Goal: Information Seeking & Learning: Learn about a topic

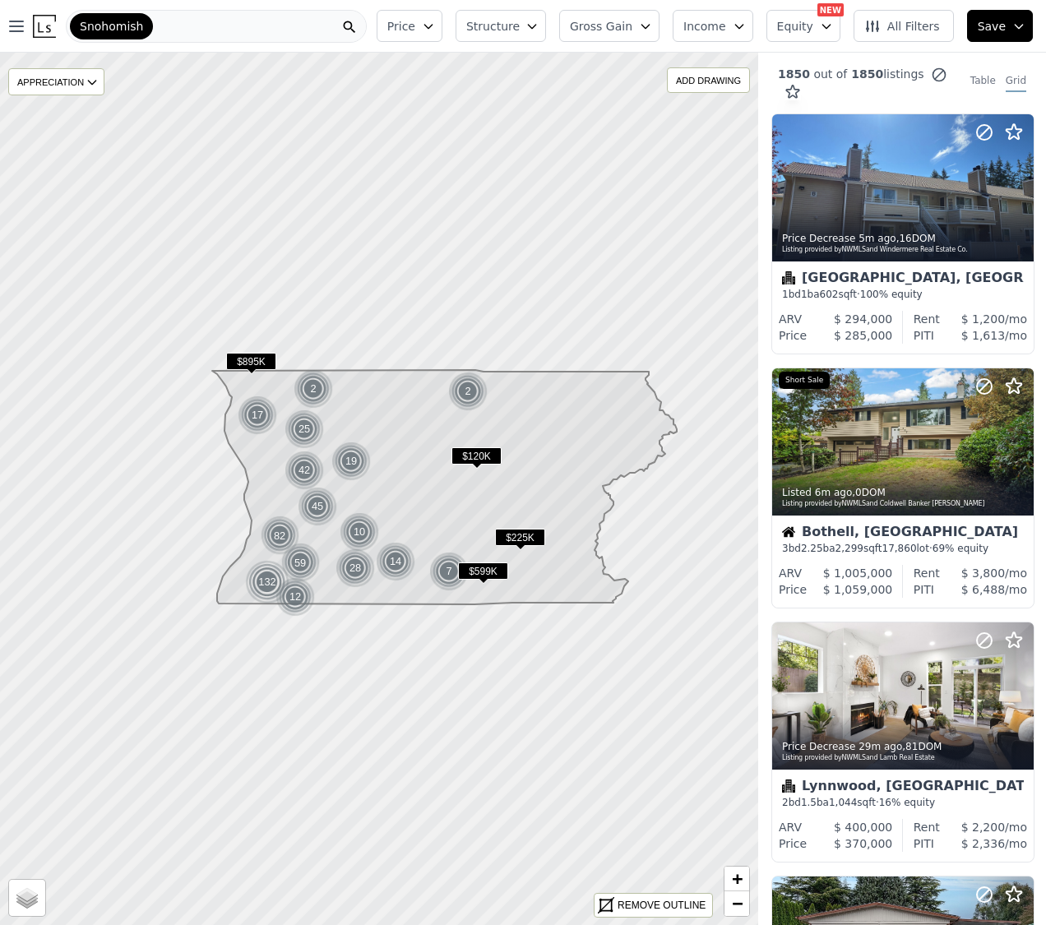
click at [615, 28] on span "Gross Gain" at bounding box center [601, 26] width 62 height 16
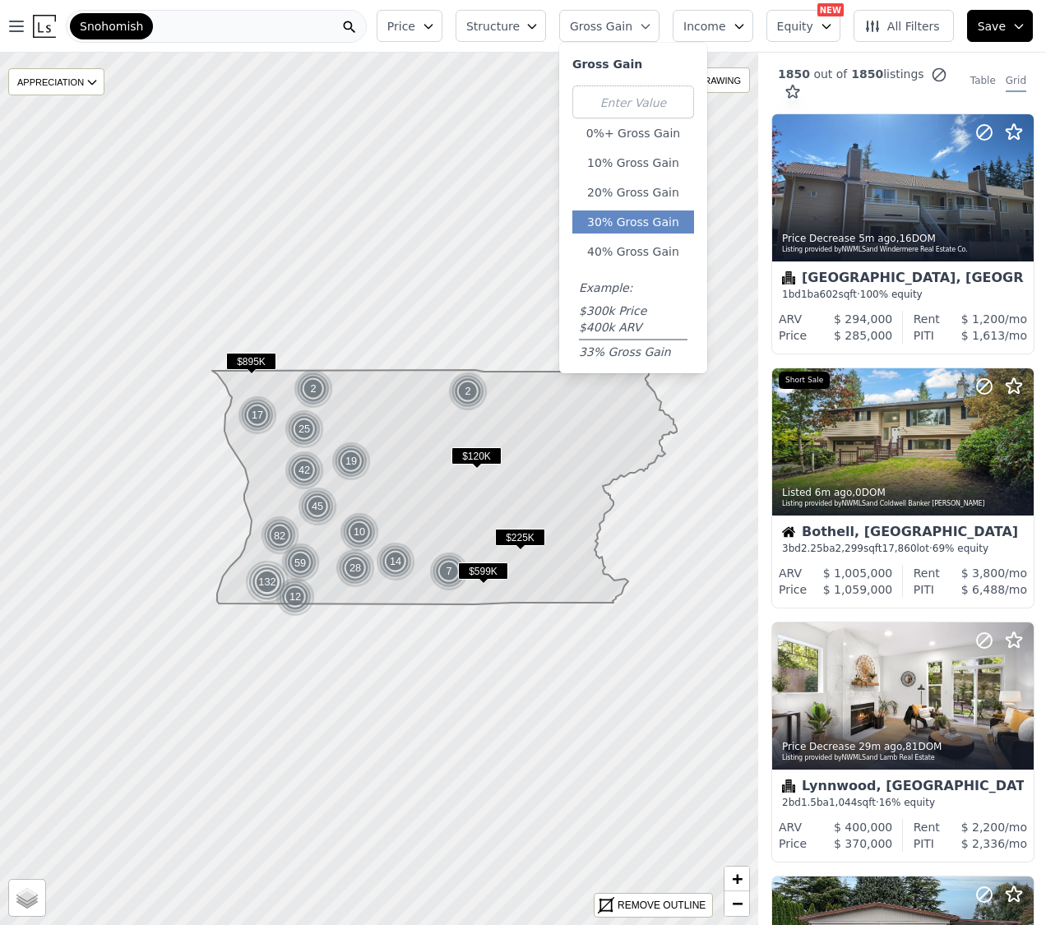
click at [638, 228] on button "30% Gross Gain" at bounding box center [633, 221] width 122 height 23
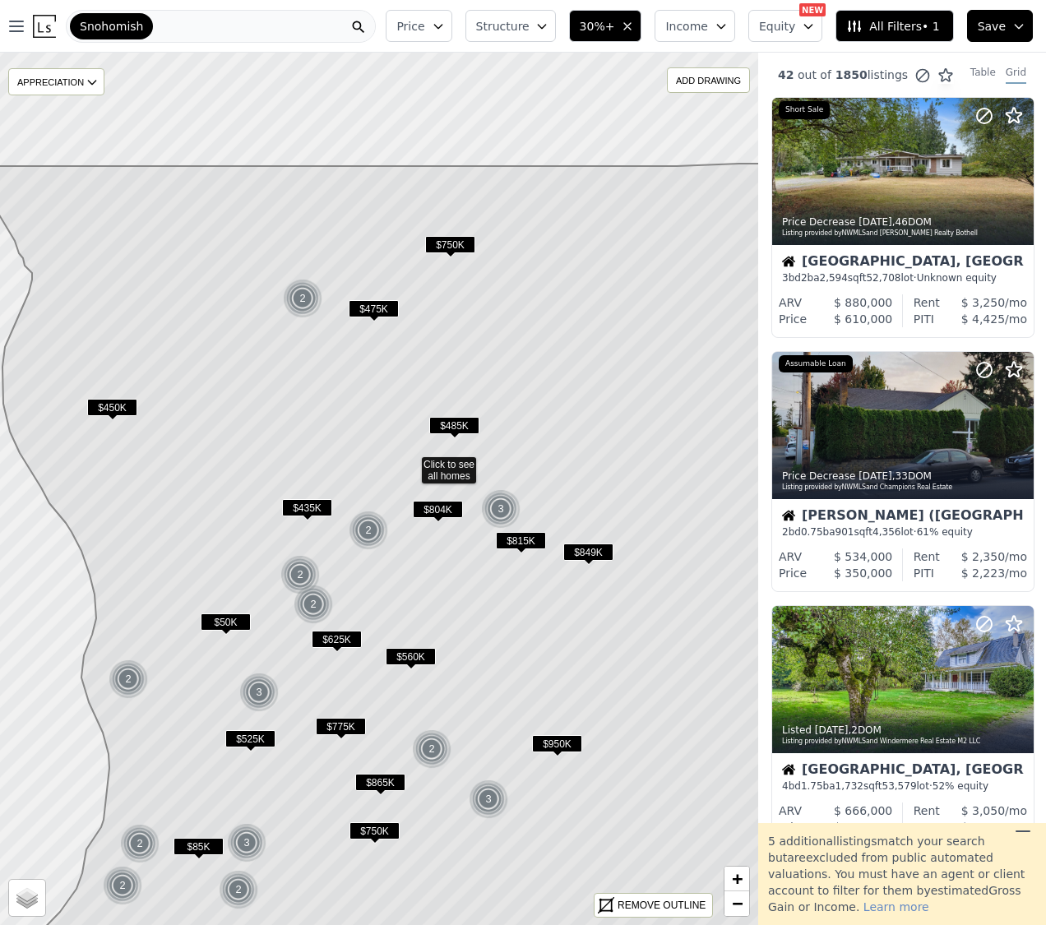
drag, startPoint x: 312, startPoint y: 536, endPoint x: 424, endPoint y: 420, distance: 161.0
click at [424, 420] on icon at bounding box center [410, 580] width 912 height 833
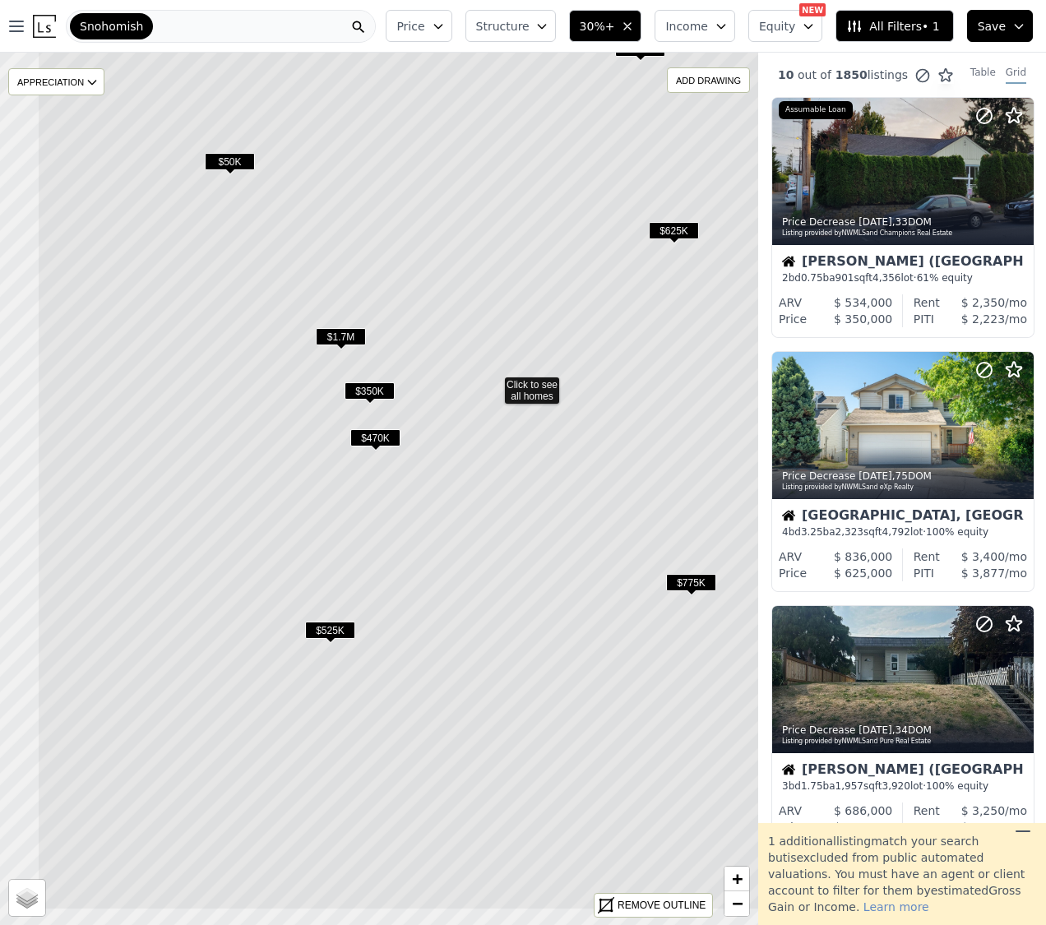
drag, startPoint x: 405, startPoint y: 570, endPoint x: 498, endPoint y: 480, distance: 129.1
click at [498, 480] on icon at bounding box center [493, 385] width 912 height 1050
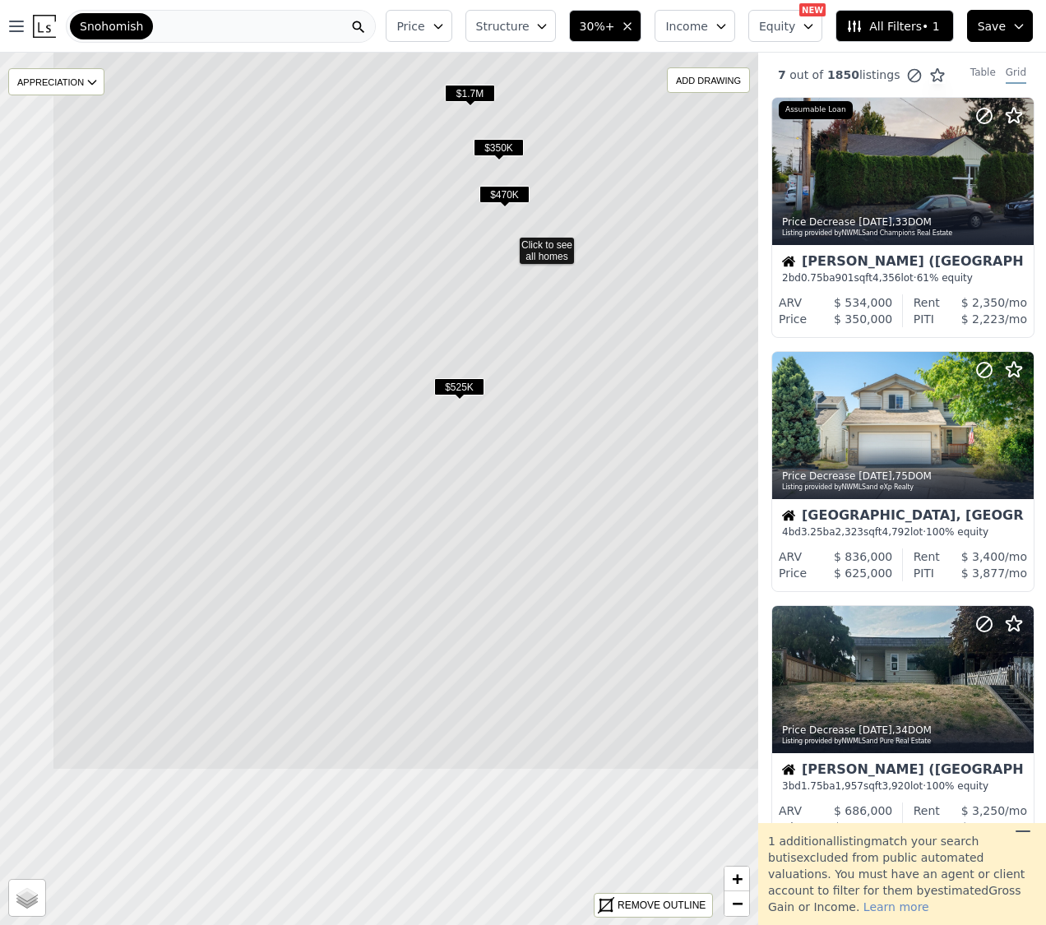
drag, startPoint x: 489, startPoint y: 588, endPoint x: 618, endPoint y: 344, distance: 275.4
click at [618, 344] on icon at bounding box center [508, 246] width 912 height 1050
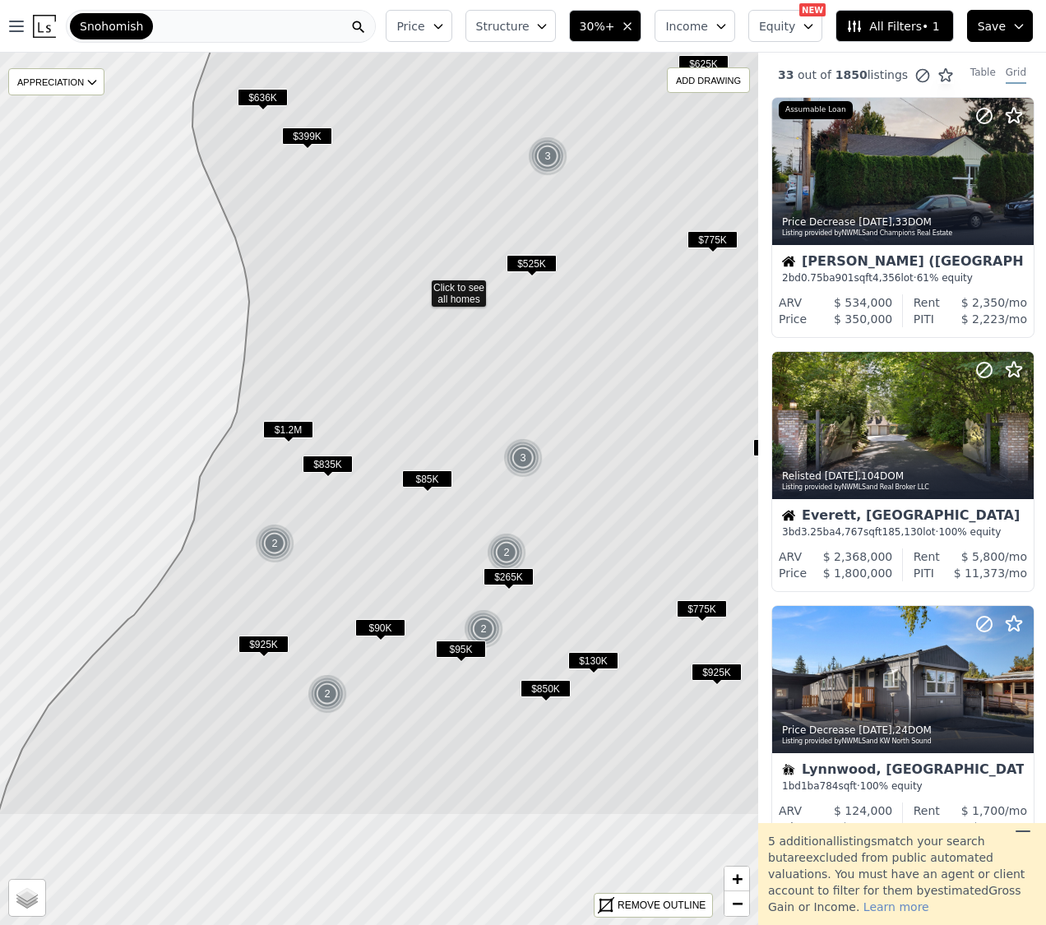
click at [564, 470] on icon at bounding box center [437, 291] width 879 height 1050
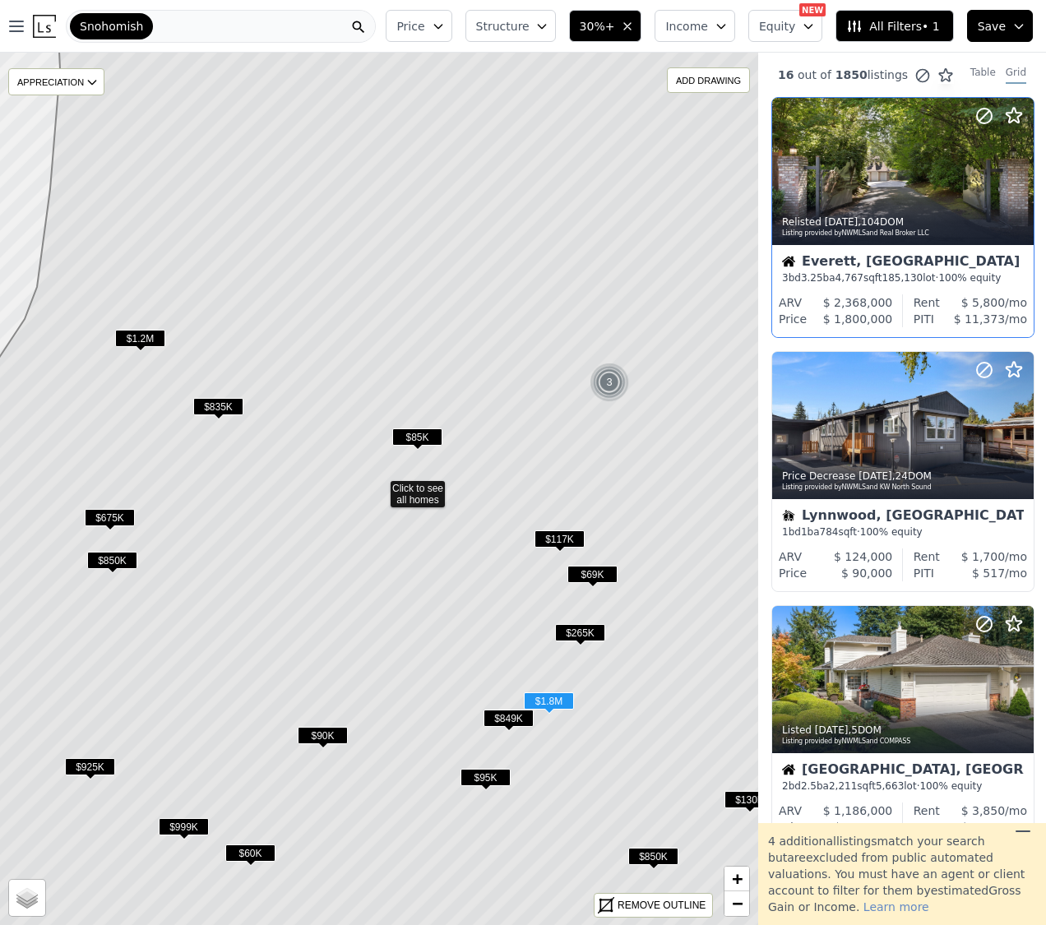
click at [884, 255] on div "Everett, WA" at bounding box center [903, 263] width 242 height 16
click at [407, 12] on button "Price" at bounding box center [419, 26] width 66 height 32
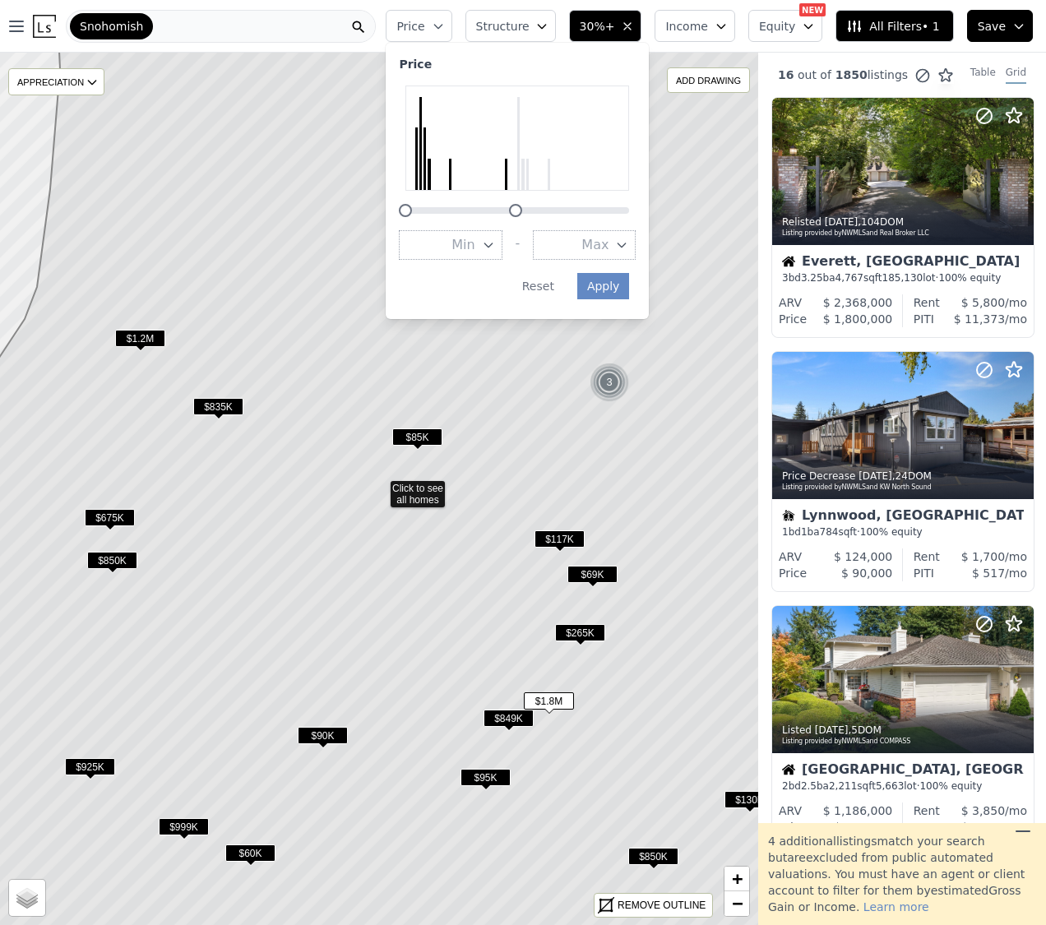
drag, startPoint x: 636, startPoint y: 209, endPoint x: 523, endPoint y: 207, distance: 113.5
click at [522, 207] on div at bounding box center [515, 210] width 13 height 13
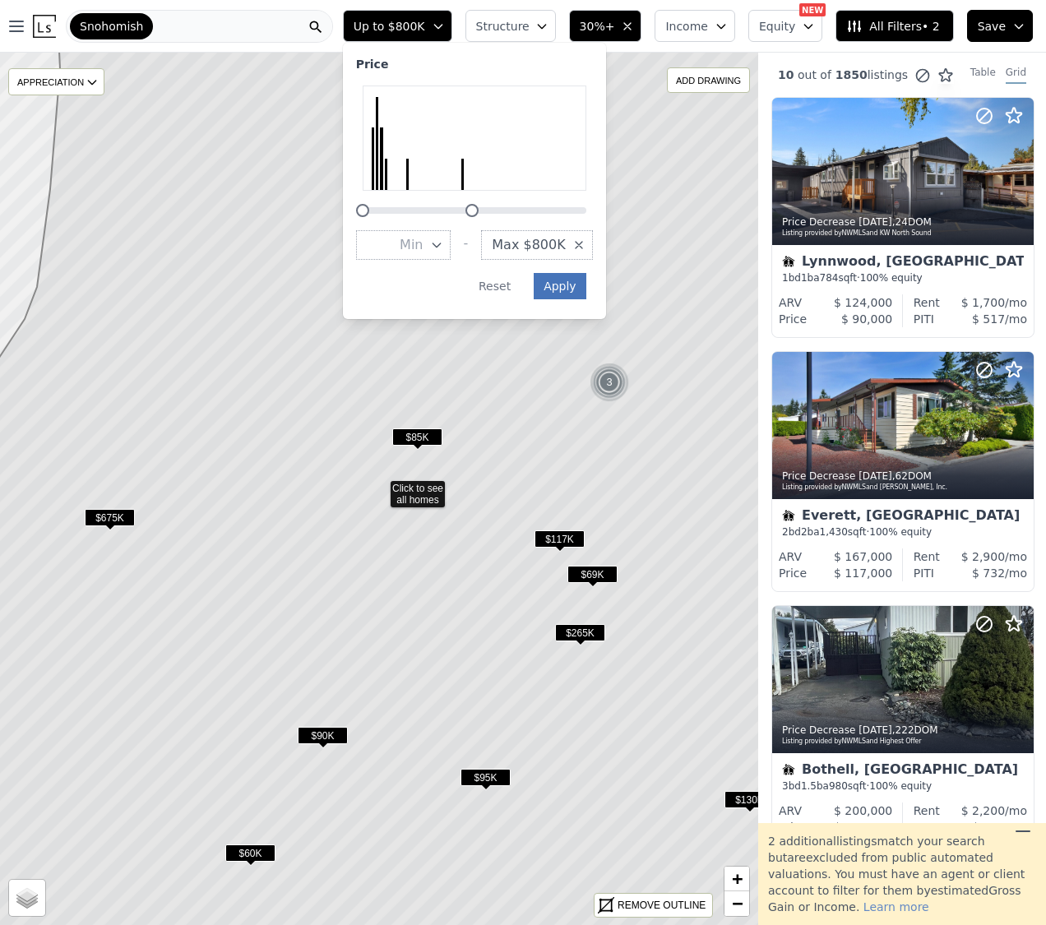
click at [574, 285] on button "Apply" at bounding box center [559, 286] width 53 height 26
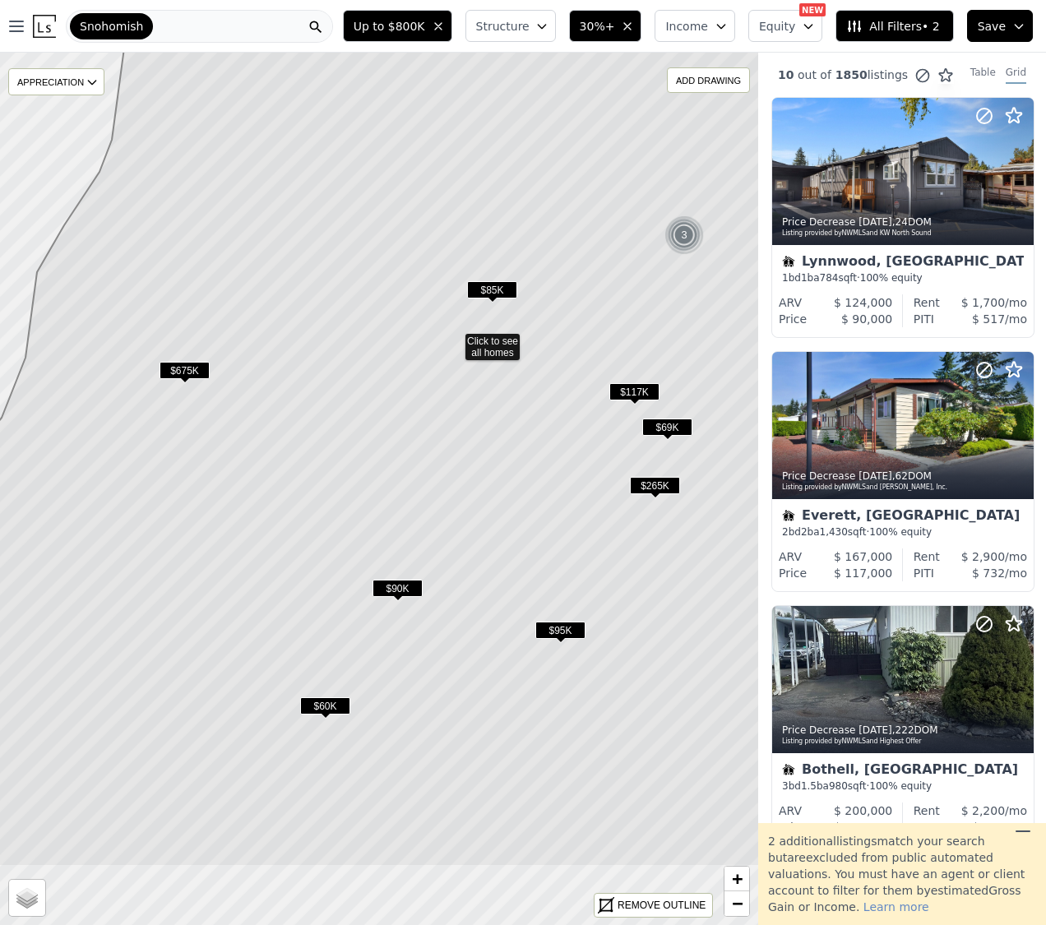
drag, startPoint x: 497, startPoint y: 436, endPoint x: 558, endPoint y: 298, distance: 150.2
click at [558, 298] on icon at bounding box center [454, 342] width 912 height 1050
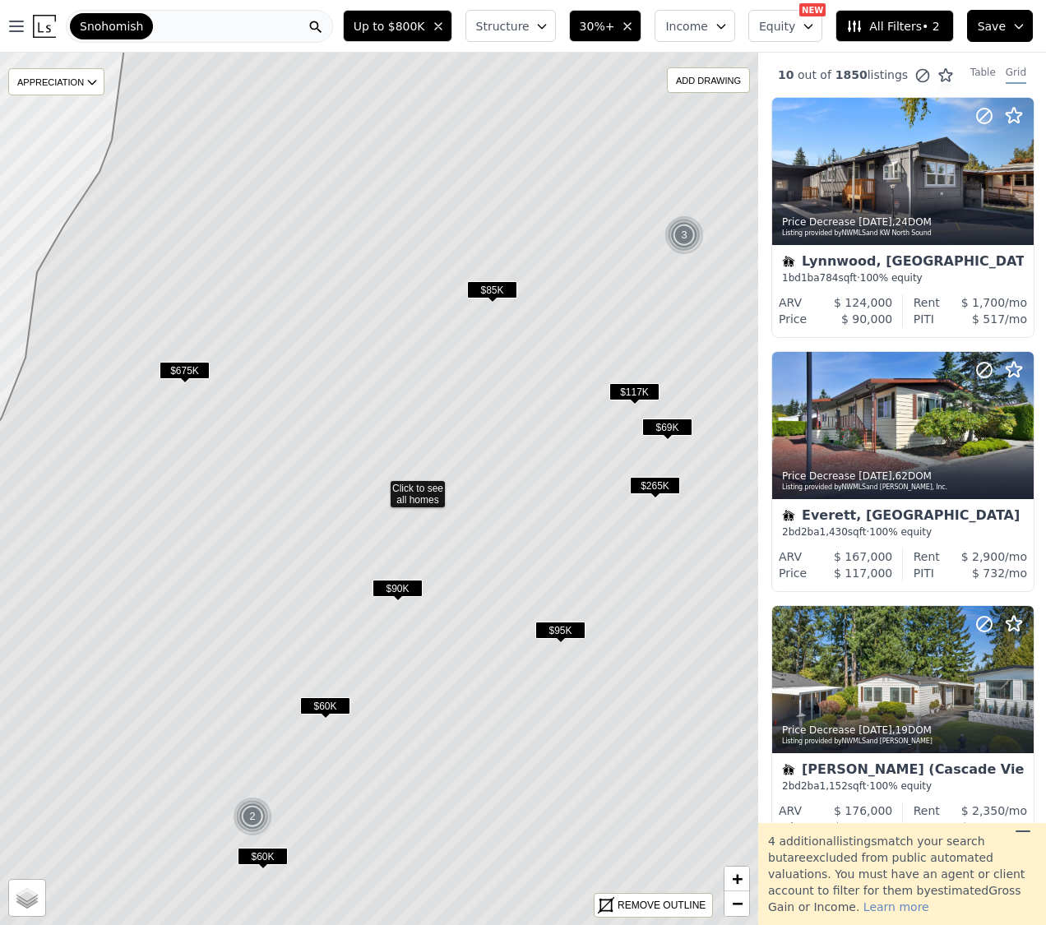
click at [185, 365] on span "$675K" at bounding box center [184, 370] width 50 height 17
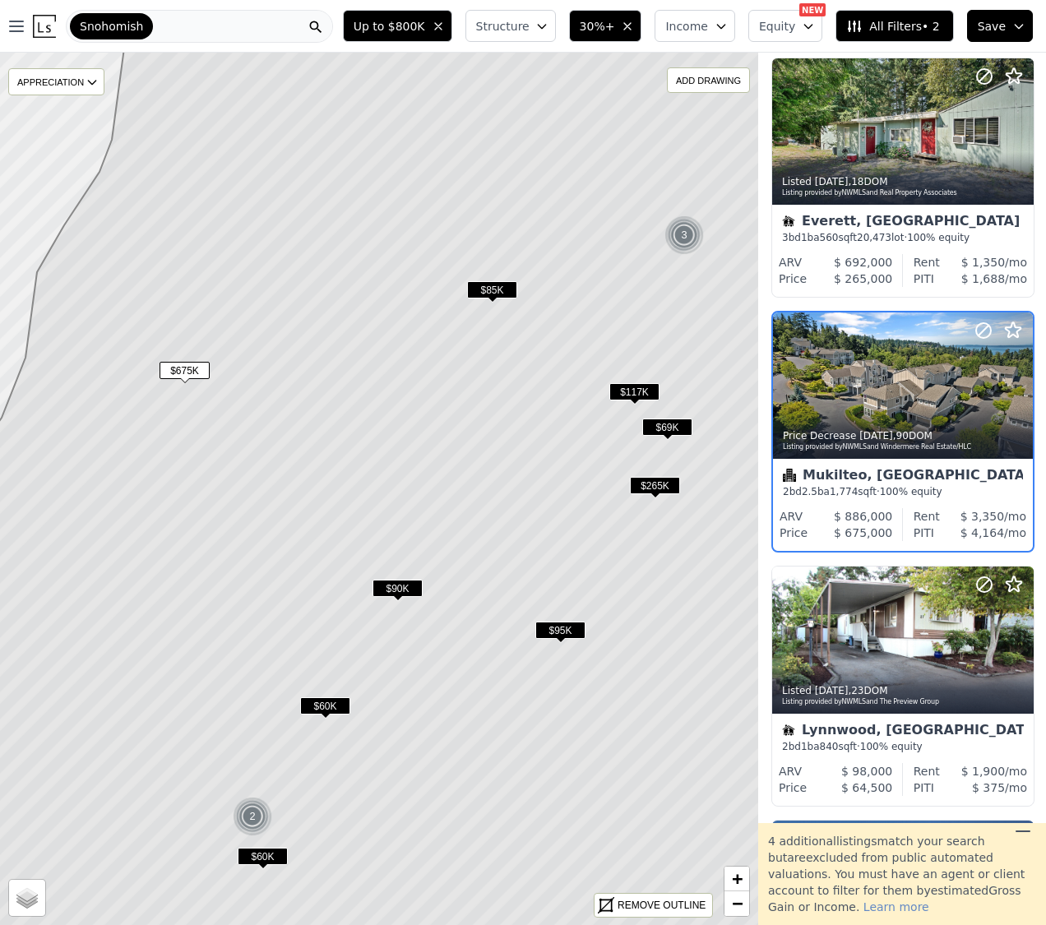
scroll to position [1055, 1]
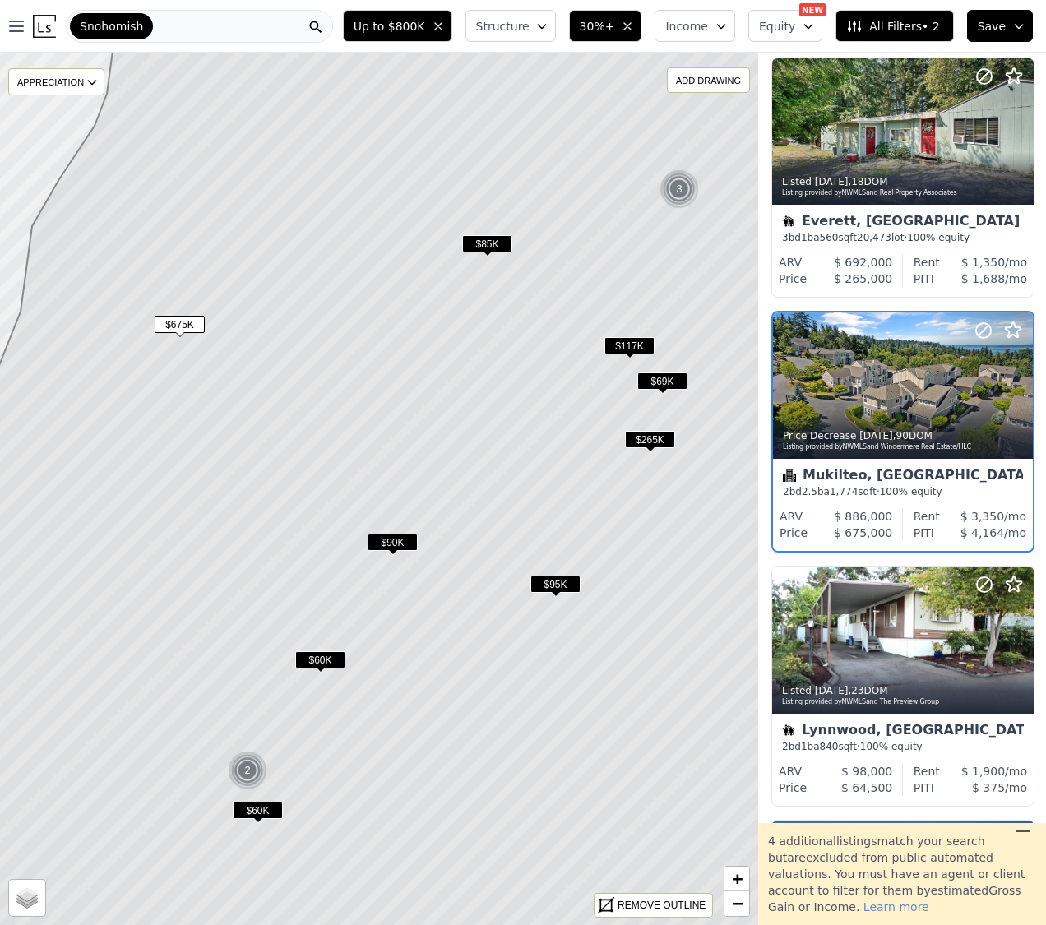
drag, startPoint x: 565, startPoint y: 453, endPoint x: 508, endPoint y: 180, distance: 278.7
click at [508, 180] on icon at bounding box center [374, 443] width 912 height 1050
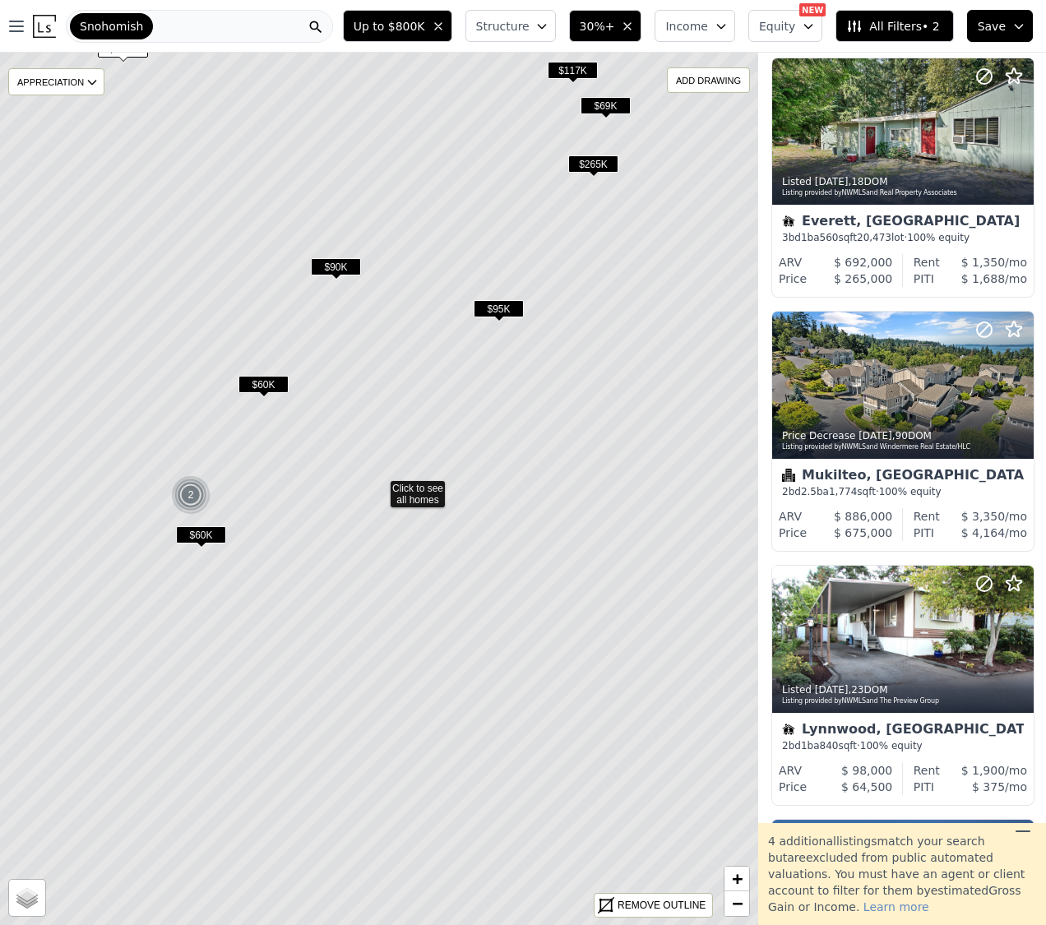
scroll to position [801, 1]
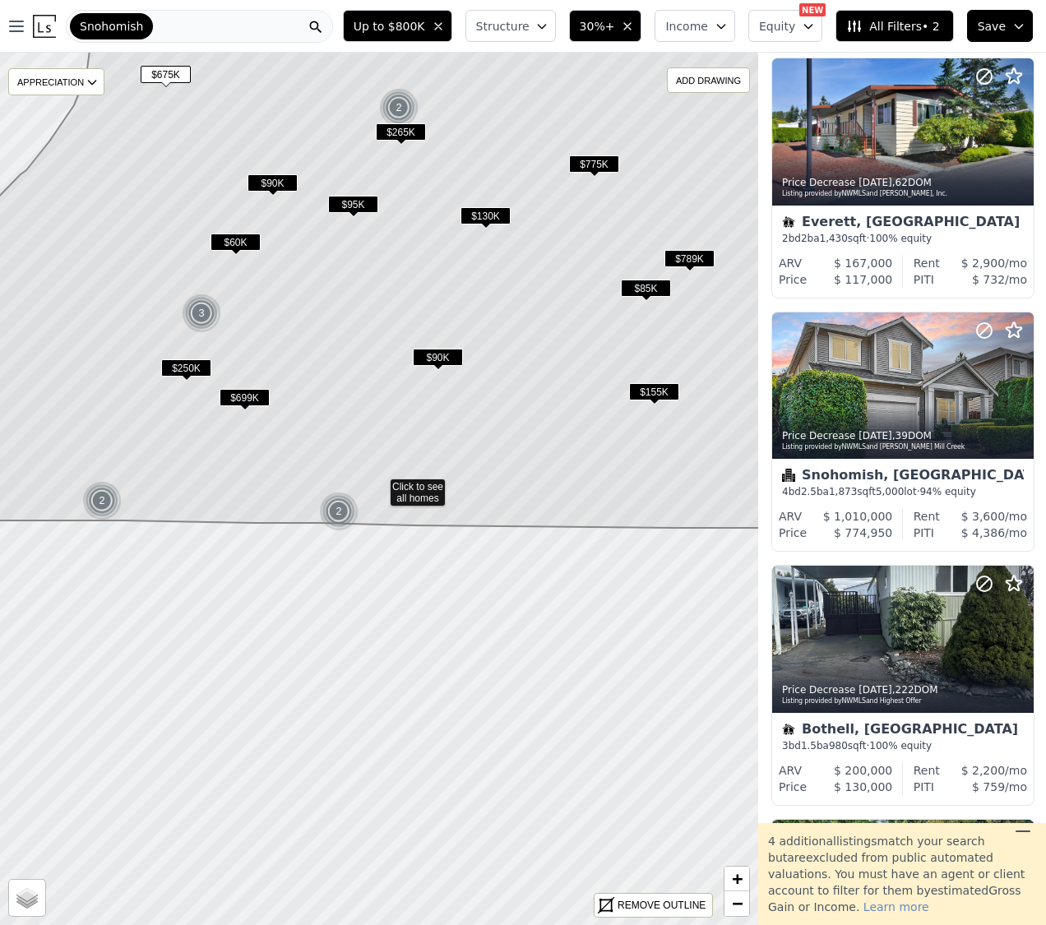
click at [194, 24] on div "Snohomish" at bounding box center [199, 26] width 267 height 33
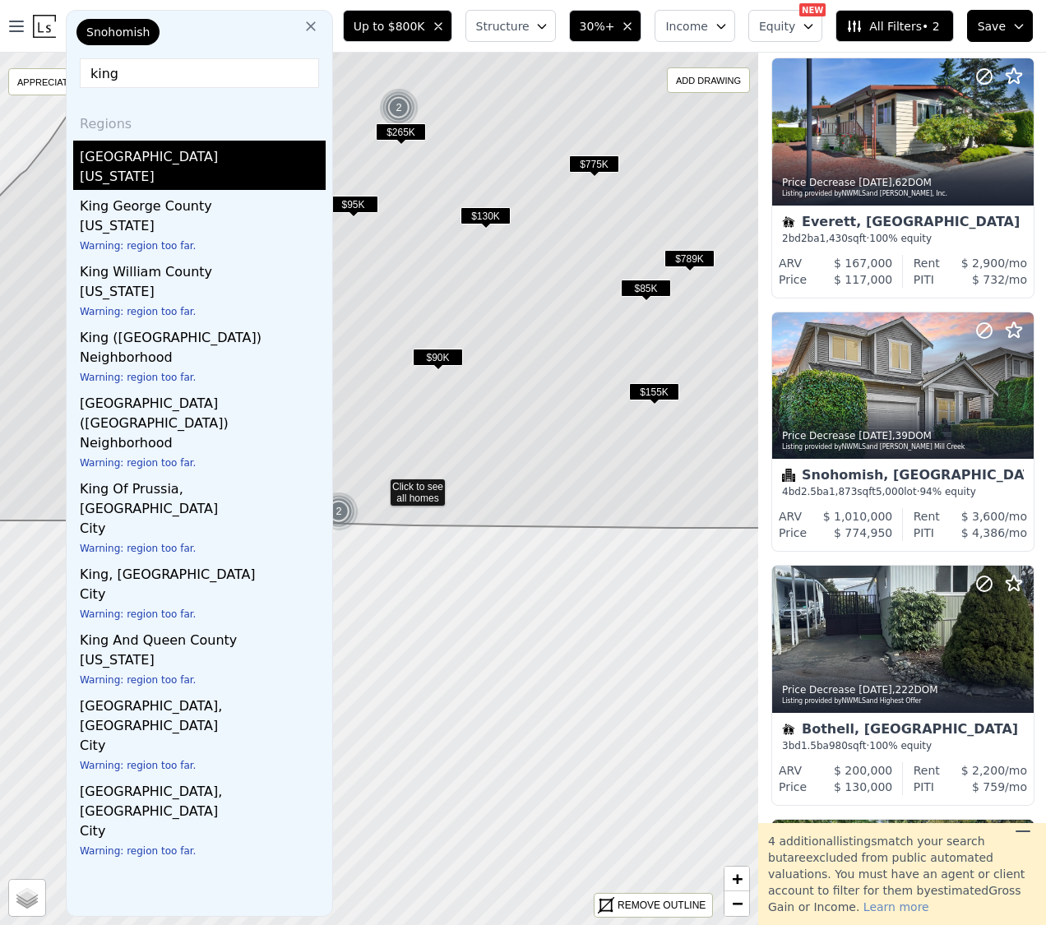
type input "king"
click at [148, 165] on div "King County" at bounding box center [203, 154] width 246 height 26
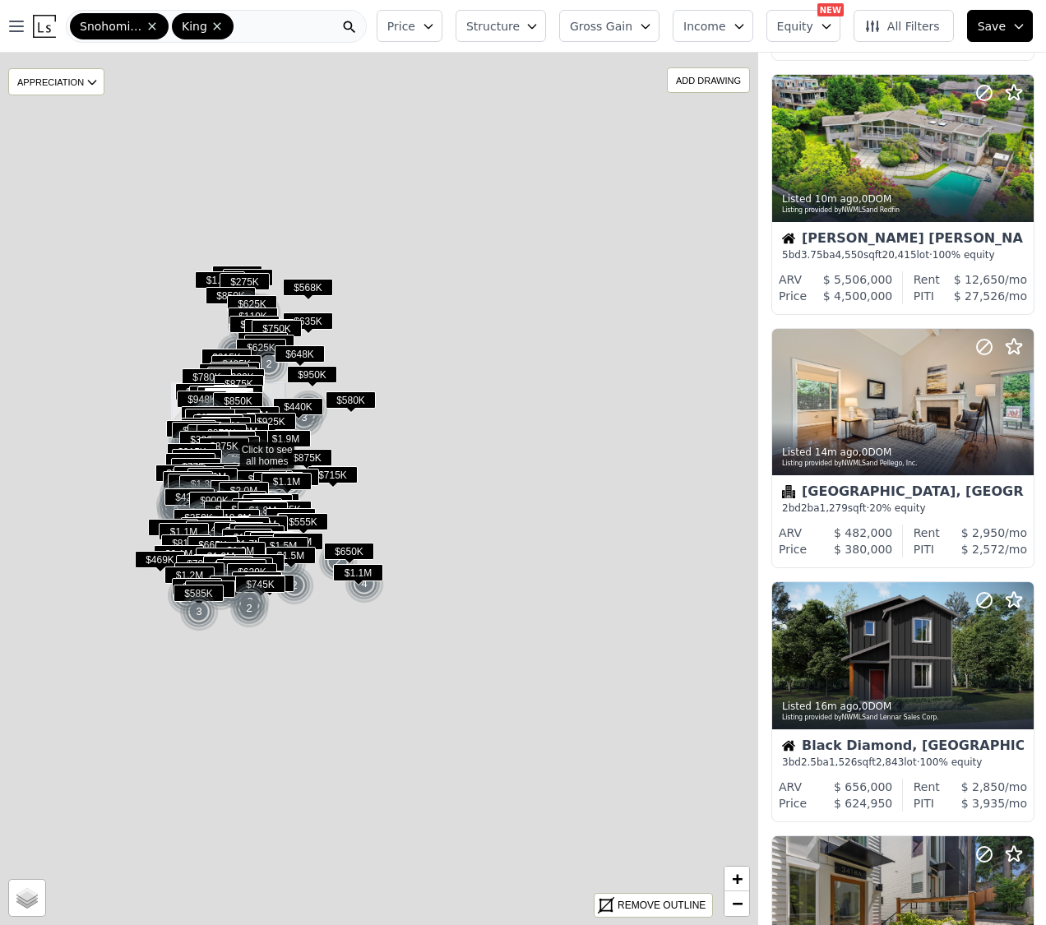
scroll to position [819, 1]
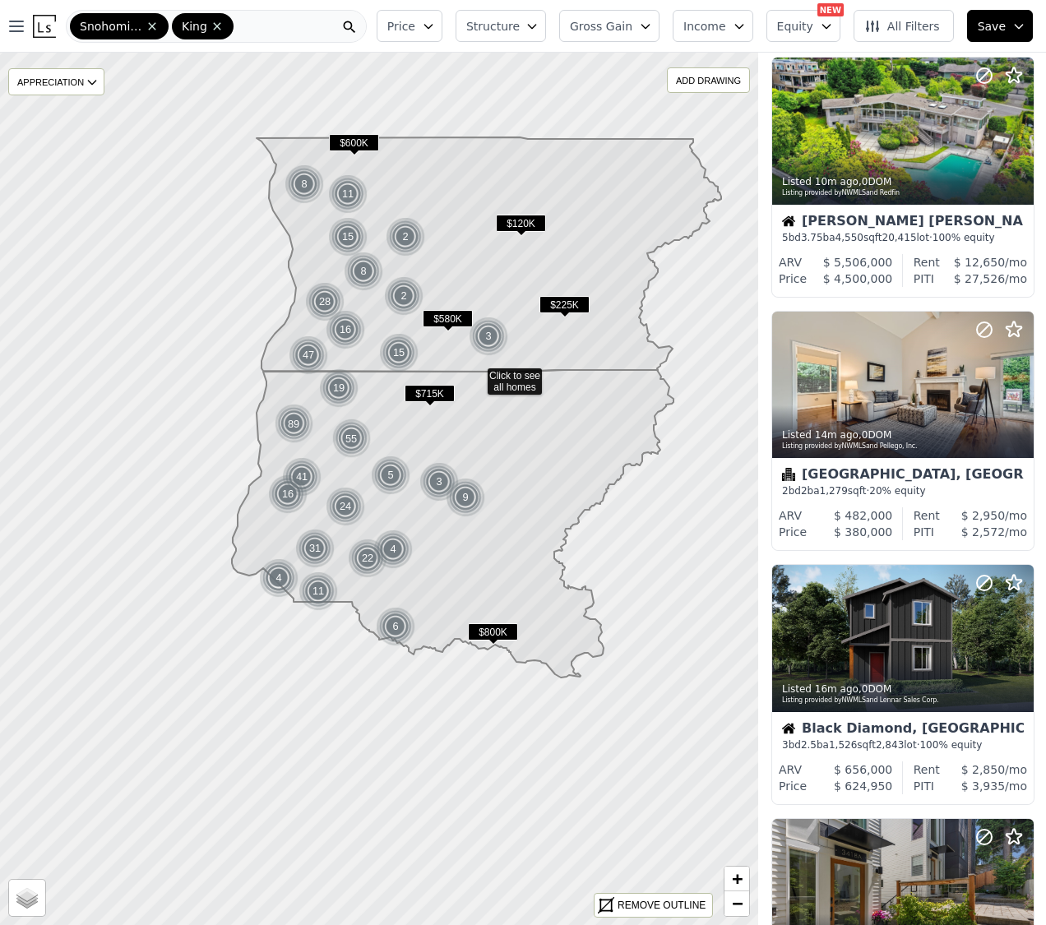
drag, startPoint x: 294, startPoint y: 593, endPoint x: 400, endPoint y: 491, distance: 146.5
click at [400, 505] on icon at bounding box center [452, 523] width 441 height 307
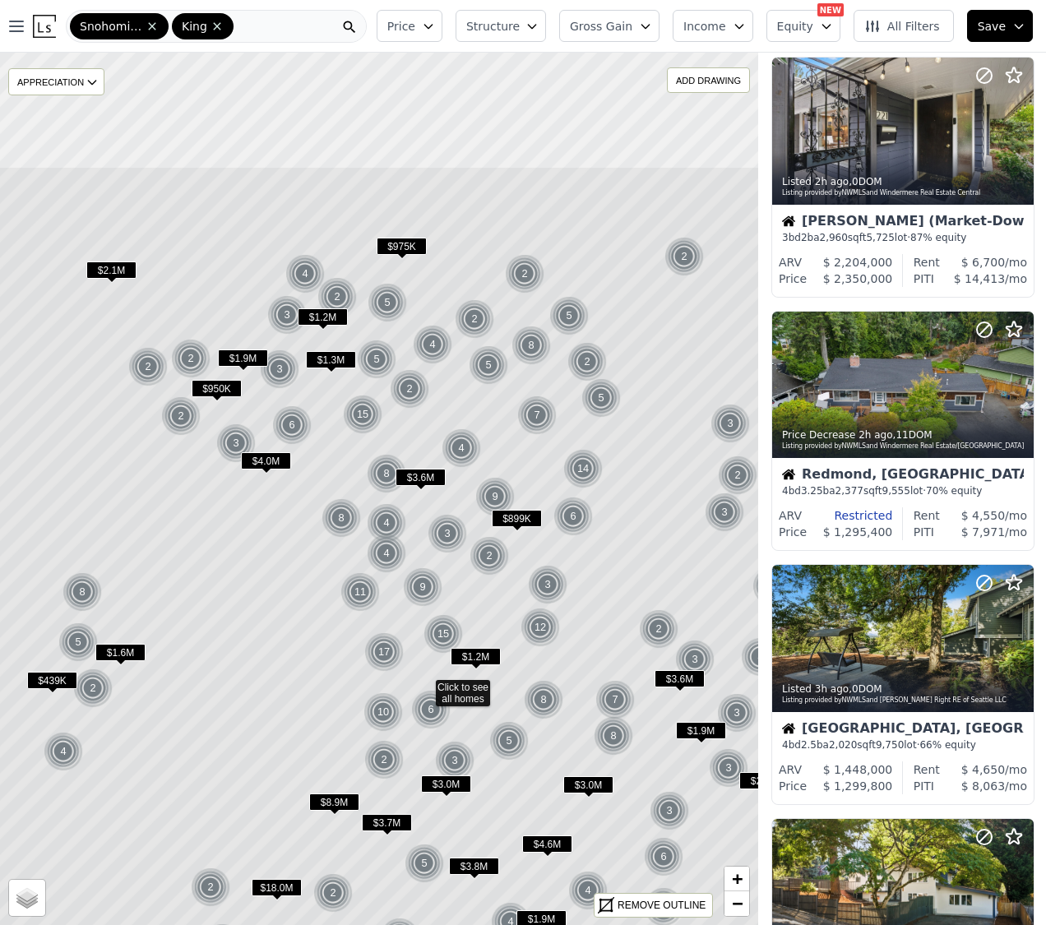
drag, startPoint x: 401, startPoint y: 303, endPoint x: 446, endPoint y: 504, distance: 205.6
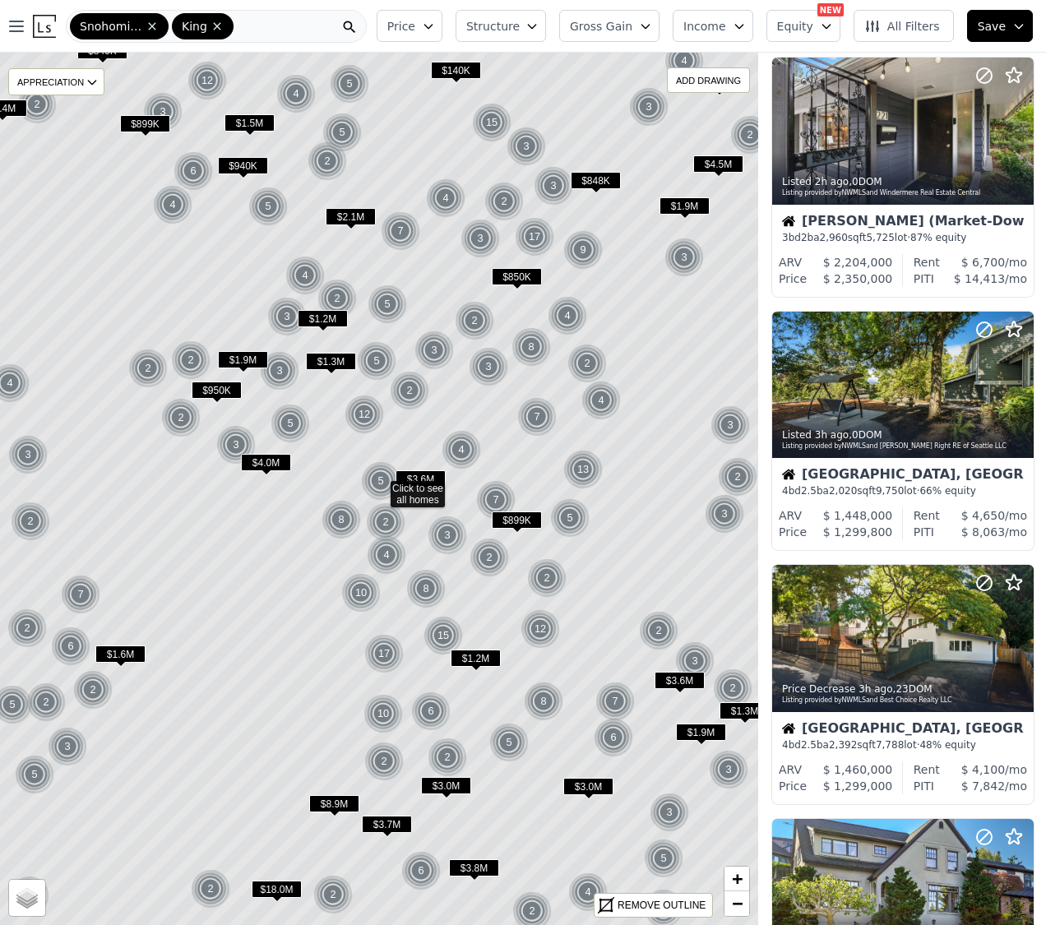
click at [512, 521] on span "$899K" at bounding box center [517, 519] width 50 height 17
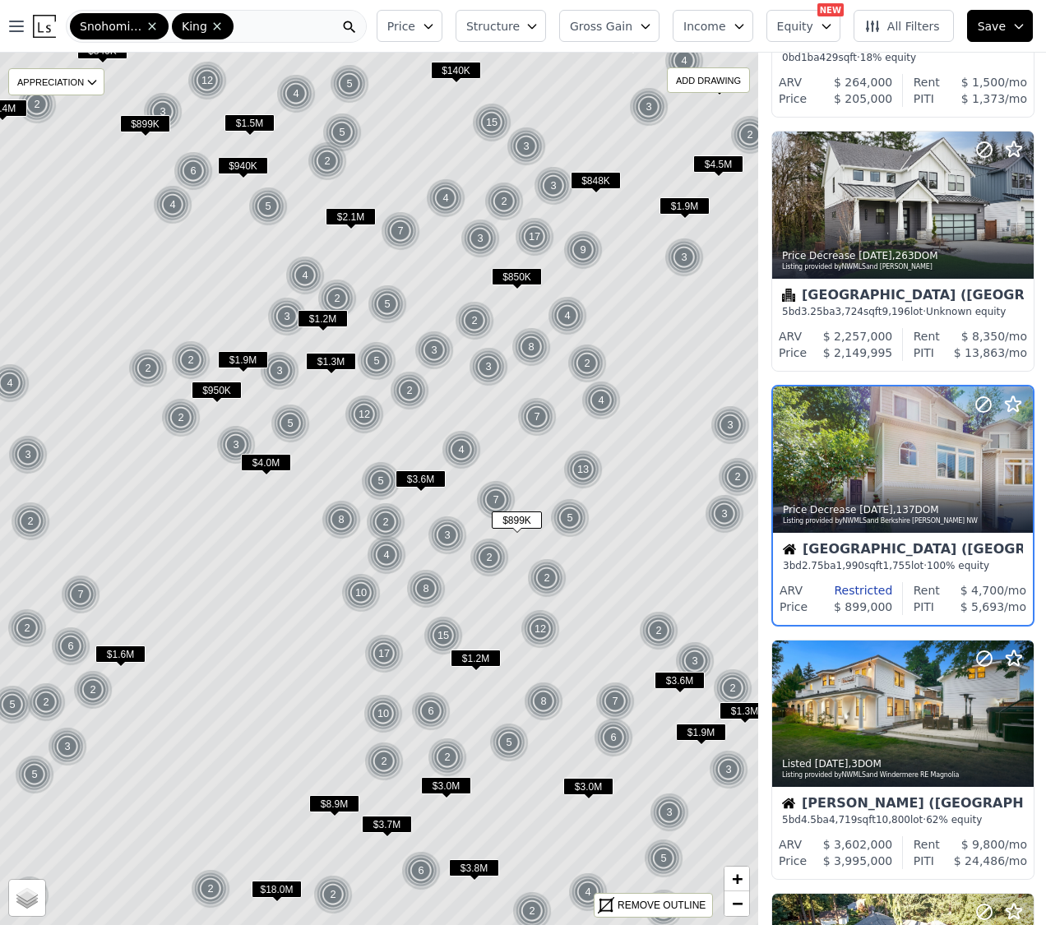
scroll to position [233, 1]
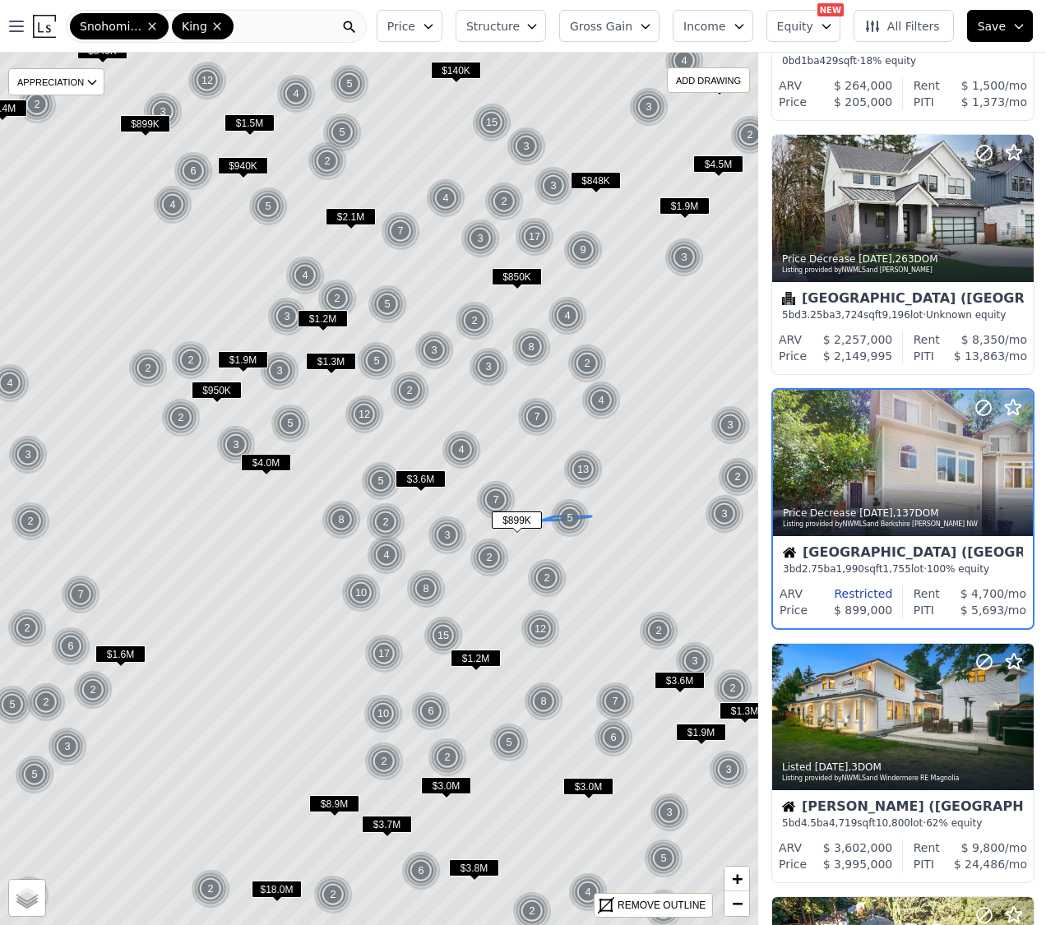
click at [565, 517] on img at bounding box center [570, 517] width 40 height 39
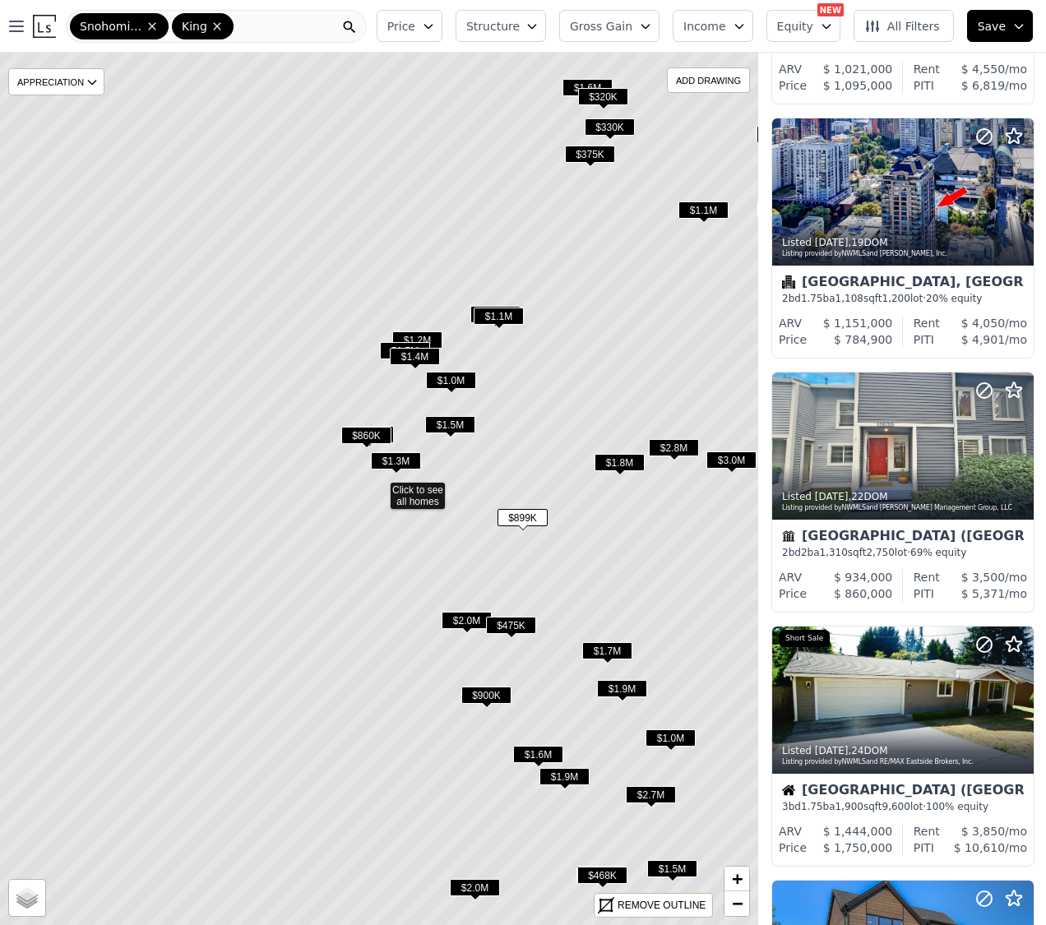
scroll to position [217, 1]
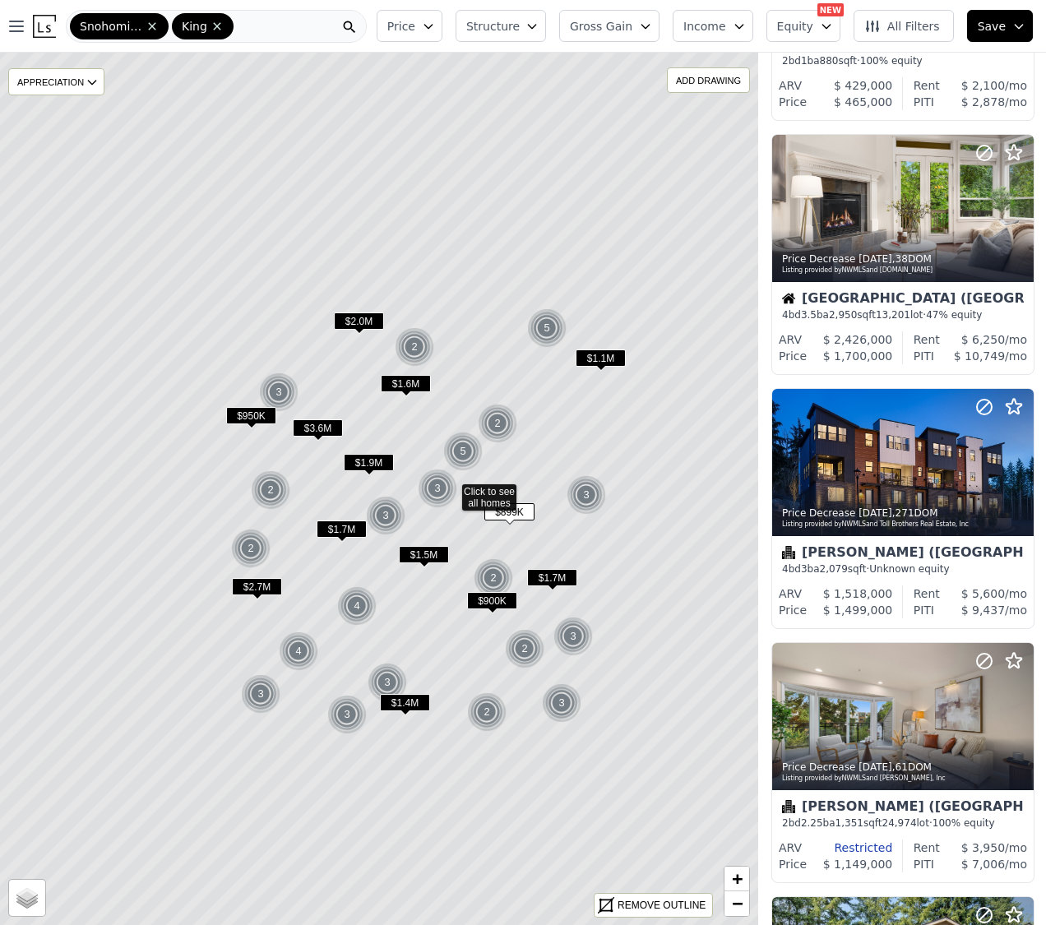
scroll to position [233, 1]
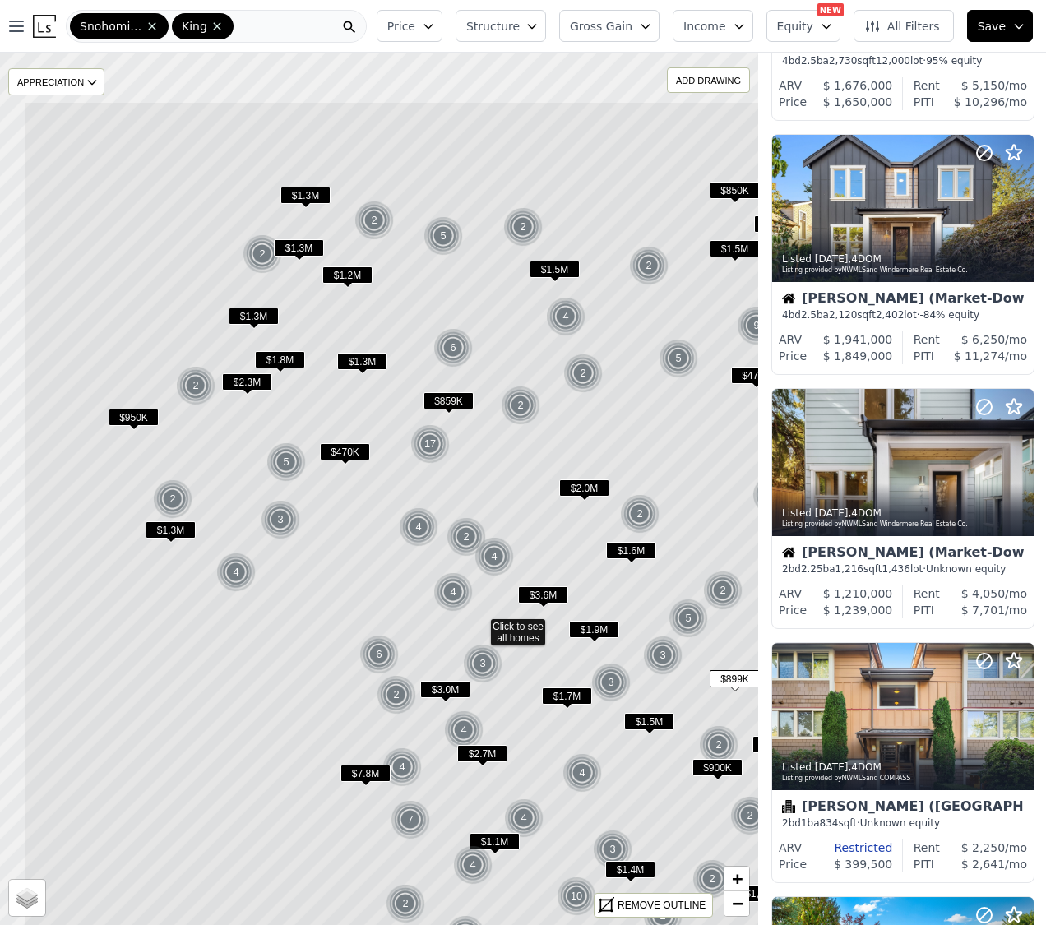
drag, startPoint x: 401, startPoint y: 378, endPoint x: 482, endPoint y: 503, distance: 148.7
click at [482, 503] on icon at bounding box center [479, 626] width 912 height 1050
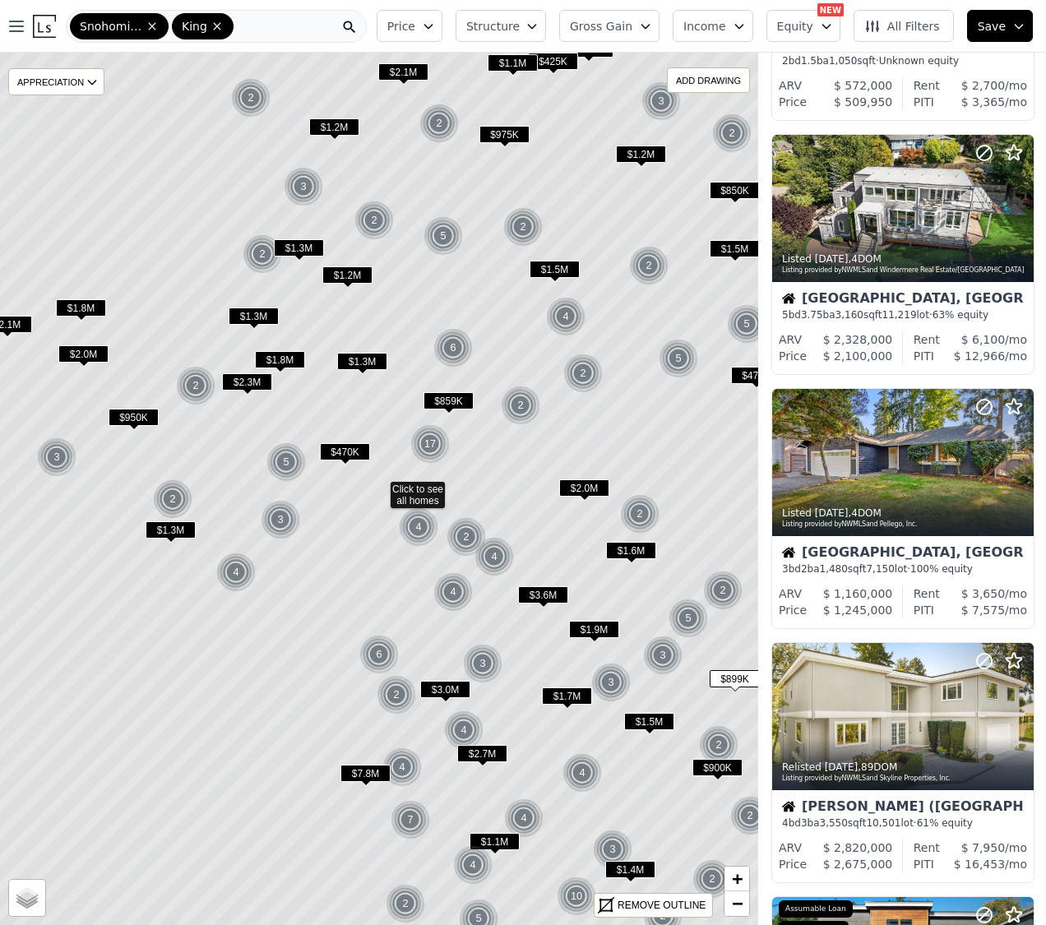
click at [341, 450] on span "$470K" at bounding box center [345, 451] width 50 height 17
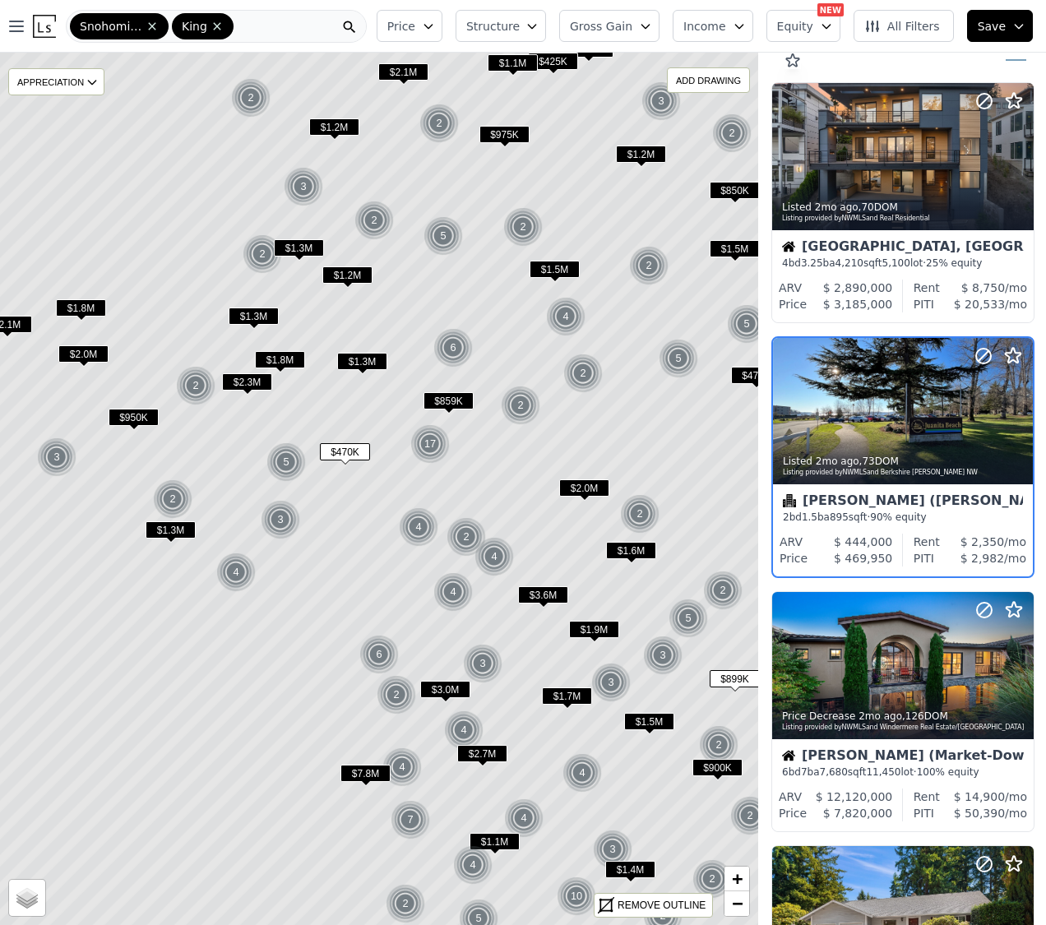
scroll to position [0, 1]
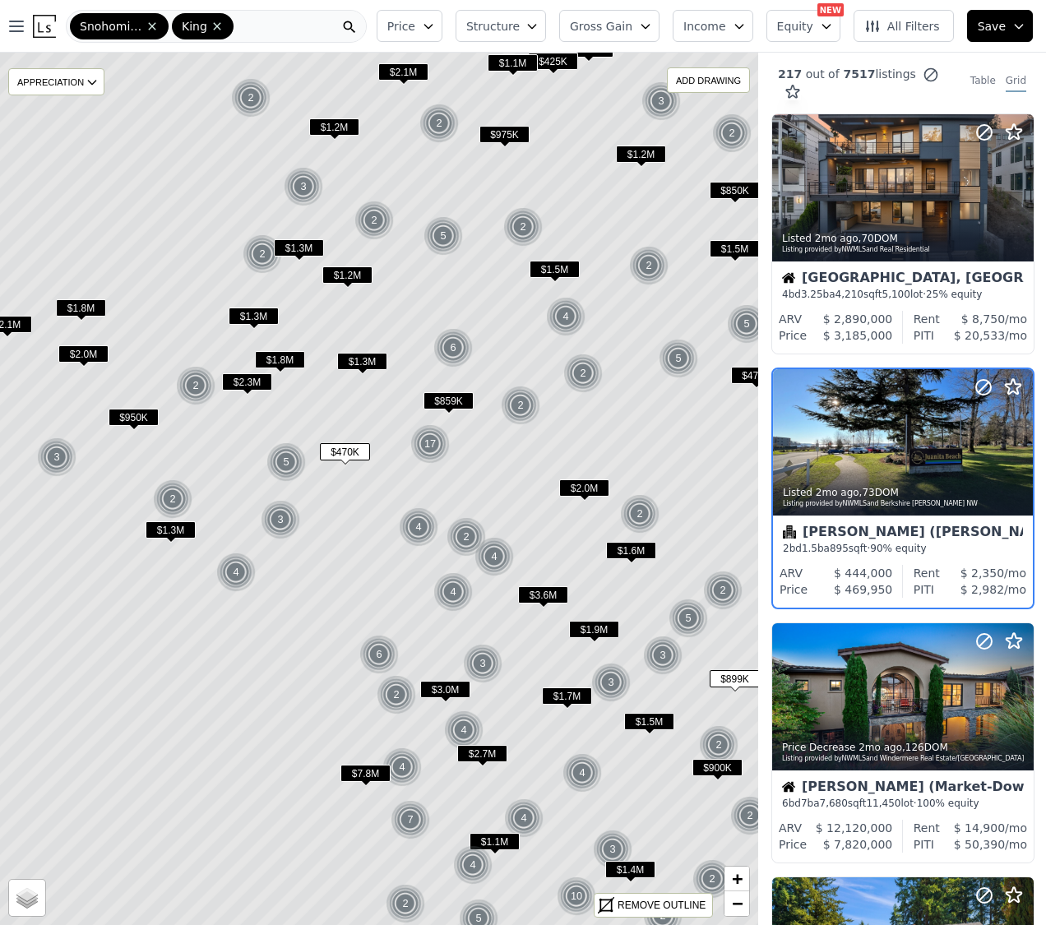
click at [462, 401] on span "$859K" at bounding box center [448, 400] width 50 height 17
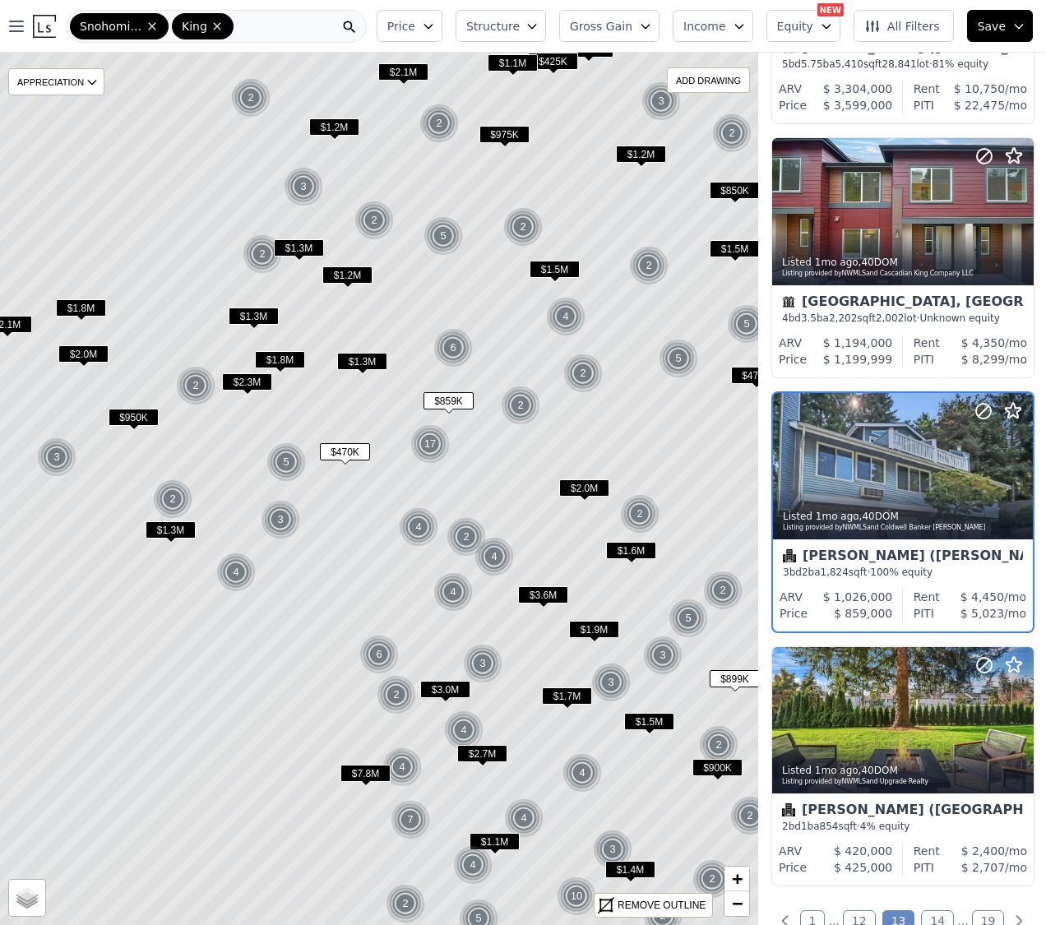
scroll to position [2265, 1]
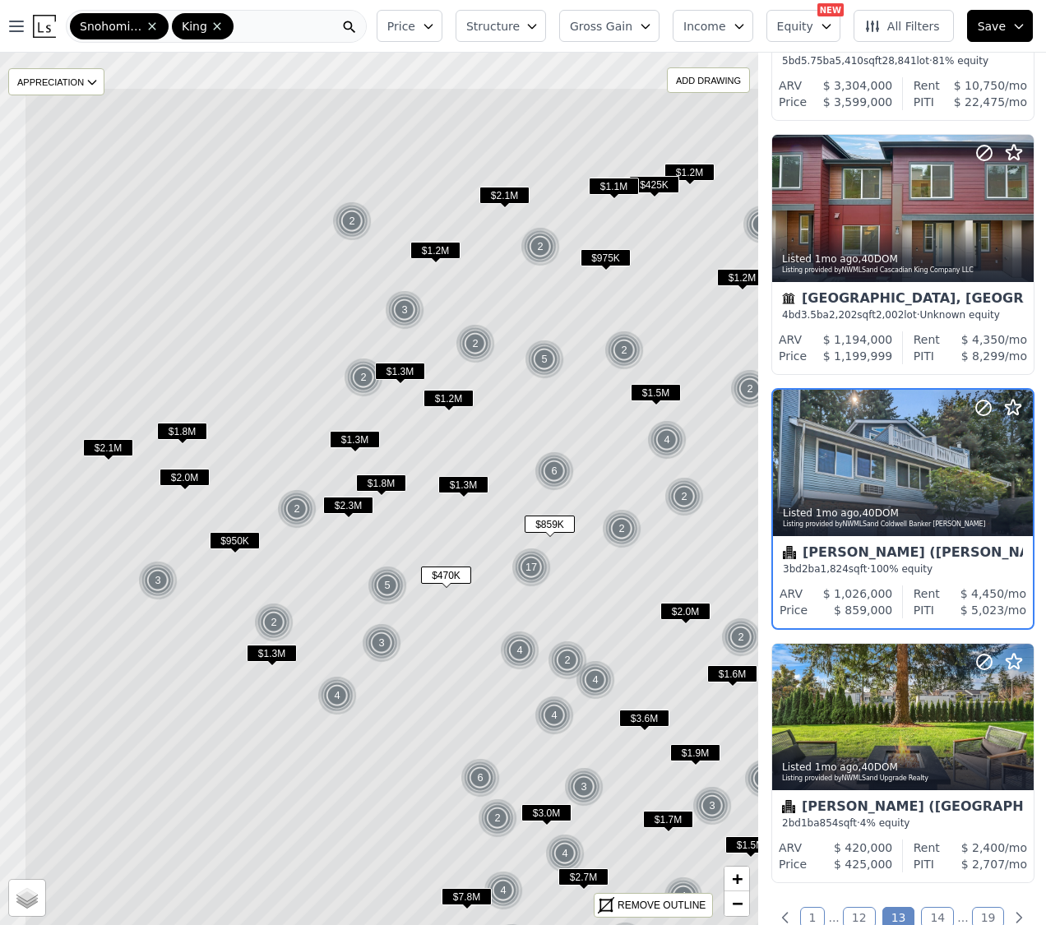
drag, startPoint x: 173, startPoint y: 421, endPoint x: 270, endPoint y: 540, distance: 153.7
click at [270, 540] on icon at bounding box center [480, 612] width 912 height 1050
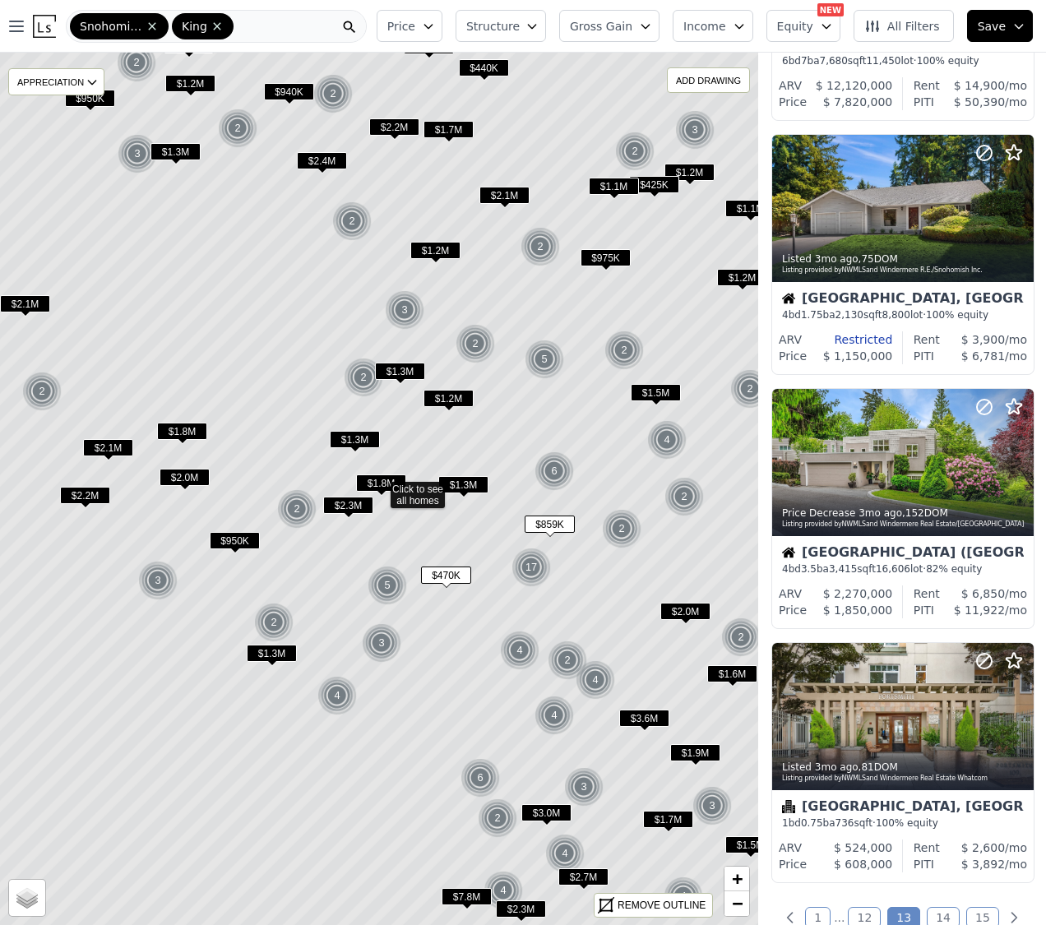
click at [415, 24] on span "Price" at bounding box center [401, 26] width 28 height 16
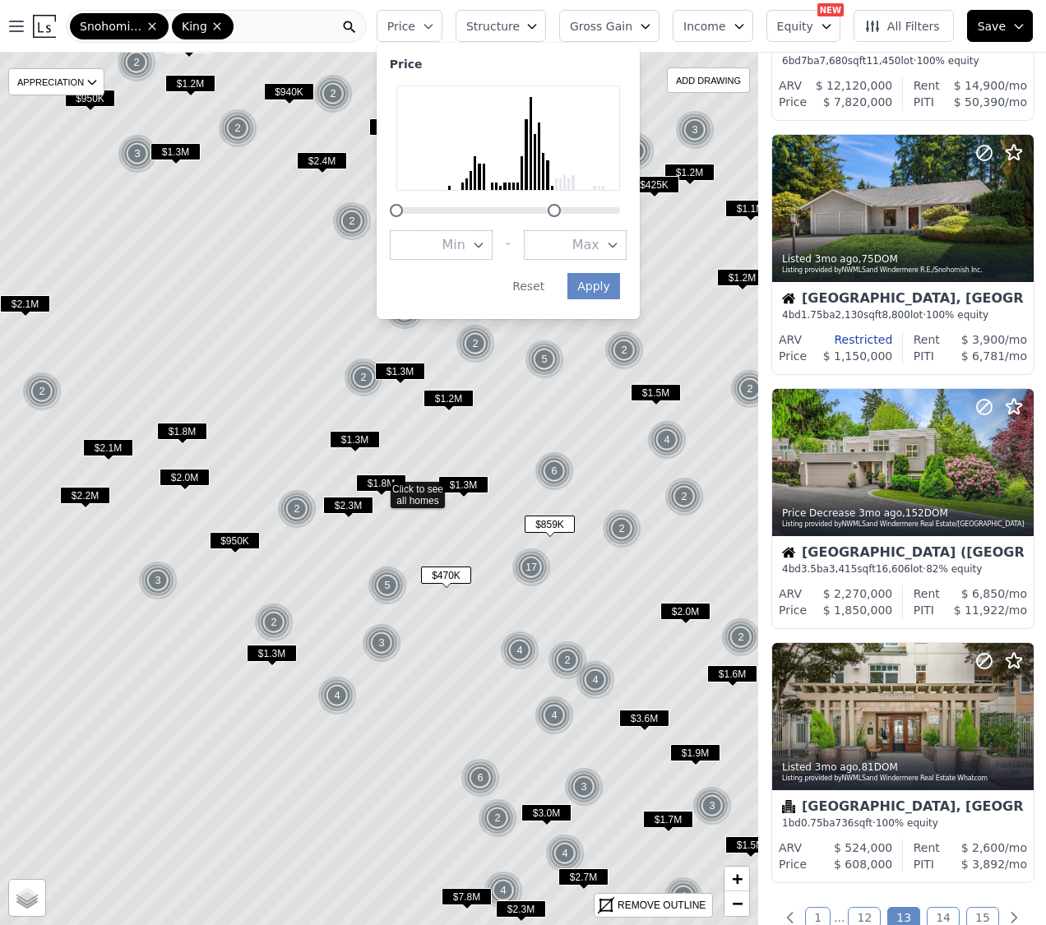
drag, startPoint x: 631, startPoint y: 215, endPoint x: 566, endPoint y: 217, distance: 65.8
click at [566, 217] on div "Price Min - Max Apply Reset" at bounding box center [507, 181] width 263 height 276
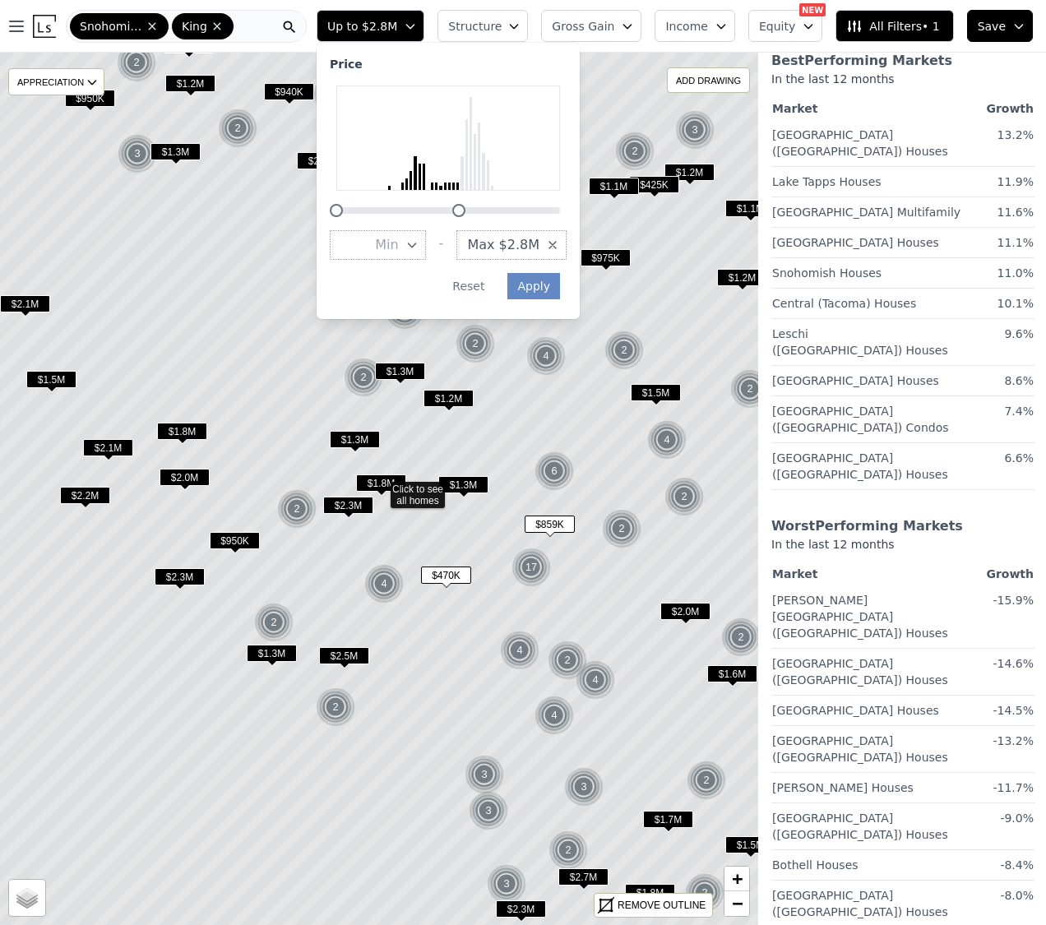
drag, startPoint x: 507, startPoint y: 207, endPoint x: 473, endPoint y: 211, distance: 34.0
click at [465, 211] on div at bounding box center [458, 210] width 13 height 13
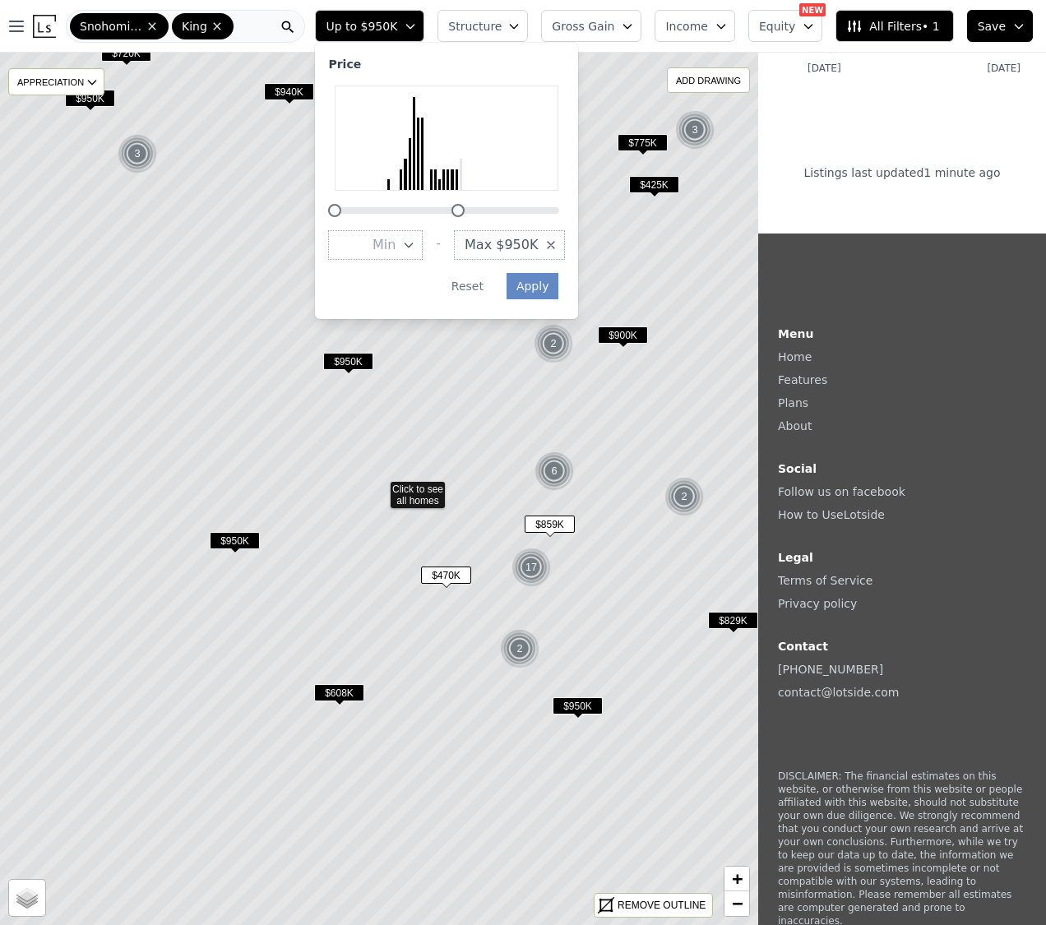
scroll to position [2248, 1]
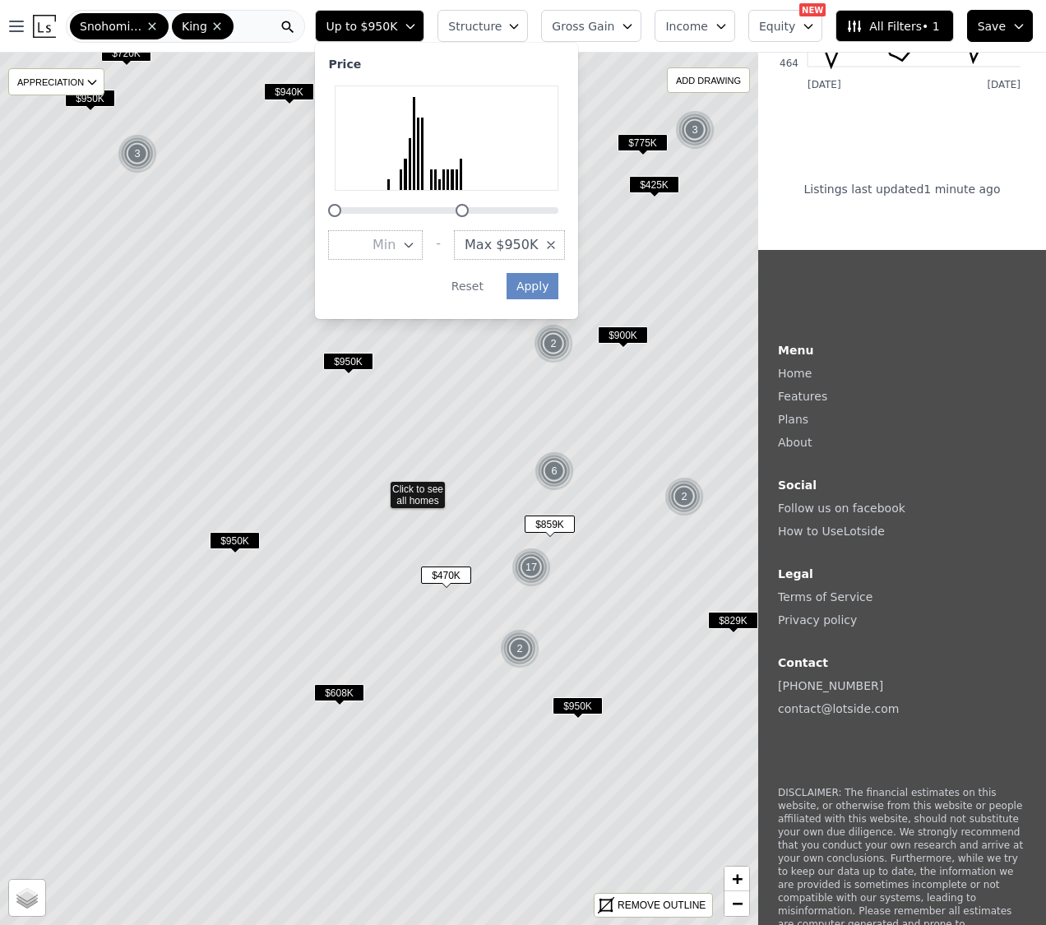
click at [469, 211] on div at bounding box center [461, 210] width 13 height 13
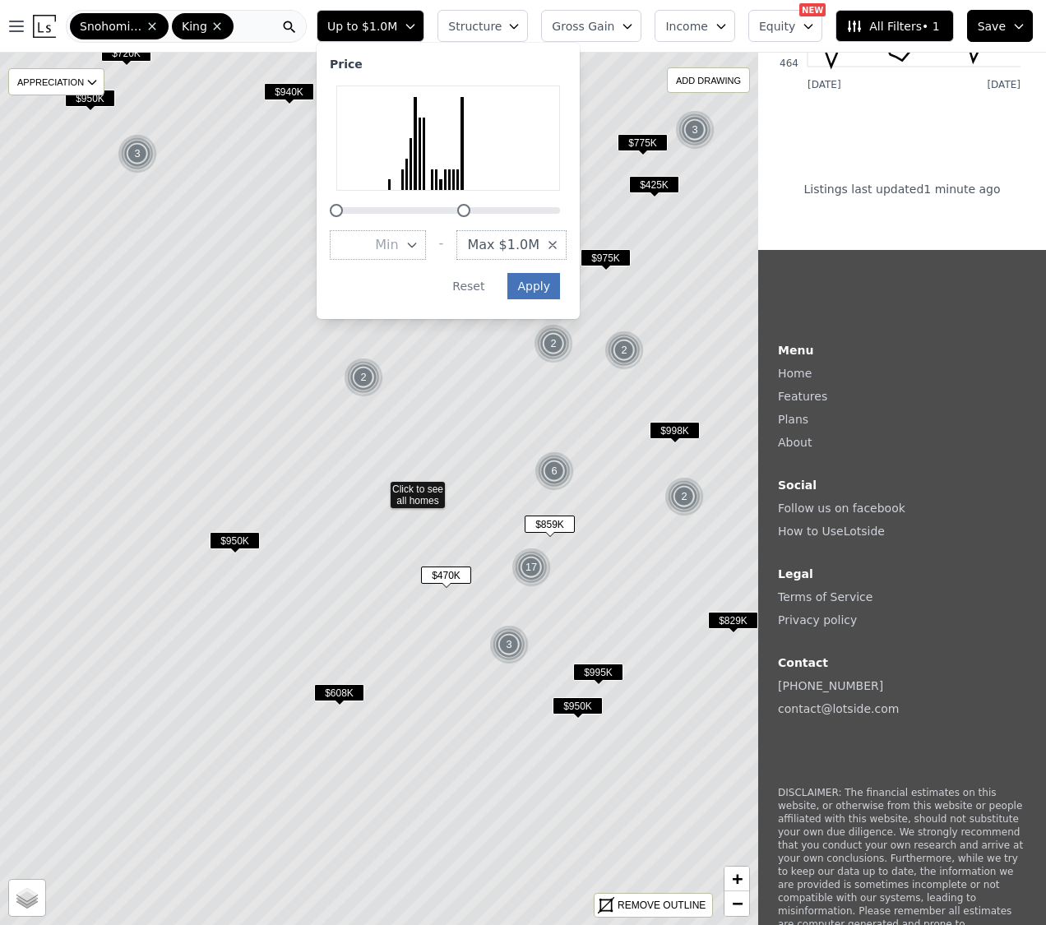
click at [546, 290] on button "Apply" at bounding box center [533, 286] width 53 height 26
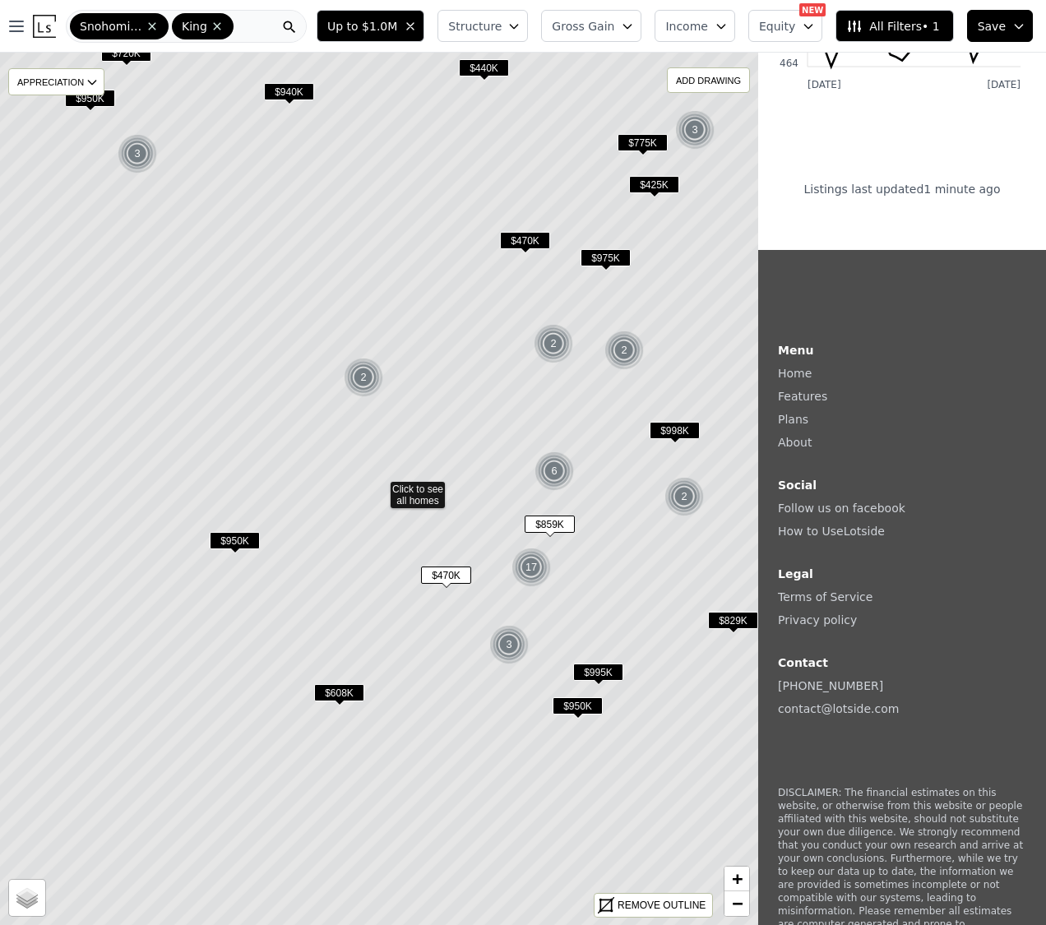
click at [582, 29] on span "Gross Gain" at bounding box center [583, 26] width 62 height 16
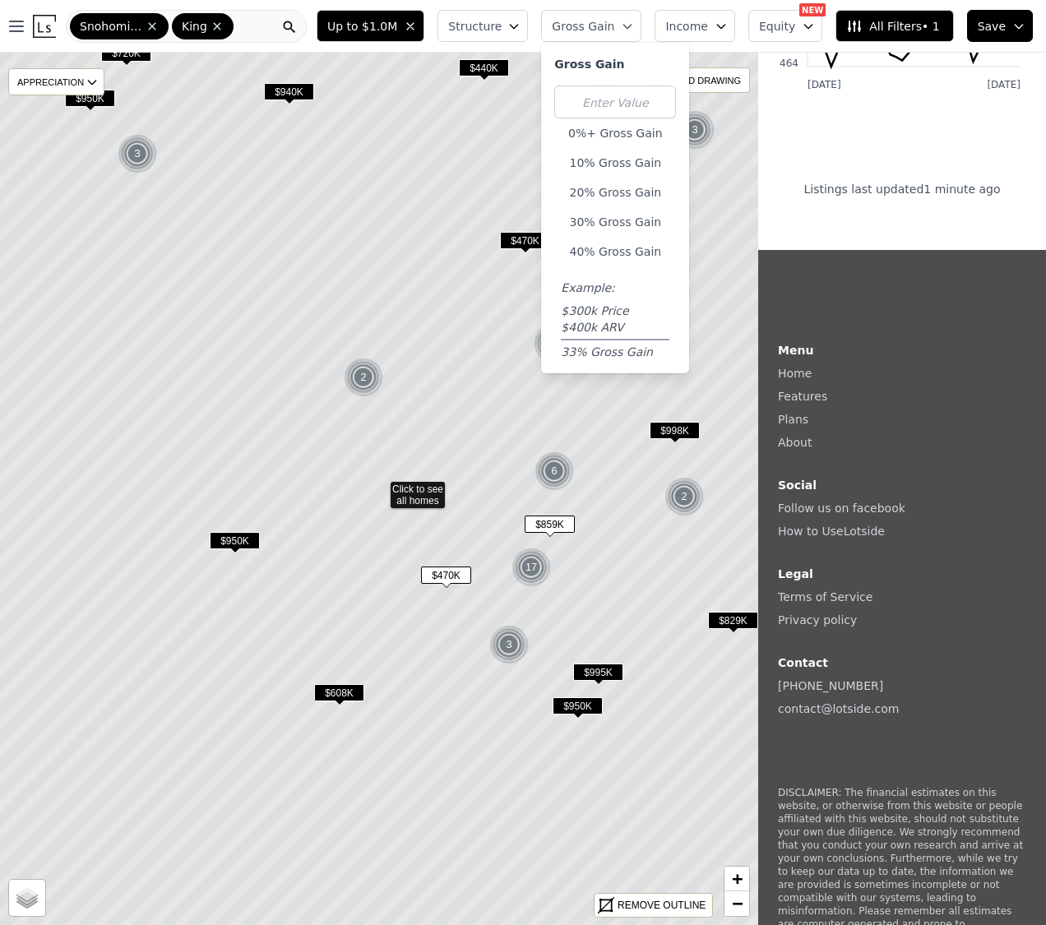
click at [627, 208] on div "0%+ Gross Gain 10% Gross Gain 20% Gross Gain 30% Gross Gain 40% Gross Gain Exam…" at bounding box center [615, 222] width 122 height 275
click at [628, 213] on button "30% Gross Gain" at bounding box center [615, 221] width 122 height 23
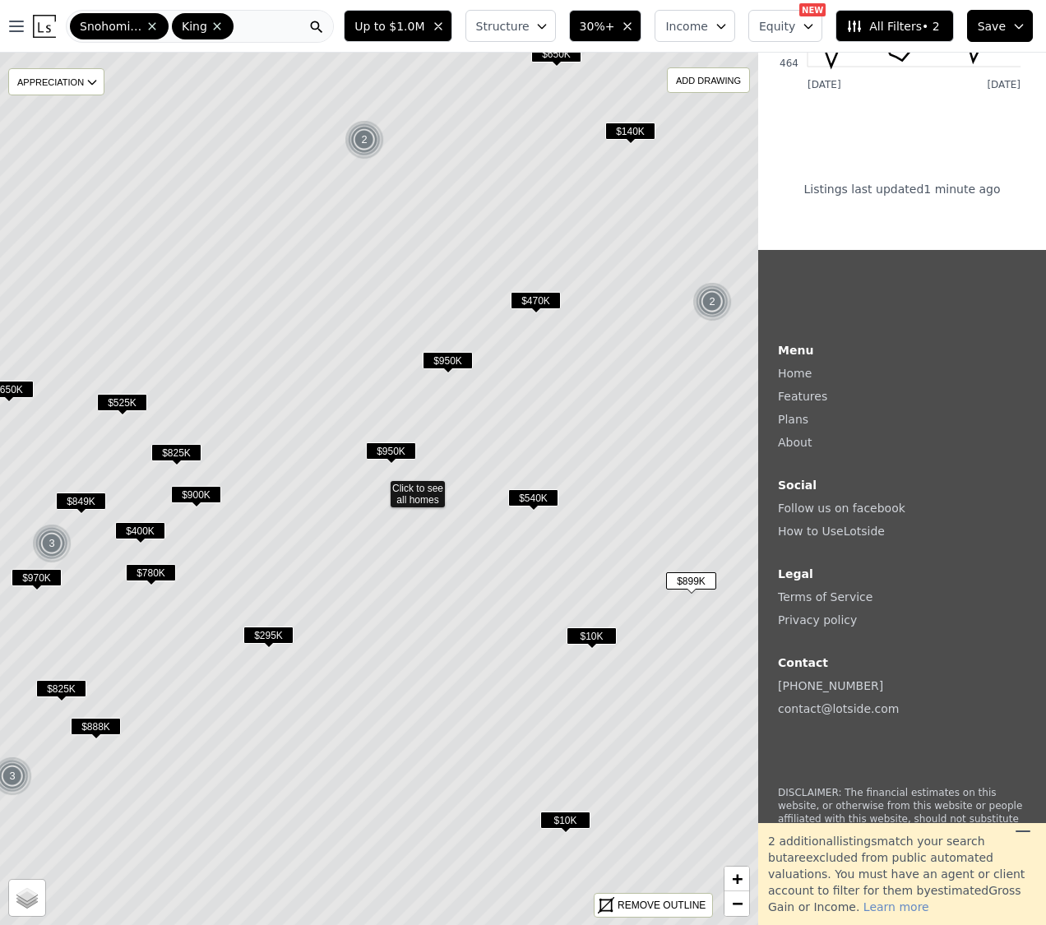
click at [404, 453] on span "$950K" at bounding box center [391, 450] width 50 height 17
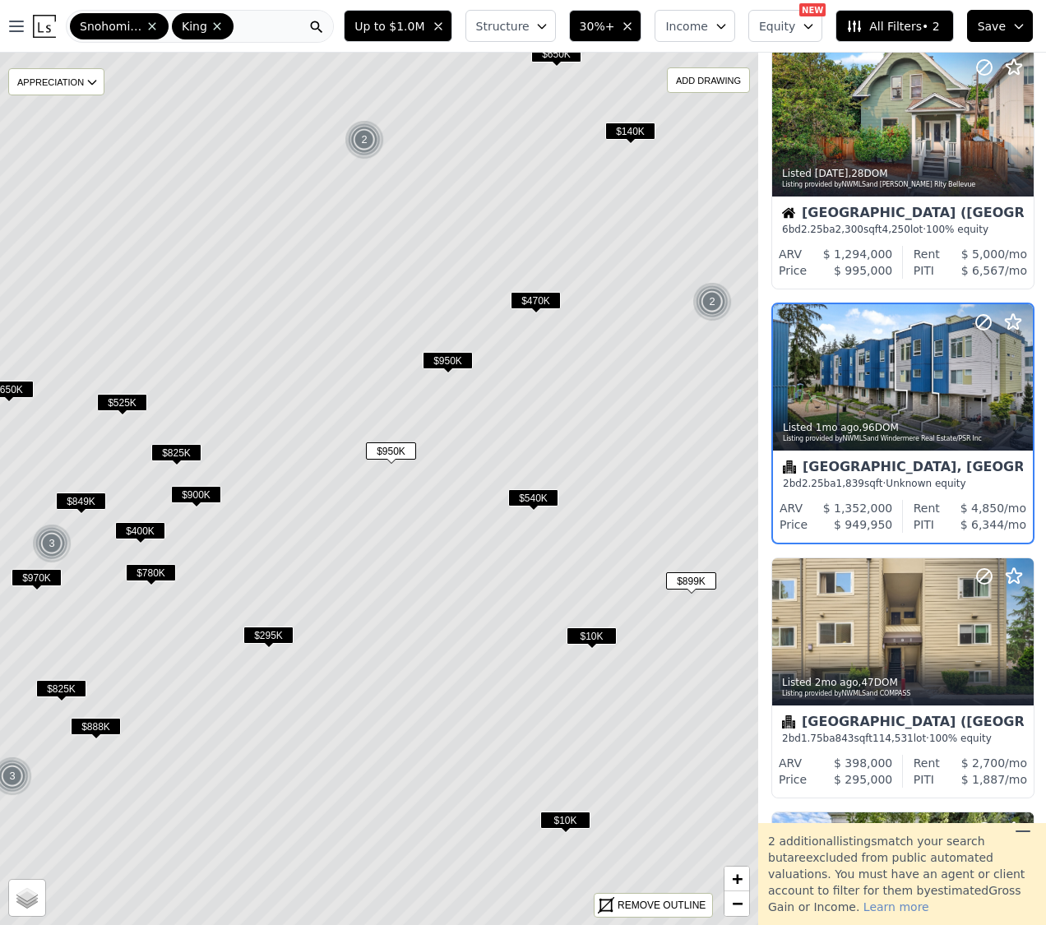
scroll to position [2072, 1]
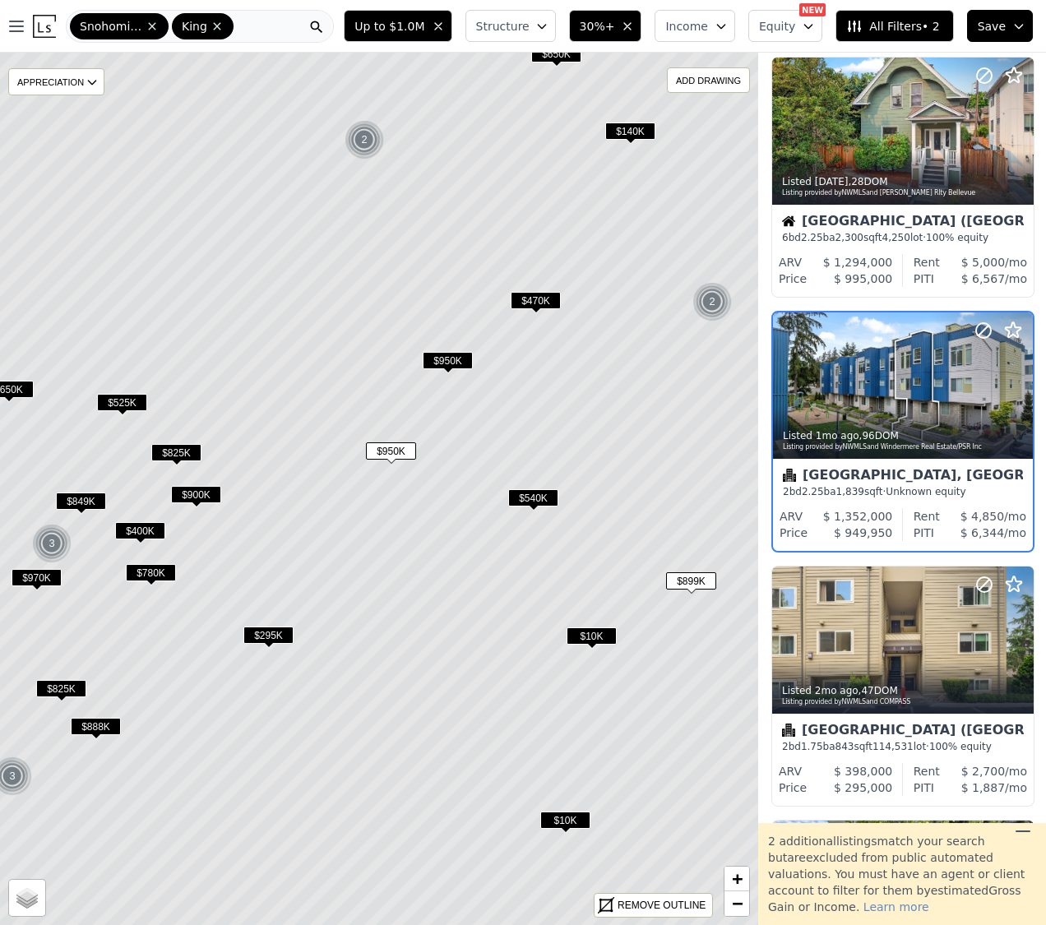
click at [451, 360] on span "$950K" at bounding box center [448, 360] width 50 height 17
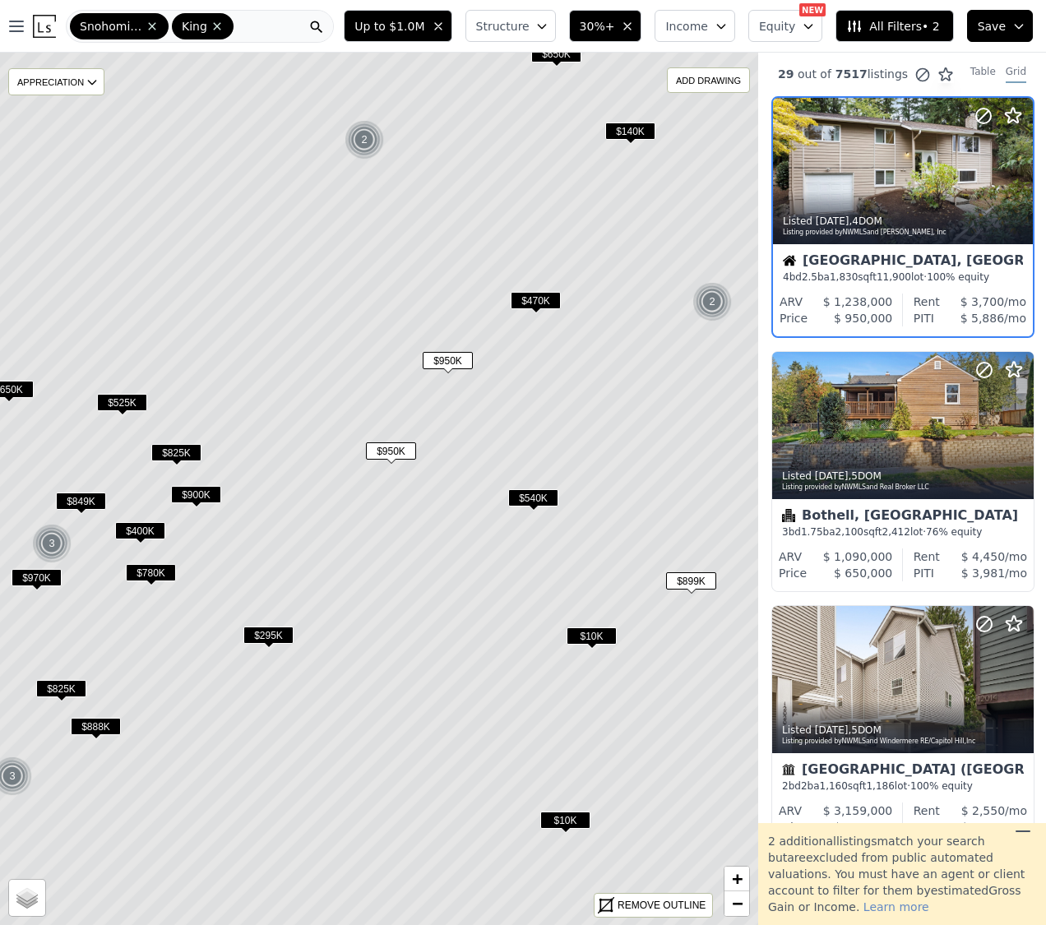
scroll to position [0, 1]
click at [866, 261] on div "Kirkland, WA" at bounding box center [903, 263] width 240 height 16
click at [538, 296] on span "$470K" at bounding box center [535, 300] width 50 height 17
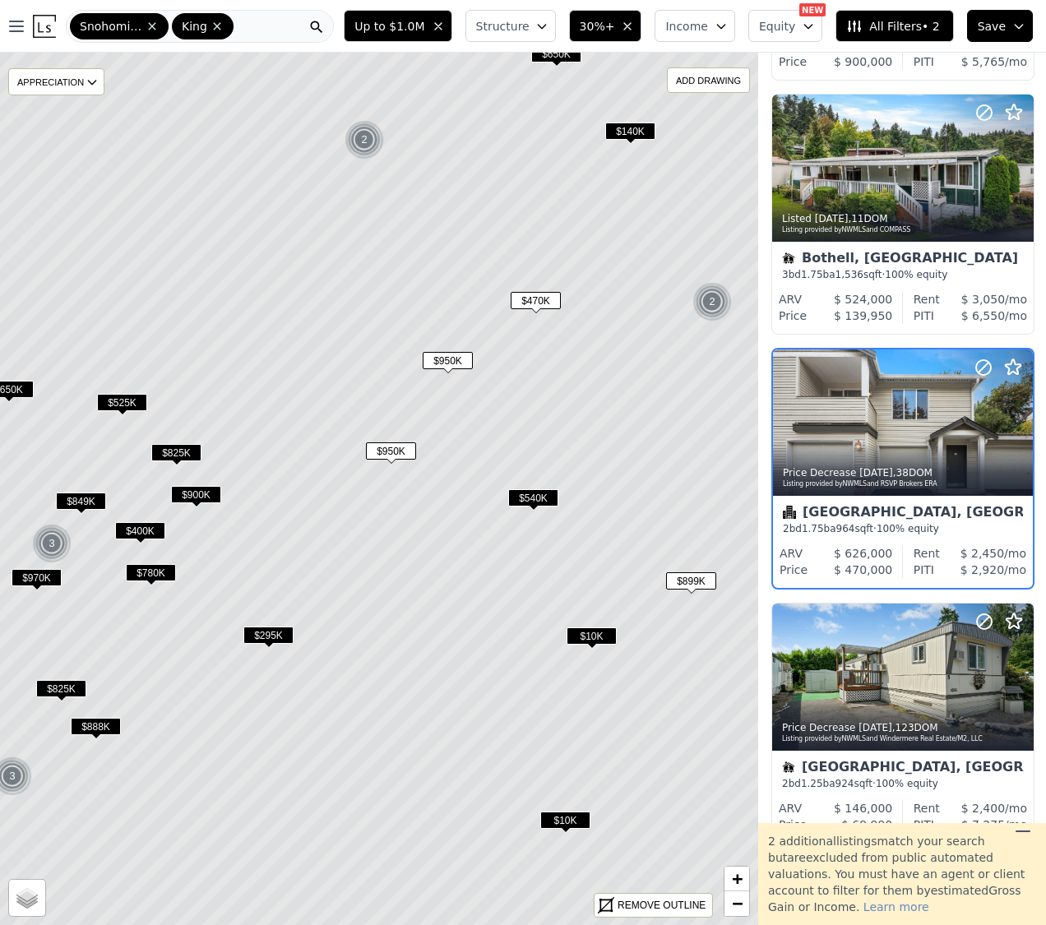
scroll to position [2072, 1]
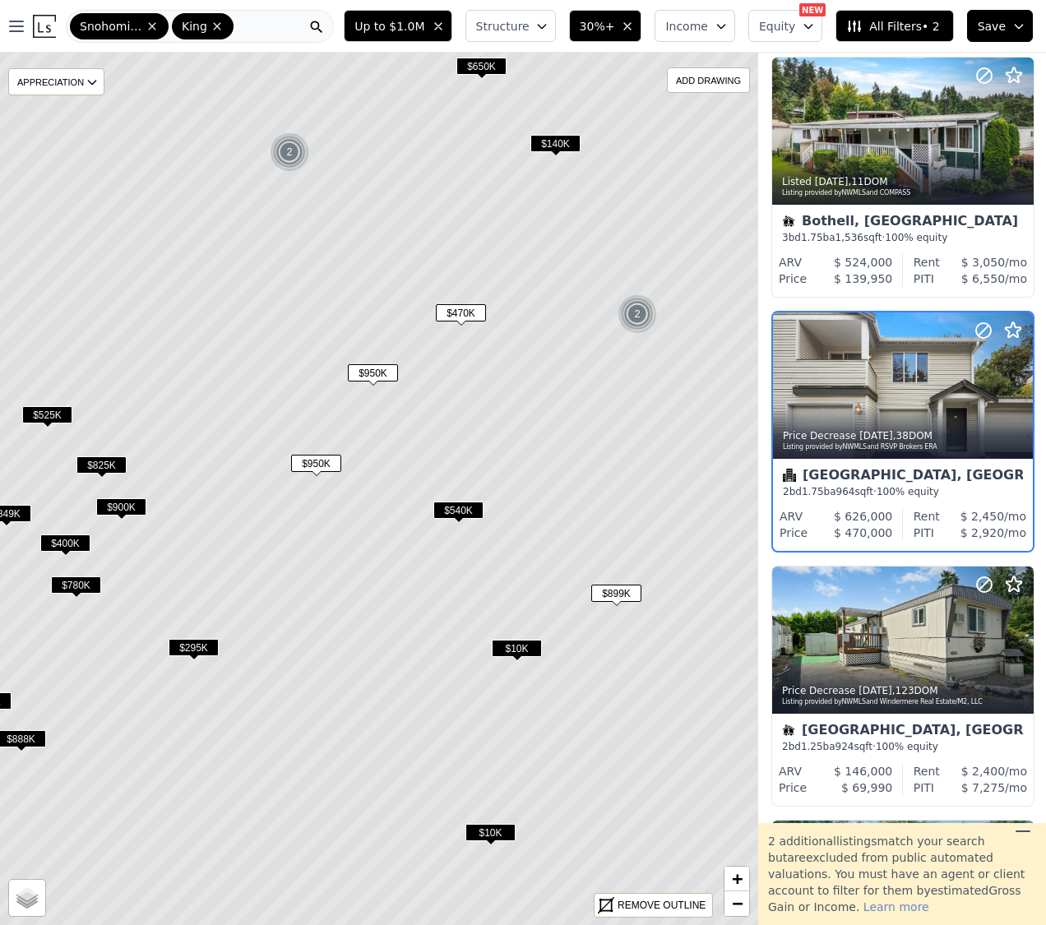
drag, startPoint x: 242, startPoint y: 349, endPoint x: 167, endPoint y: 361, distance: 75.8
click at [167, 361] on icon at bounding box center [304, 507] width 912 height 1037
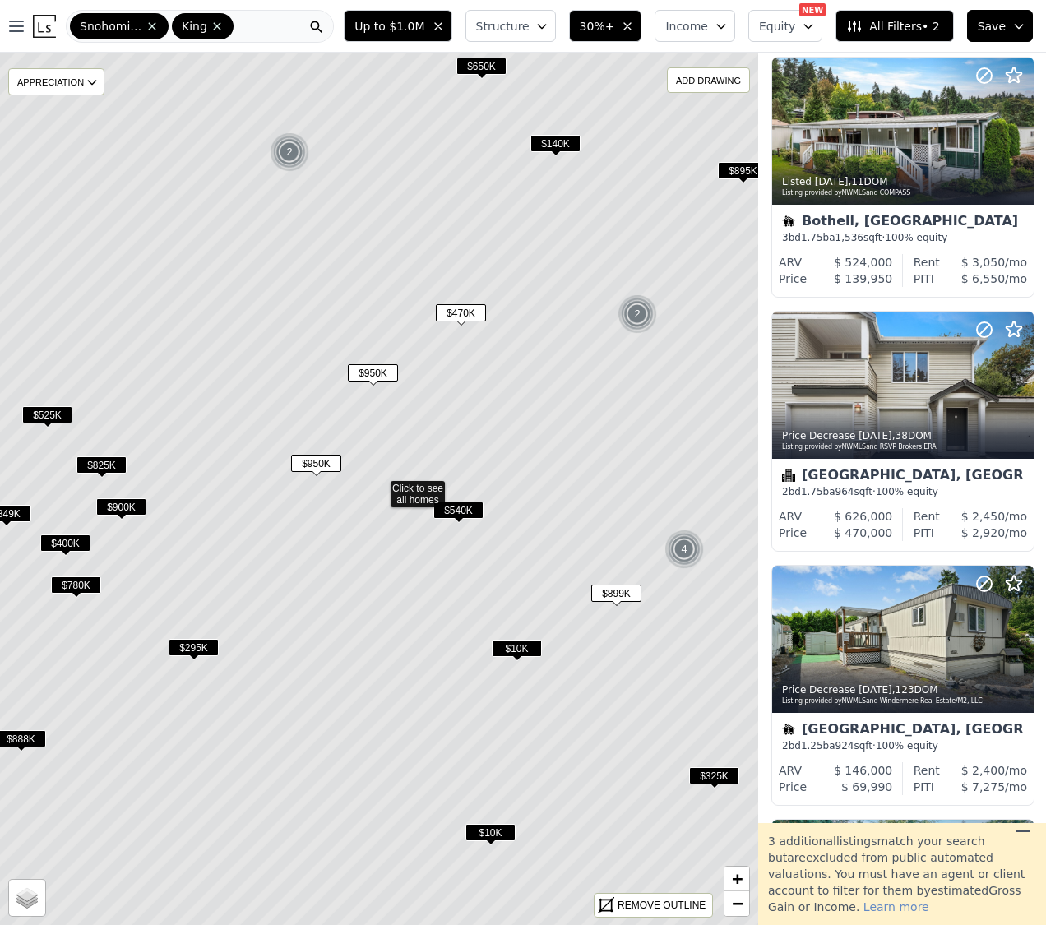
click at [449, 511] on span "$540K" at bounding box center [458, 509] width 50 height 17
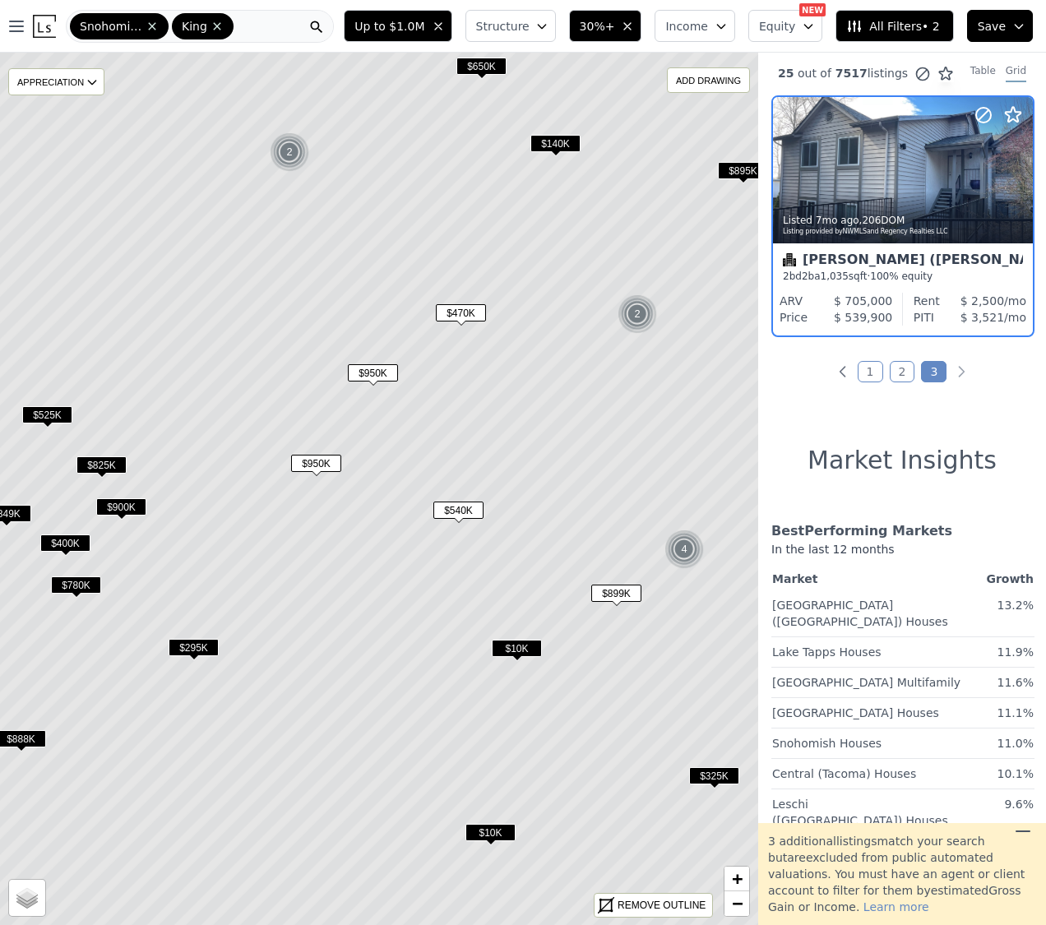
scroll to position [0, 1]
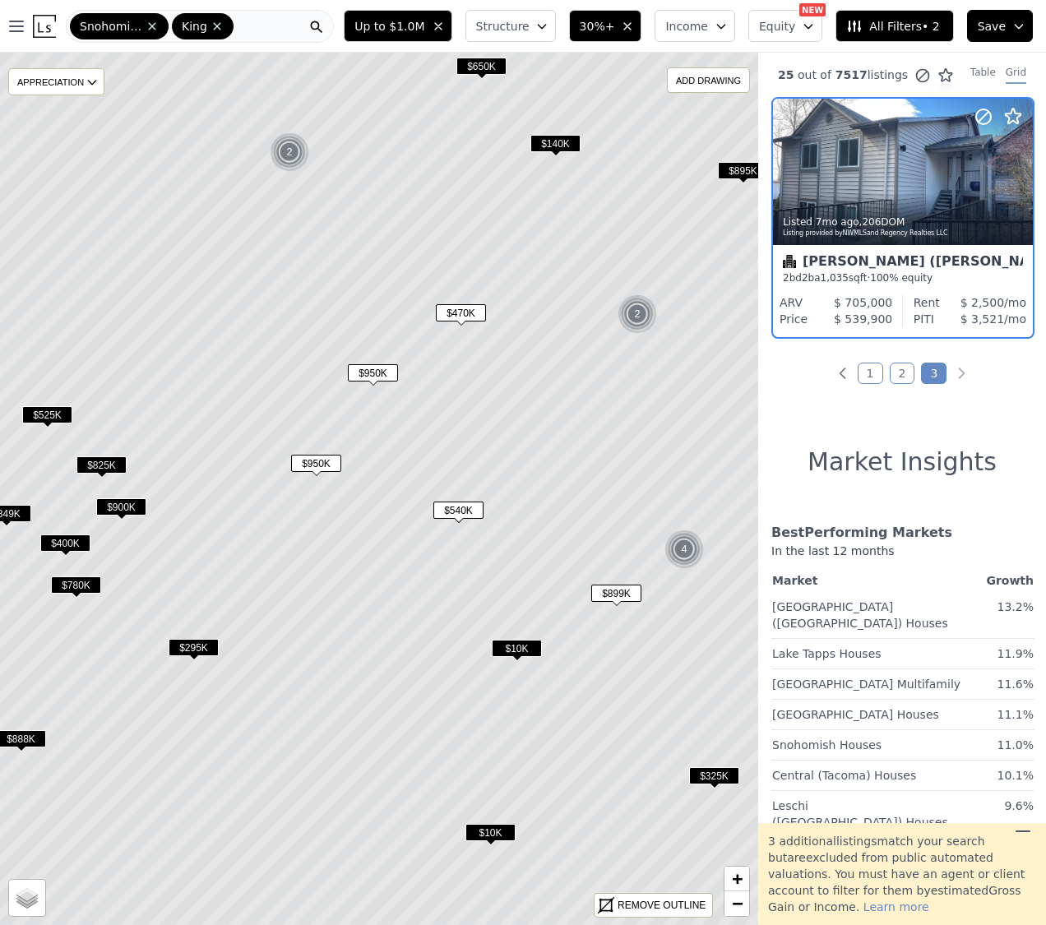
click at [859, 260] on div "Kirkland (Juanita)" at bounding box center [903, 263] width 240 height 16
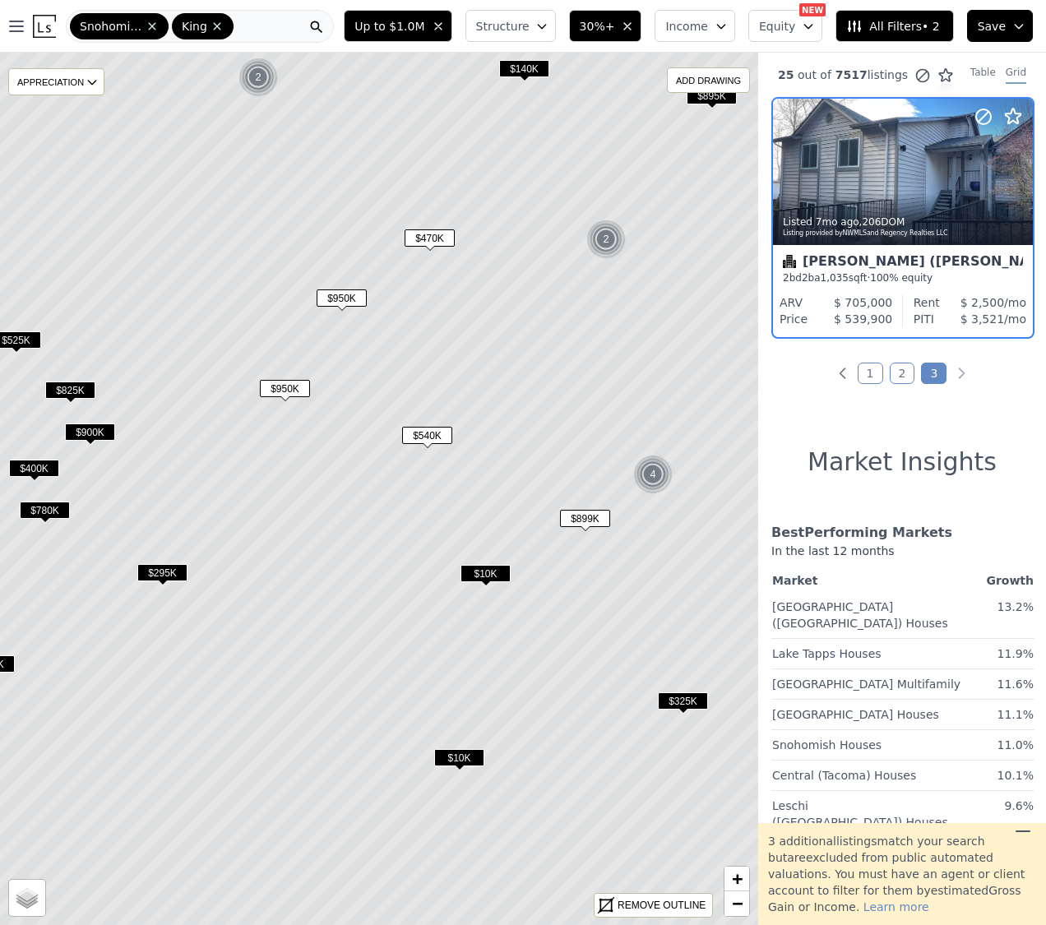
drag, startPoint x: 603, startPoint y: 549, endPoint x: 571, endPoint y: 473, distance: 81.8
click at [571, 473] on icon at bounding box center [347, 426] width 912 height 1023
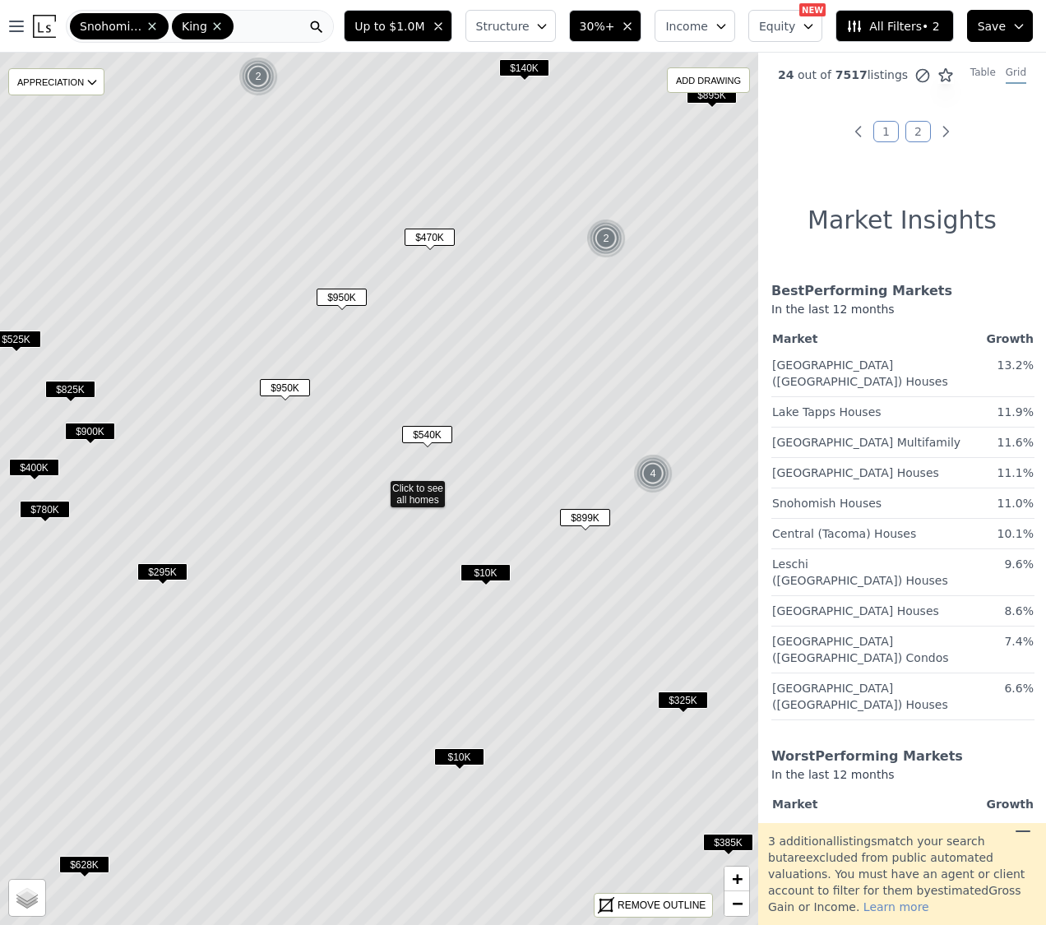
click at [469, 760] on span "$10K" at bounding box center [459, 756] width 50 height 17
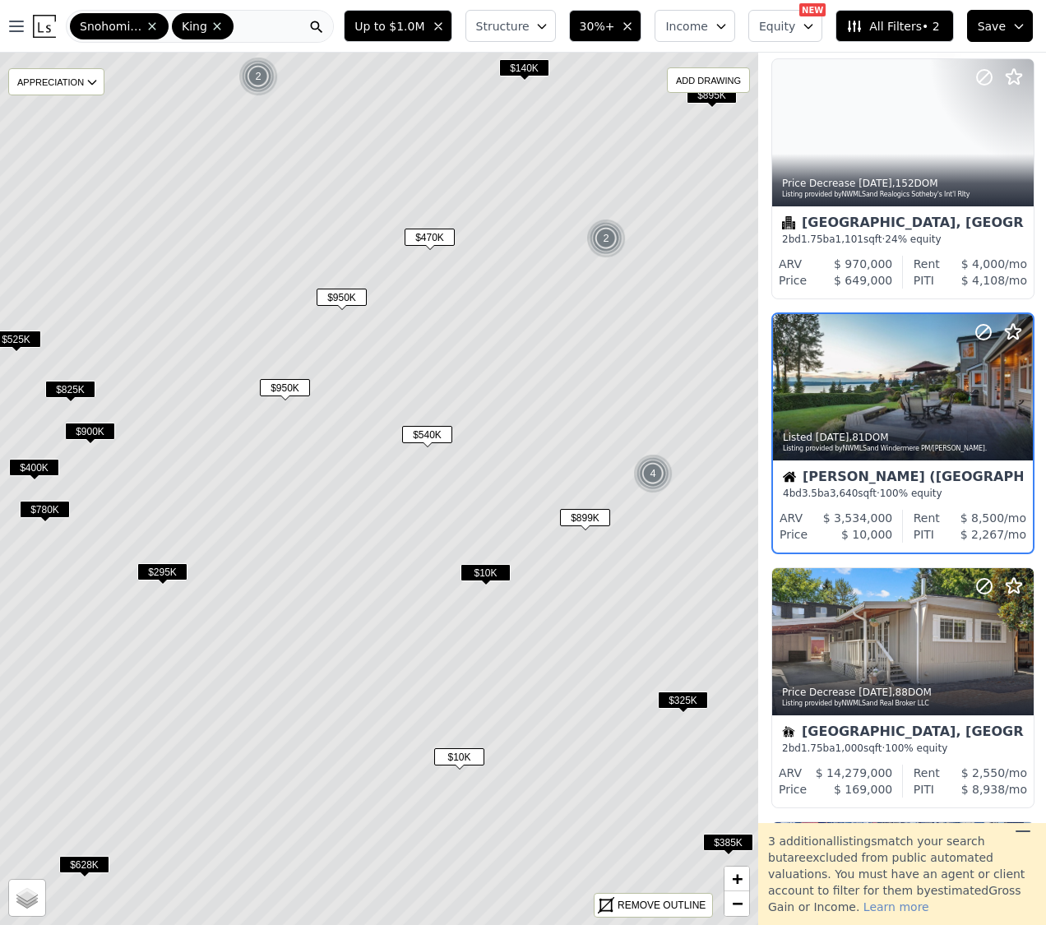
scroll to position [40, 1]
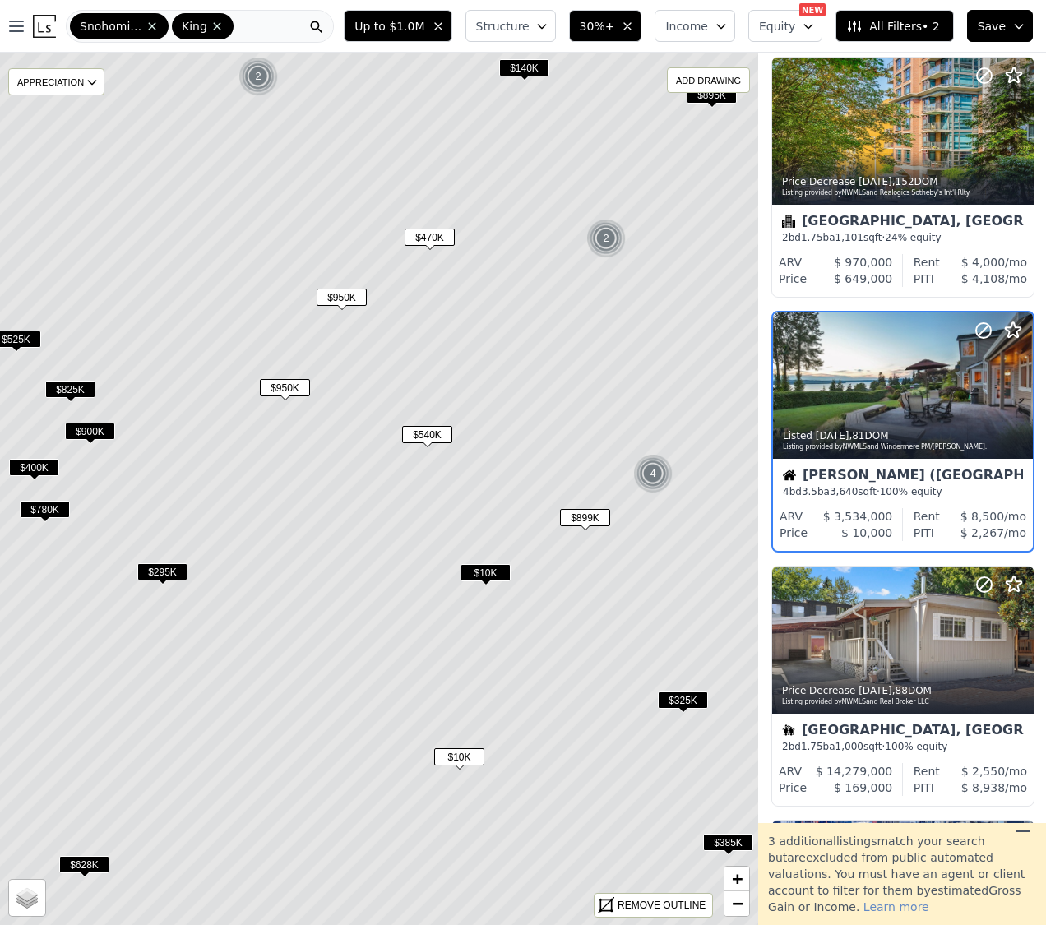
click at [682, 694] on span "$325K" at bounding box center [683, 699] width 50 height 17
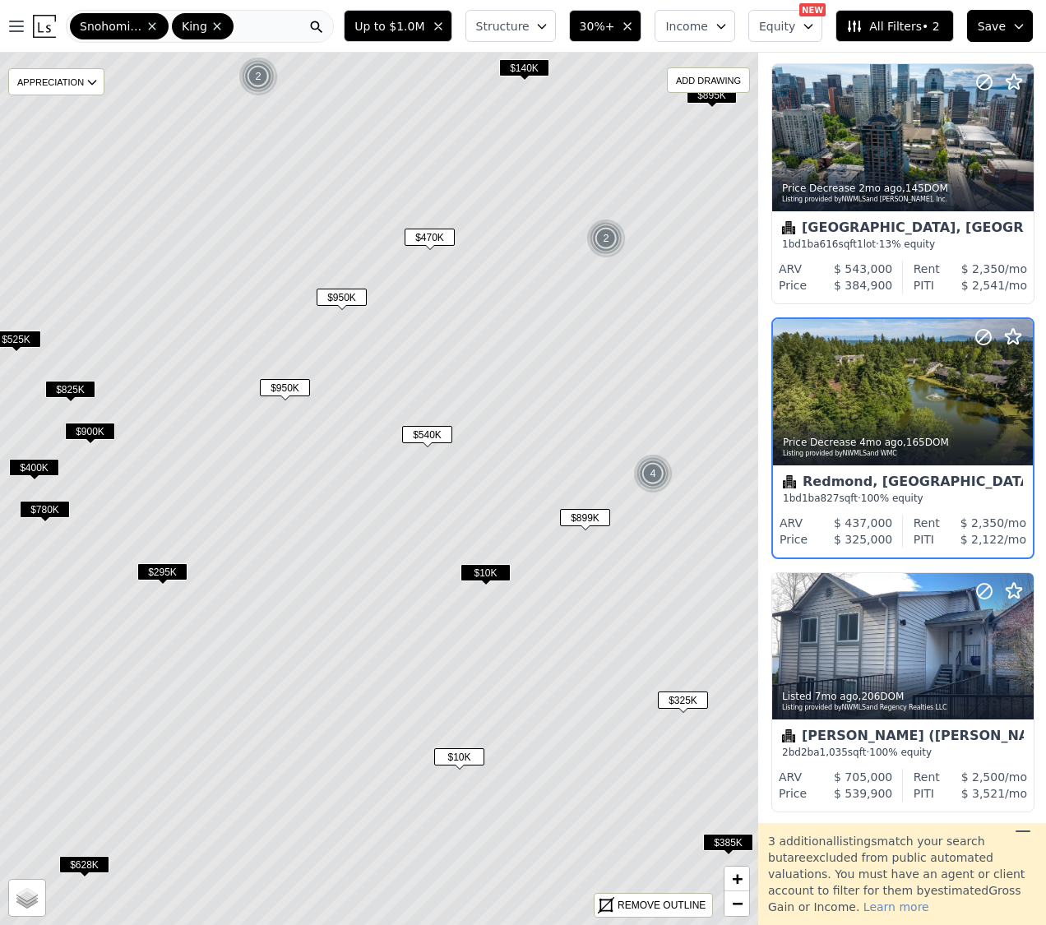
scroll to position [2325, 1]
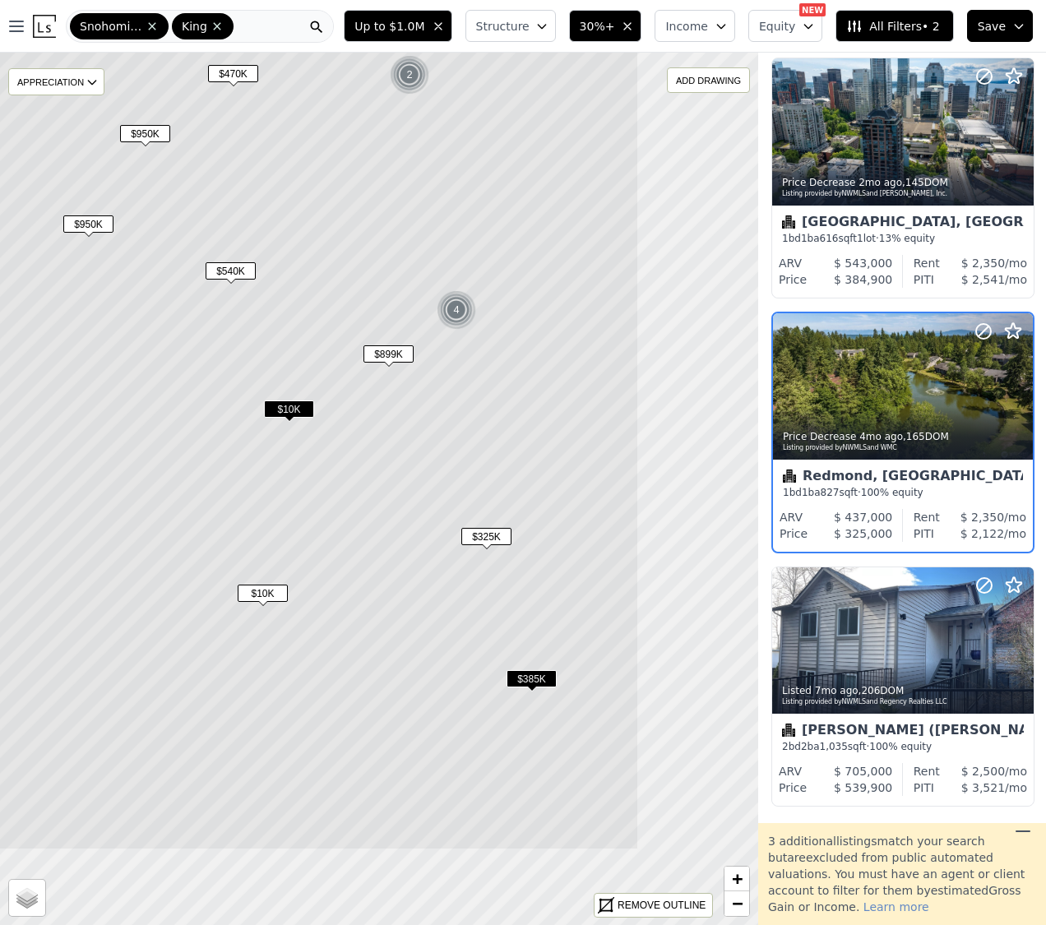
drag, startPoint x: 661, startPoint y: 562, endPoint x: 464, endPoint y: 399, distance: 255.7
click at [464, 399] on icon at bounding box center [182, 325] width 912 height 1050
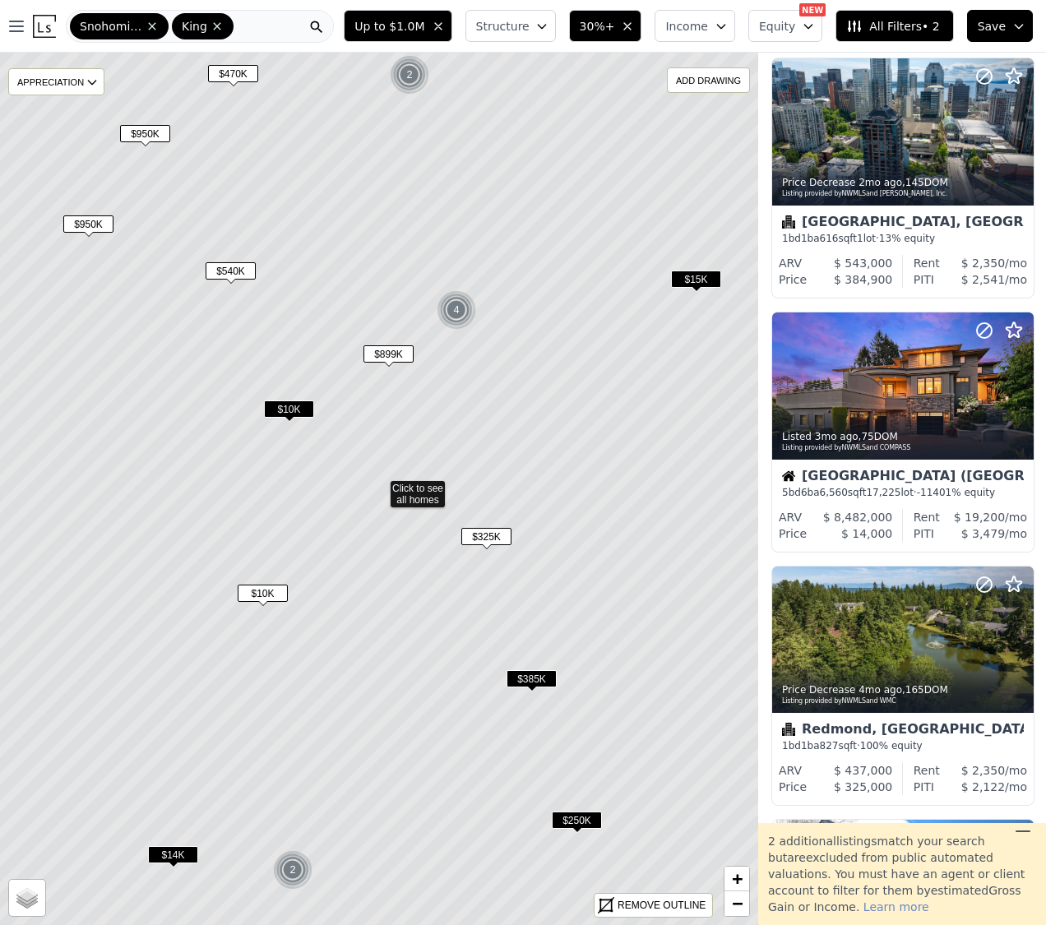
click at [530, 683] on span "$385K" at bounding box center [531, 678] width 50 height 17
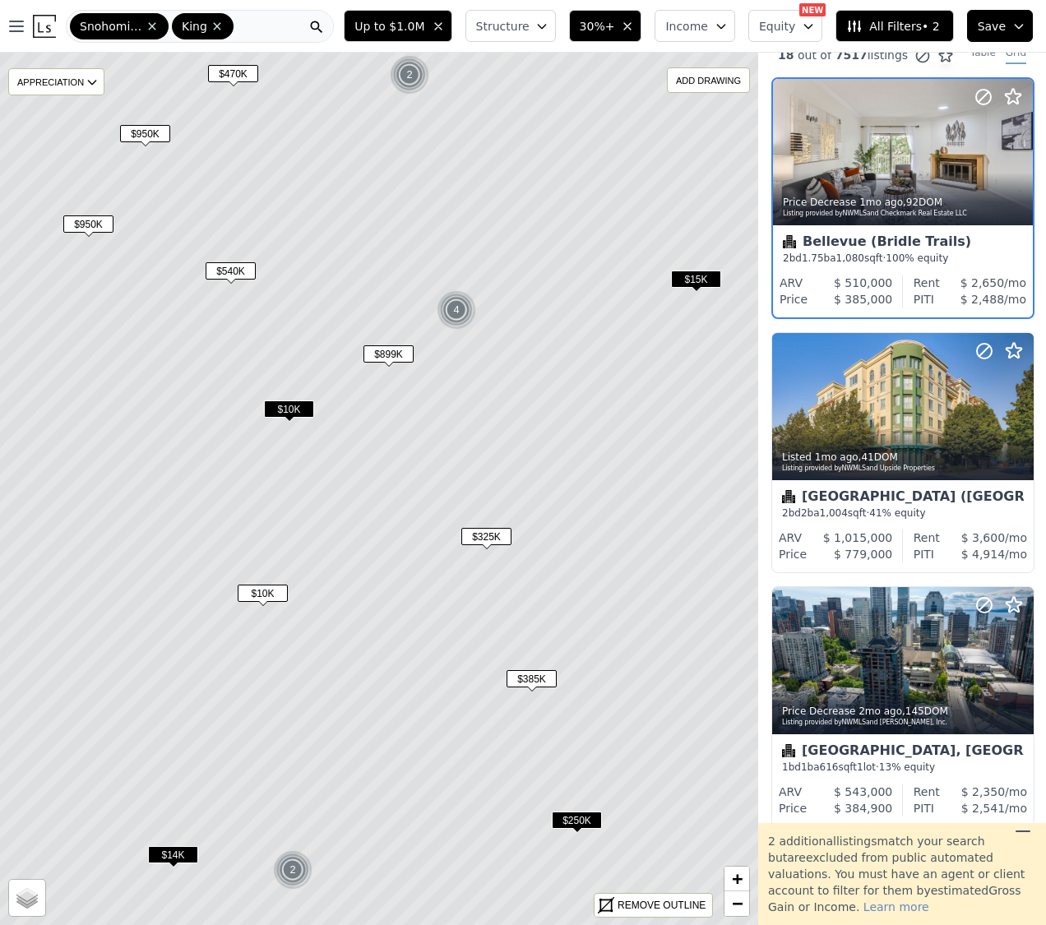
scroll to position [0, 1]
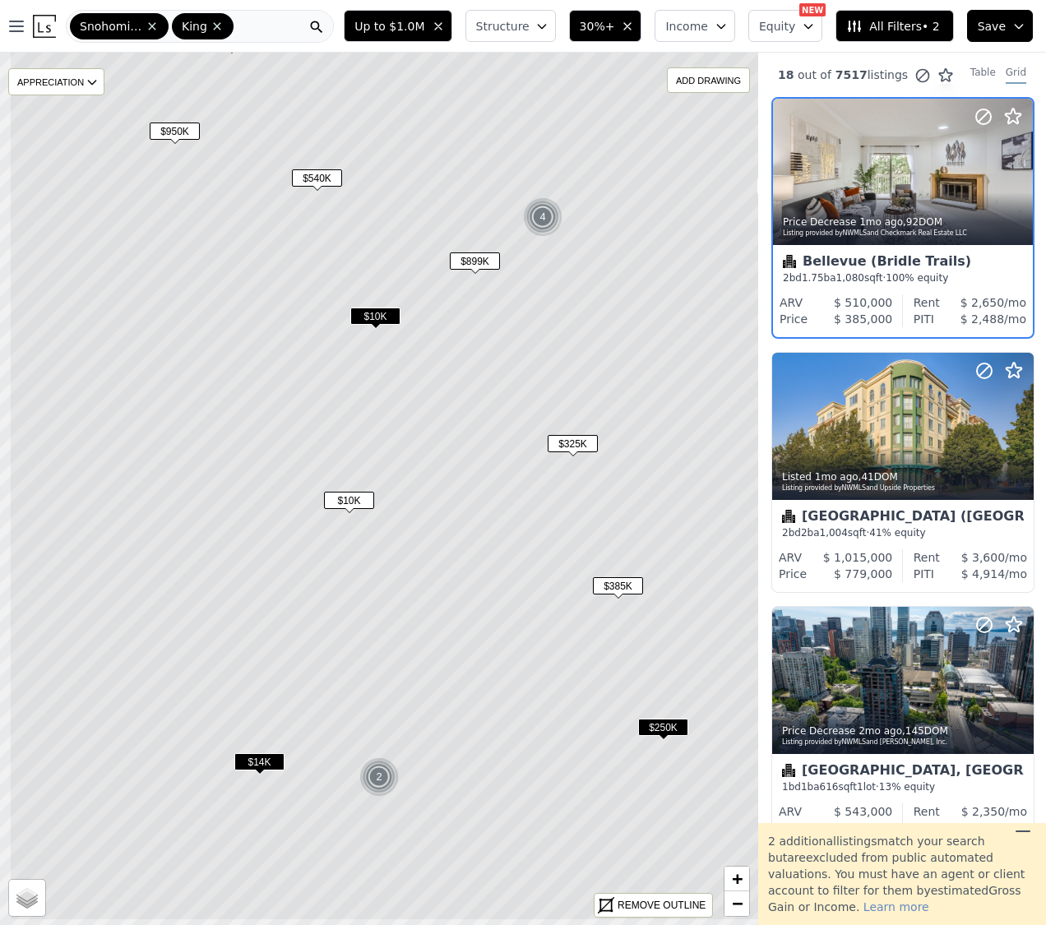
drag, startPoint x: 428, startPoint y: 712, endPoint x: 515, endPoint y: 619, distance: 126.8
click at [515, 619] on icon at bounding box center [465, 396] width 912 height 1050
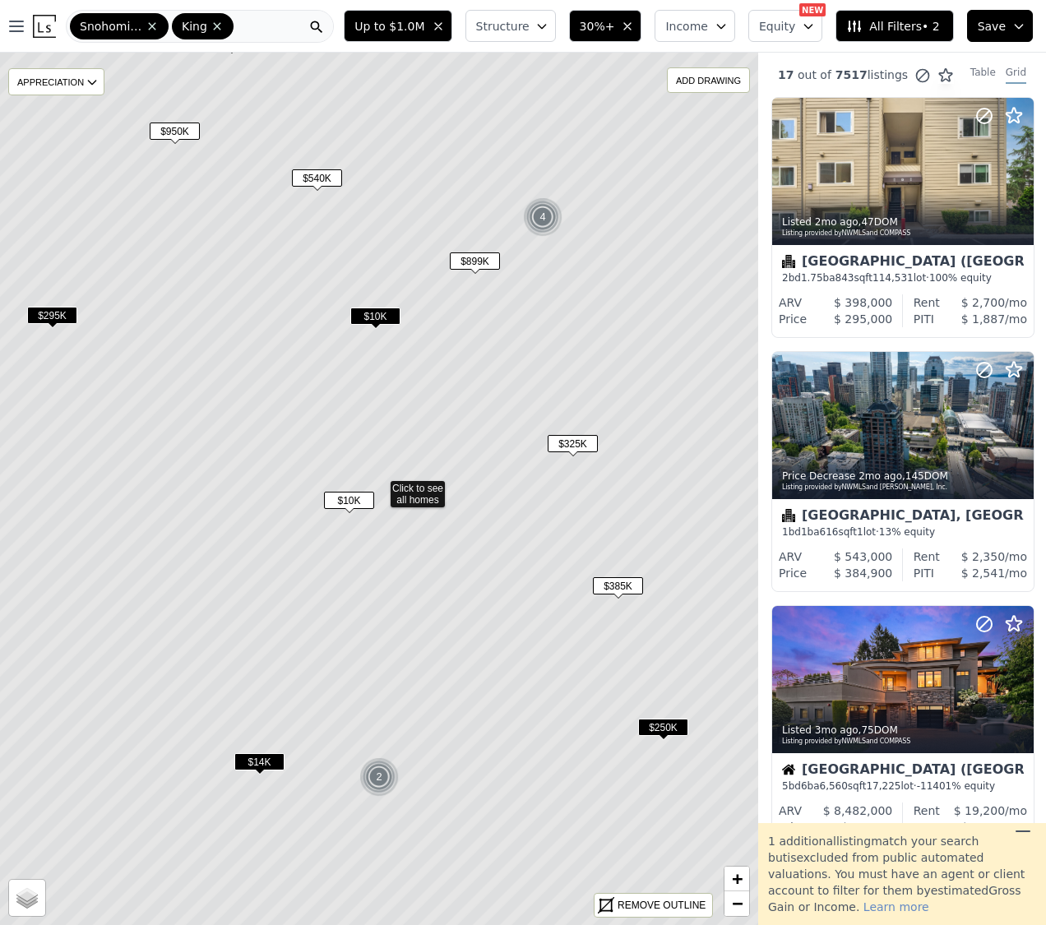
click at [655, 724] on span "$250K" at bounding box center [663, 726] width 50 height 17
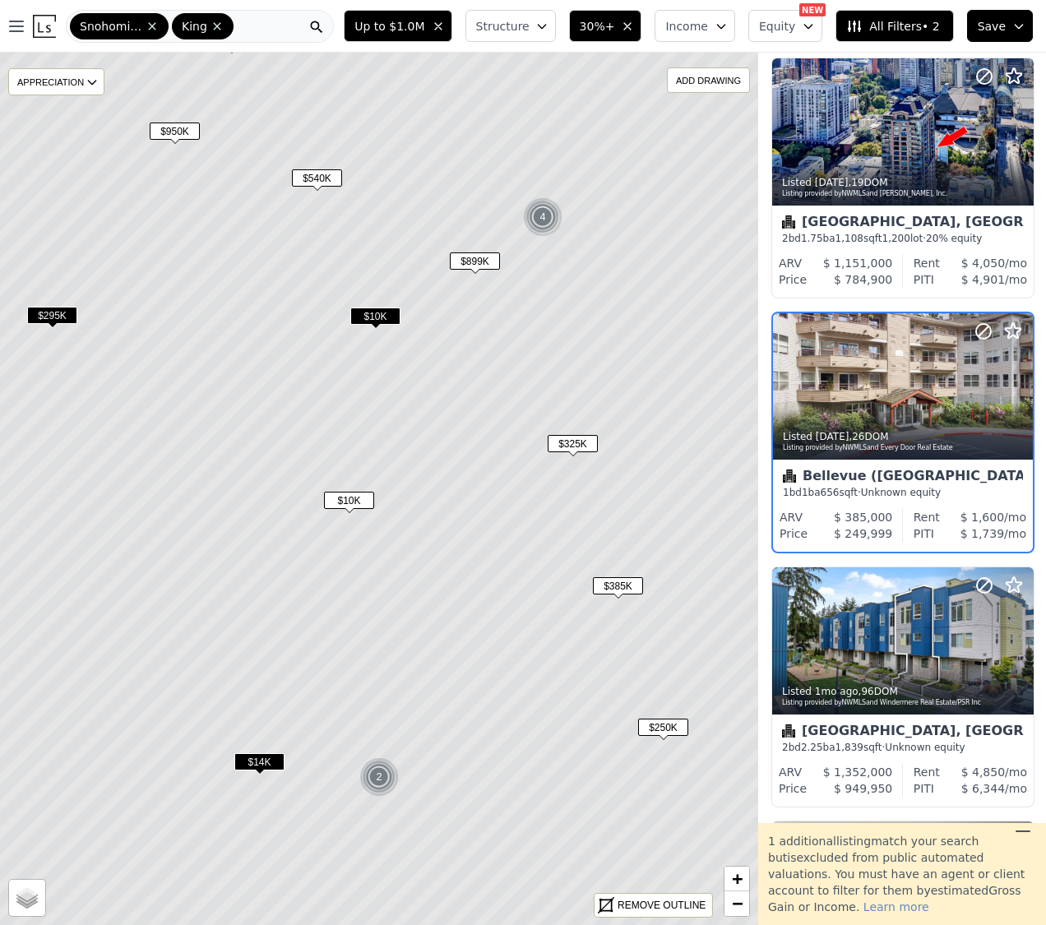
scroll to position [1818, 1]
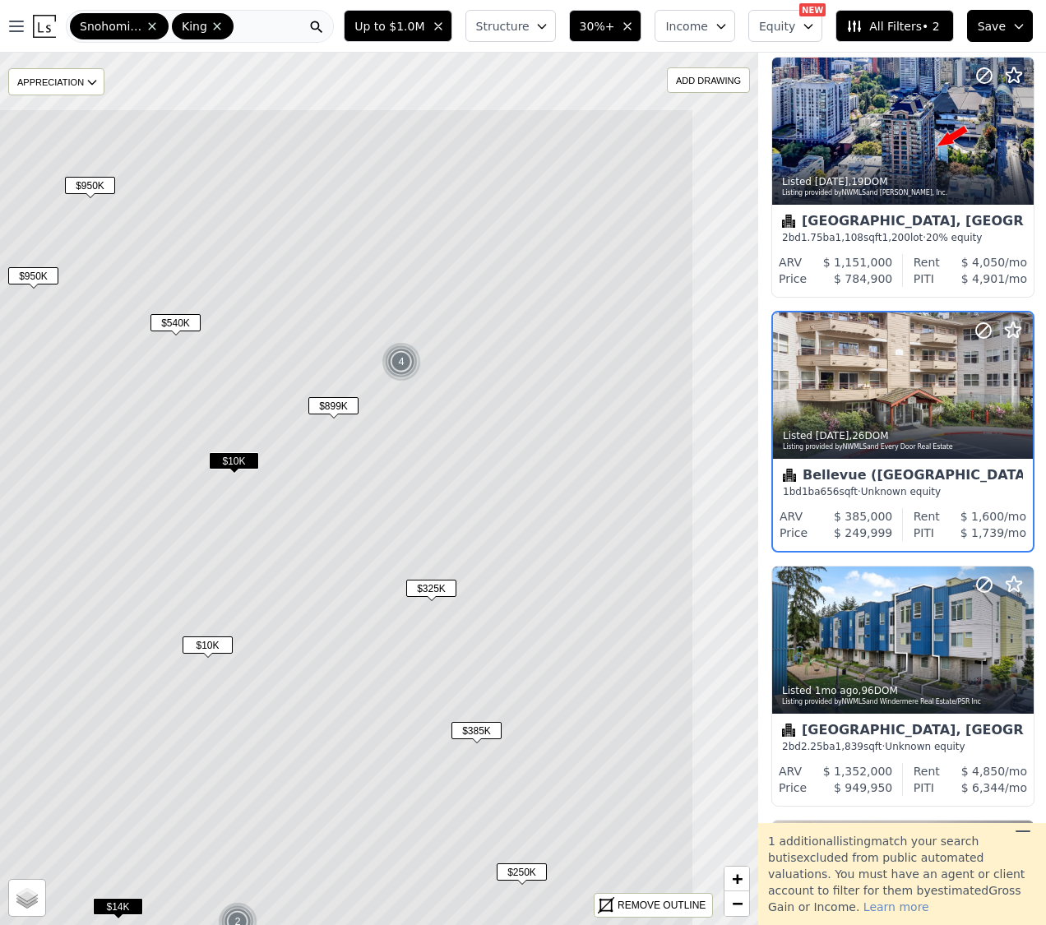
drag, startPoint x: 579, startPoint y: 621, endPoint x: 440, endPoint y: 741, distance: 184.1
click at [443, 769] on icon at bounding box center [237, 634] width 912 height 1050
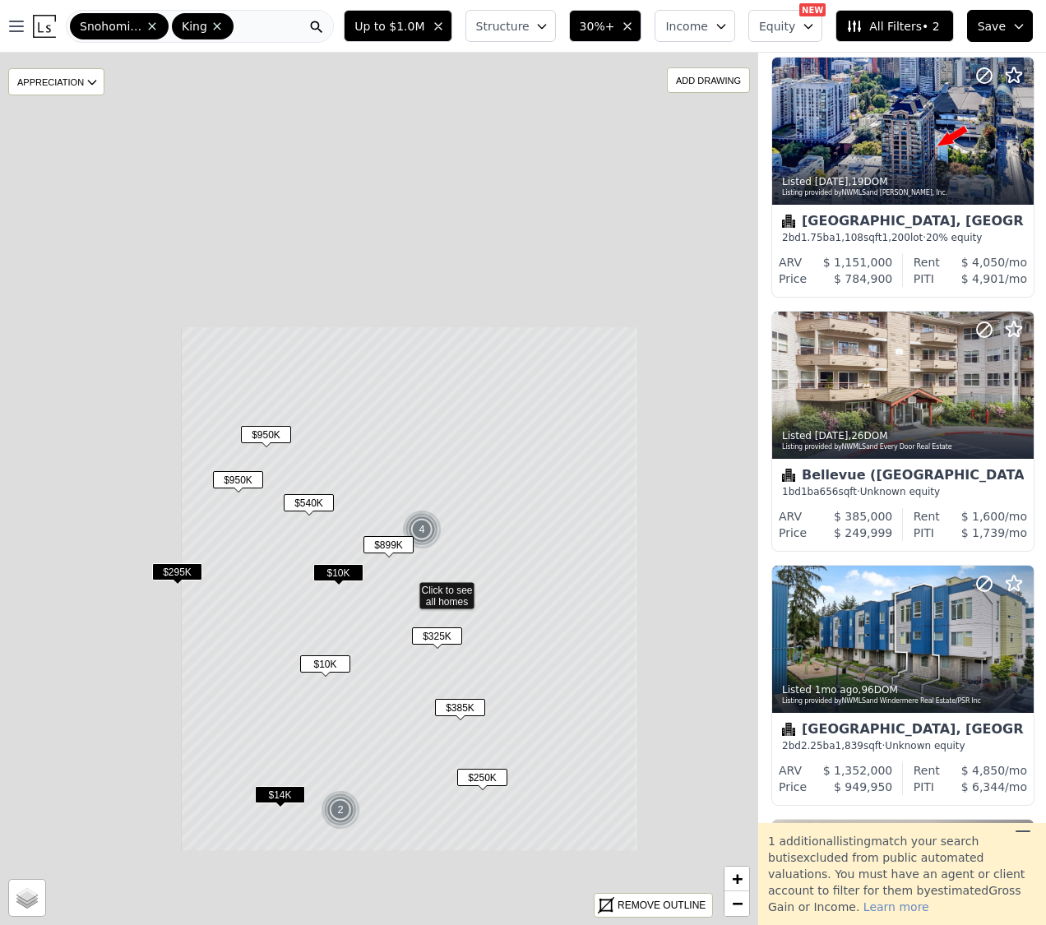
scroll to position [2326, 1]
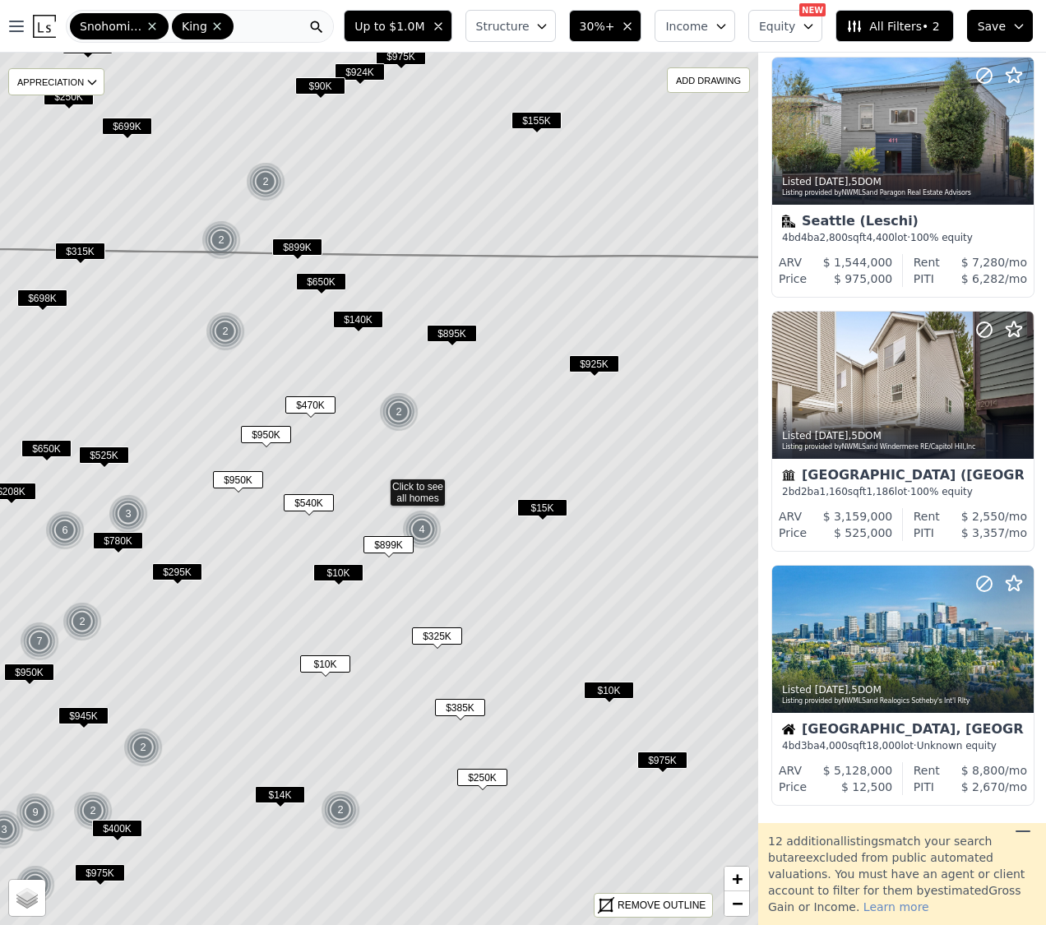
click at [555, 509] on span "$15K" at bounding box center [542, 507] width 50 height 17
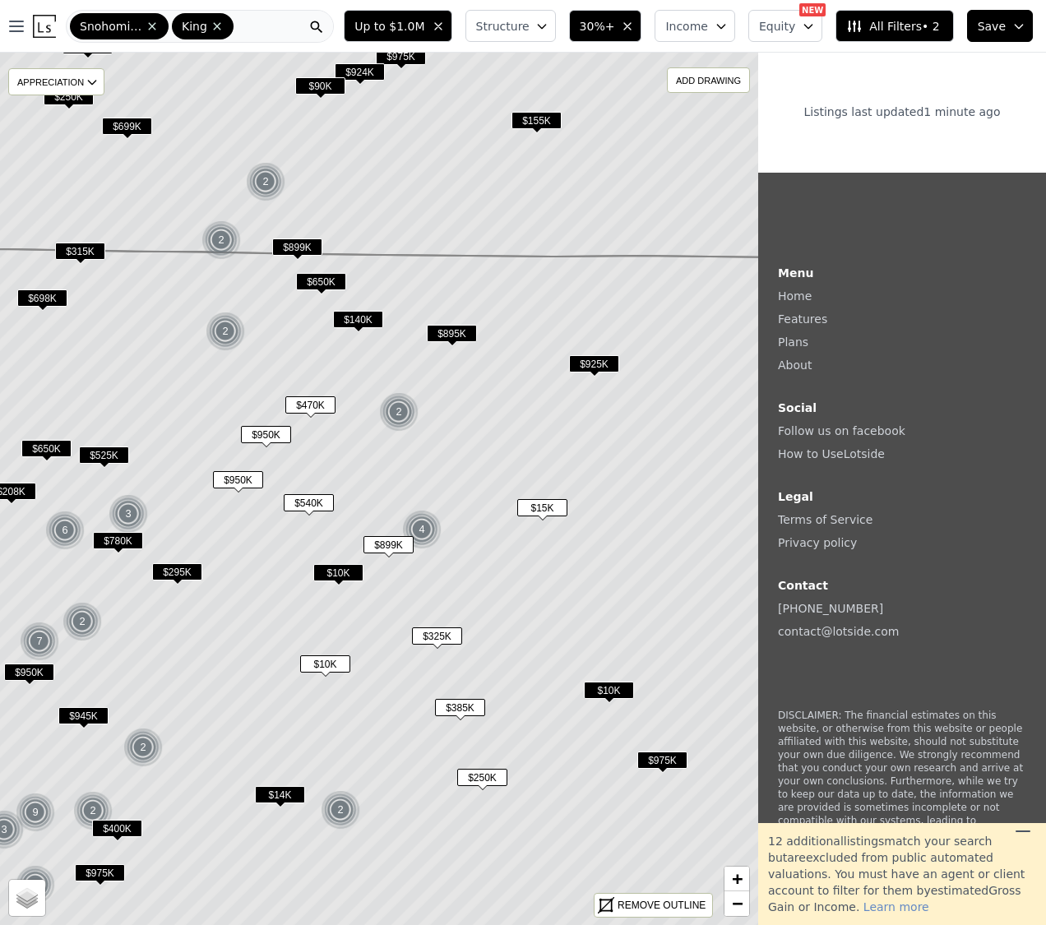
click at [593, 358] on span "$925K" at bounding box center [594, 363] width 50 height 17
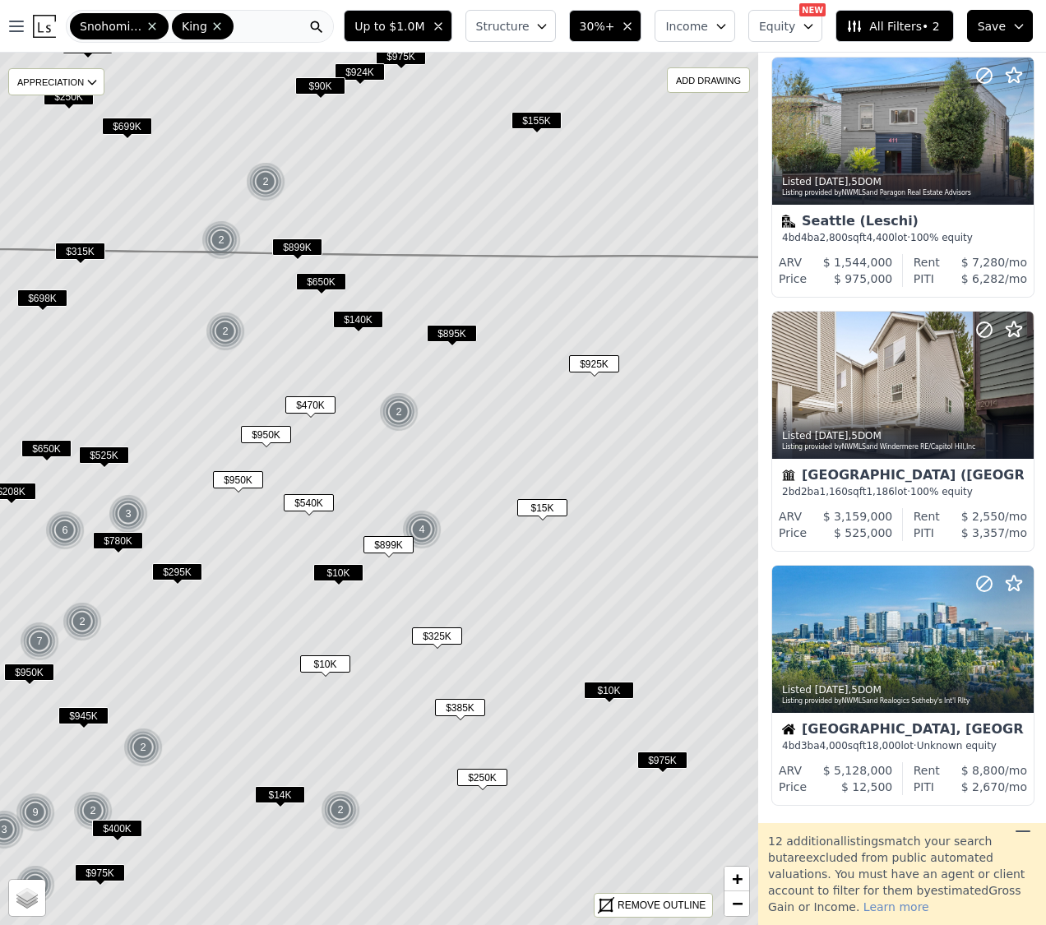
click at [590, 365] on span "$925K" at bounding box center [594, 363] width 50 height 17
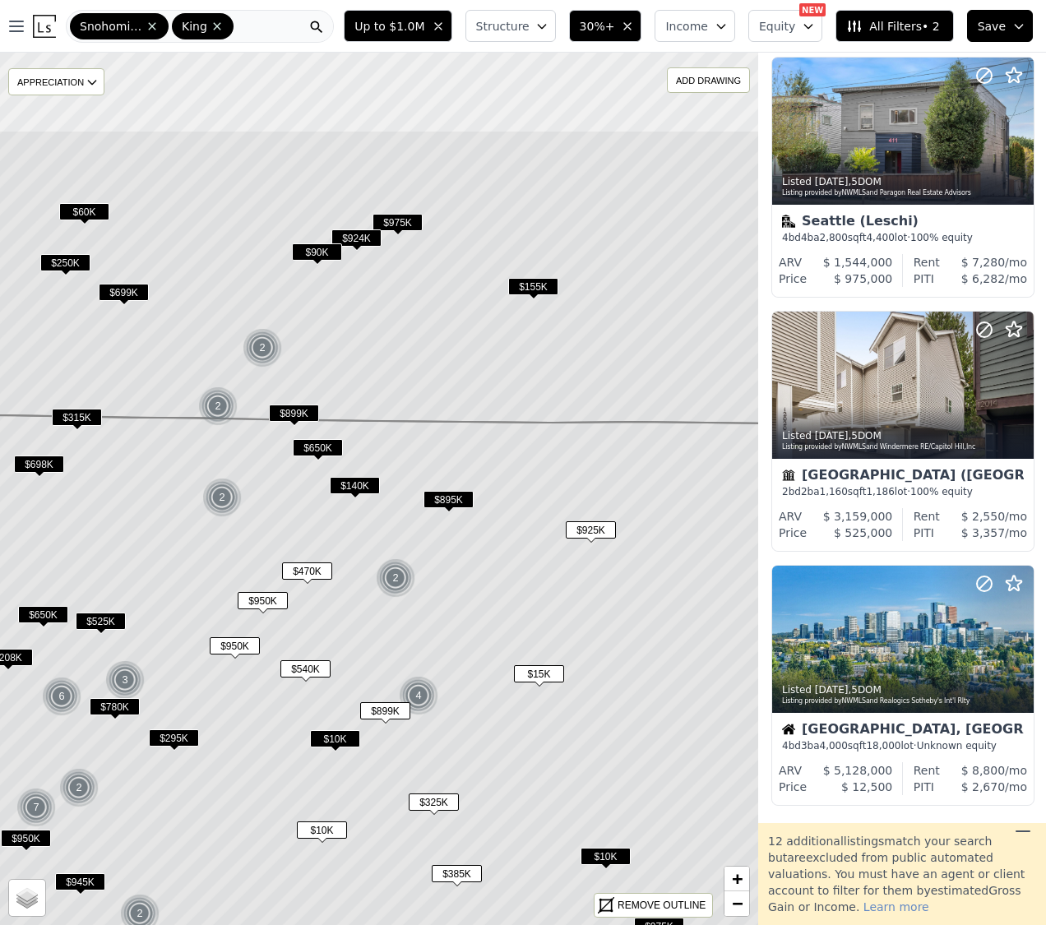
drag, startPoint x: 542, startPoint y: 361, endPoint x: 538, endPoint y: 526, distance: 165.3
click at [538, 526] on icon at bounding box center [375, 797] width 912 height 764
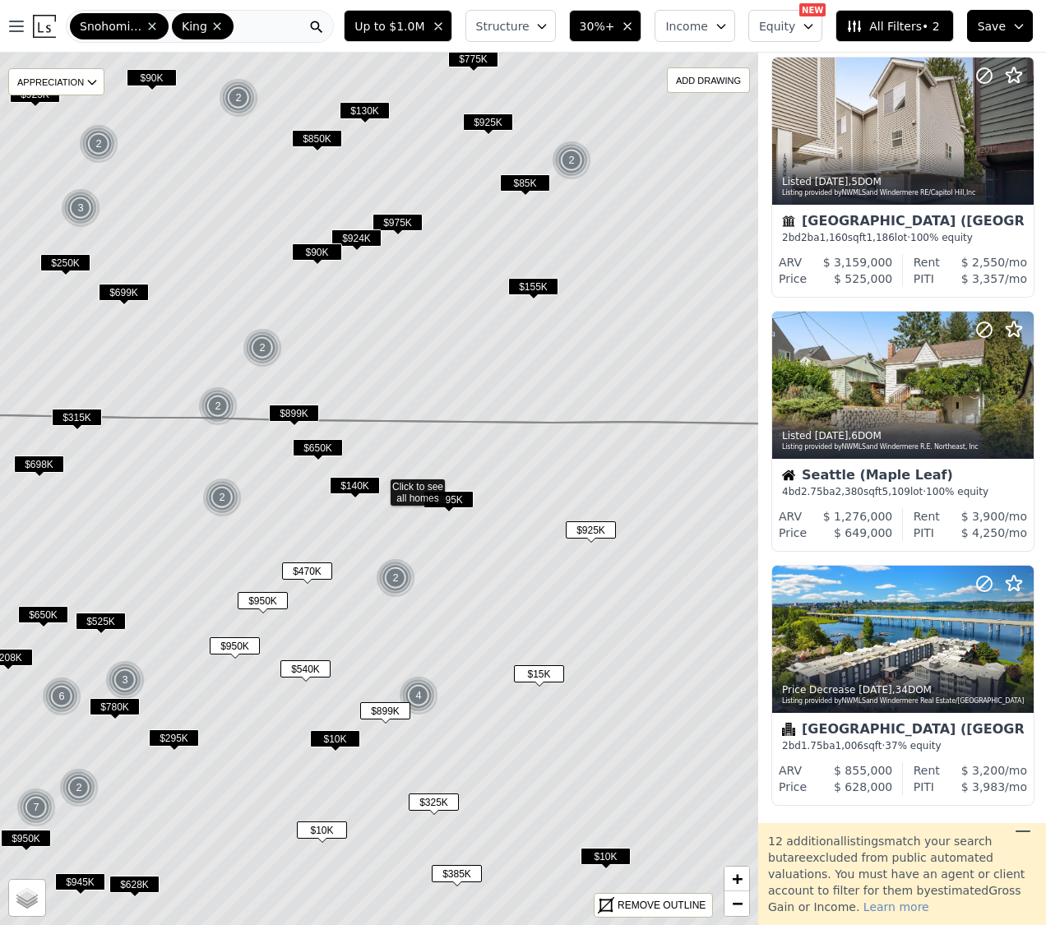
click at [461, 498] on span "$895K" at bounding box center [448, 499] width 50 height 17
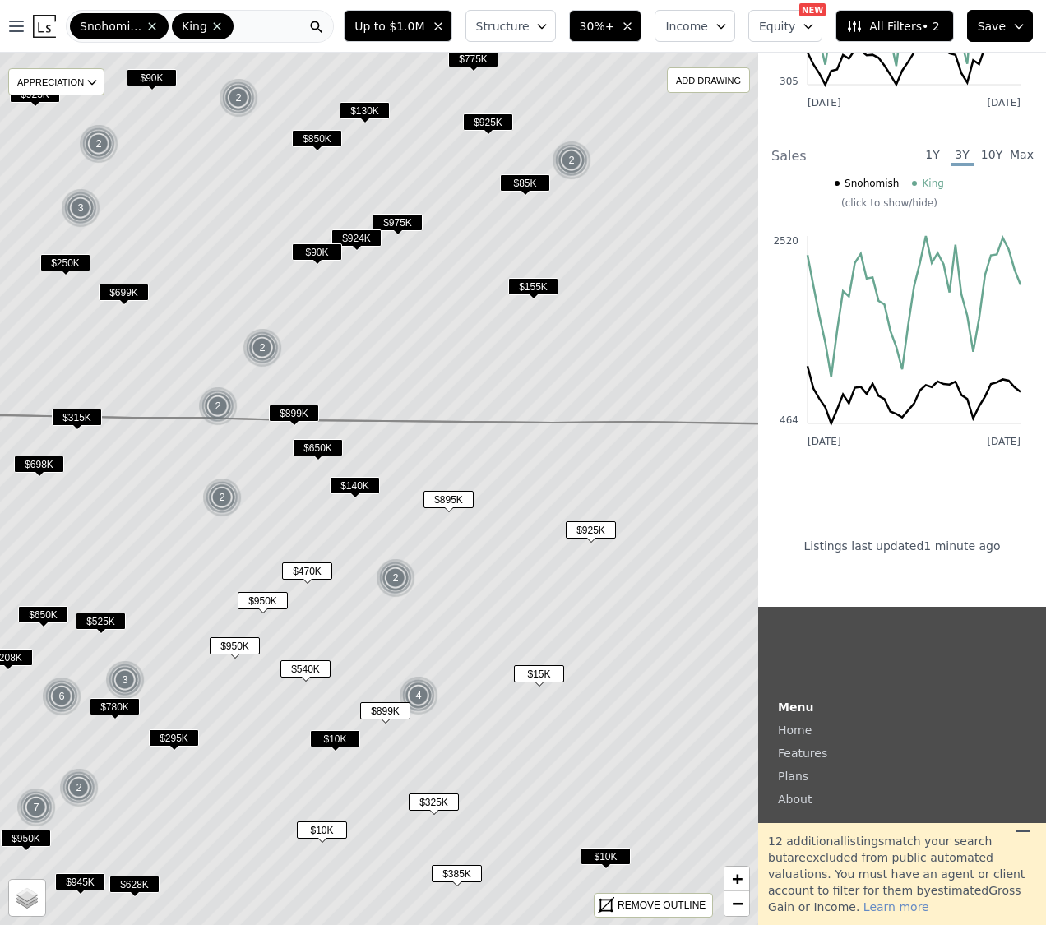
scroll to position [0, 1]
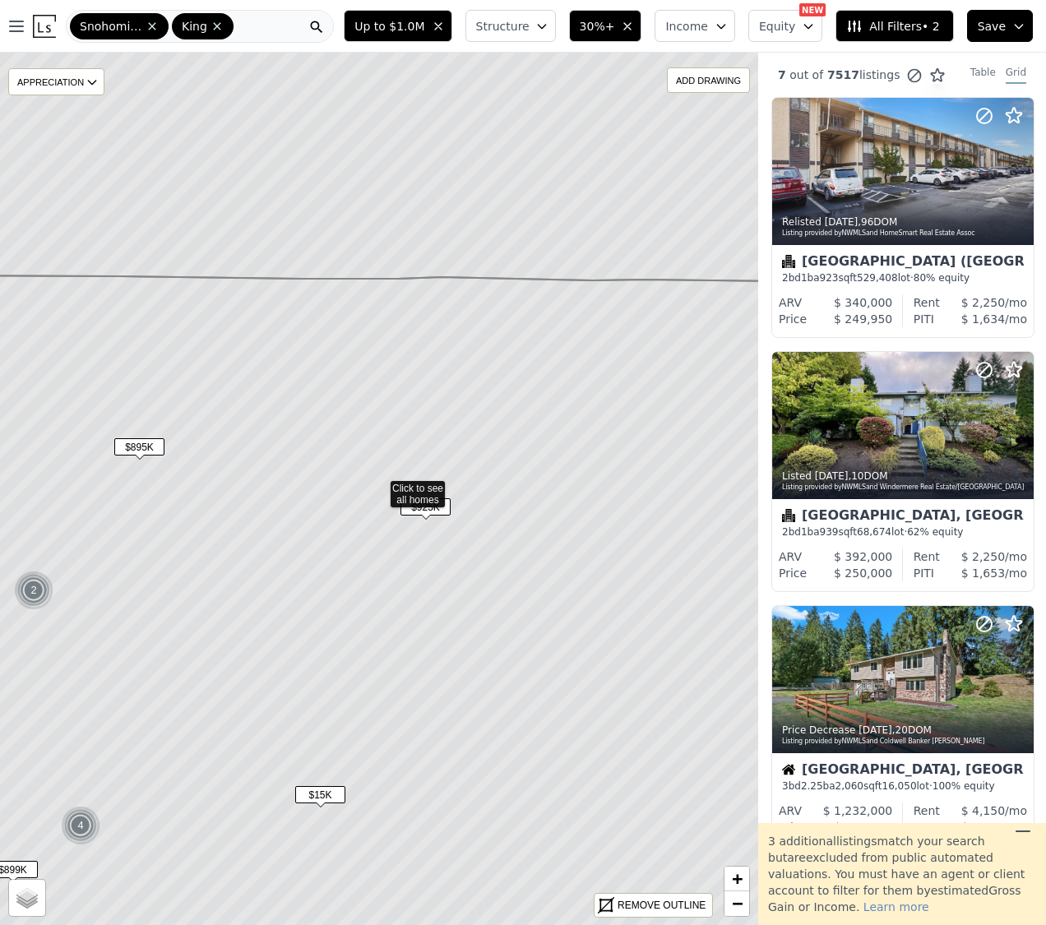
click at [426, 510] on span "$925K" at bounding box center [425, 506] width 50 height 17
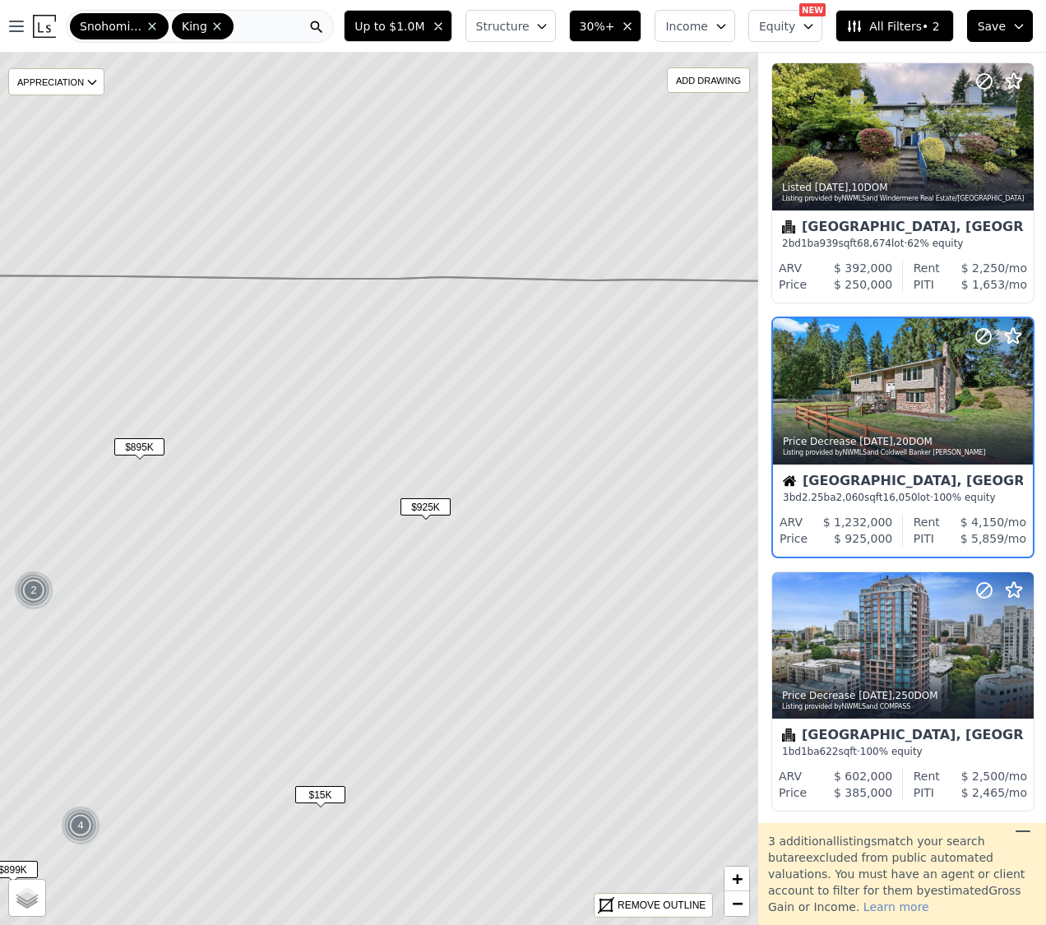
scroll to position [293, 1]
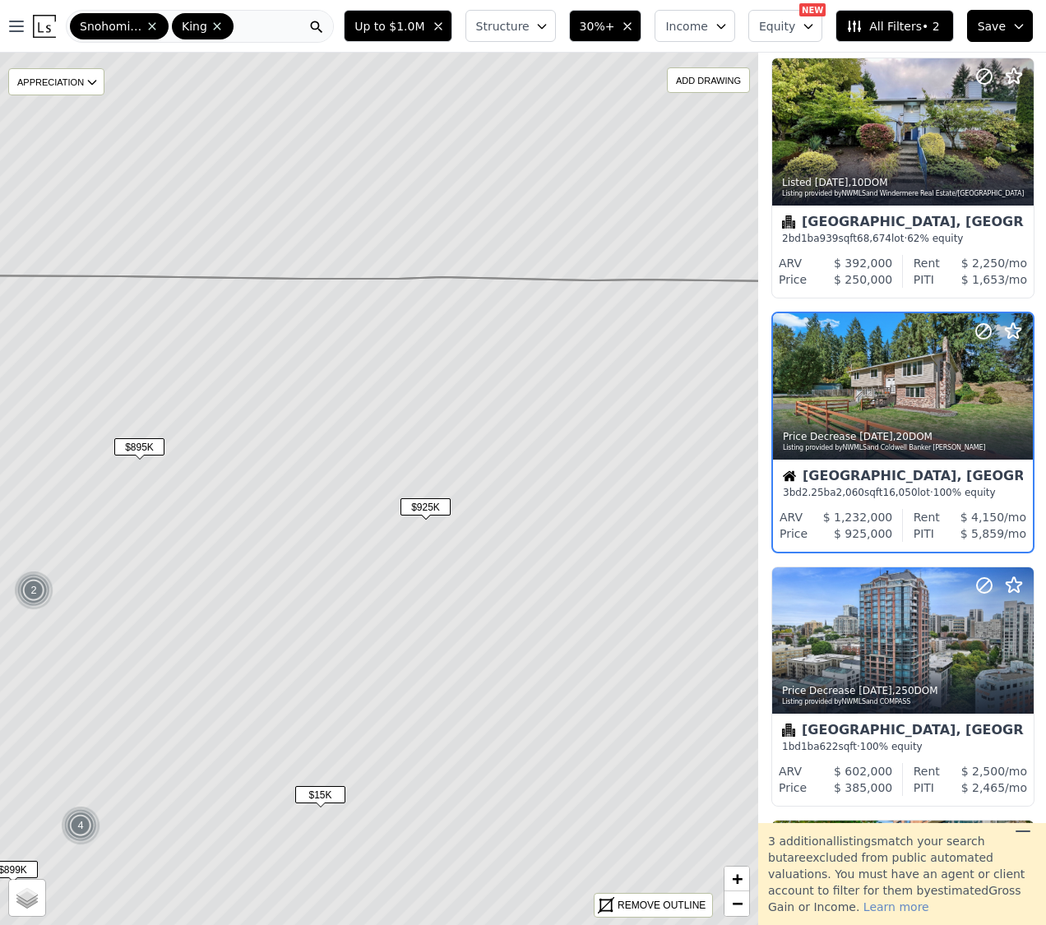
click at [849, 473] on div "Woodinville, WA" at bounding box center [903, 477] width 240 height 16
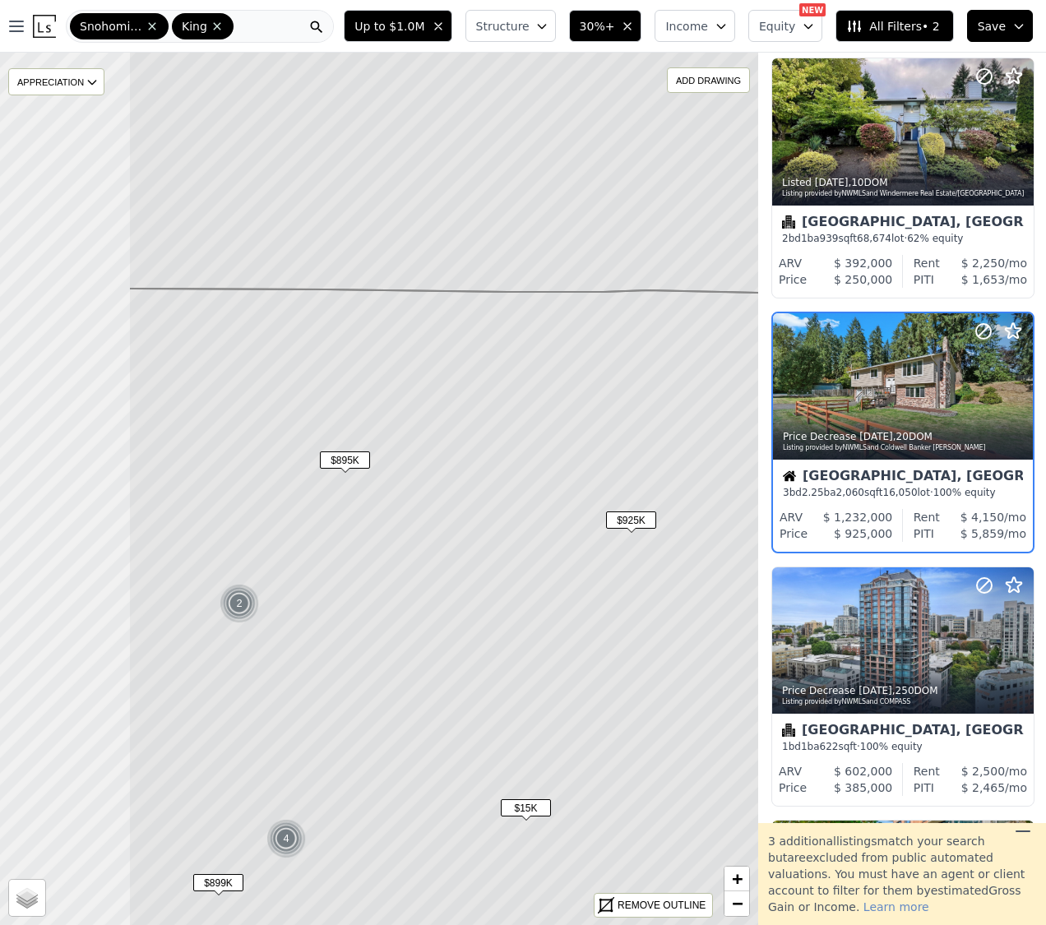
drag, startPoint x: 371, startPoint y: 394, endPoint x: 576, endPoint y: 407, distance: 205.9
click at [576, 407] on icon at bounding box center [584, 658] width 912 height 738
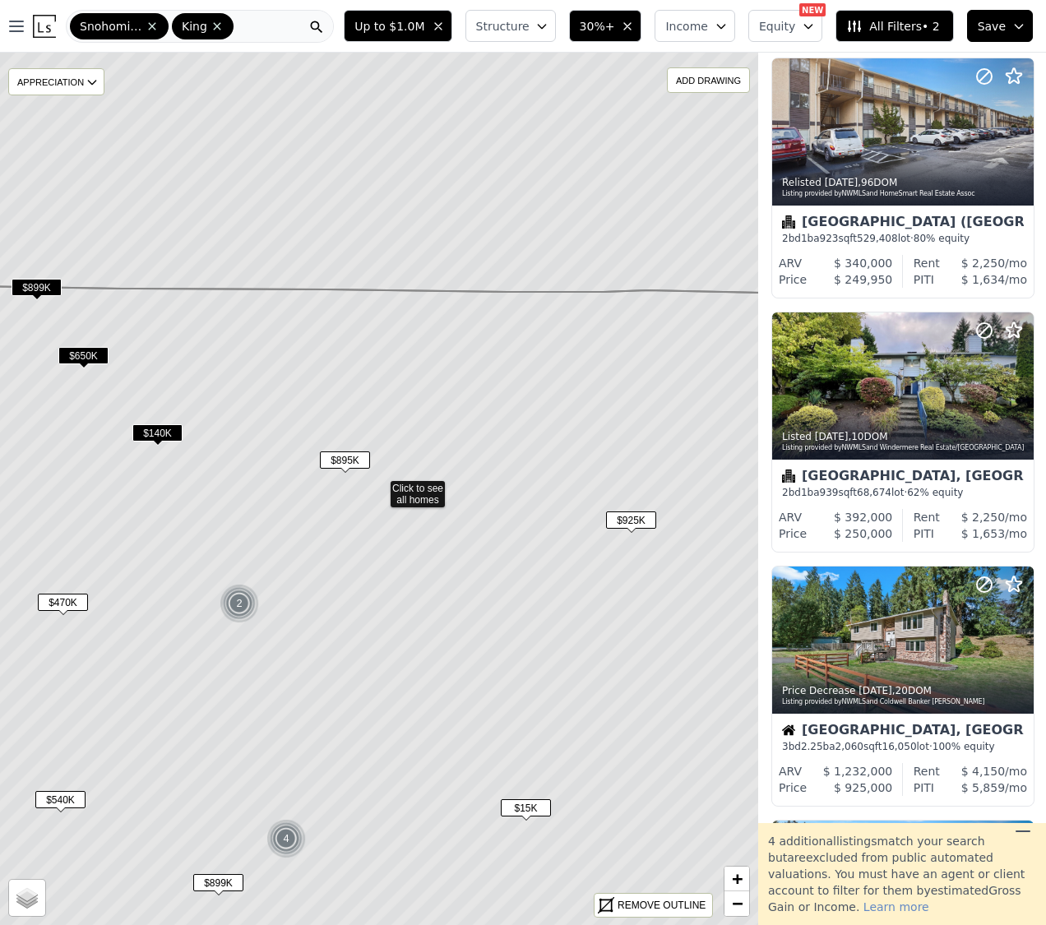
scroll to position [547, 1]
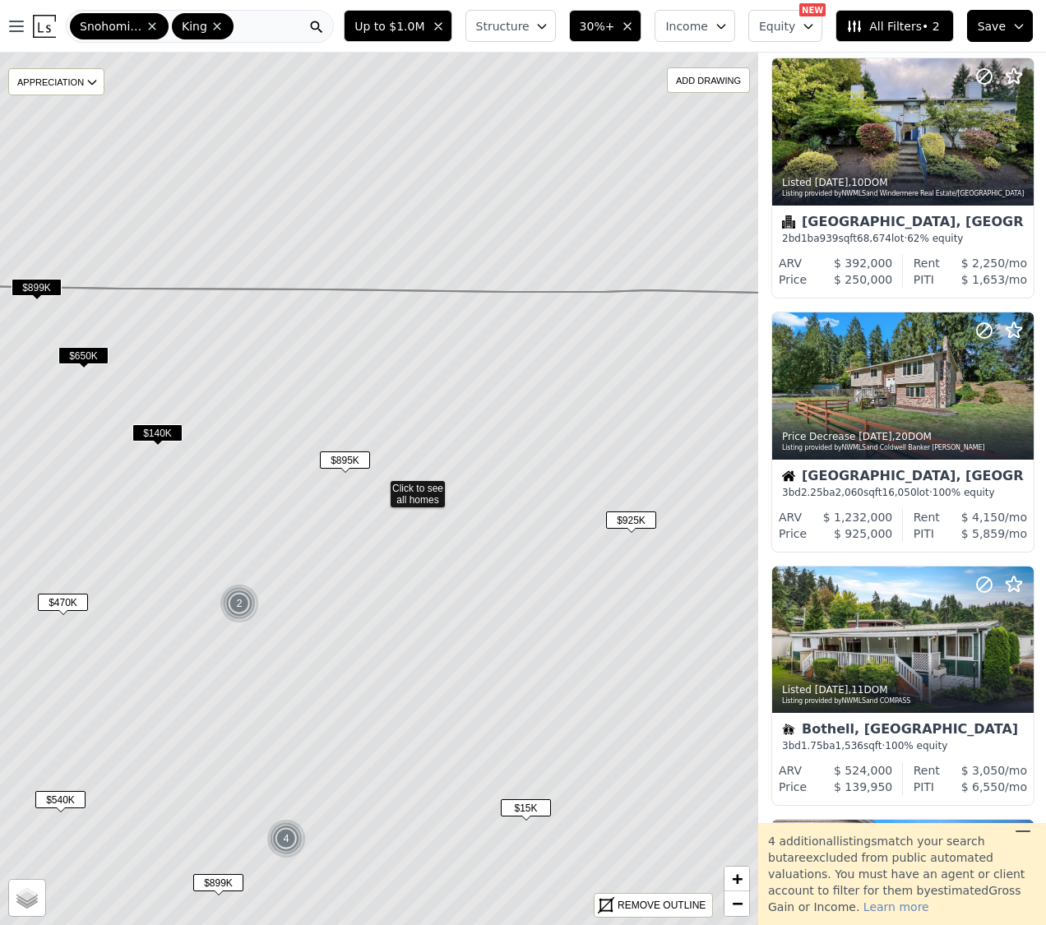
click at [342, 462] on span "$895K" at bounding box center [345, 459] width 50 height 17
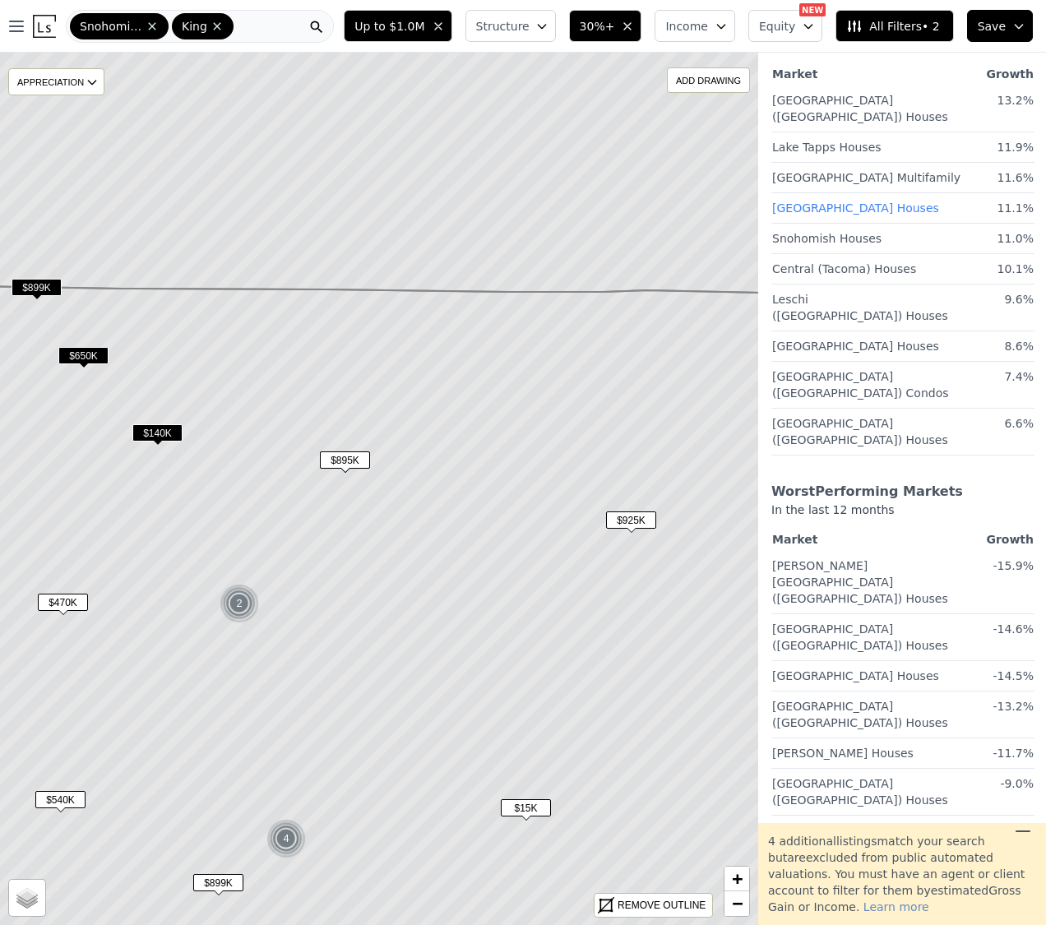
scroll to position [0, 1]
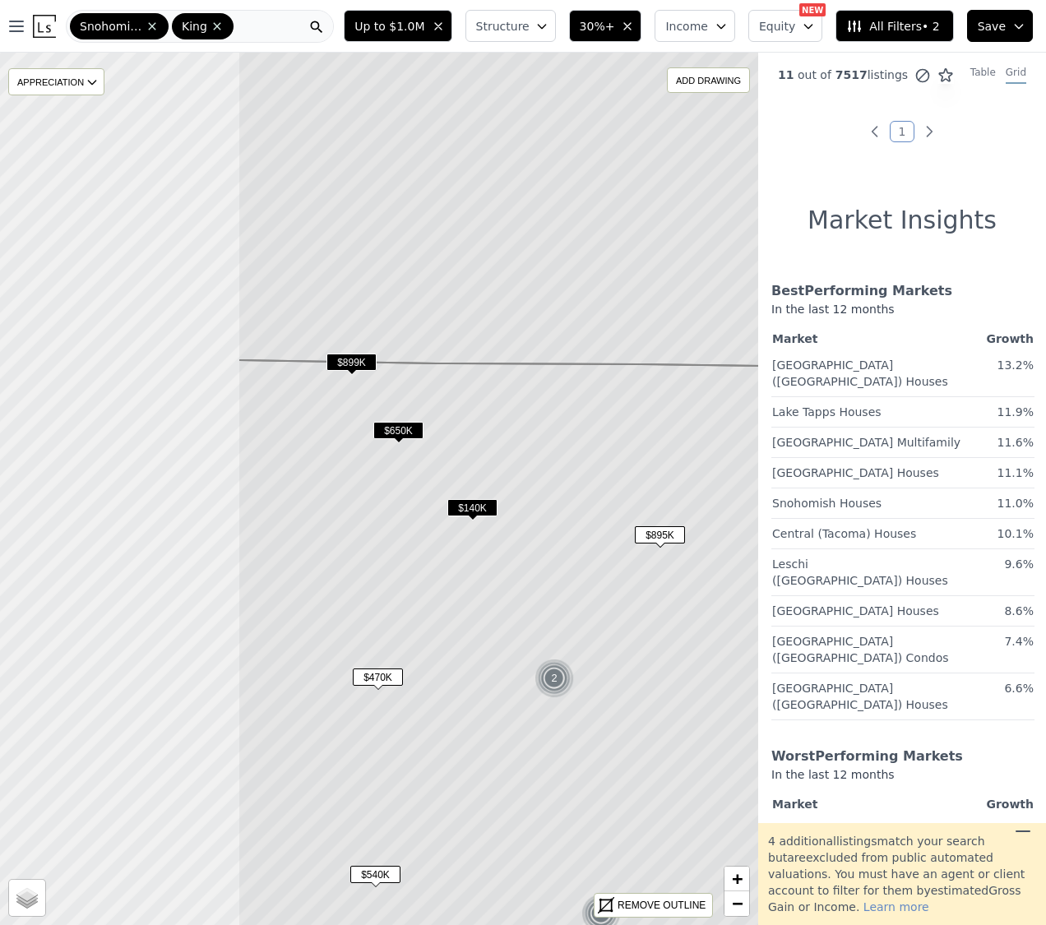
drag, startPoint x: 431, startPoint y: 422, endPoint x: 650, endPoint y: 483, distance: 228.0
click at [716, 480] on icon at bounding box center [694, 724] width 912 height 728
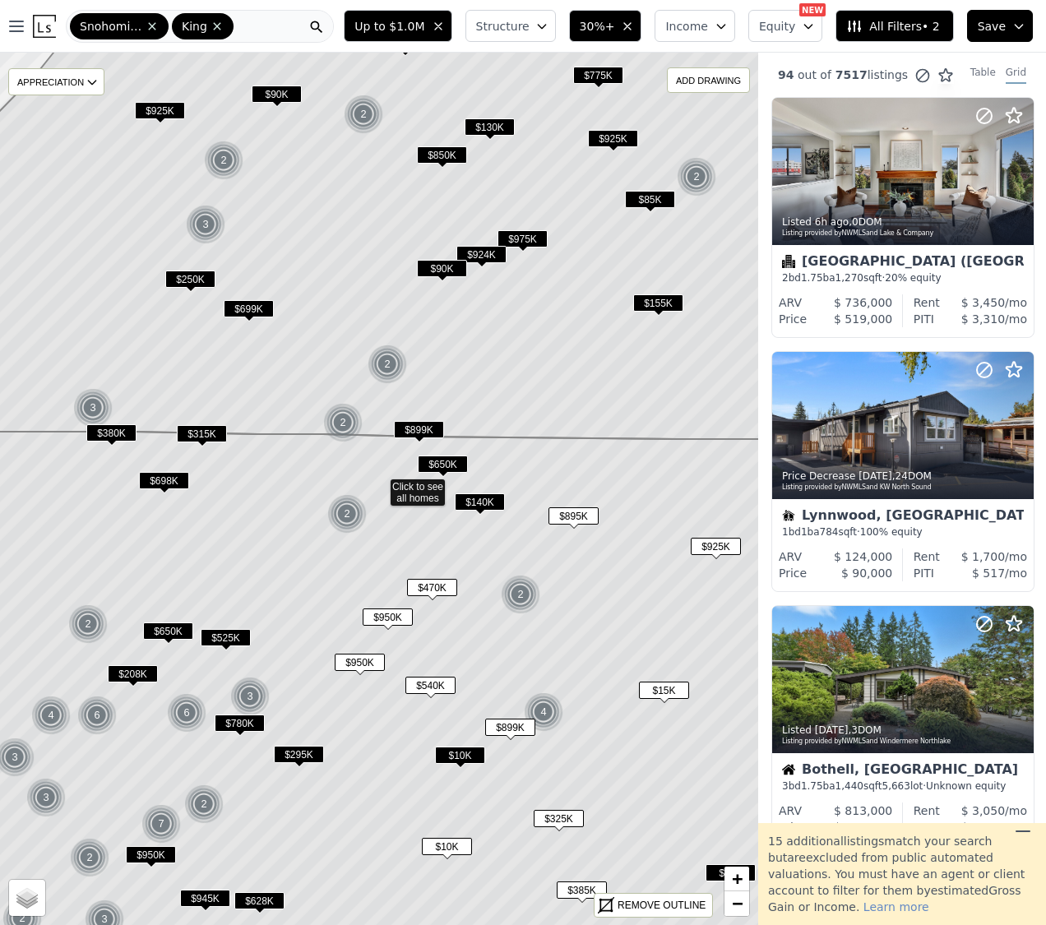
click at [418, 432] on span "$899K" at bounding box center [419, 429] width 50 height 17
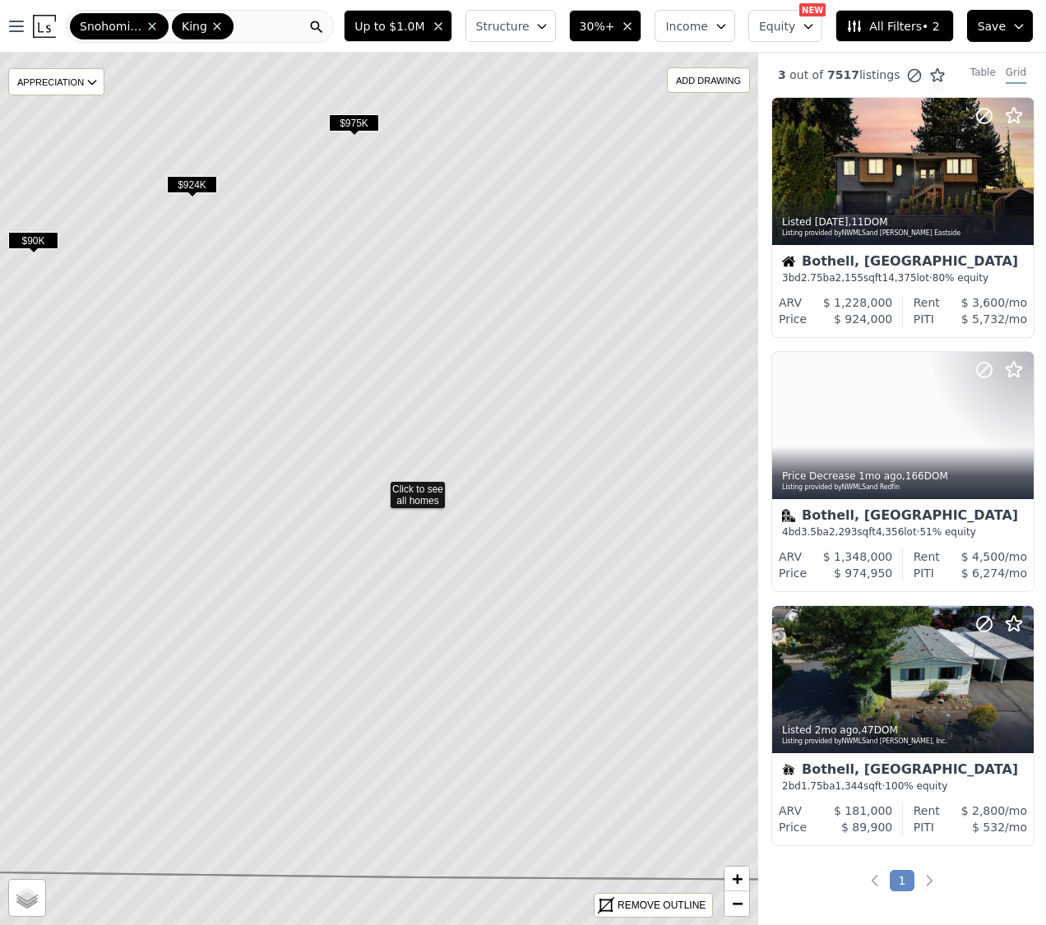
drag, startPoint x: 339, startPoint y: 510, endPoint x: 406, endPoint y: 538, distance: 72.5
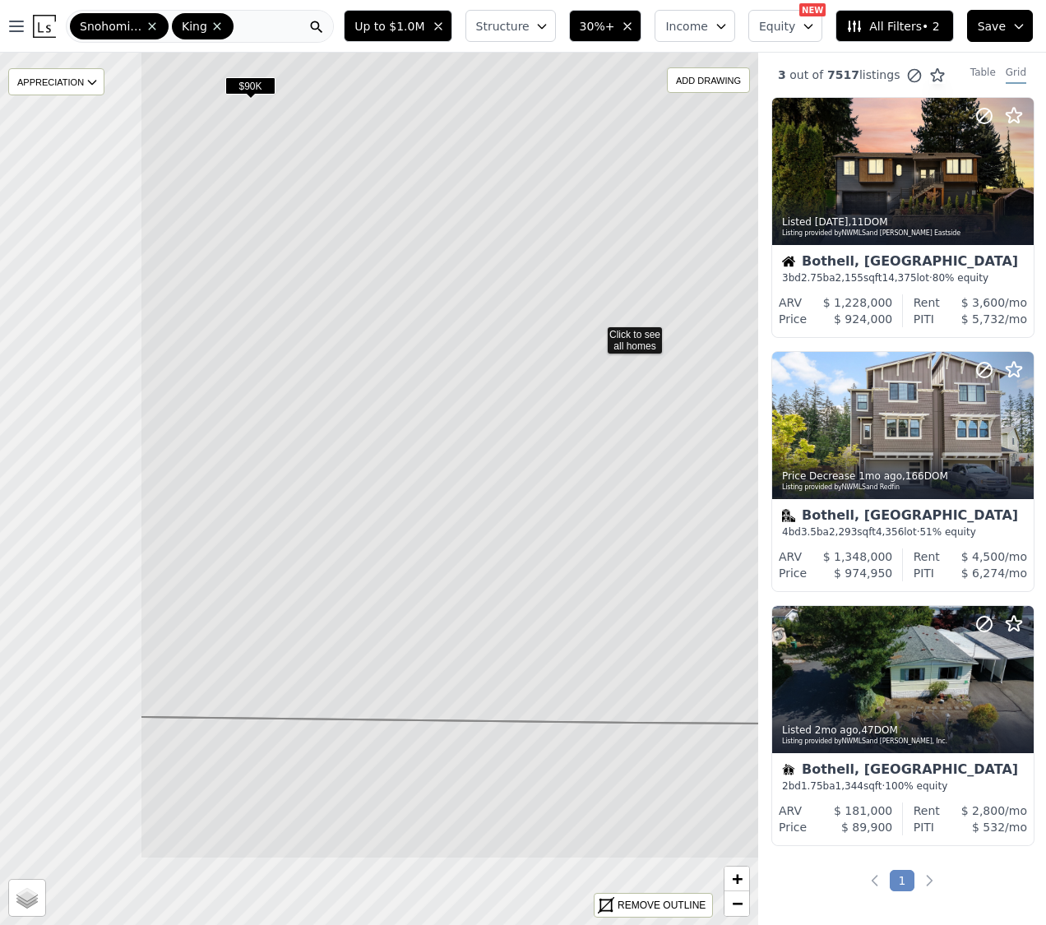
drag, startPoint x: 334, startPoint y: 618, endPoint x: 580, endPoint y: 418, distance: 316.7
click at [598, 413] on icon at bounding box center [596, 267] width 912 height 916
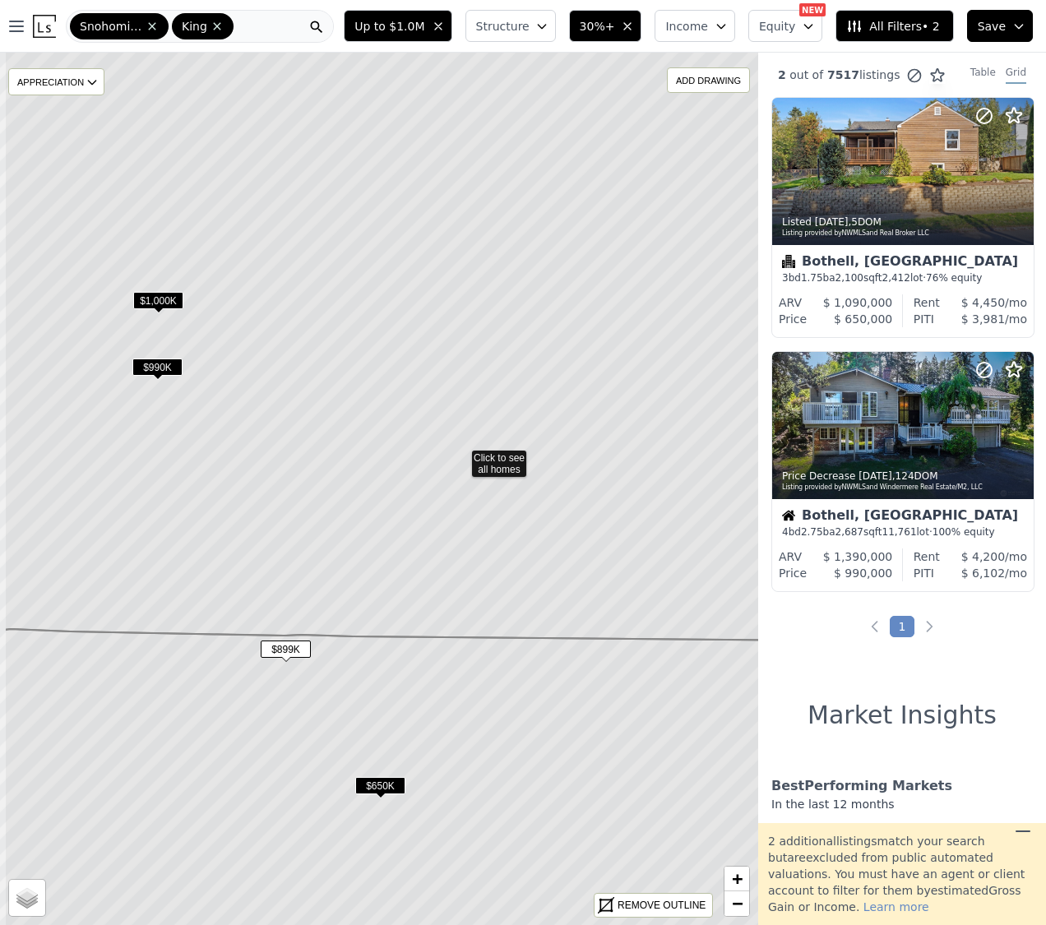
drag, startPoint x: 282, startPoint y: 614, endPoint x: 363, endPoint y: 583, distance: 87.2
click at [363, 583] on icon at bounding box center [460, 287] width 912 height 709
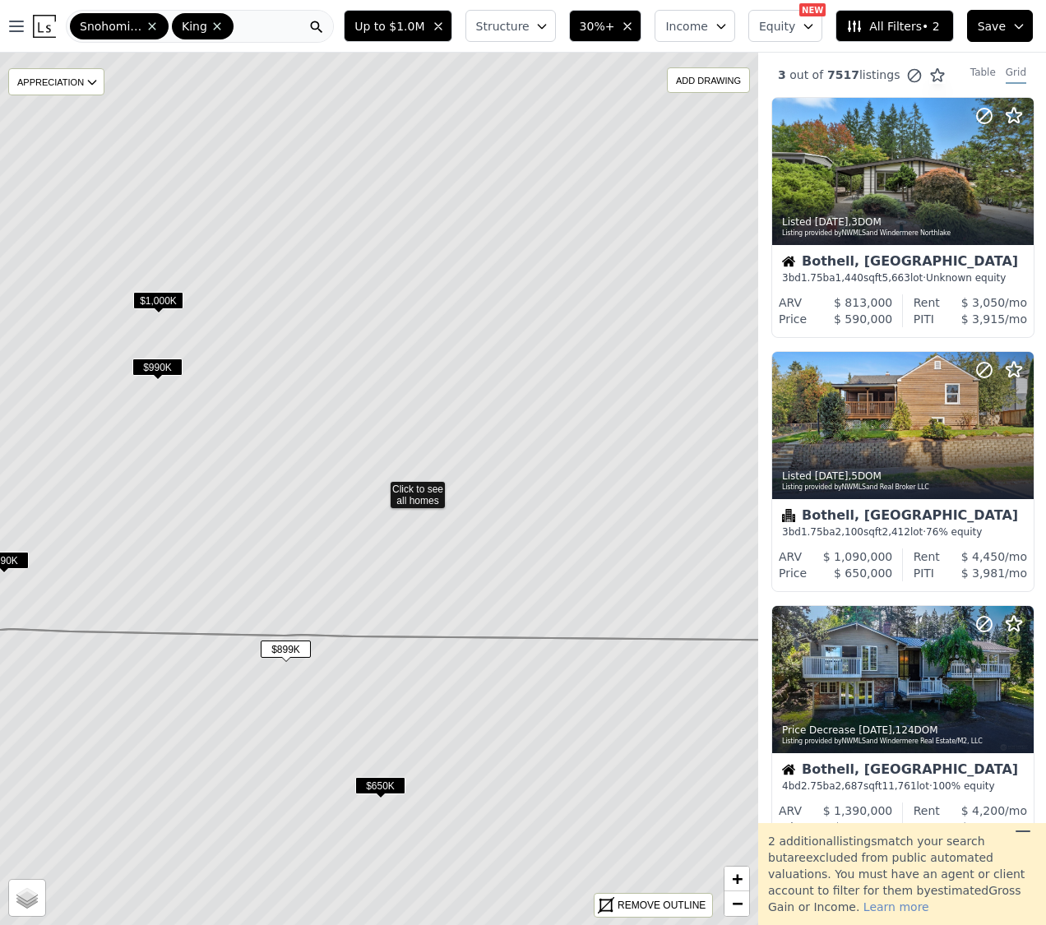
click at [282, 655] on span "$899K" at bounding box center [286, 648] width 50 height 17
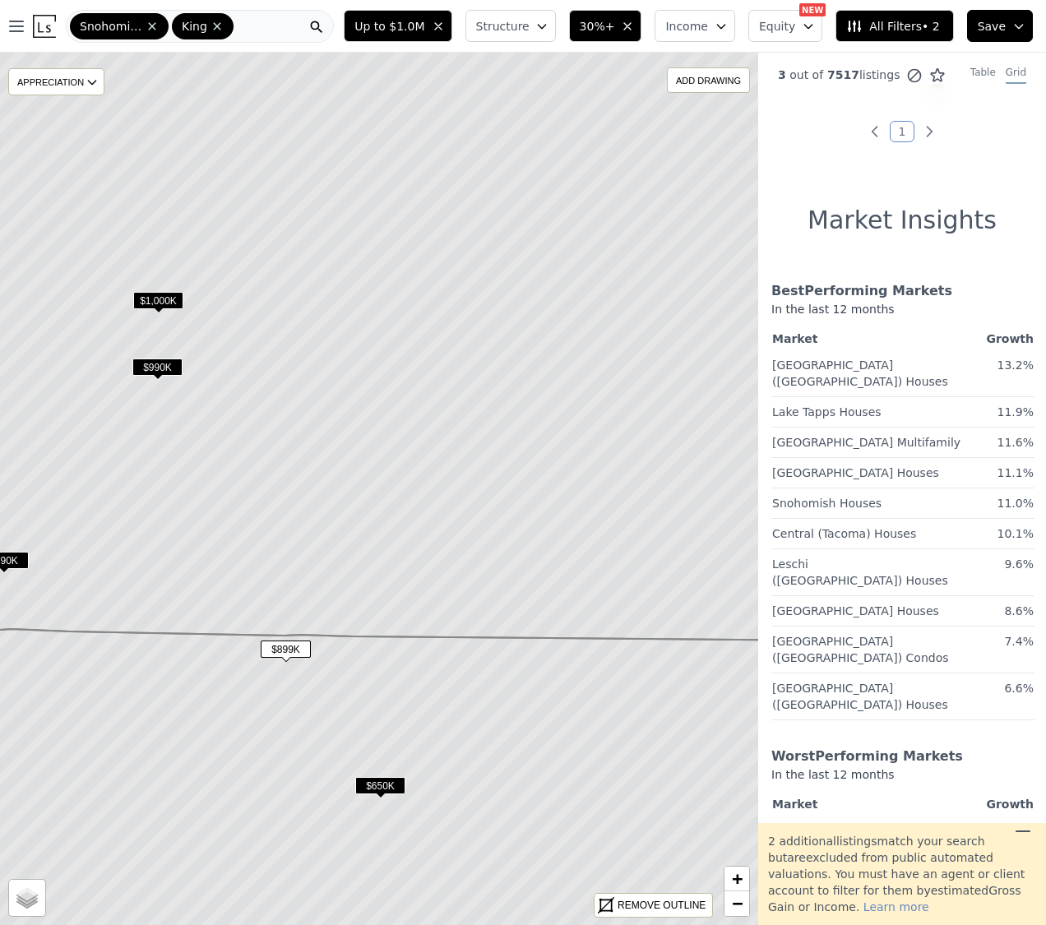
click at [284, 654] on span "$899K" at bounding box center [286, 648] width 50 height 17
click at [374, 777] on span "$650K" at bounding box center [380, 785] width 50 height 17
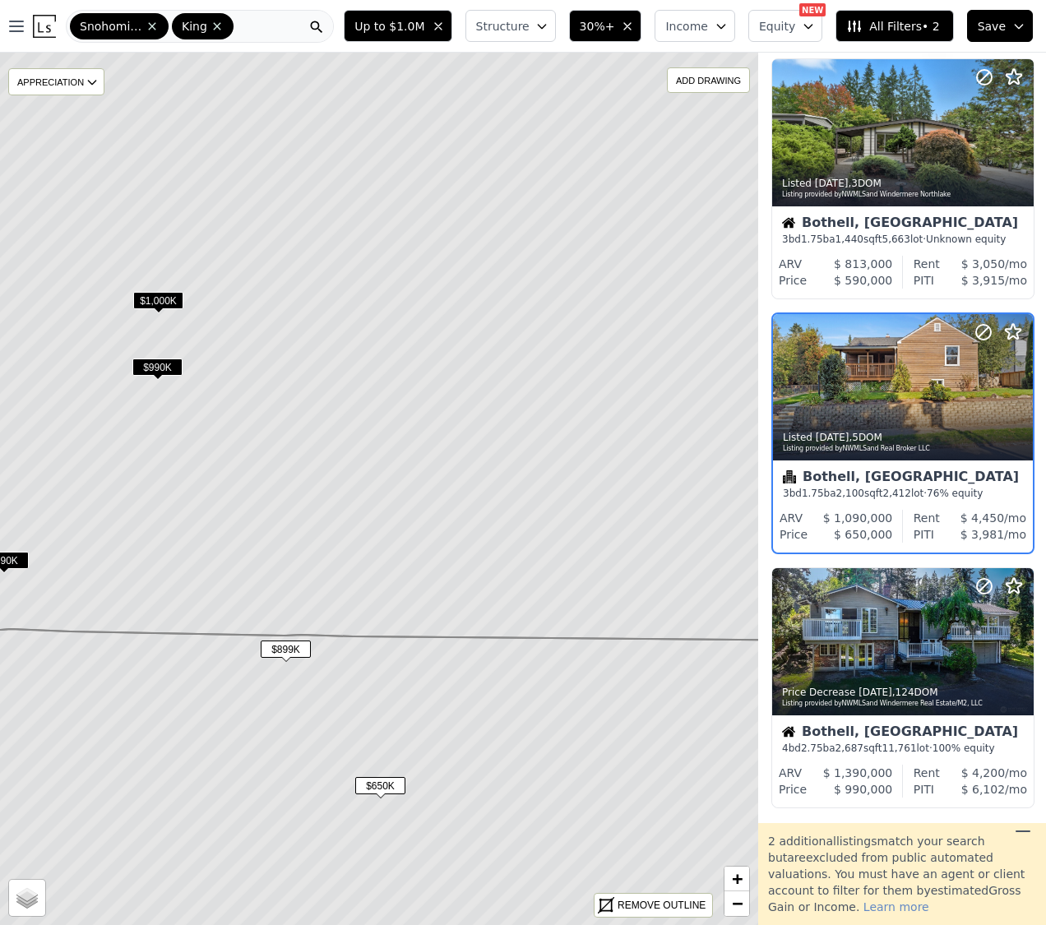
scroll to position [40, 1]
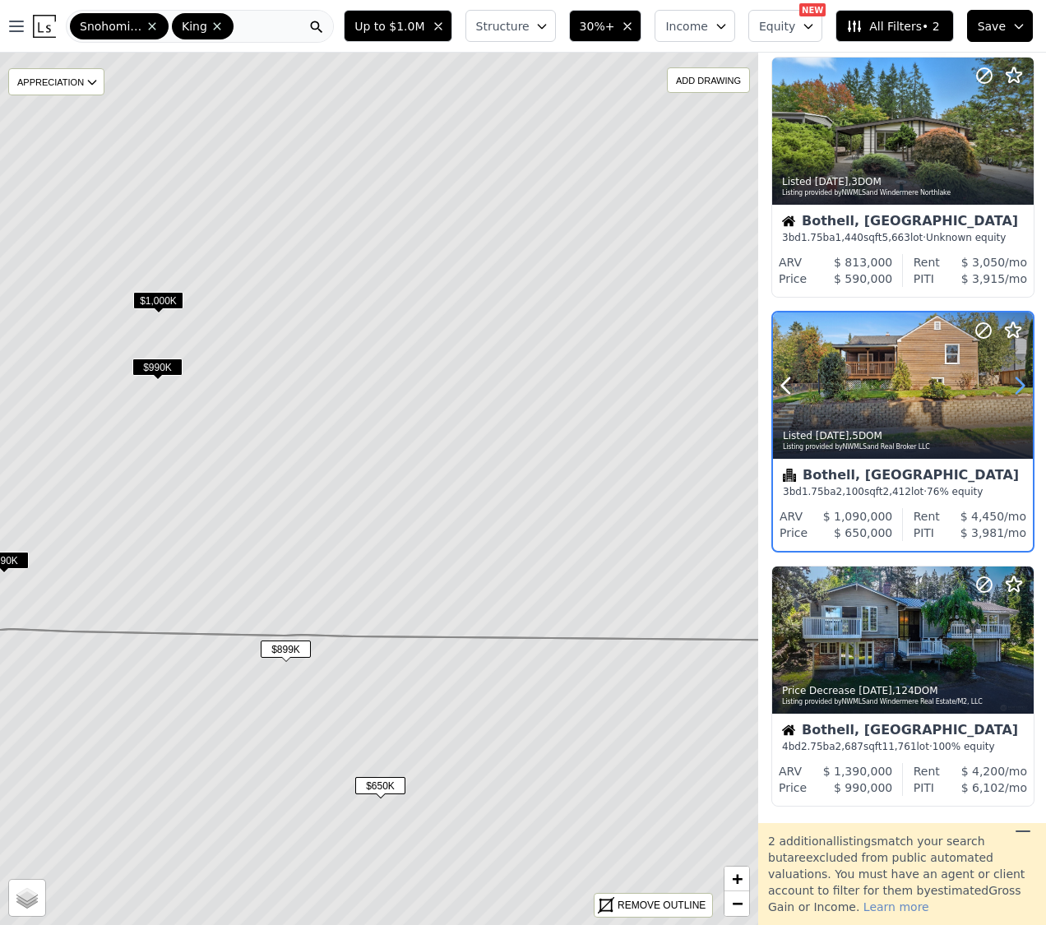
click at [1022, 388] on icon at bounding box center [1019, 385] width 26 height 26
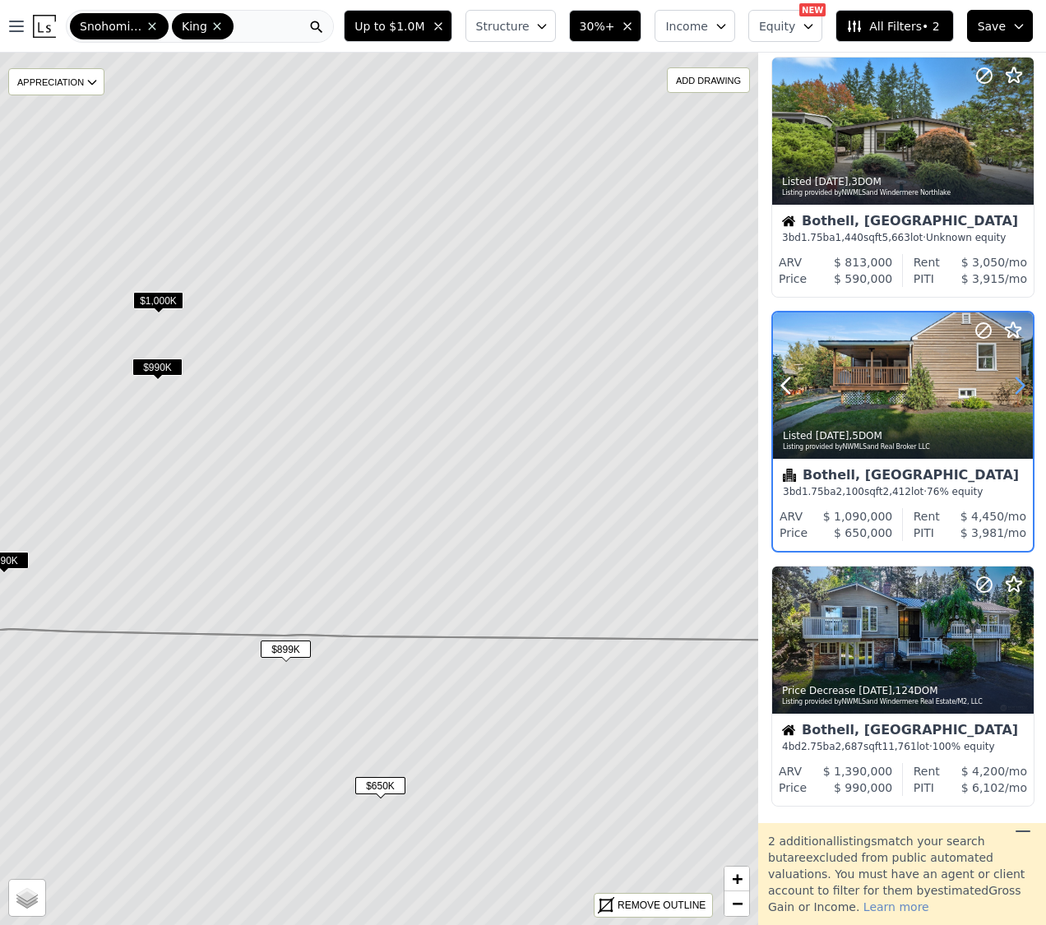
click at [1022, 388] on icon at bounding box center [1019, 385] width 26 height 26
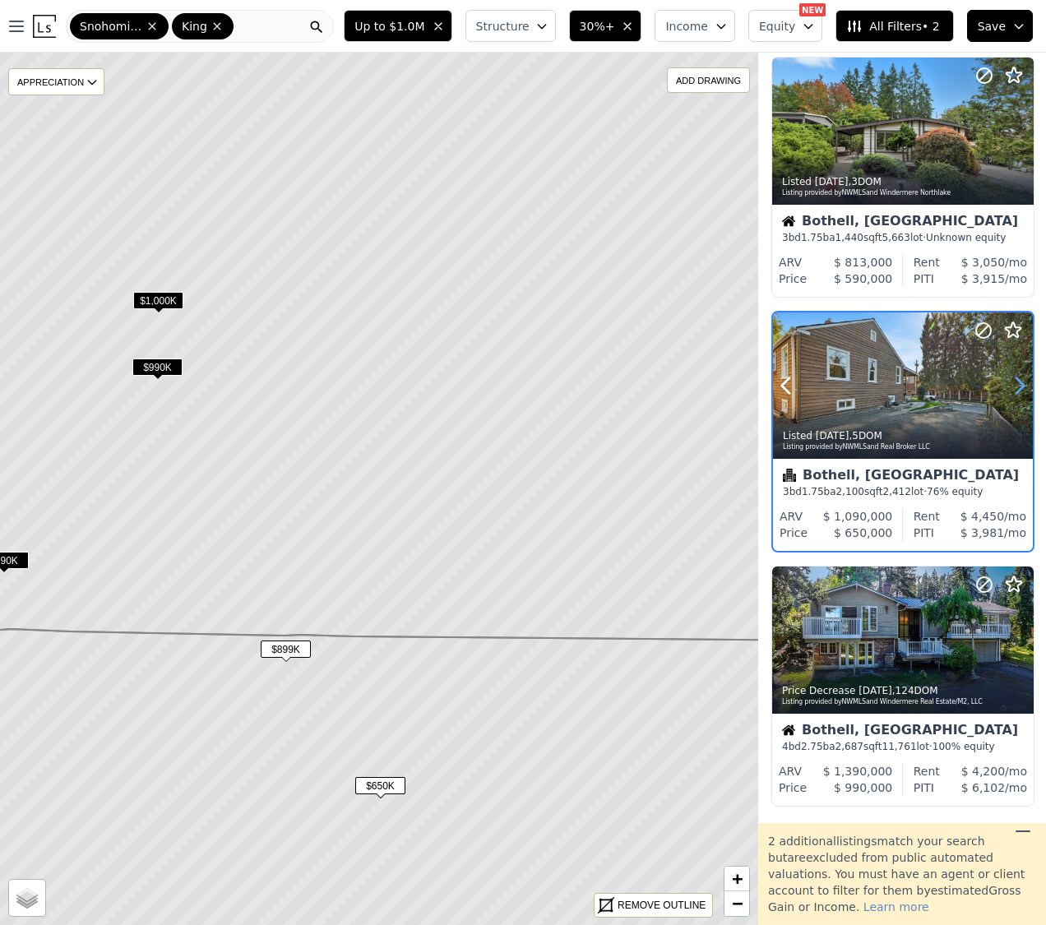
click at [1022, 388] on icon at bounding box center [1019, 385] width 26 height 26
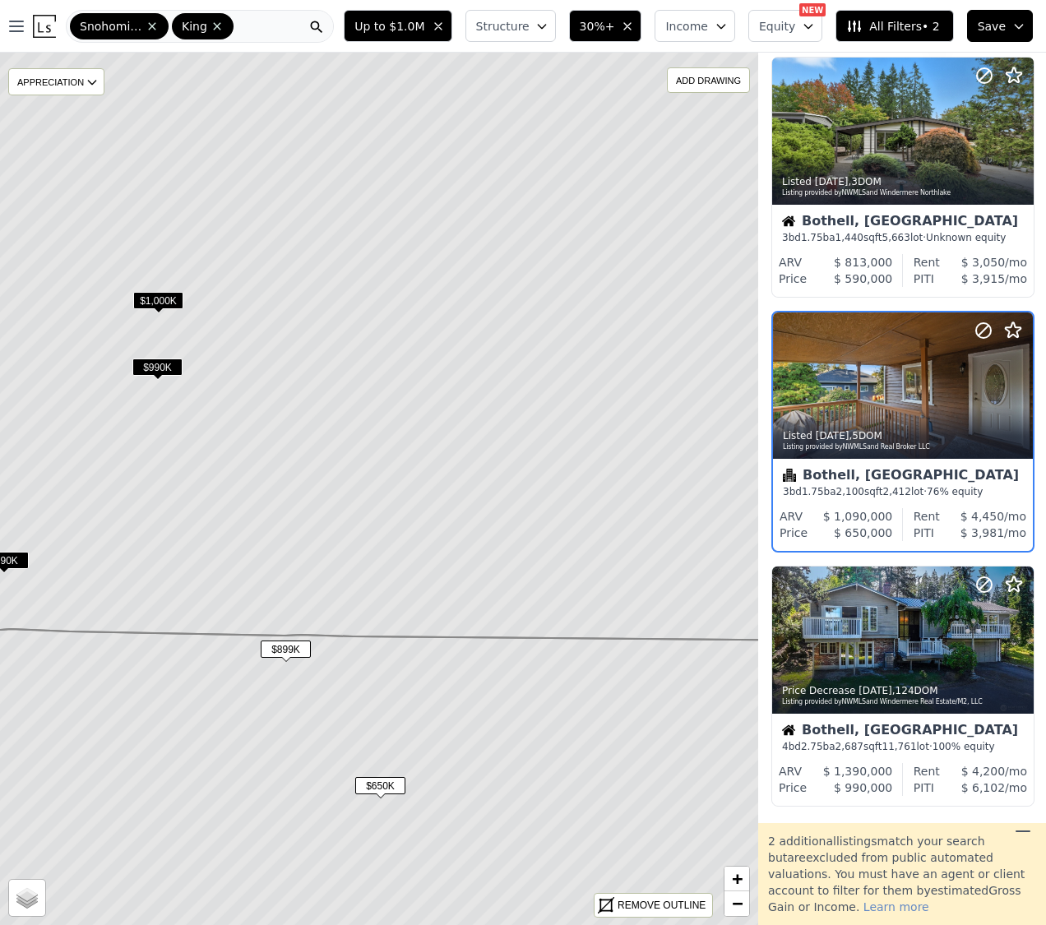
click at [275, 650] on span "$899K" at bounding box center [286, 648] width 50 height 17
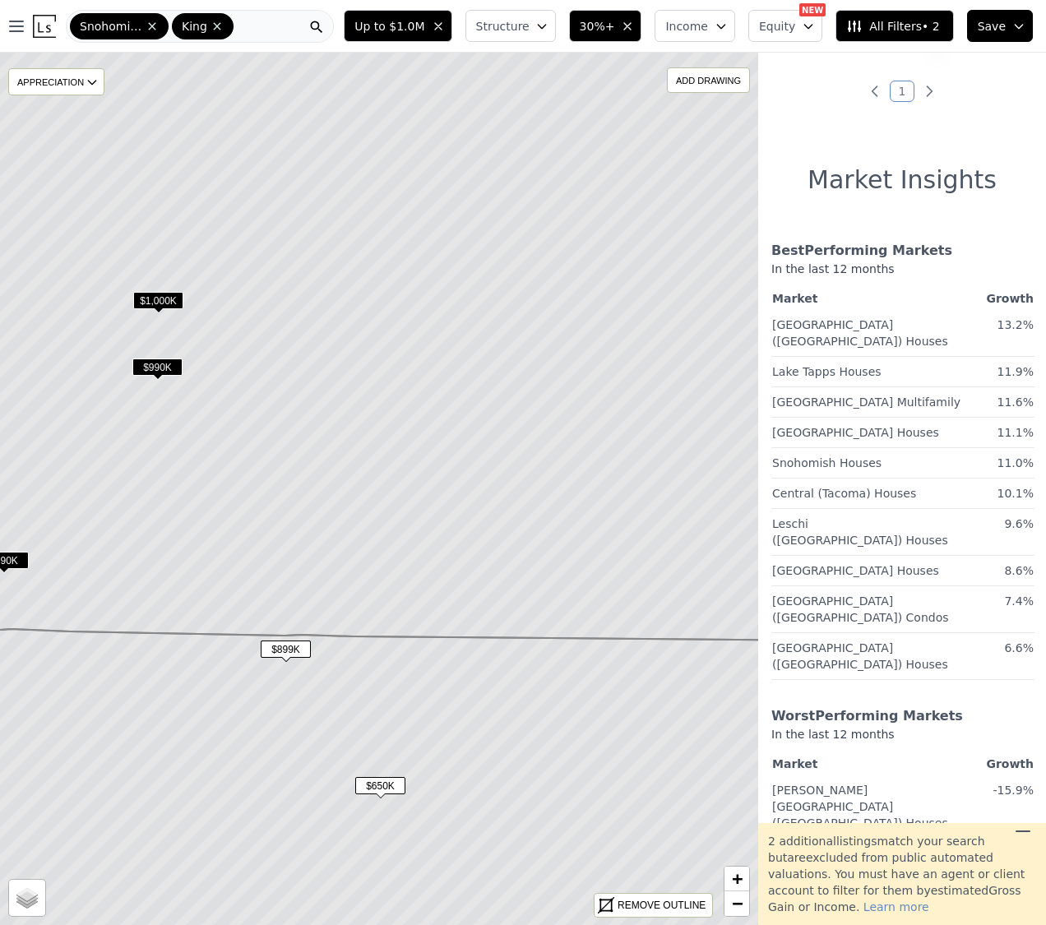
click at [149, 368] on span "$990K" at bounding box center [157, 366] width 50 height 17
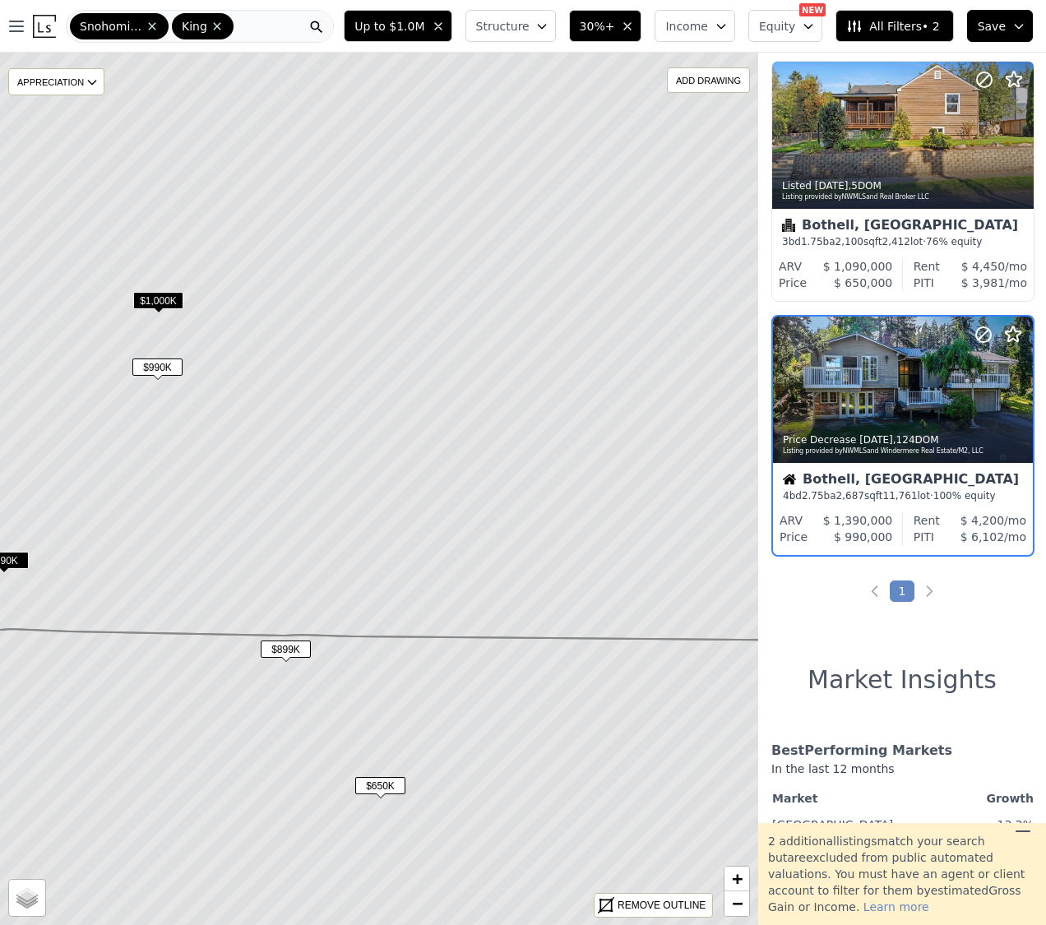
scroll to position [293, 1]
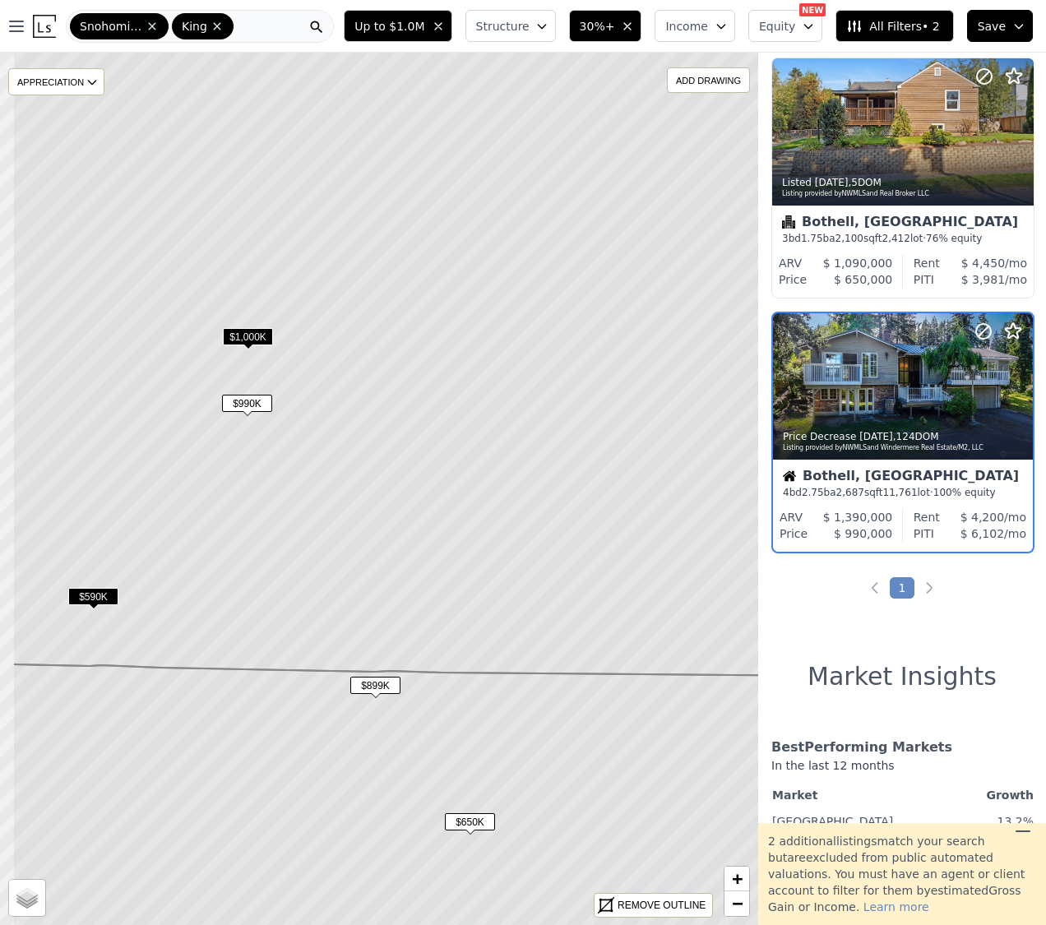
drag, startPoint x: 193, startPoint y: 363, endPoint x: 281, endPoint y: 400, distance: 95.1
click at [281, 400] on icon at bounding box center [468, 338] width 912 height 677
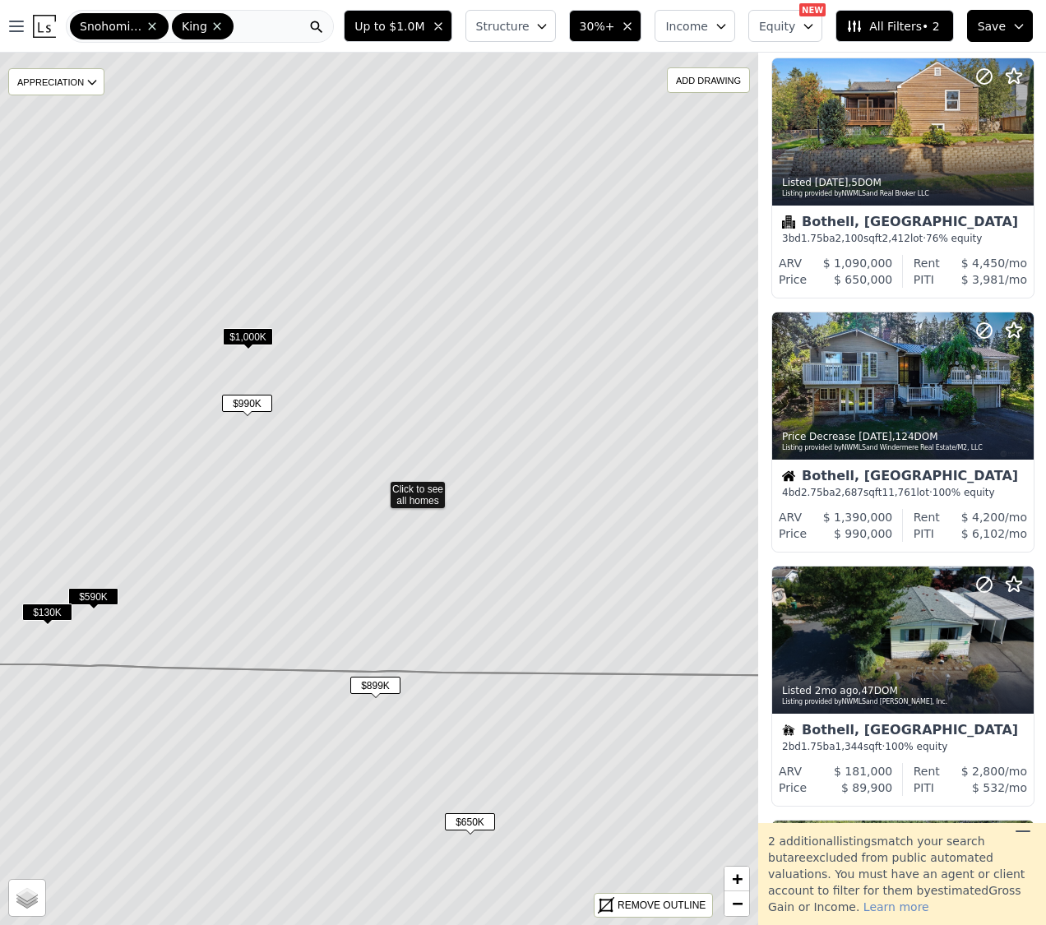
click at [90, 595] on span "$590K" at bounding box center [93, 596] width 50 height 17
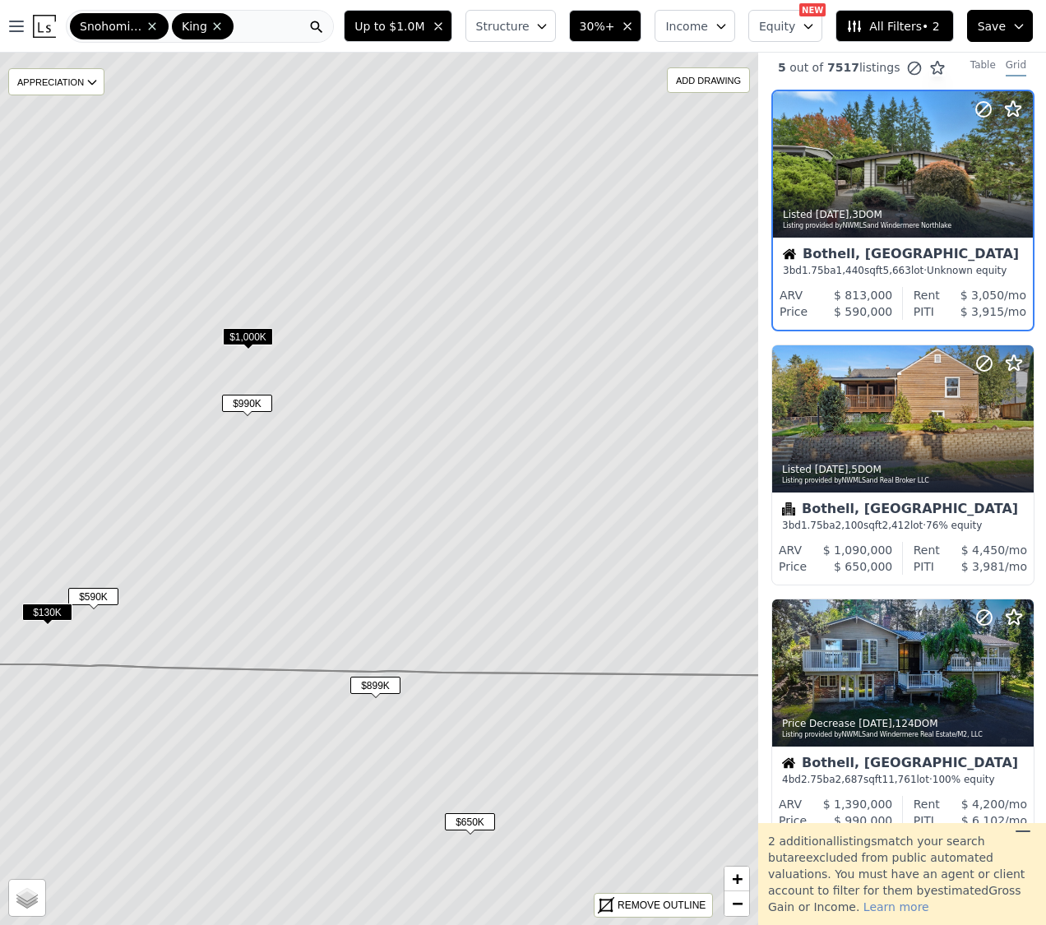
scroll to position [0, 1]
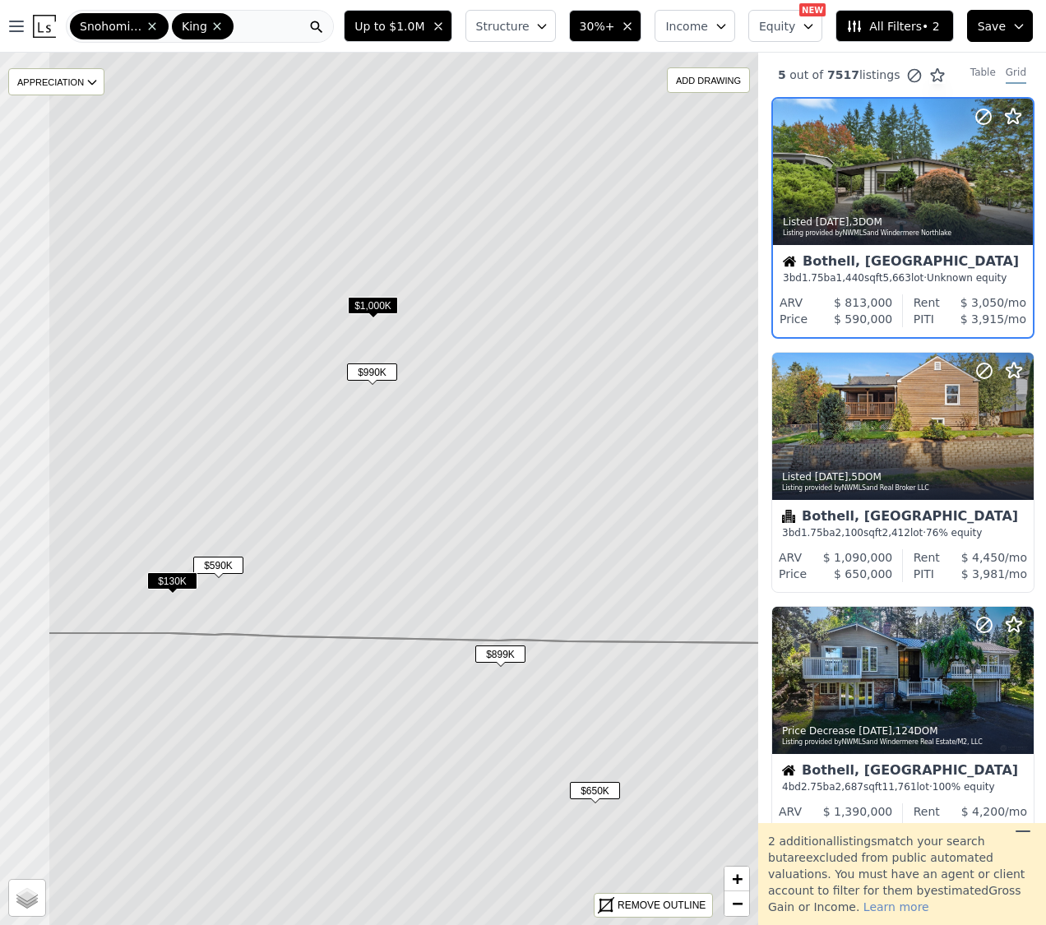
drag, startPoint x: 134, startPoint y: 608, endPoint x: 259, endPoint y: 577, distance: 128.8
click at [259, 577] on icon at bounding box center [504, 289] width 912 height 712
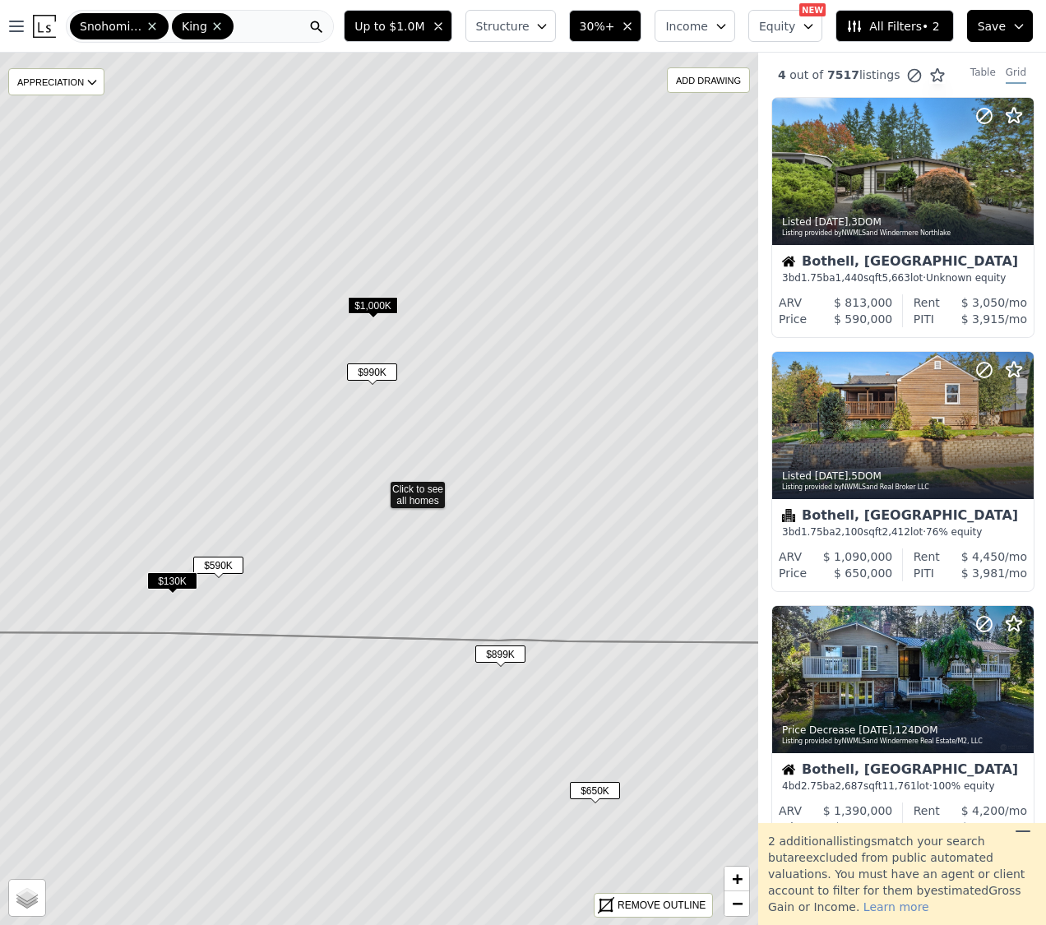
click at [173, 583] on span "$130K" at bounding box center [172, 580] width 50 height 17
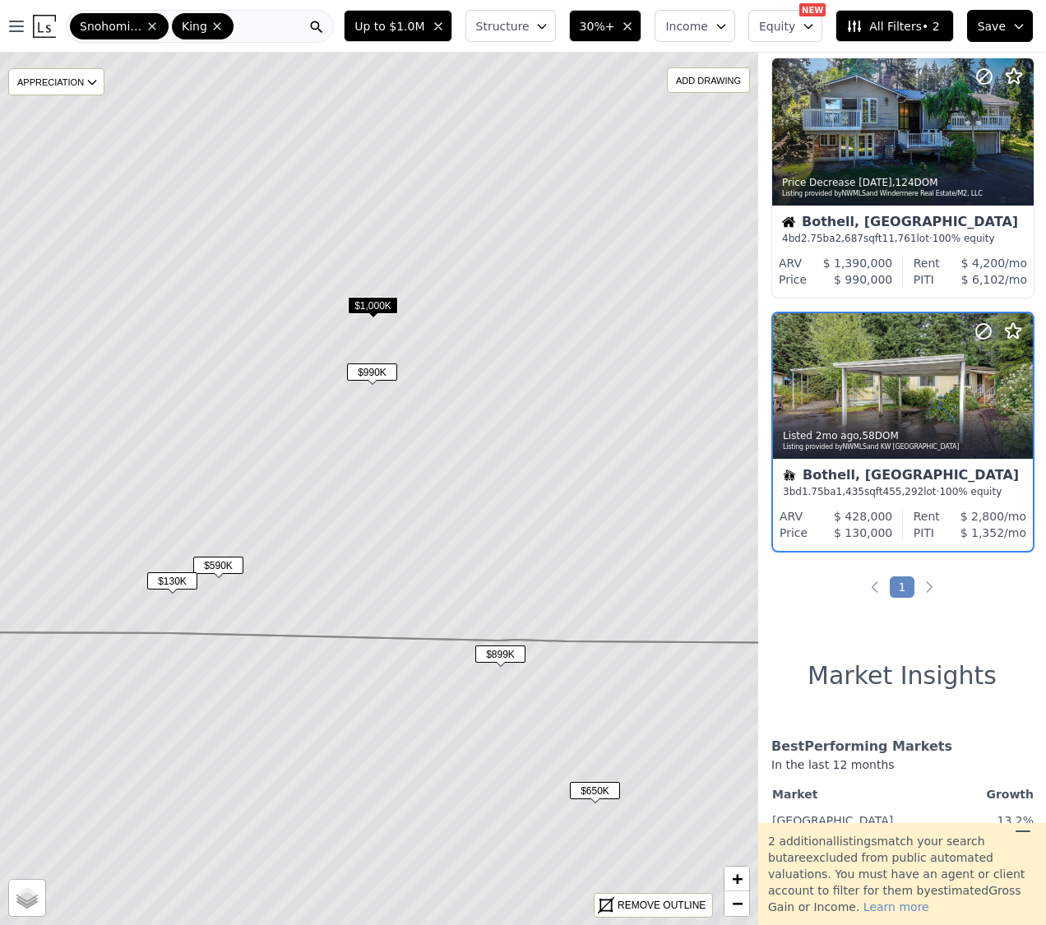
scroll to position [547, 1]
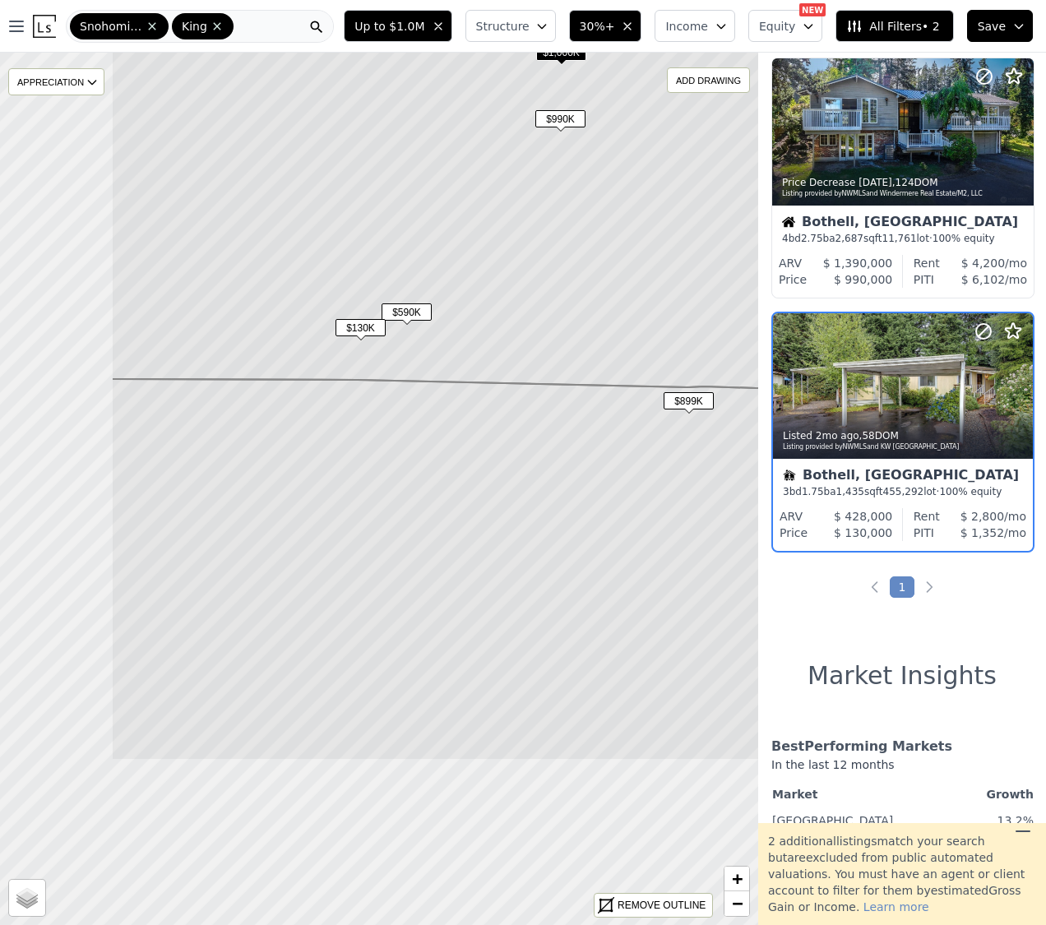
drag, startPoint x: 261, startPoint y: 596, endPoint x: 450, endPoint y: 348, distance: 311.6
click at [450, 343] on icon at bounding box center [567, 50] width 912 height 679
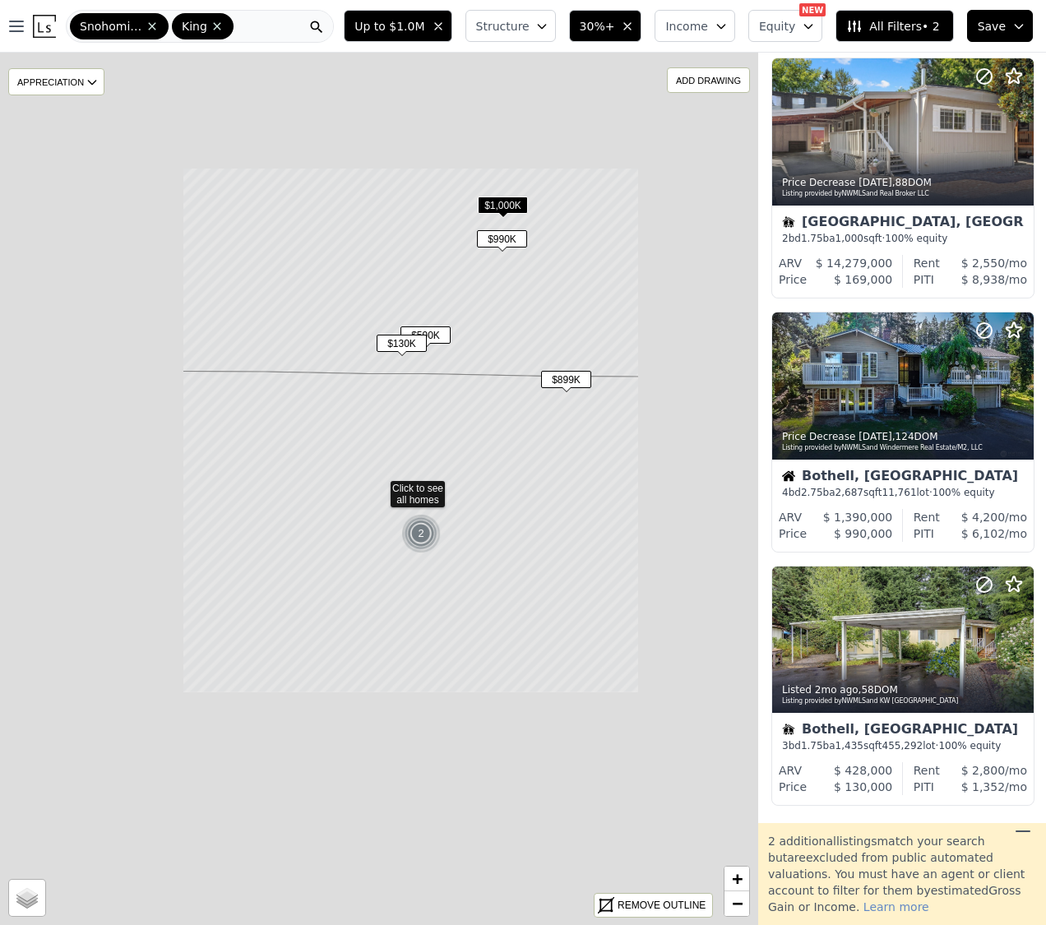
scroll to position [801, 1]
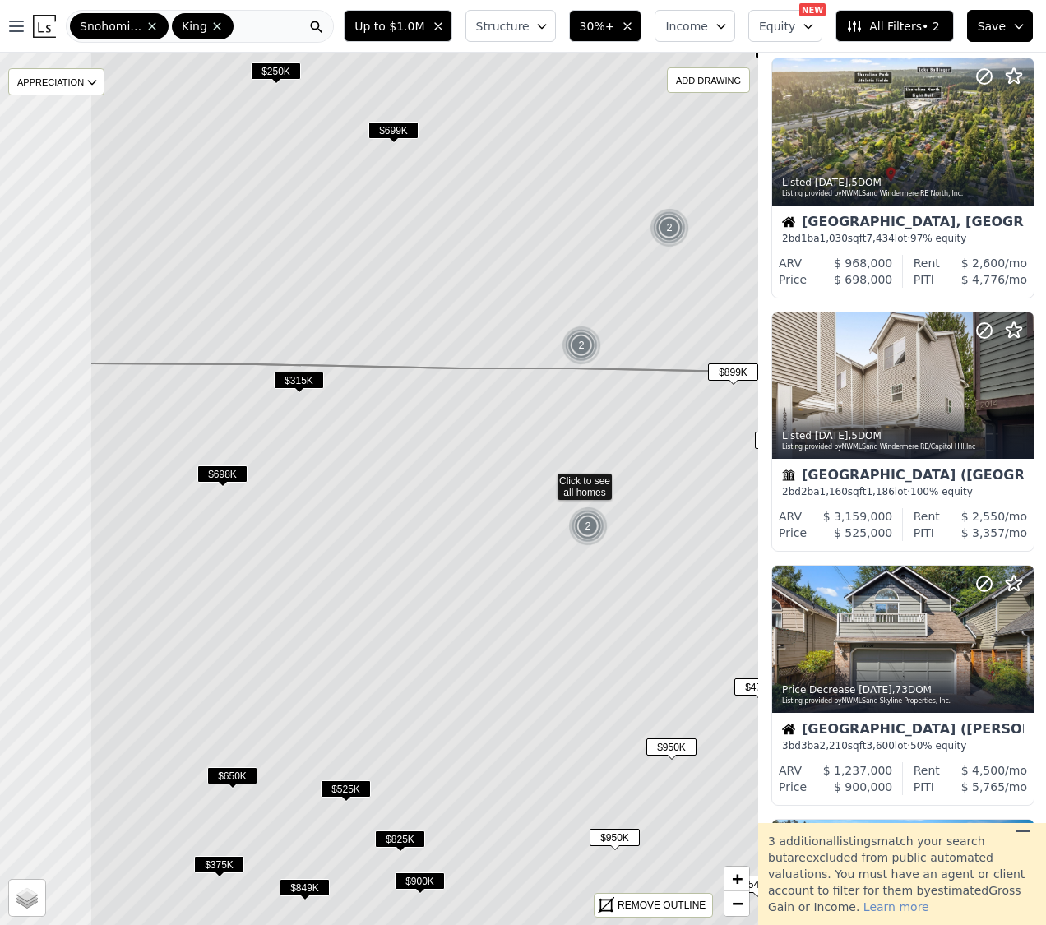
drag, startPoint x: 303, startPoint y: 415, endPoint x: 330, endPoint y: 410, distance: 28.4
click at [330, 410] on icon at bounding box center [546, 684] width 912 height 643
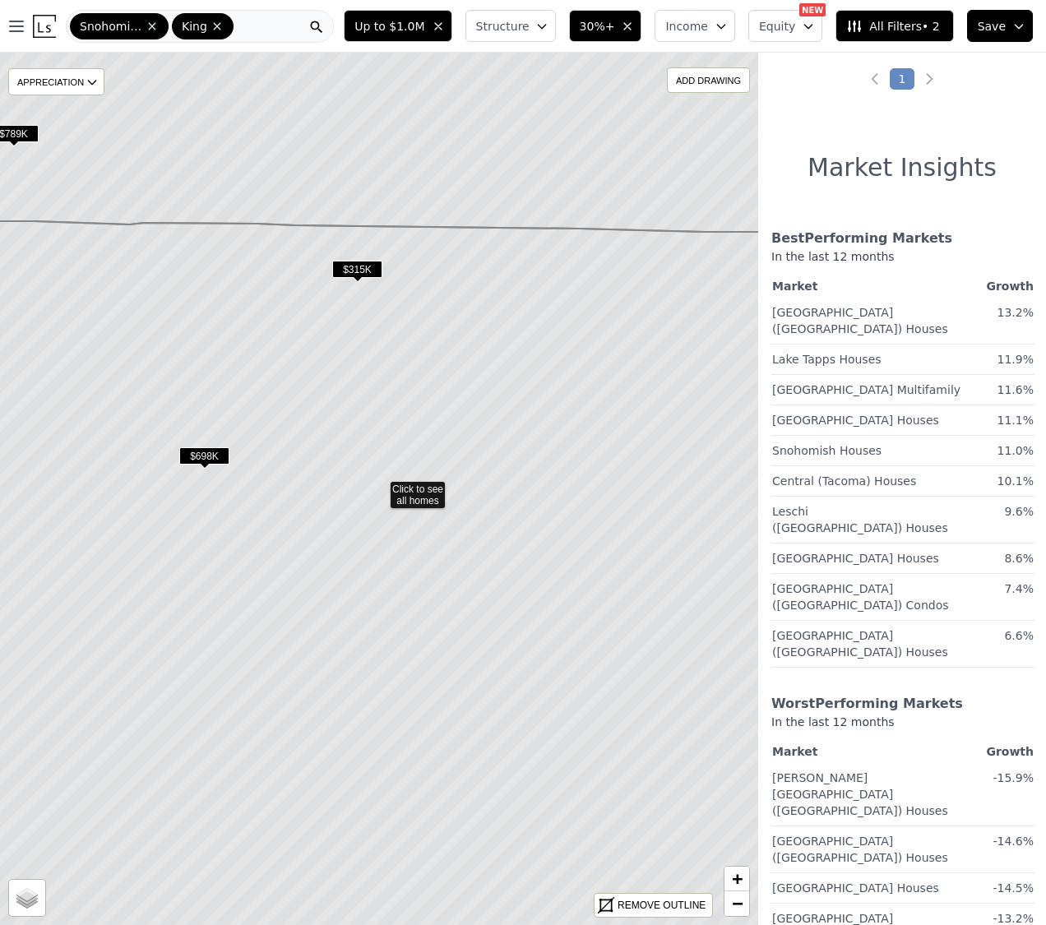
click at [200, 454] on span "$698K" at bounding box center [204, 455] width 50 height 17
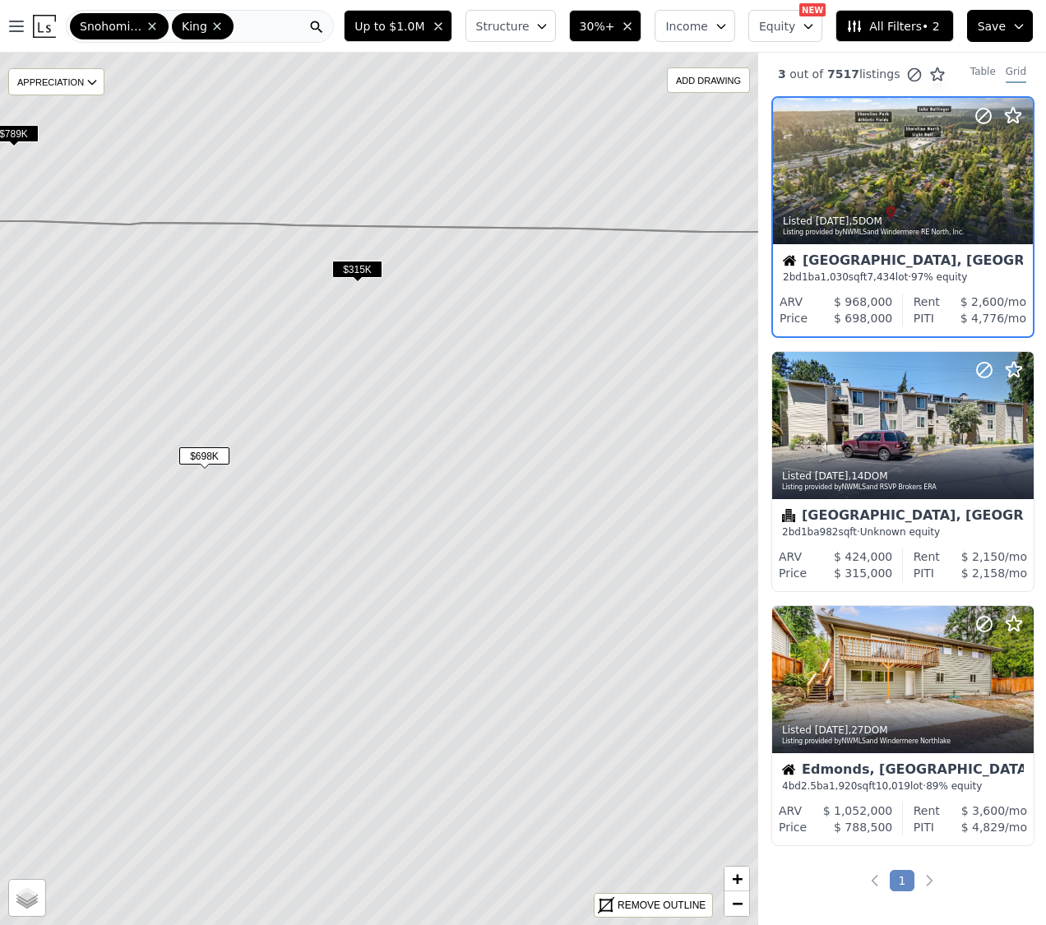
scroll to position [0, 1]
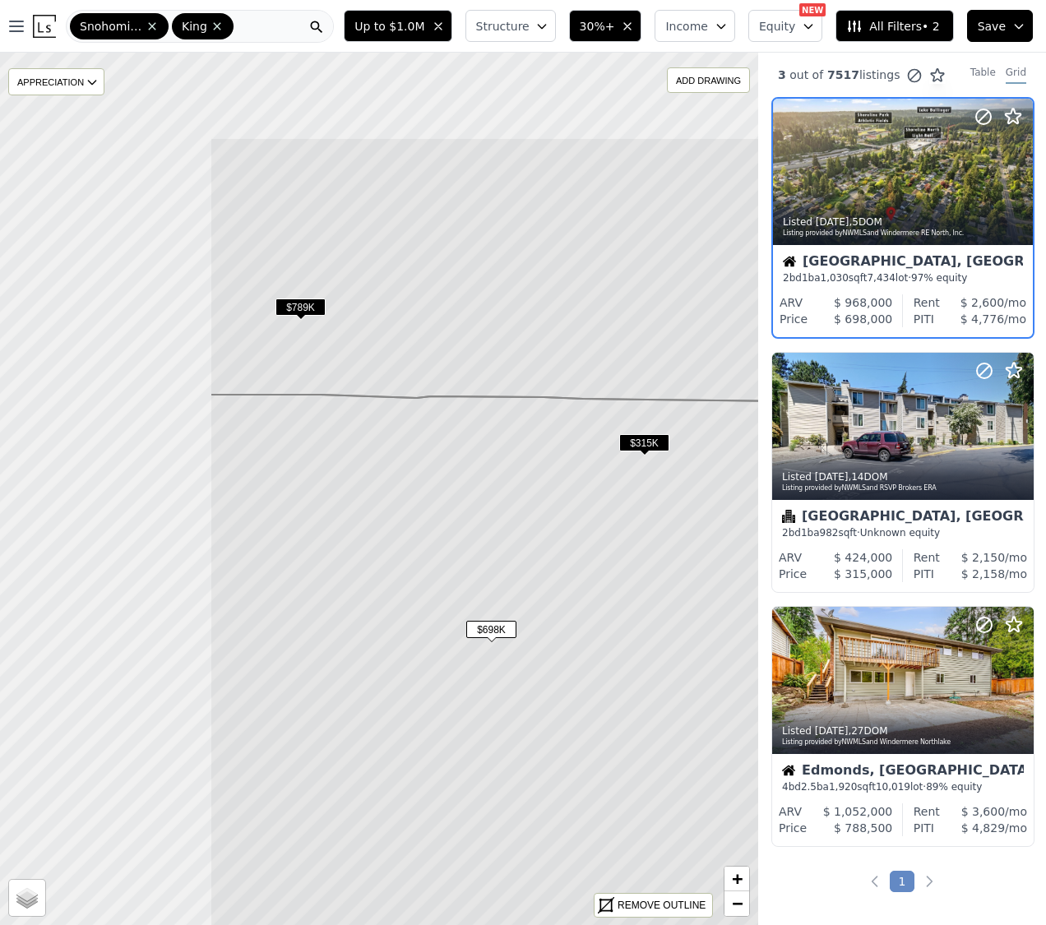
drag, startPoint x: 270, startPoint y: 423, endPoint x: 561, endPoint y: 587, distance: 334.2
click at [575, 610] on icon at bounding box center [666, 791] width 912 height 792
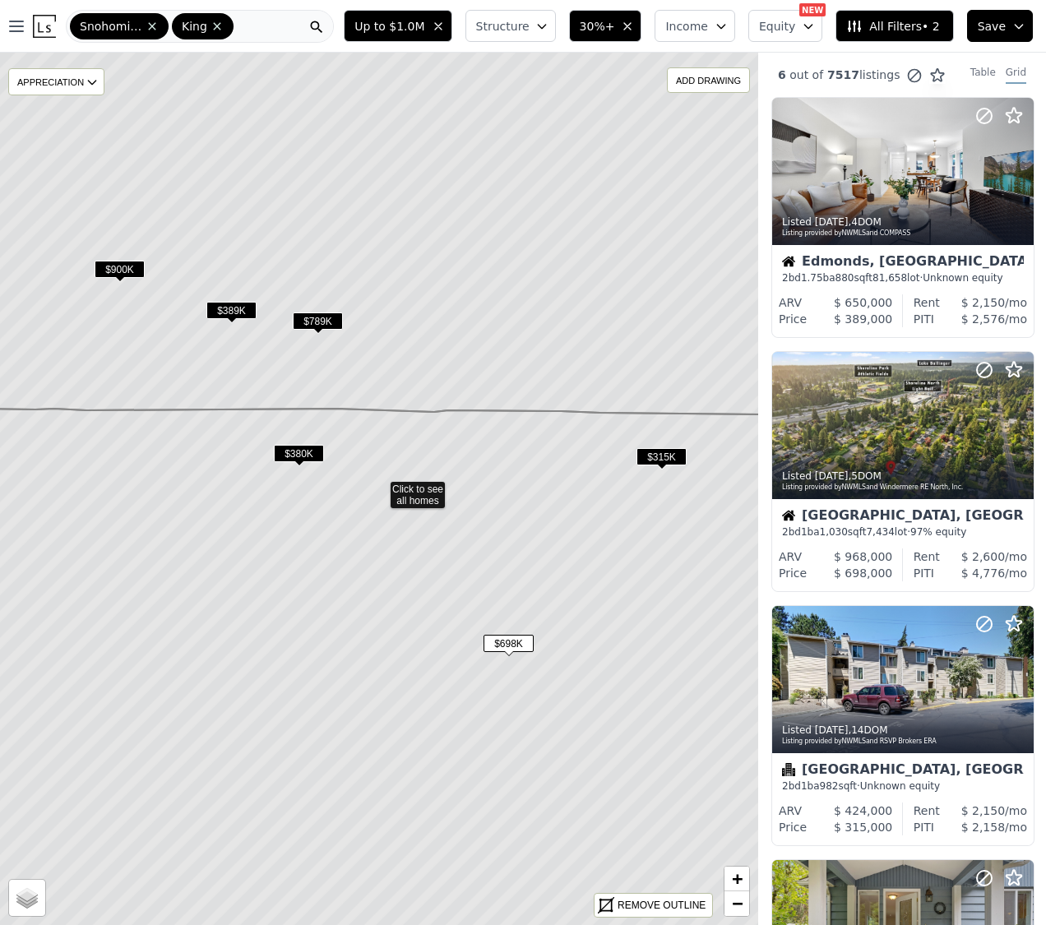
click at [323, 320] on span "$789K" at bounding box center [318, 320] width 50 height 17
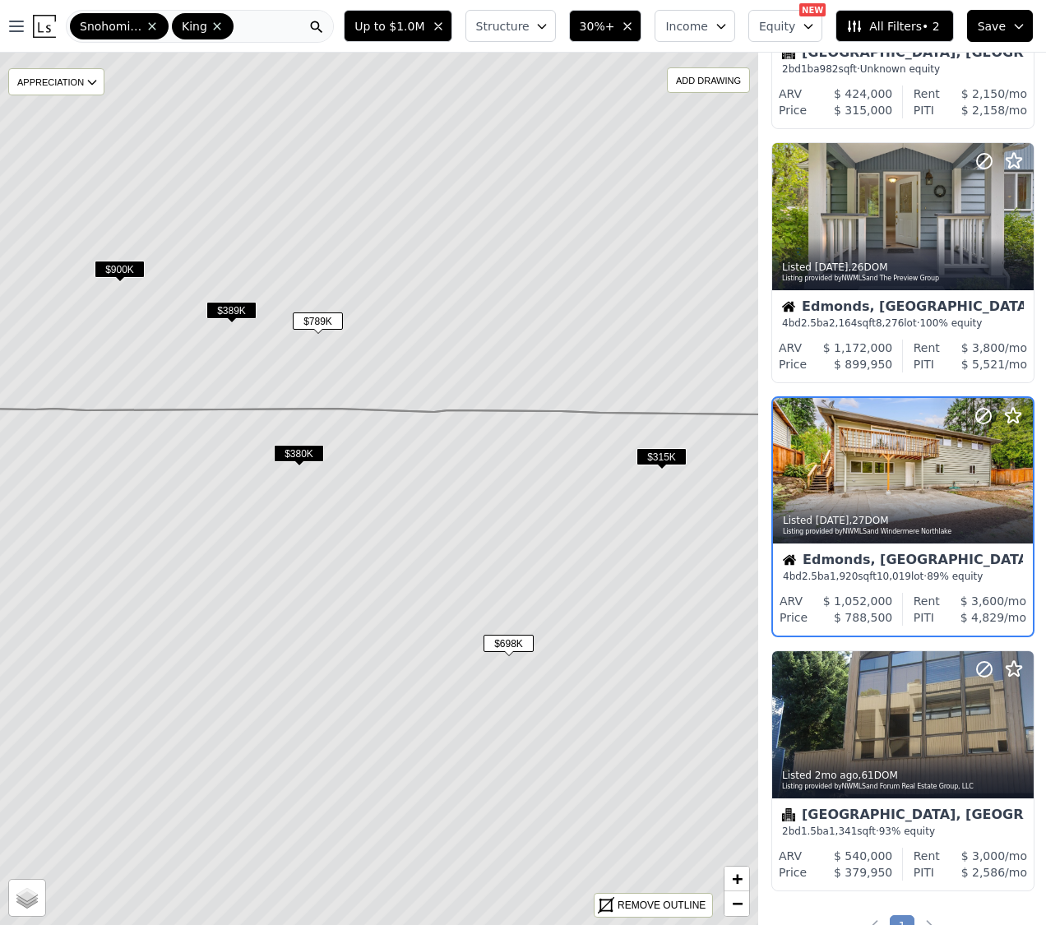
scroll to position [724, 1]
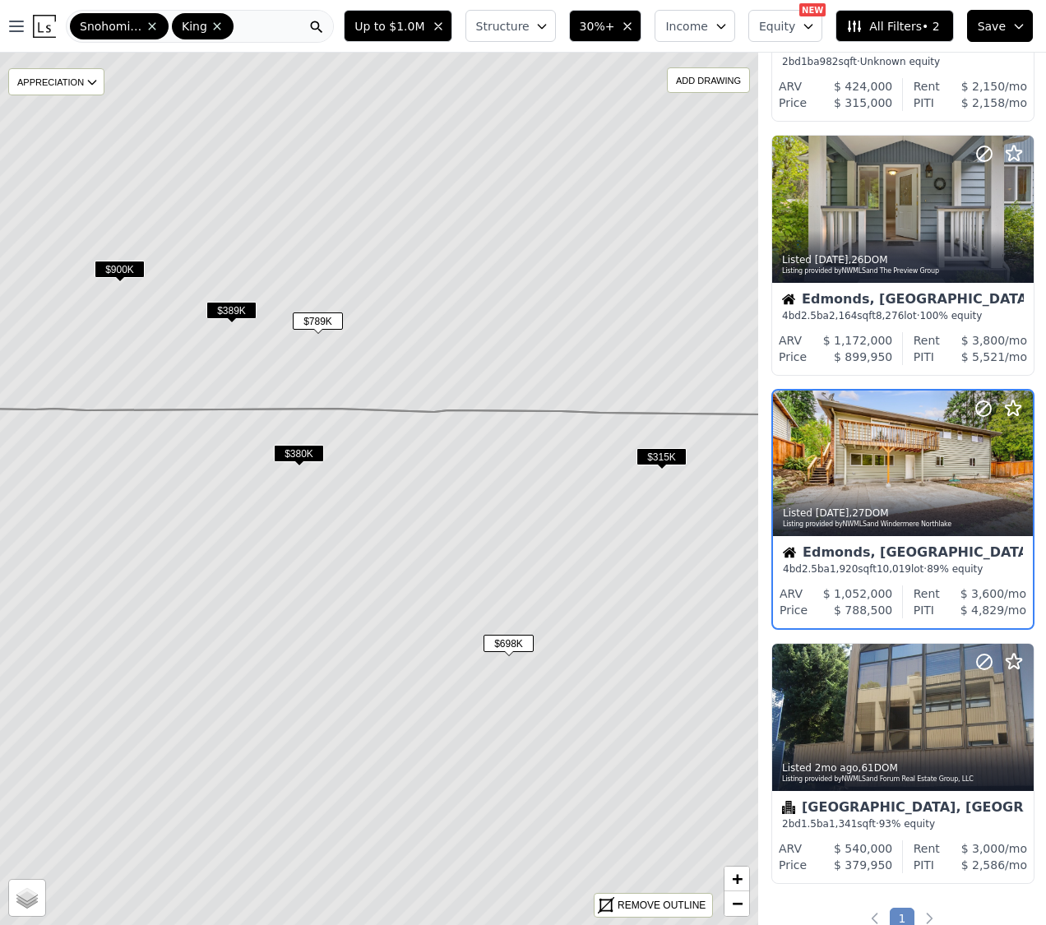
click at [297, 449] on span "$380K" at bounding box center [299, 453] width 50 height 17
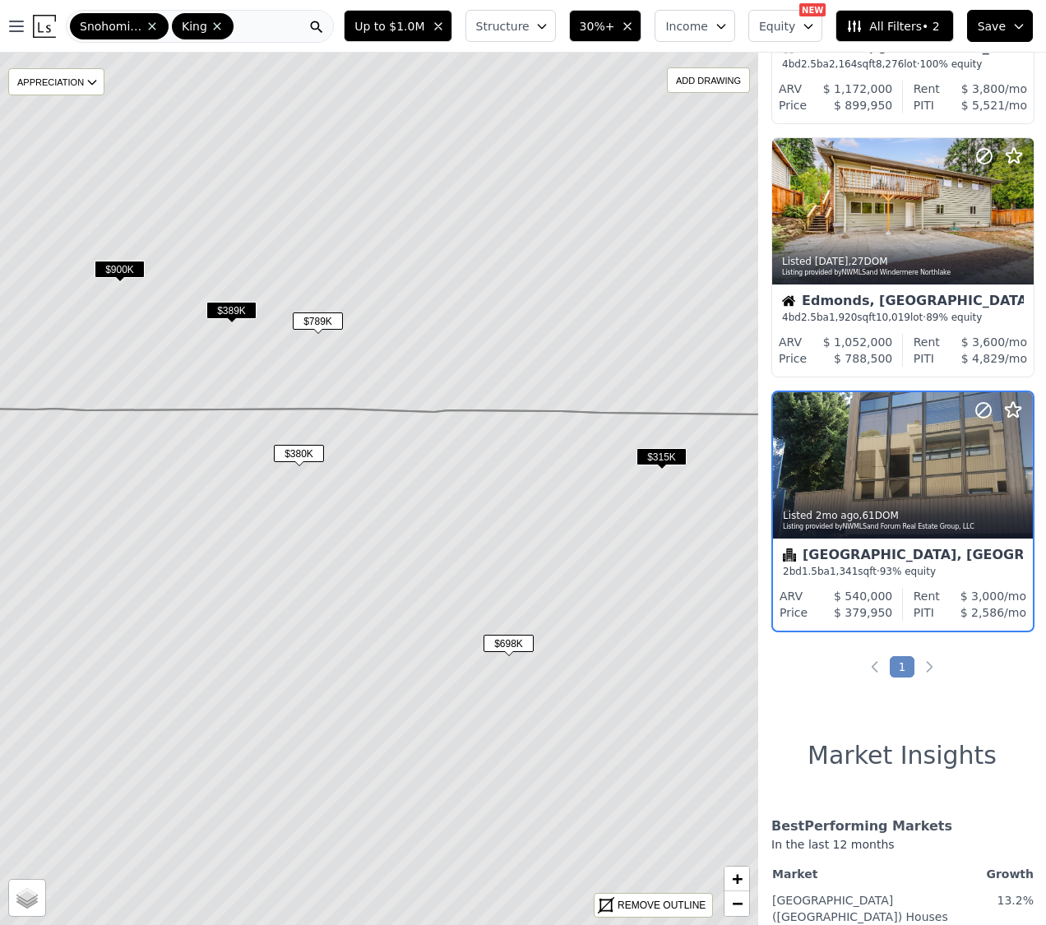
scroll to position [978, 1]
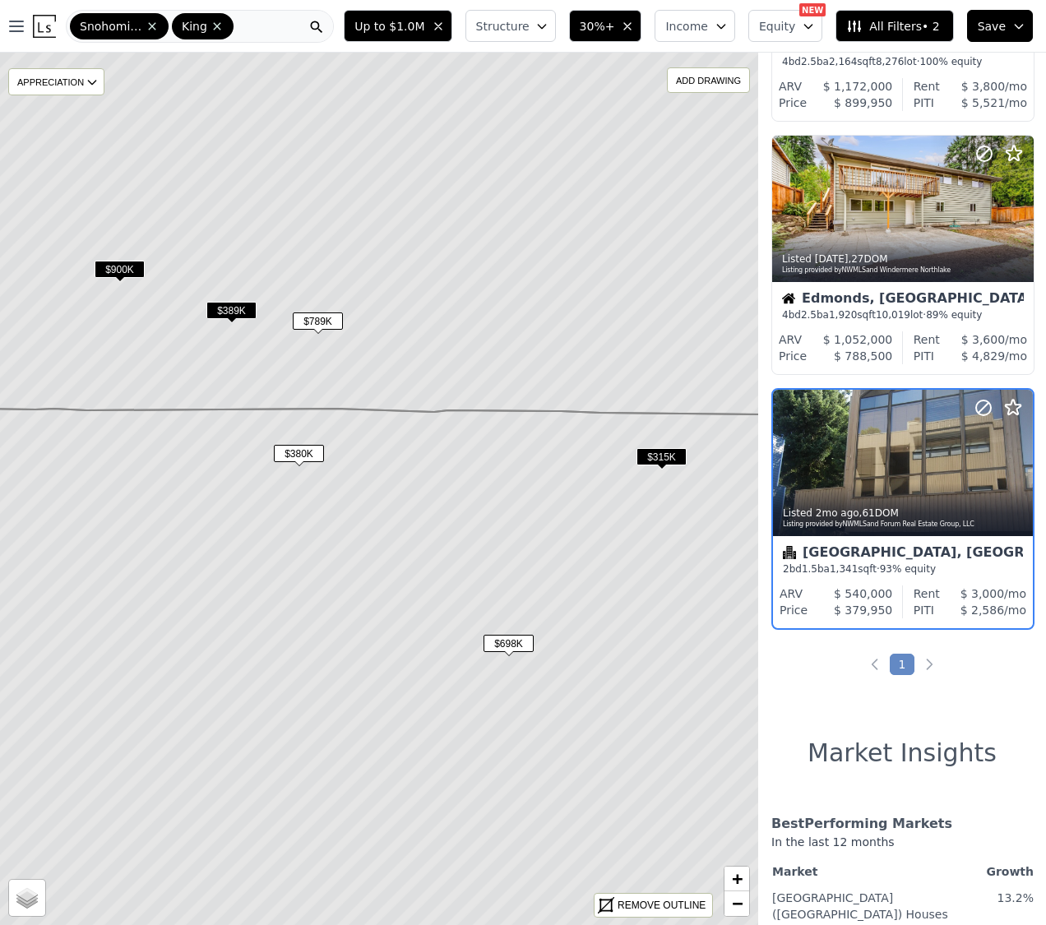
click at [316, 319] on span "$789K" at bounding box center [318, 320] width 50 height 17
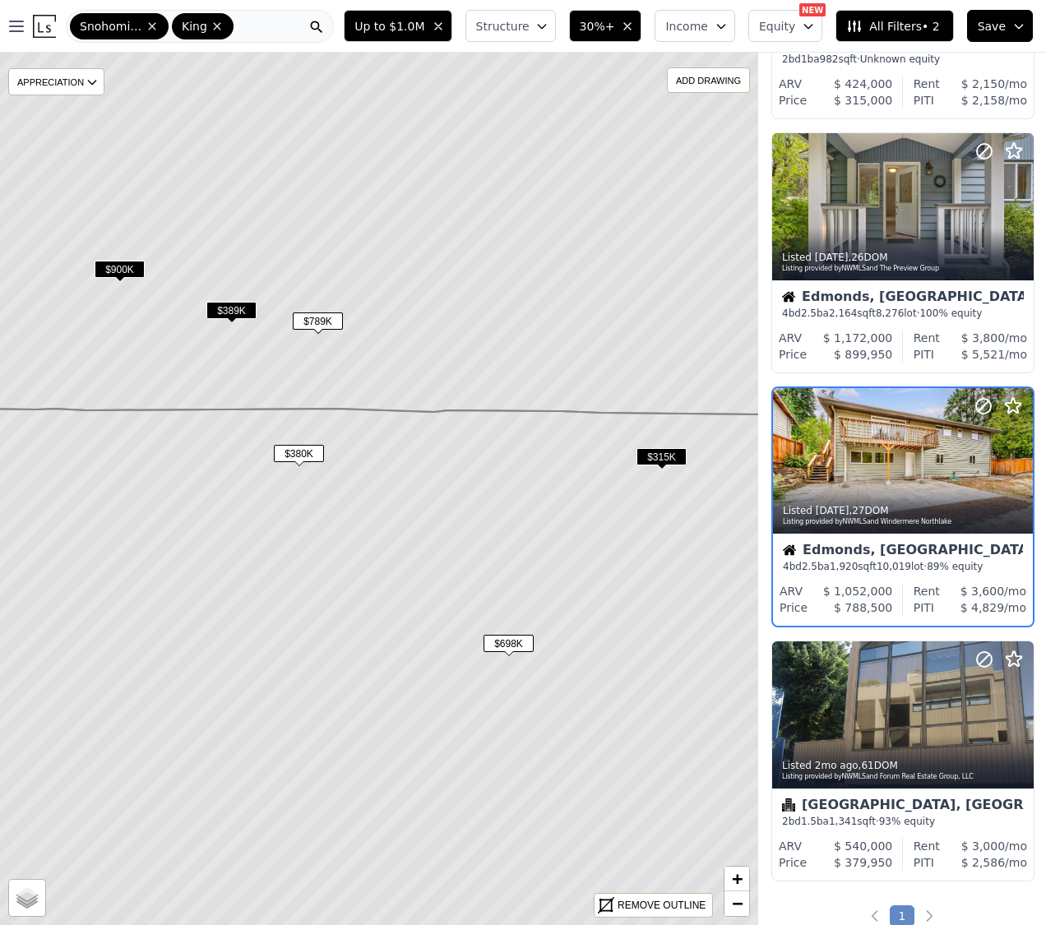
scroll to position [724, 1]
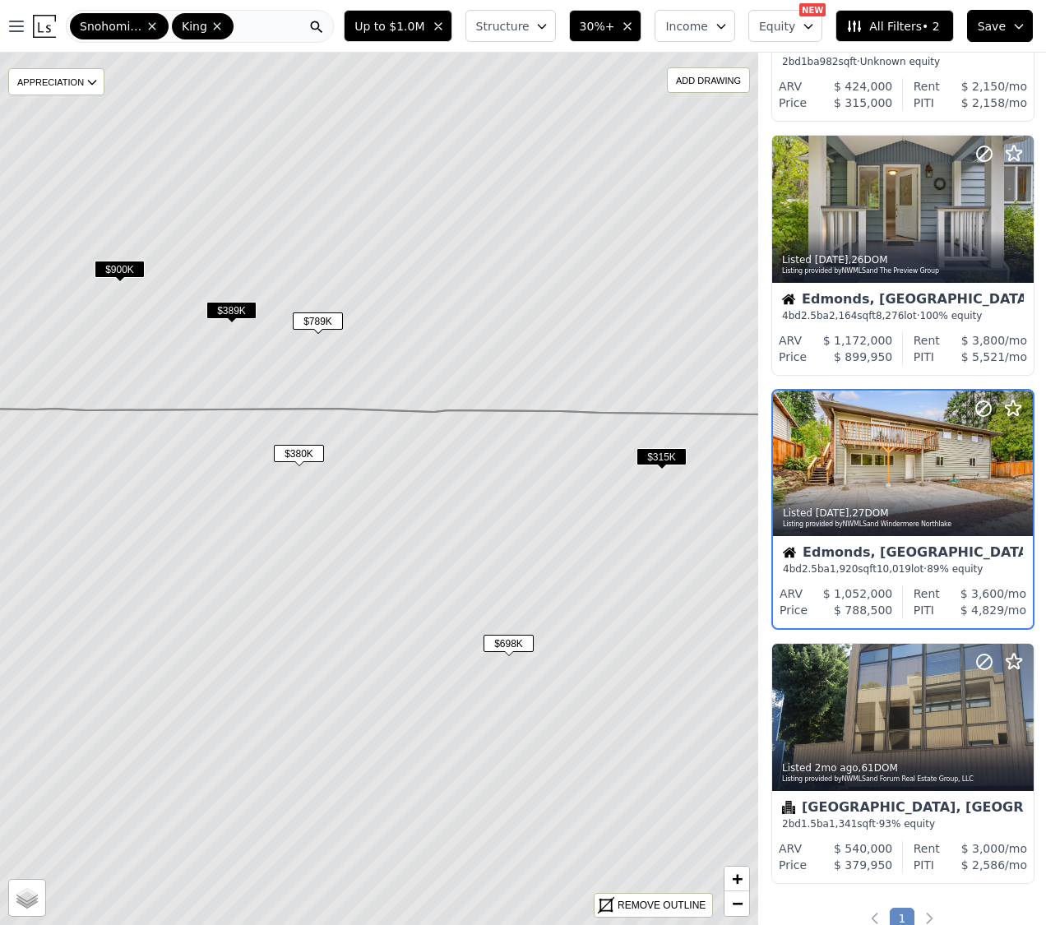
click at [878, 554] on div "Edmonds, WA" at bounding box center [903, 554] width 240 height 16
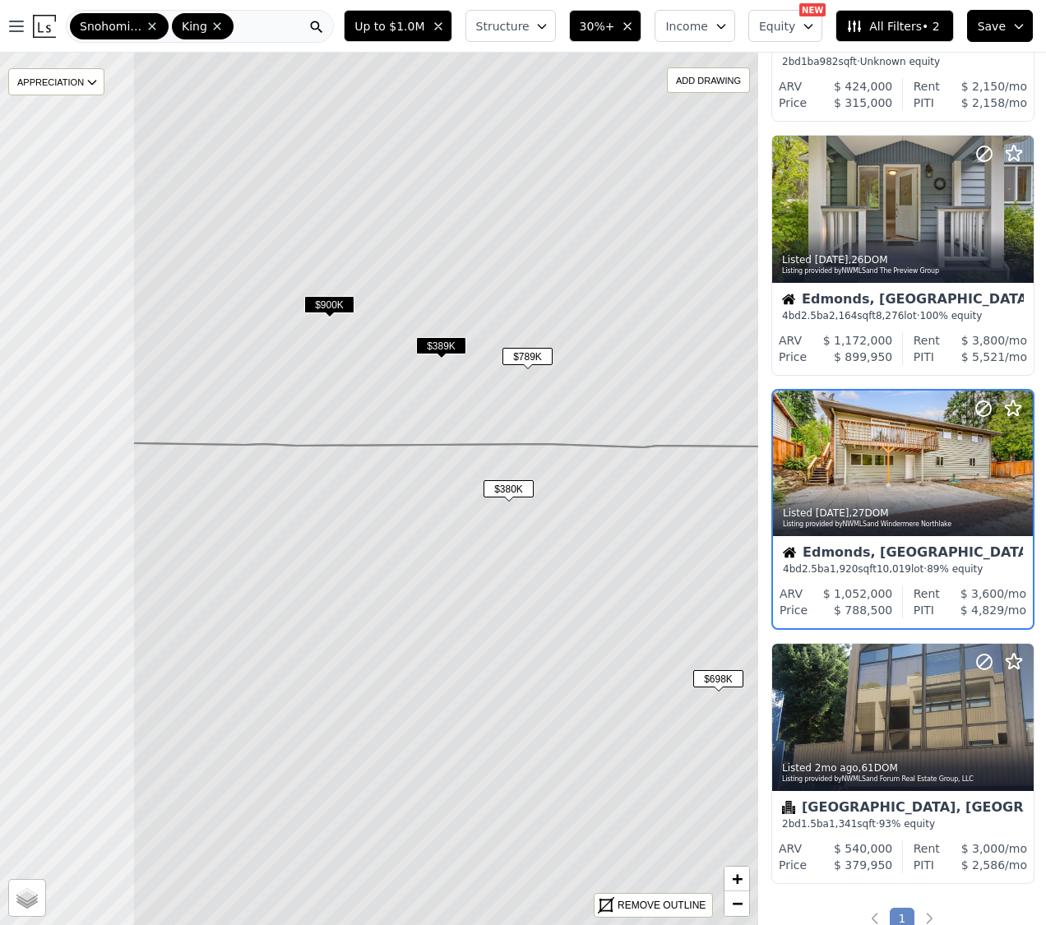
drag, startPoint x: 169, startPoint y: 441, endPoint x: 379, endPoint y: 467, distance: 212.0
click at [384, 479] on icon at bounding box center [588, 746] width 912 height 606
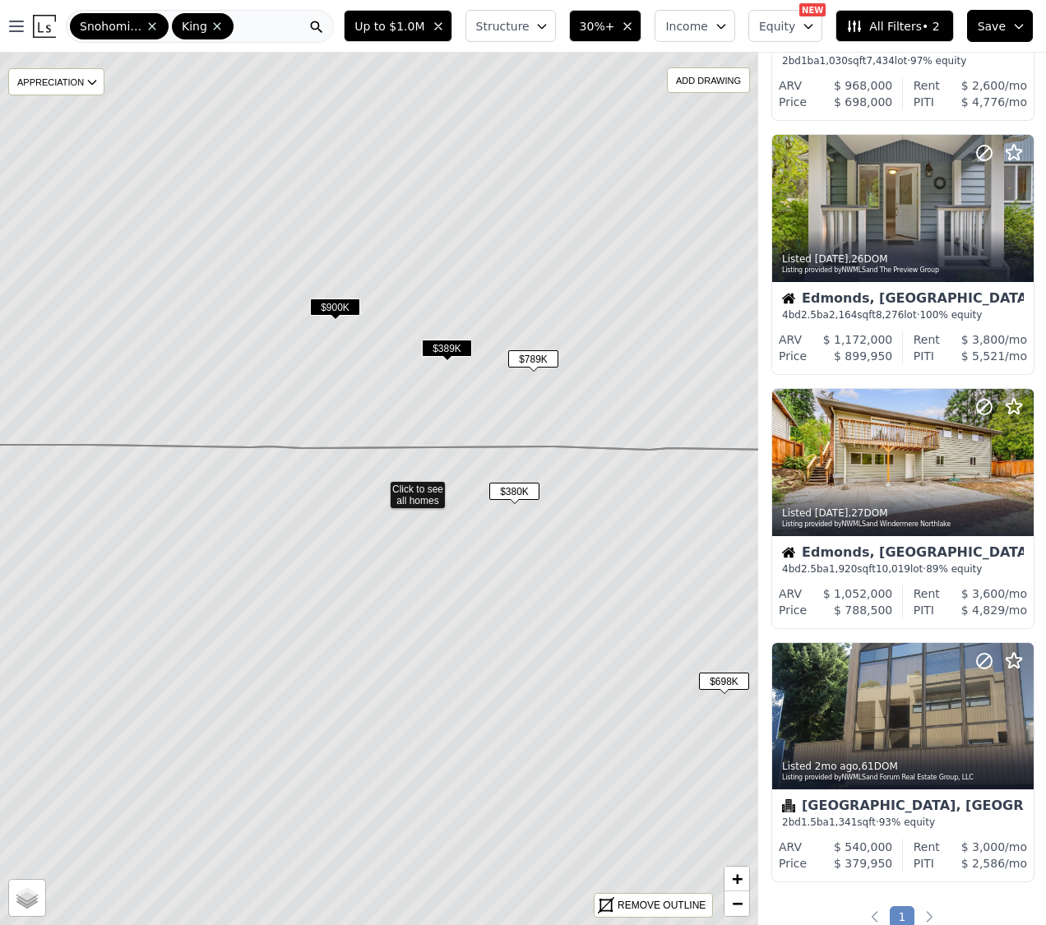
click at [339, 307] on span "$900K" at bounding box center [335, 306] width 50 height 17
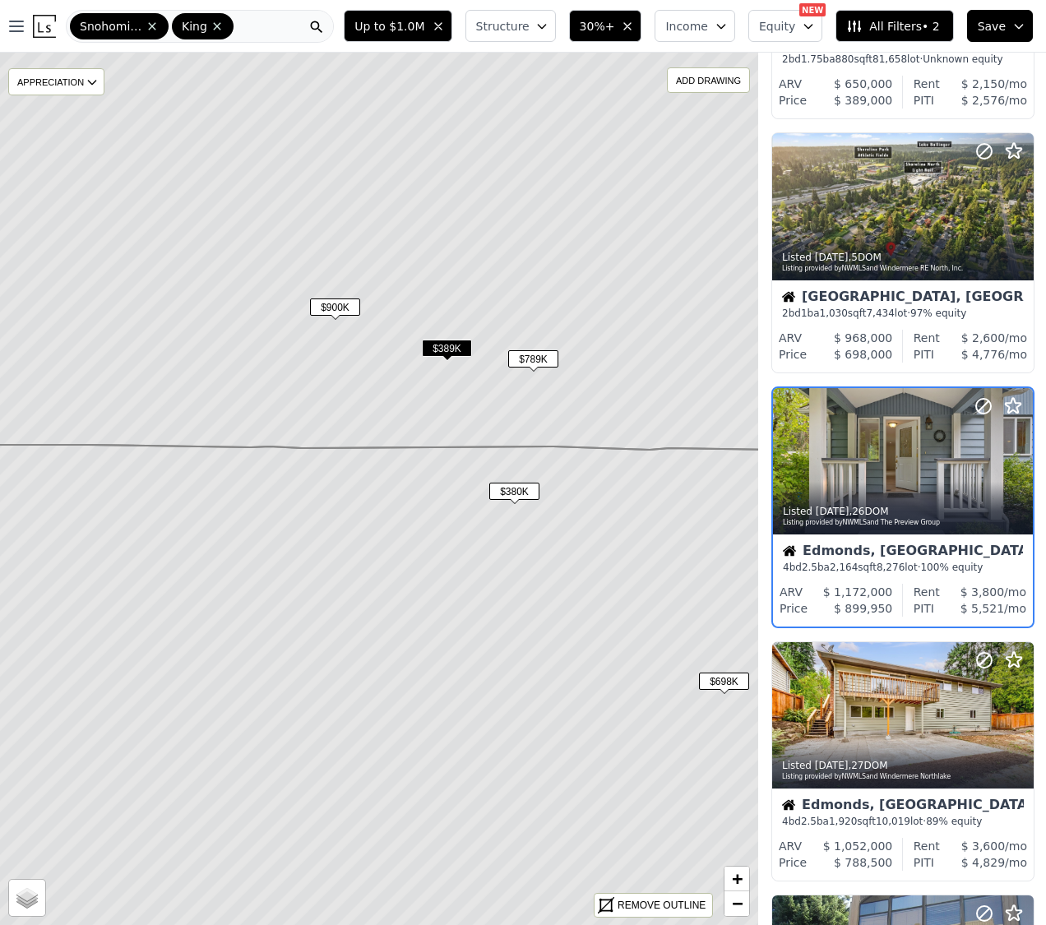
scroll to position [216, 1]
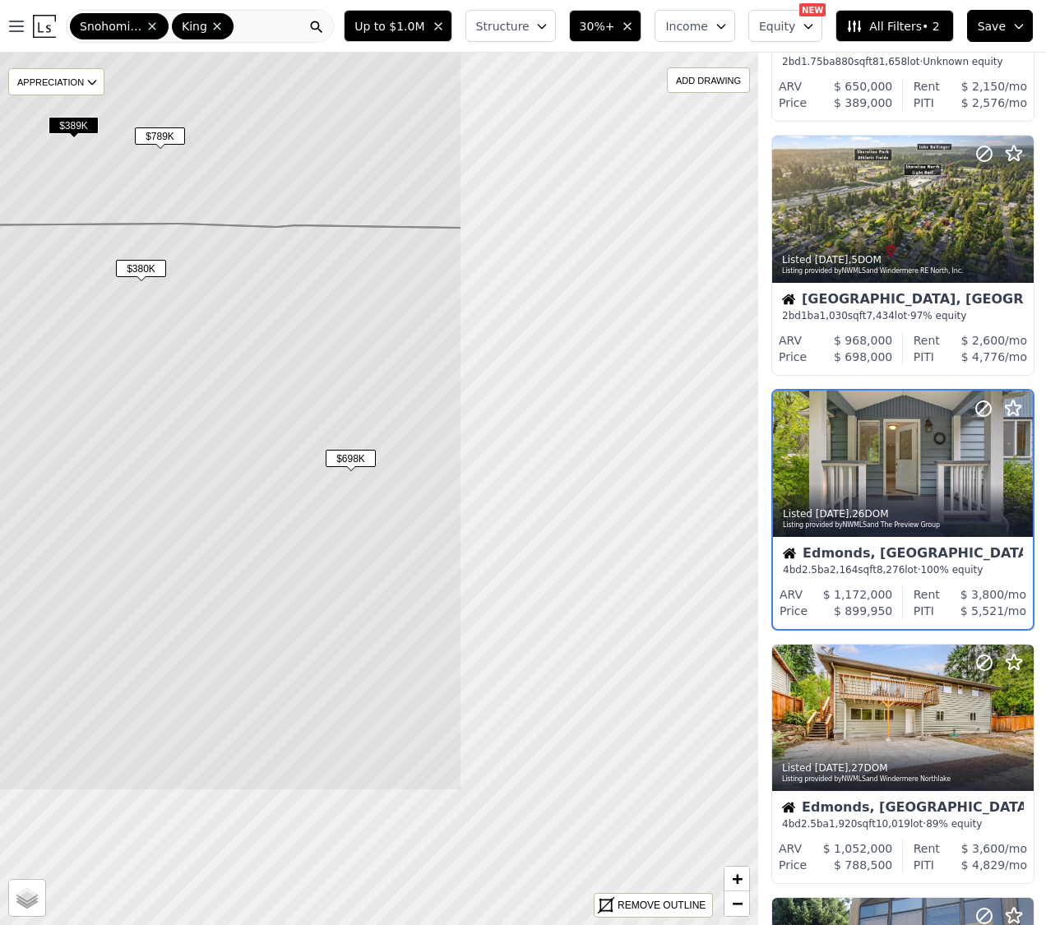
drag, startPoint x: 577, startPoint y: 633, endPoint x: 236, endPoint y: 426, distance: 399.1
click at [236, 426] on icon at bounding box center [6, 506] width 912 height 569
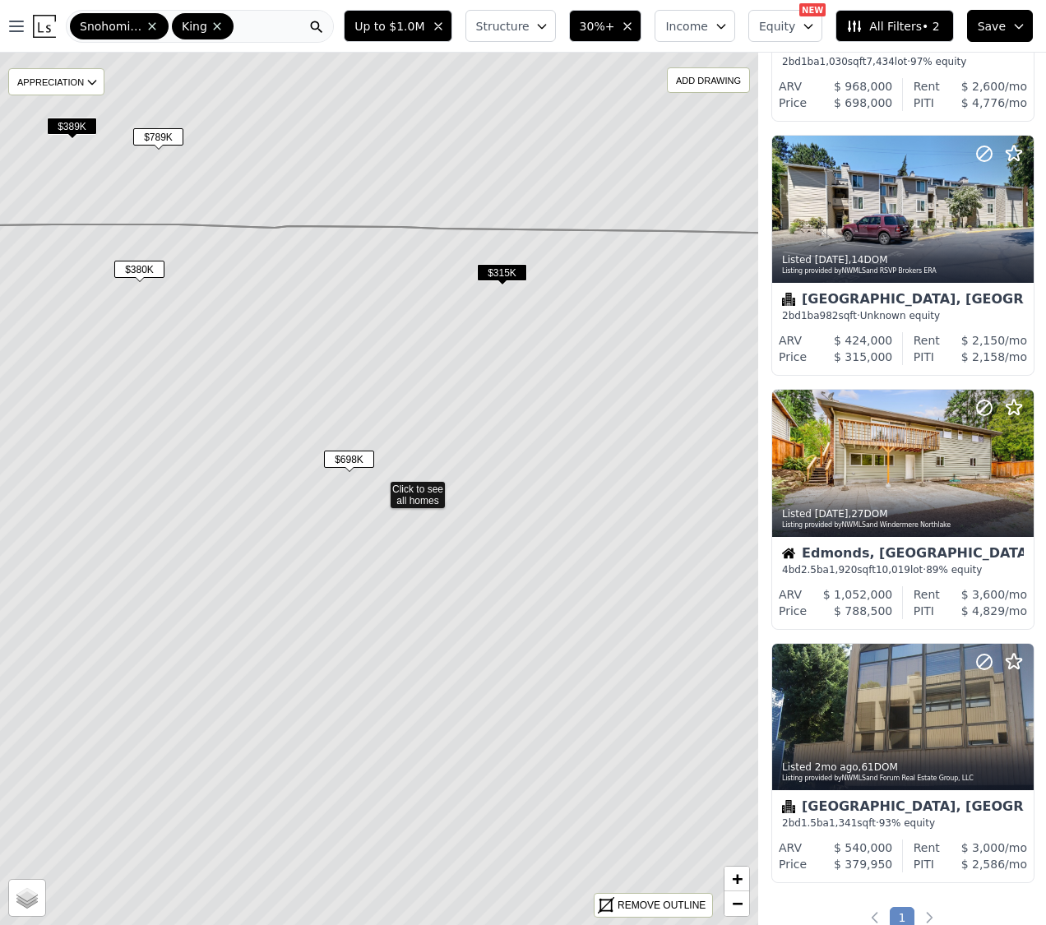
scroll to position [216, 1]
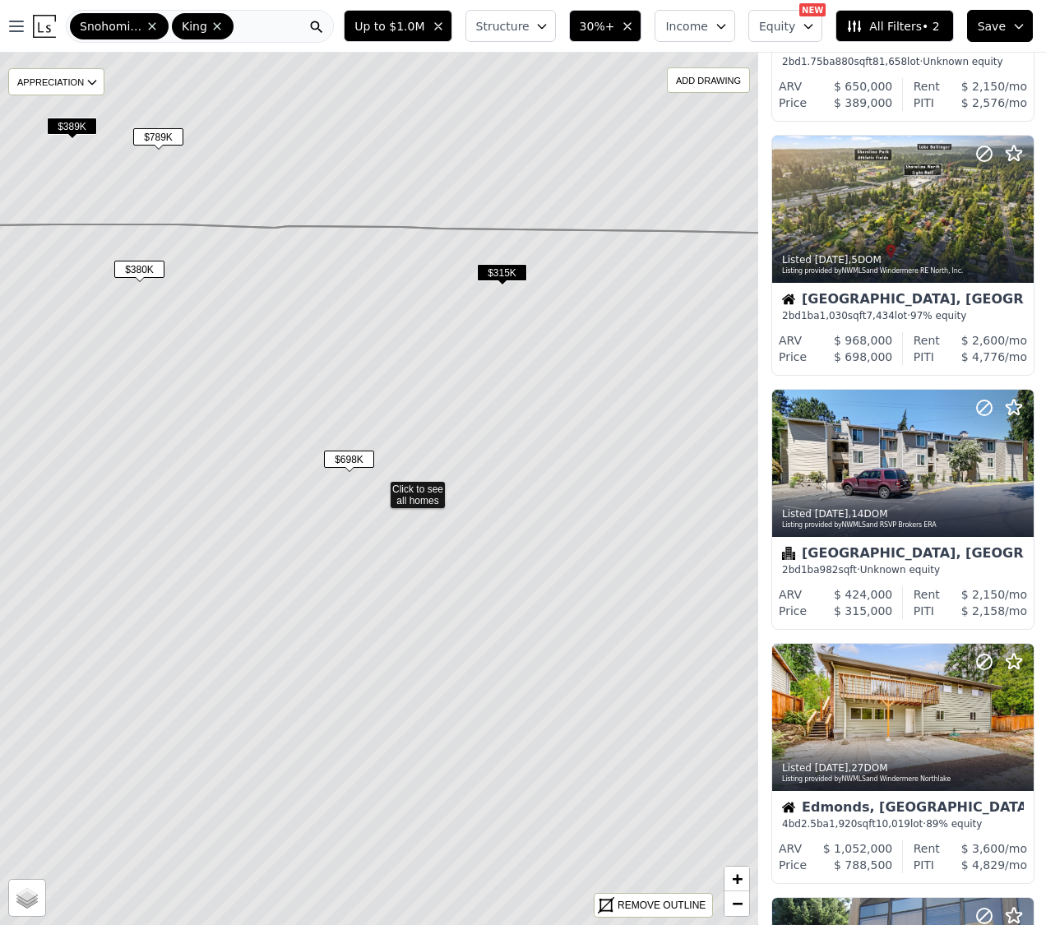
drag, startPoint x: 575, startPoint y: 601, endPoint x: 536, endPoint y: 515, distance: 94.9
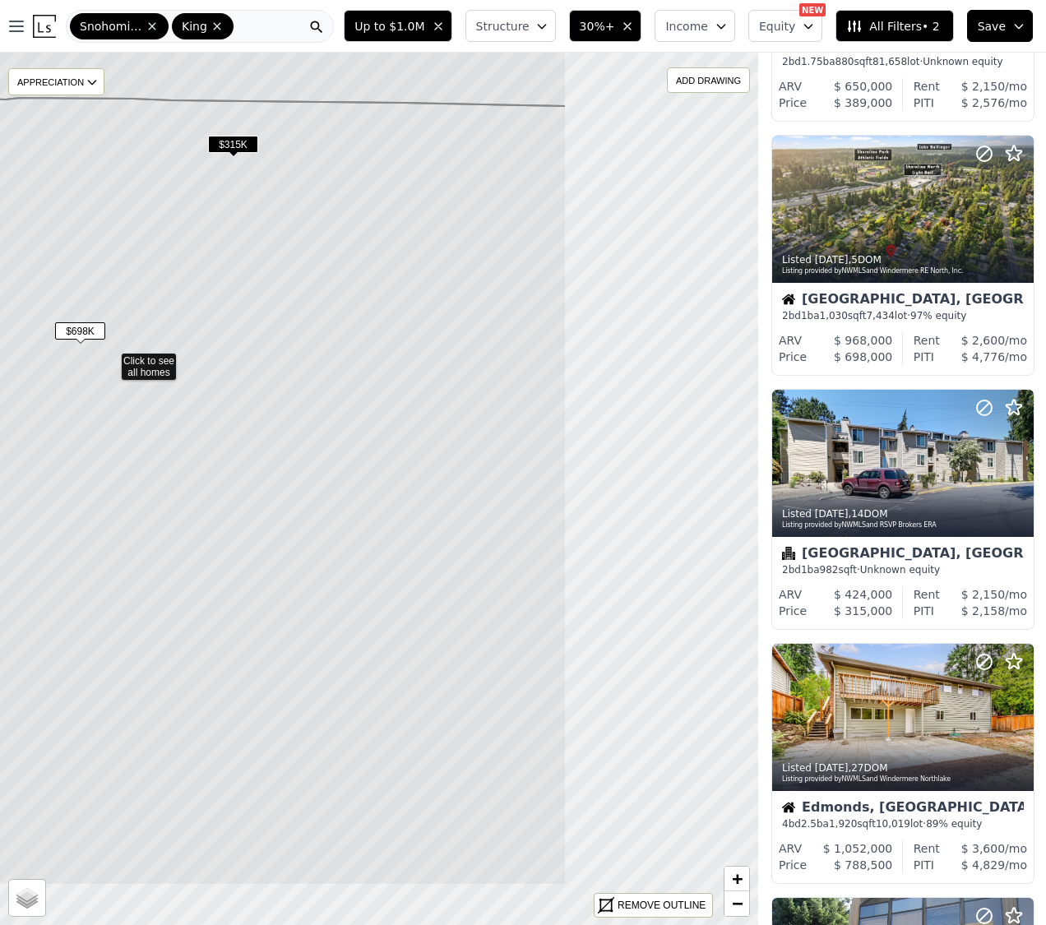
drag, startPoint x: 694, startPoint y: 543, endPoint x: 255, endPoint y: 378, distance: 468.7
click at [450, 549] on icon at bounding box center [110, 490] width 912 height 789
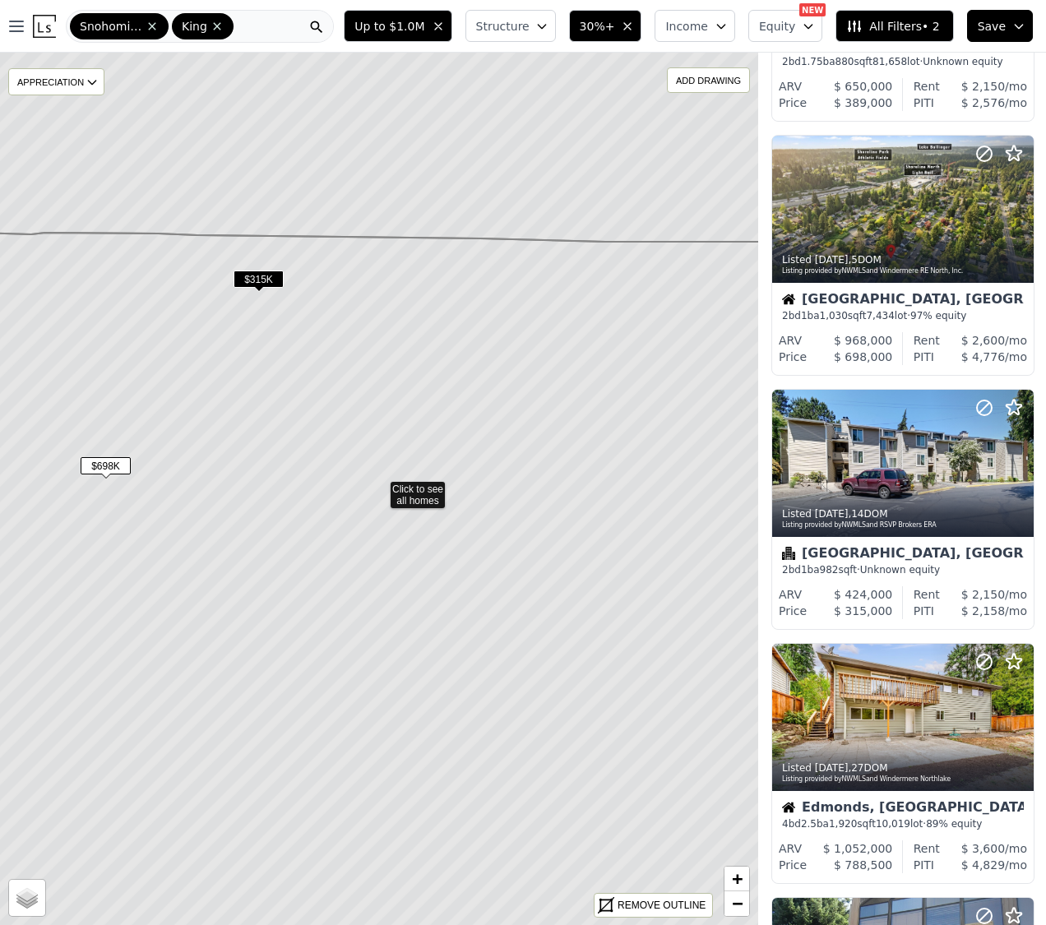
scroll to position [0, 1]
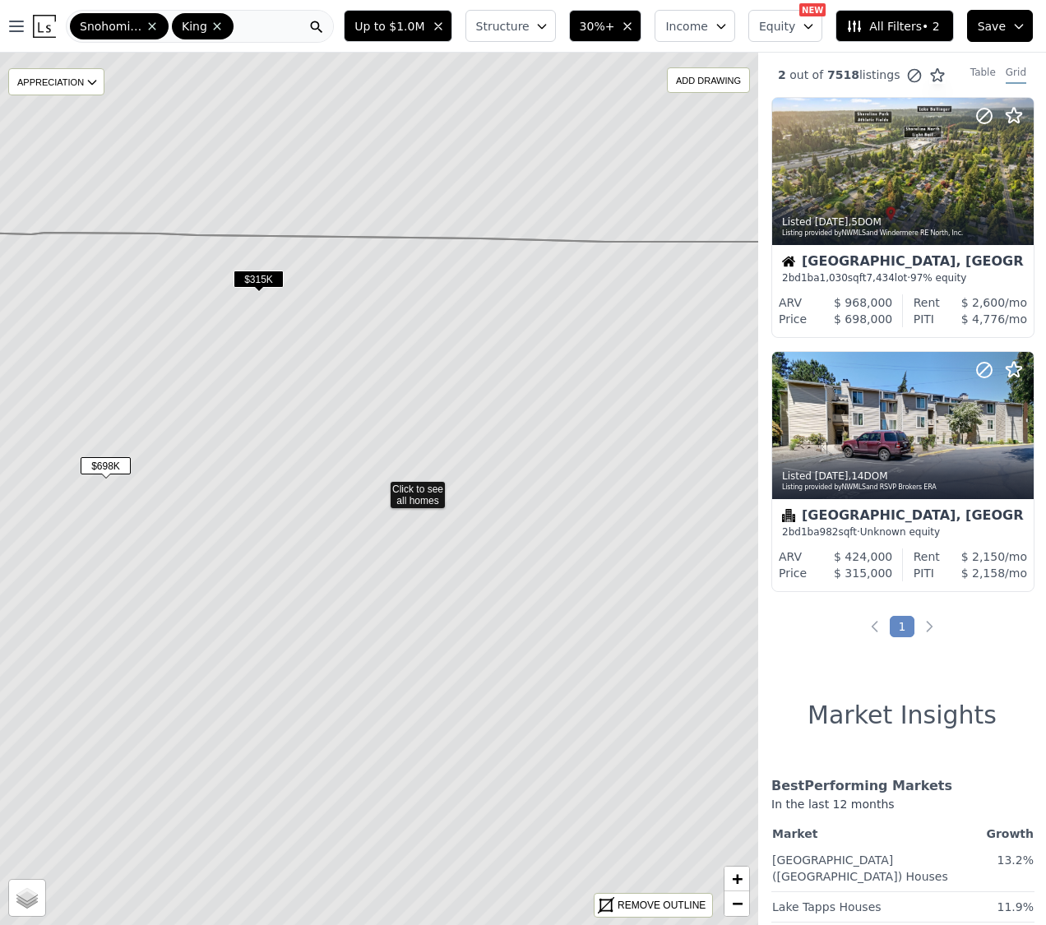
click at [270, 281] on span "$315K" at bounding box center [258, 278] width 50 height 17
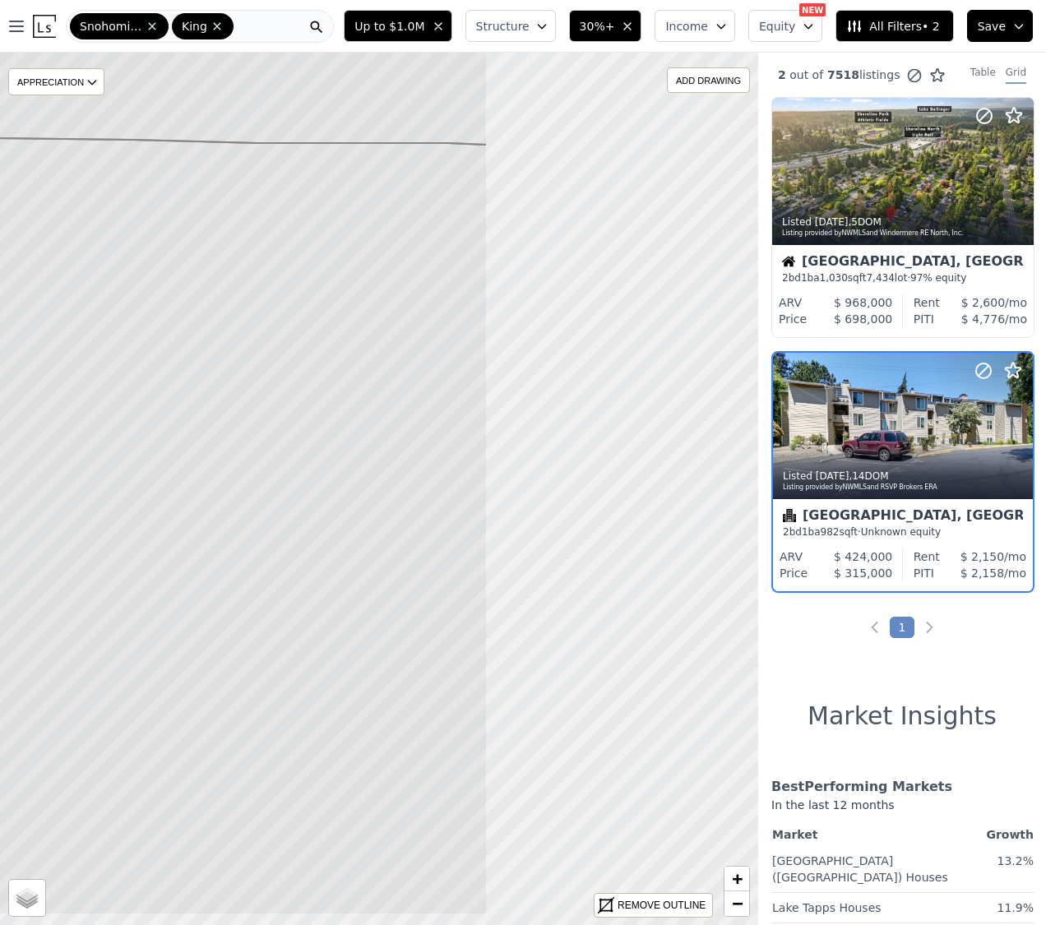
drag, startPoint x: 484, startPoint y: 404, endPoint x: 136, endPoint y: 305, distance: 361.4
click at [136, 305] on icon at bounding box center [31, 523] width 912 height 783
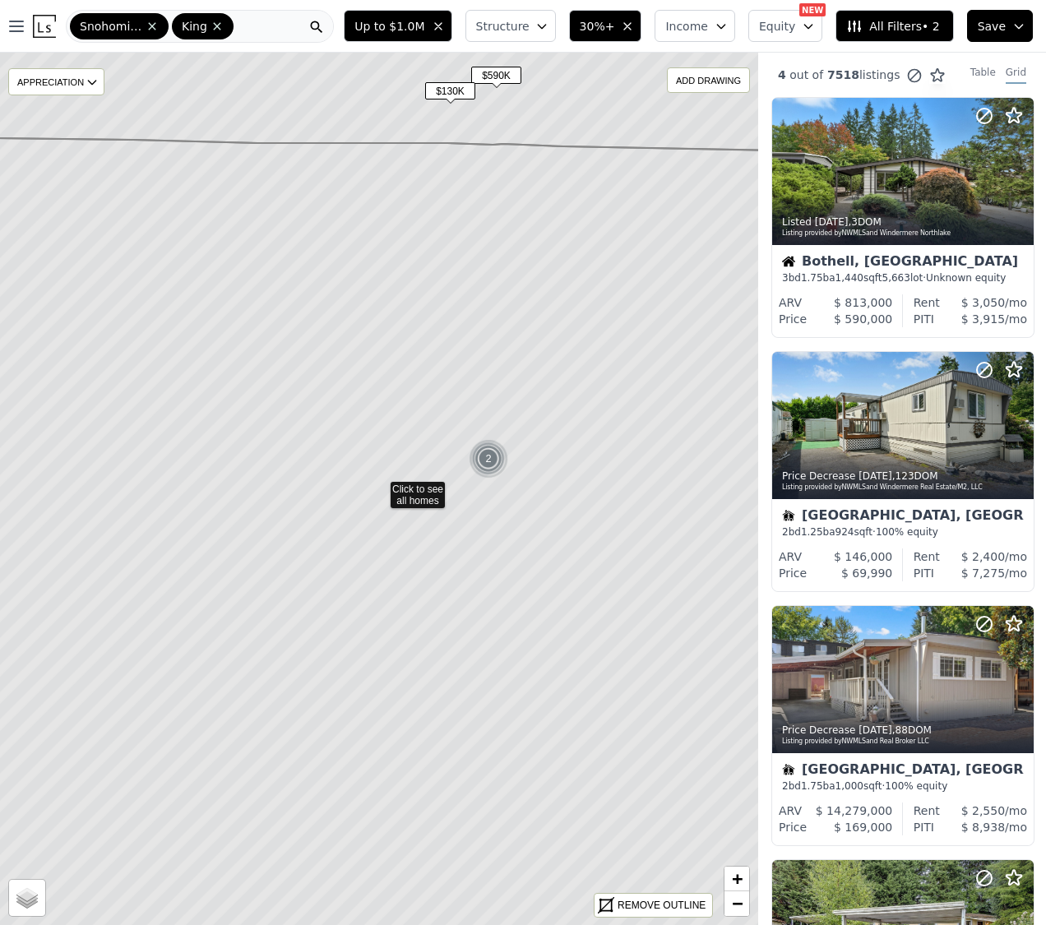
click at [489, 460] on div "2" at bounding box center [488, 458] width 39 height 39
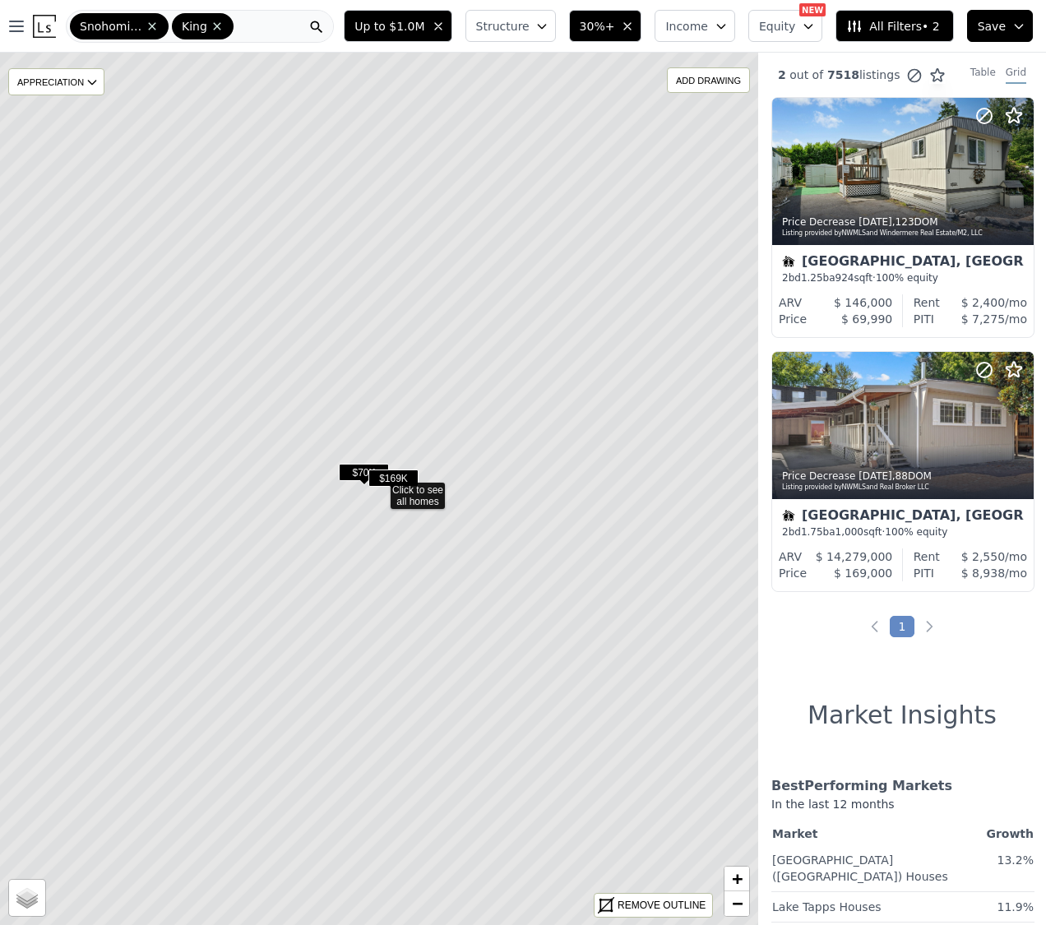
click at [357, 472] on span "$70K" at bounding box center [364, 472] width 50 height 17
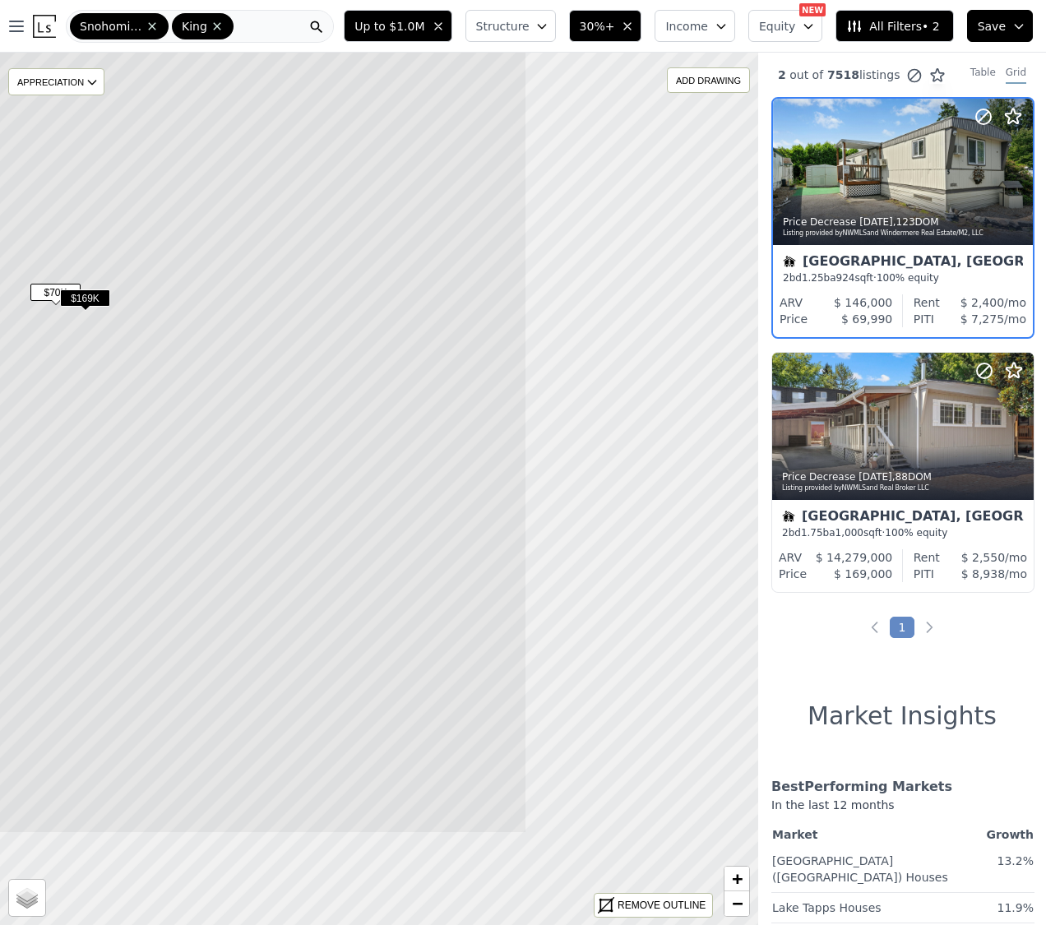
drag, startPoint x: 470, startPoint y: 473, endPoint x: 242, endPoint y: 335, distance: 266.6
click at [242, 335] on icon at bounding box center [70, 309] width 912 height 1050
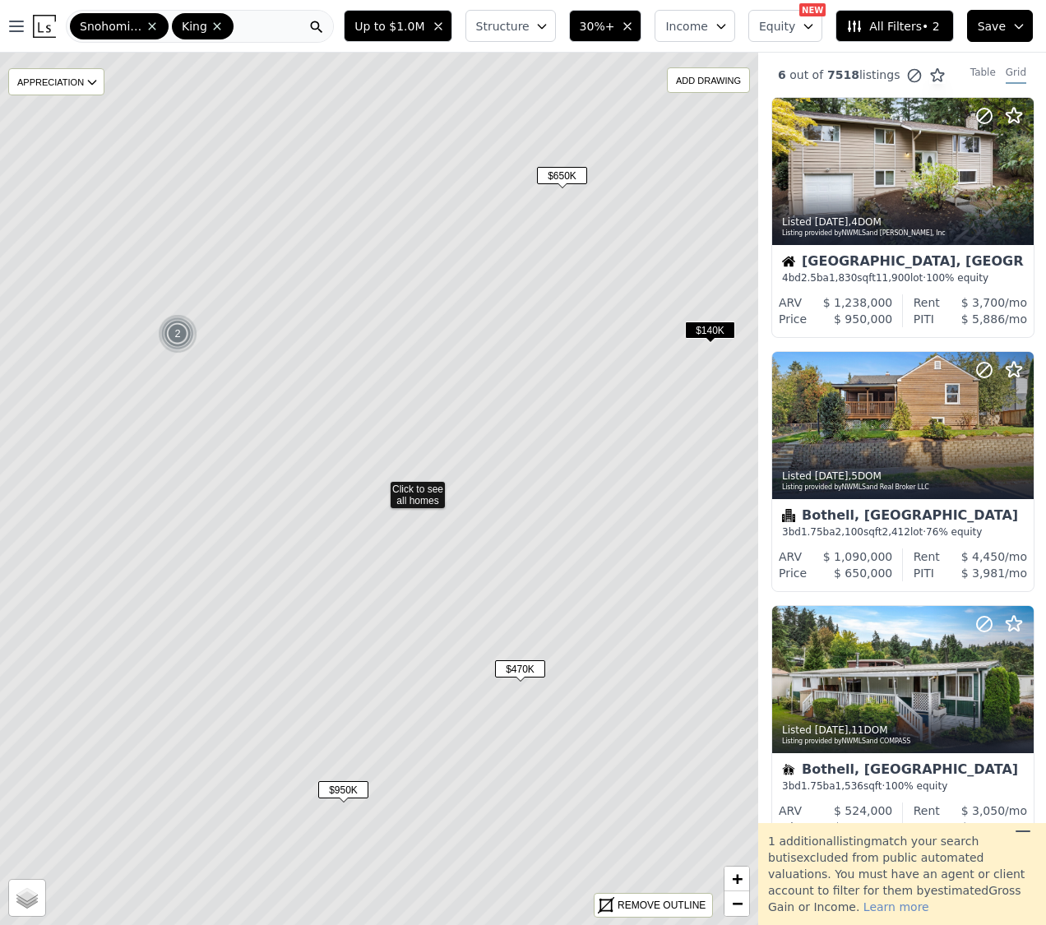
click at [432, 491] on icon at bounding box center [379, 515] width 912 height 996
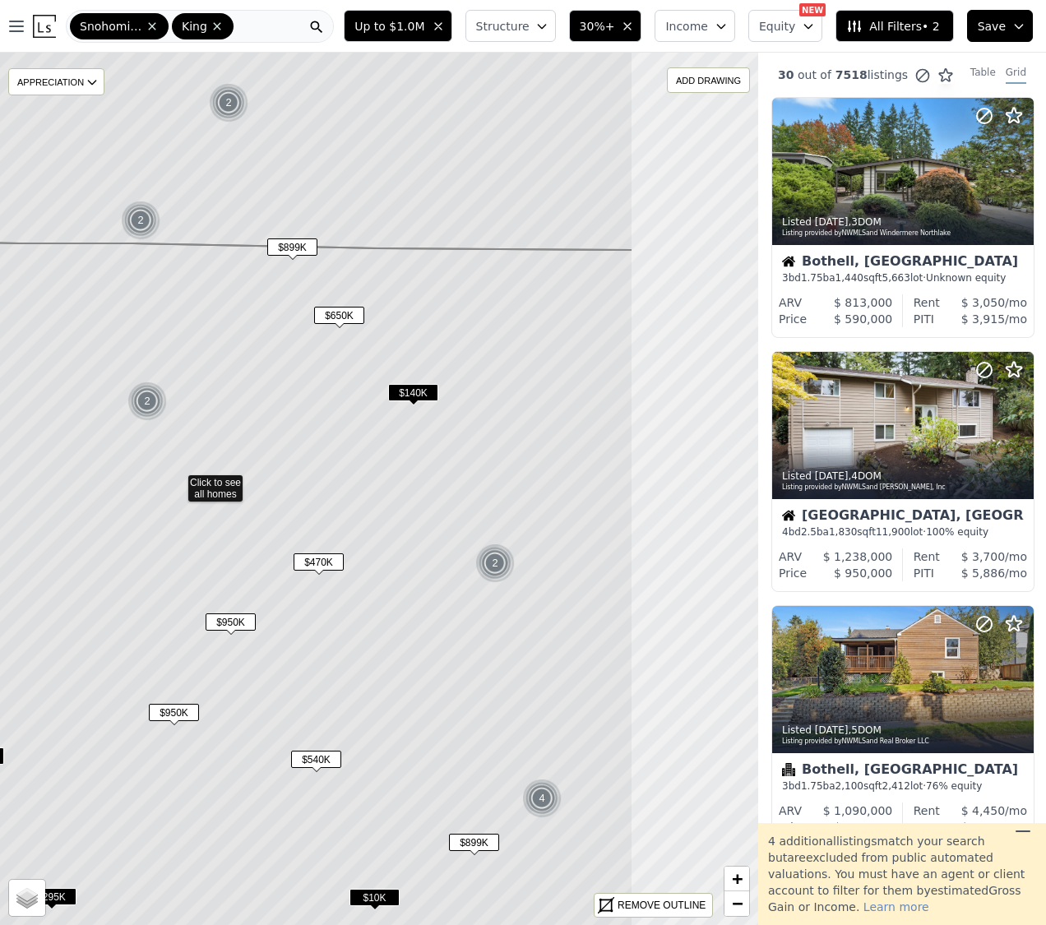
click at [337, 465] on icon at bounding box center [177, 623] width 912 height 769
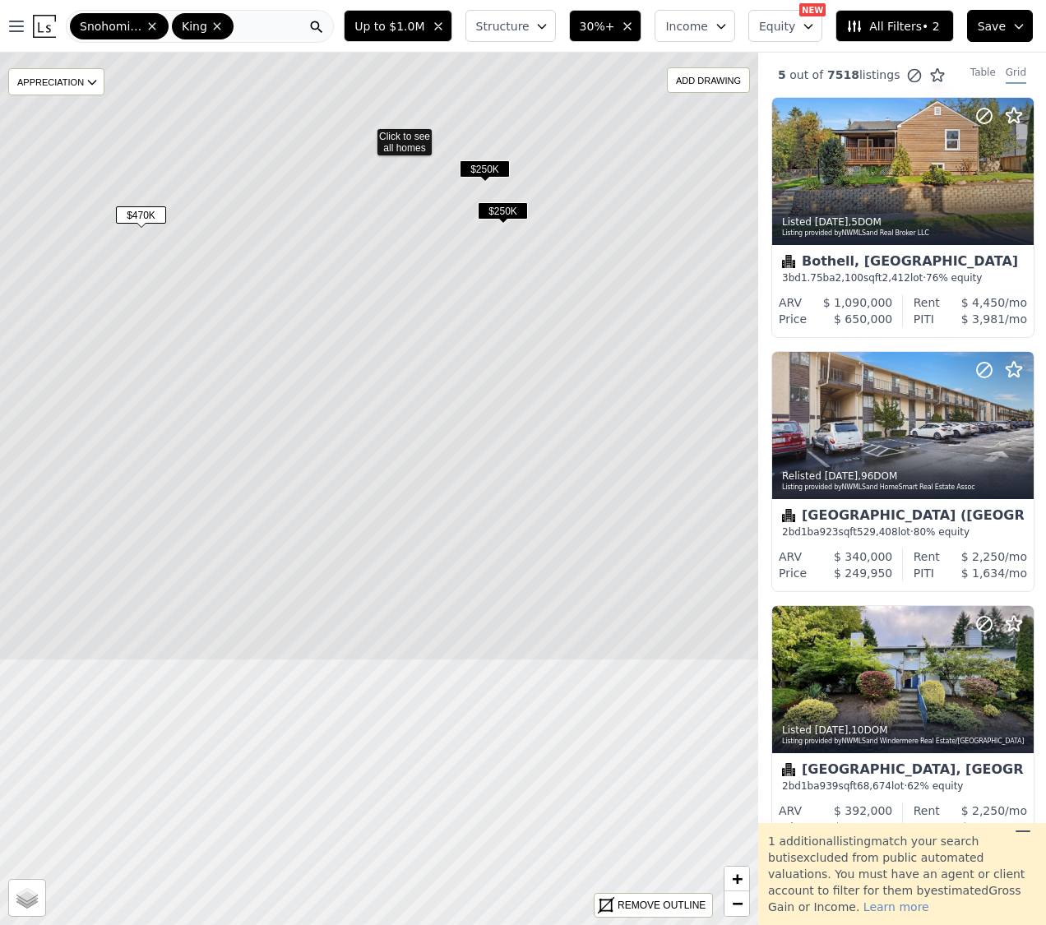
drag, startPoint x: 432, startPoint y: 561, endPoint x: 418, endPoint y: 220, distance: 340.6
click at [418, 220] on icon at bounding box center [366, 136] width 912 height 1050
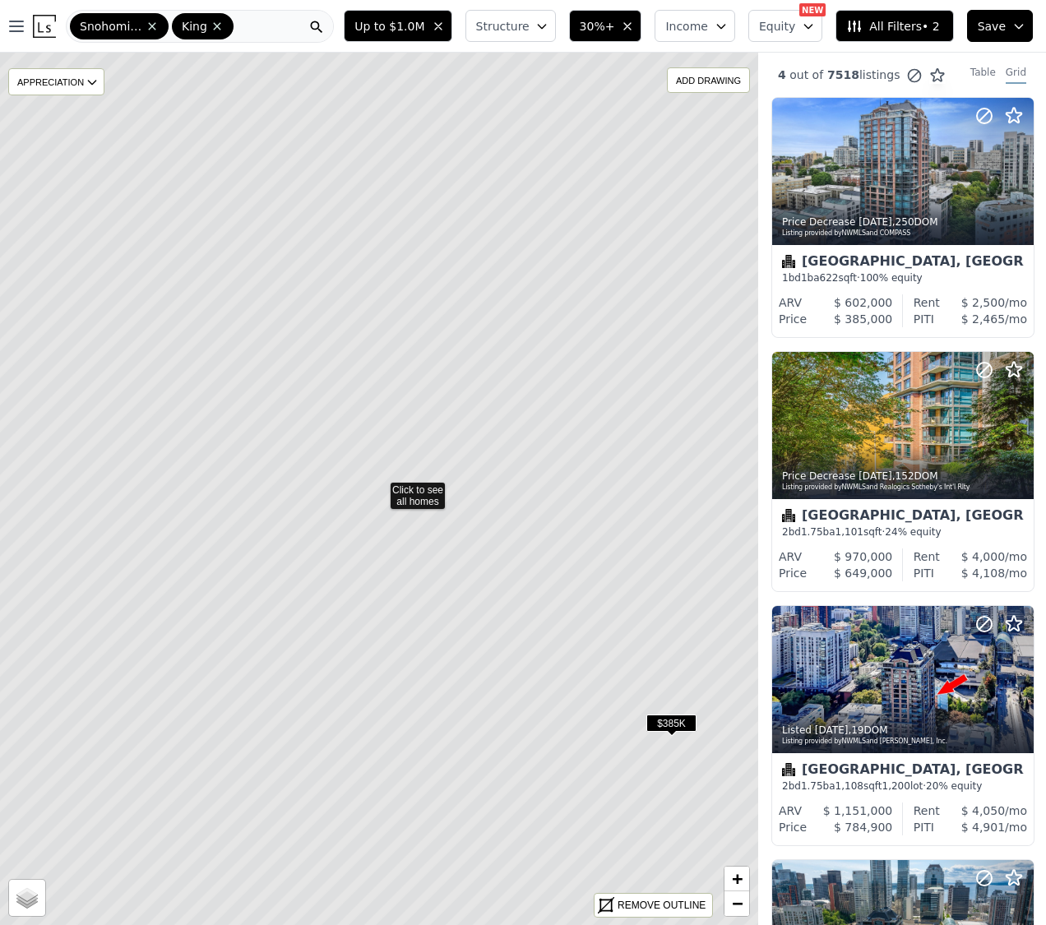
click at [667, 724] on span "$385K" at bounding box center [671, 722] width 50 height 17
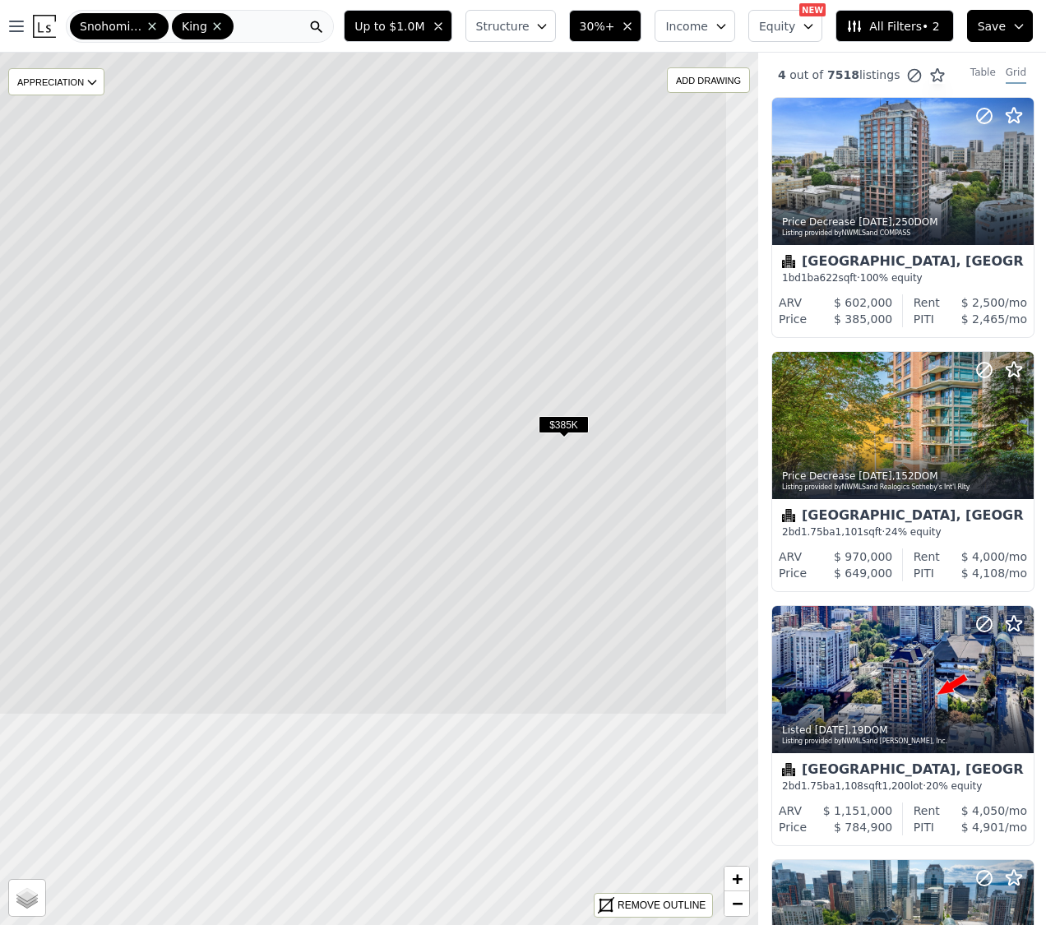
drag, startPoint x: 532, startPoint y: 712, endPoint x: 423, endPoint y: 411, distance: 319.8
click at [423, 411] on icon at bounding box center [271, 190] width 912 height 1050
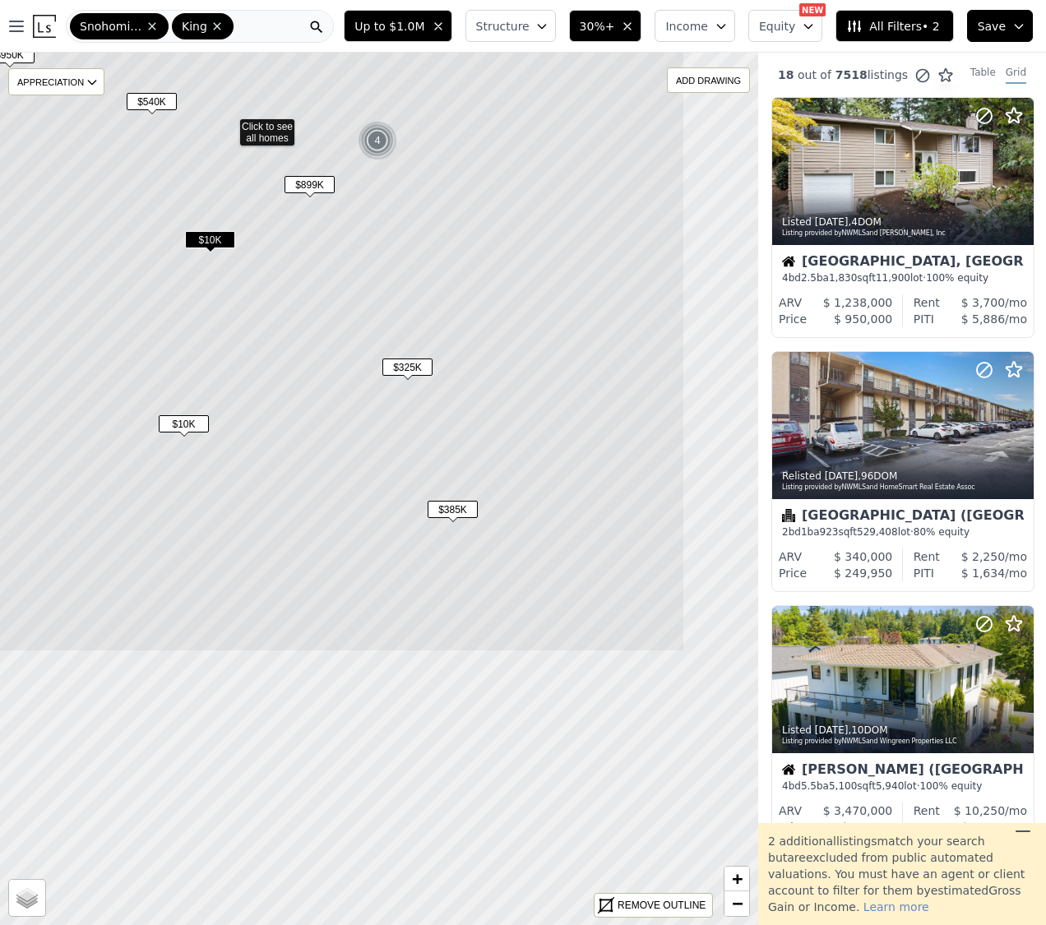
drag, startPoint x: 473, startPoint y: 598, endPoint x: 335, endPoint y: 252, distance: 371.8
click at [323, 236] on icon at bounding box center [228, 127] width 912 height 1050
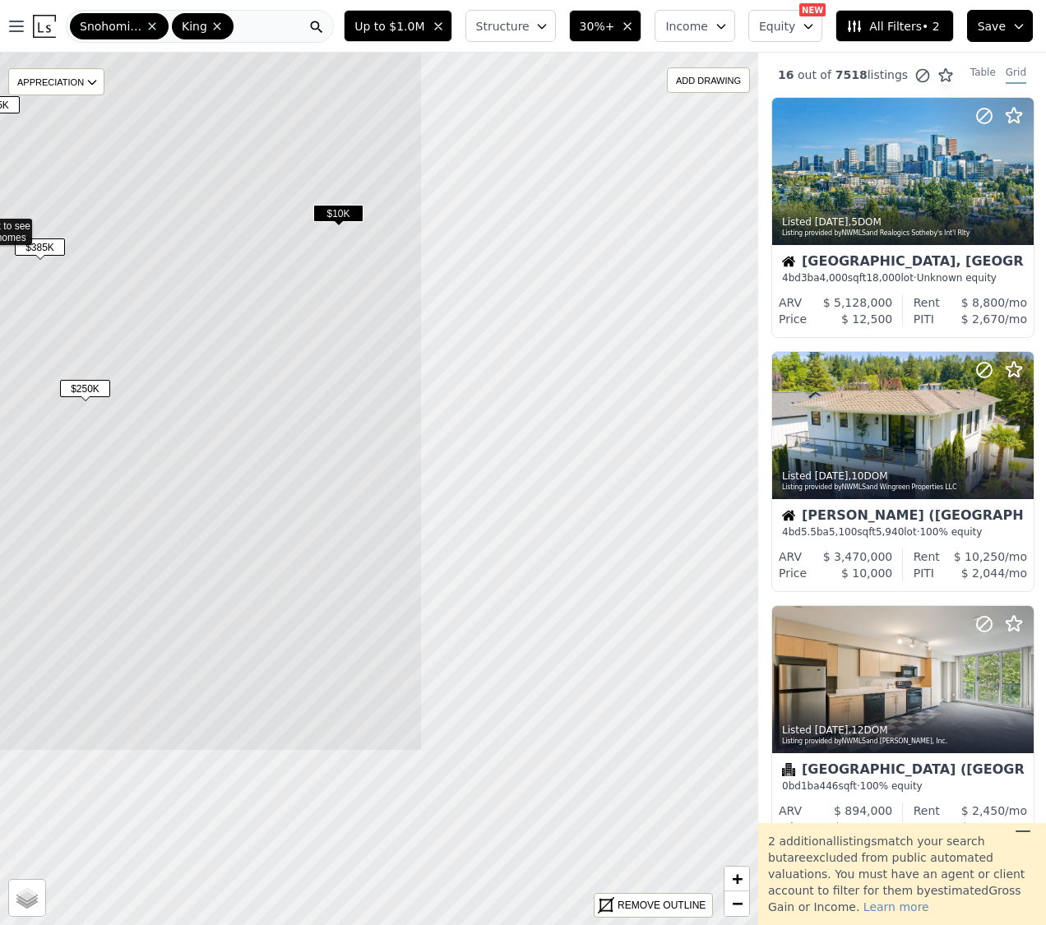
drag, startPoint x: 615, startPoint y: 484, endPoint x: 211, endPoint y: 196, distance: 495.7
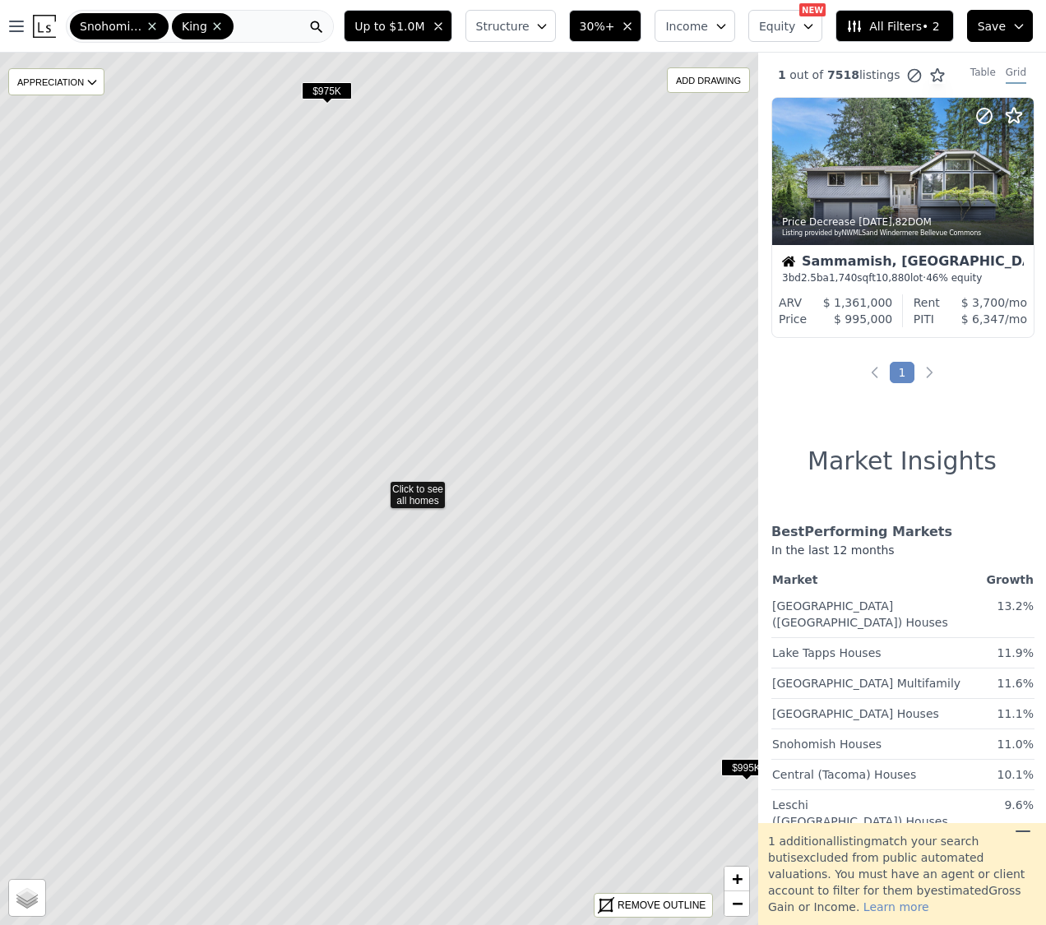
click at [333, 92] on span "$975K" at bounding box center [327, 90] width 50 height 17
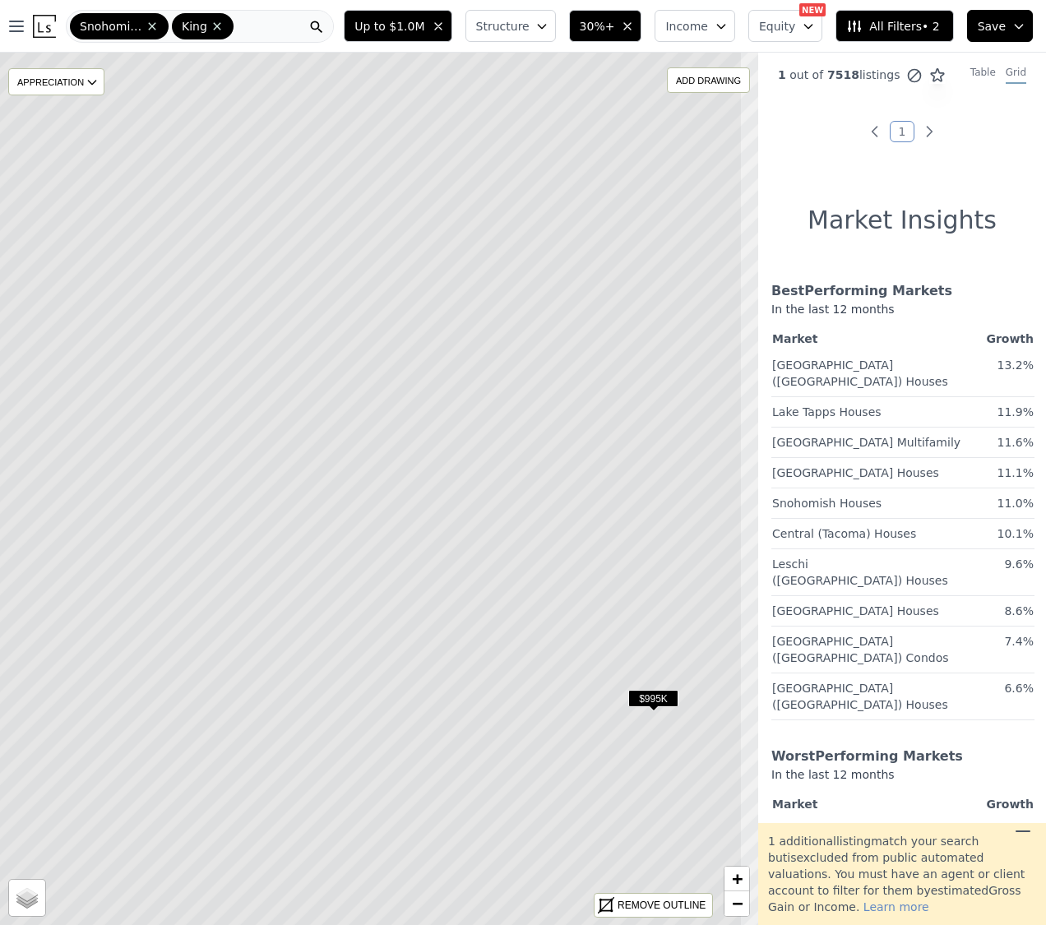
drag, startPoint x: 577, startPoint y: 392, endPoint x: 379, endPoint y: 238, distance: 250.8
click at [379, 238] on icon at bounding box center [286, 420] width 912 height 1050
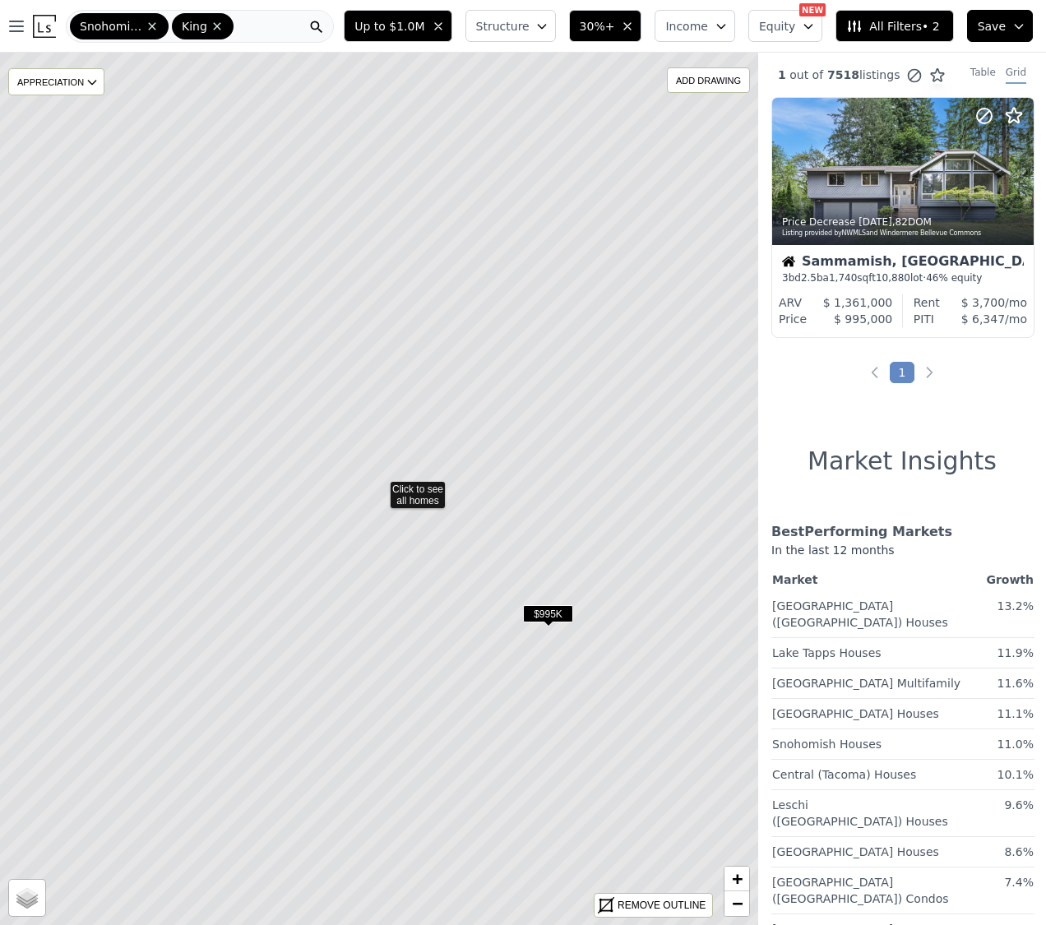
click at [550, 618] on span "$995K" at bounding box center [548, 613] width 50 height 17
click at [883, 266] on div "Sammamish, WA" at bounding box center [903, 263] width 242 height 16
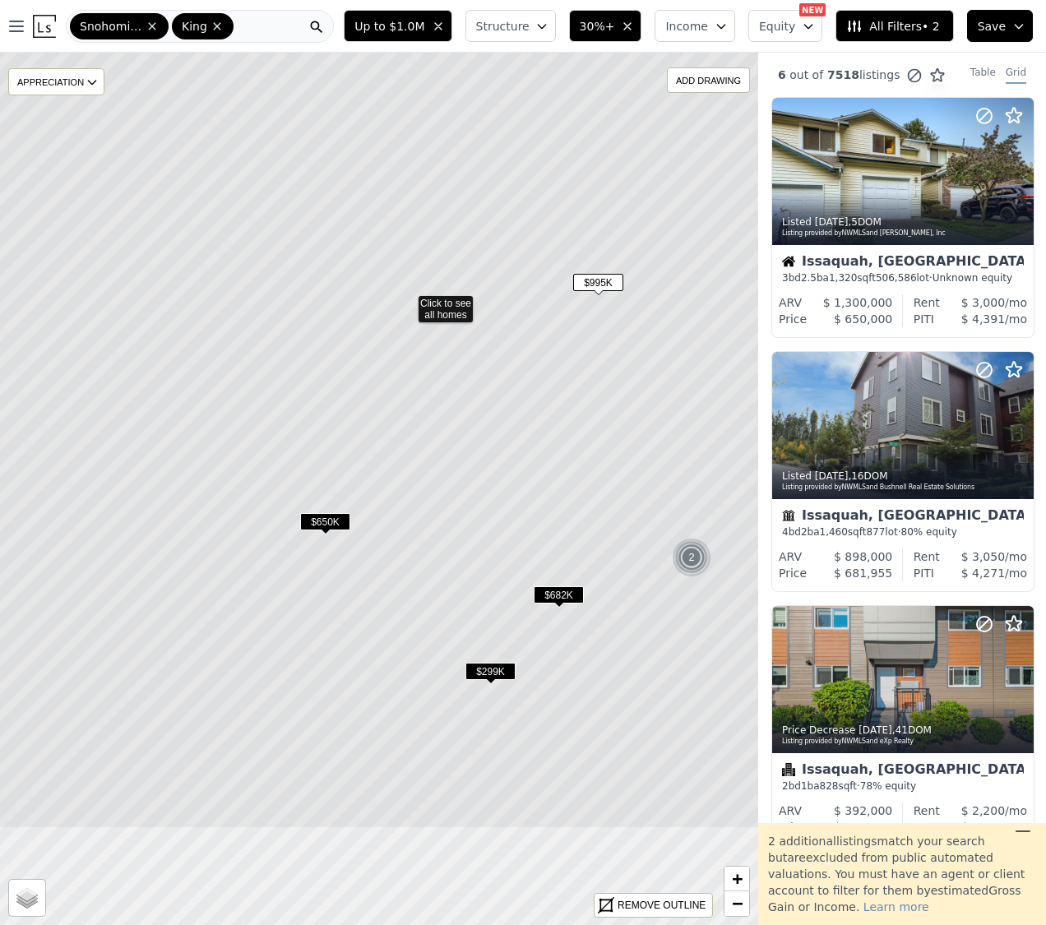
drag, startPoint x: 486, startPoint y: 577, endPoint x: 510, endPoint y: 384, distance: 194.7
click at [510, 384] on icon at bounding box center [407, 304] width 912 height 1050
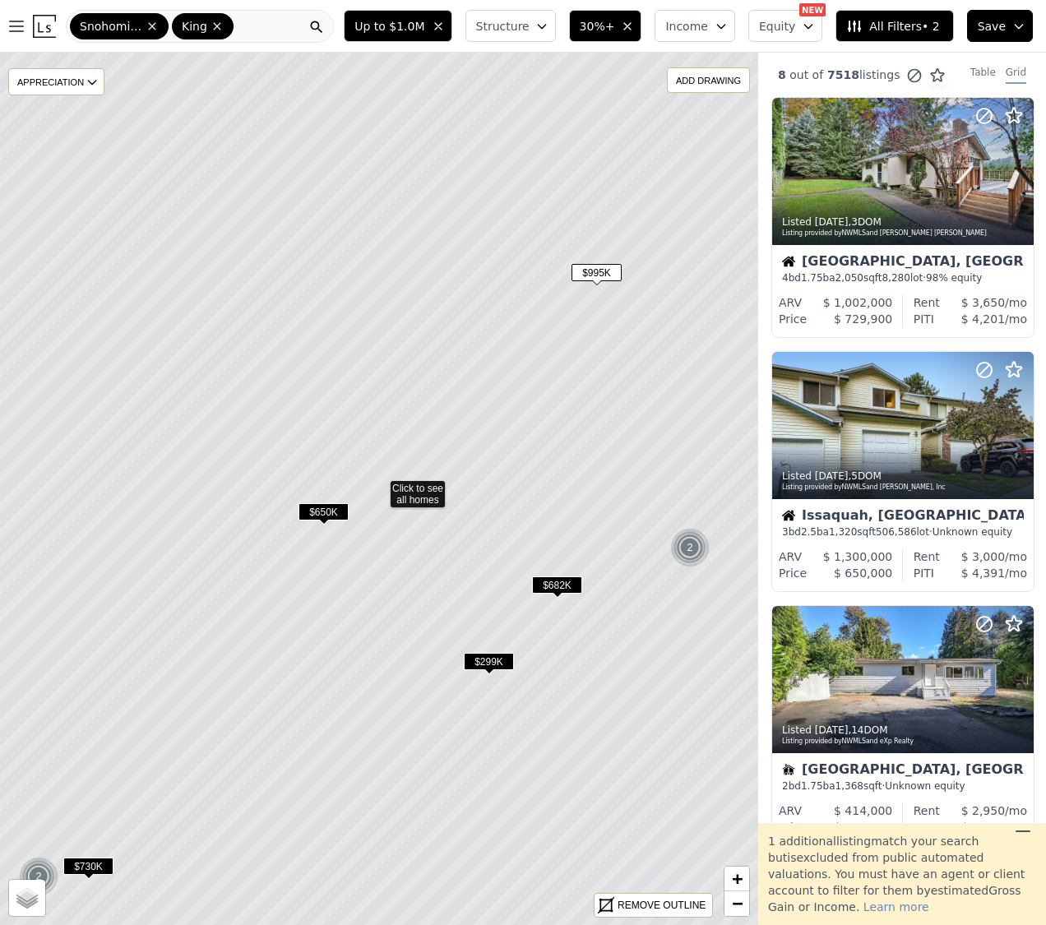
click at [571, 583] on span "$682K" at bounding box center [557, 584] width 50 height 17
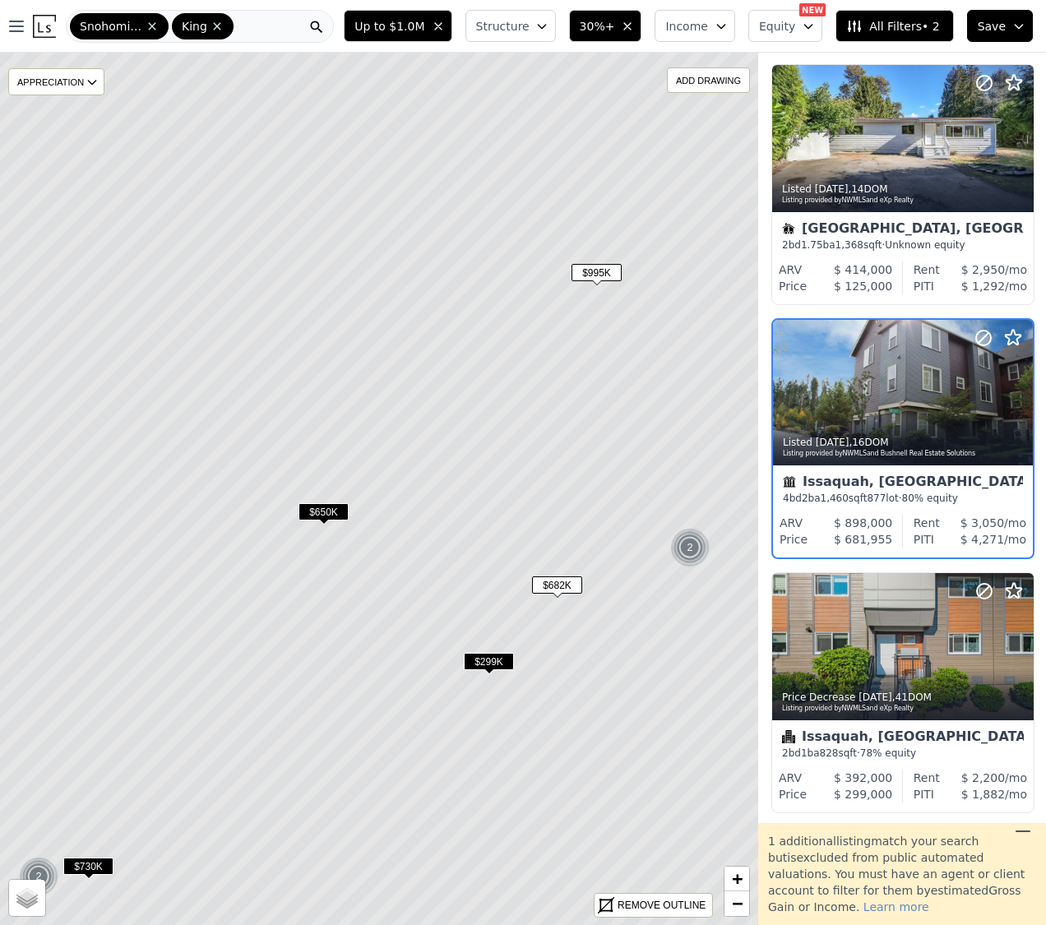
scroll to position [547, 1]
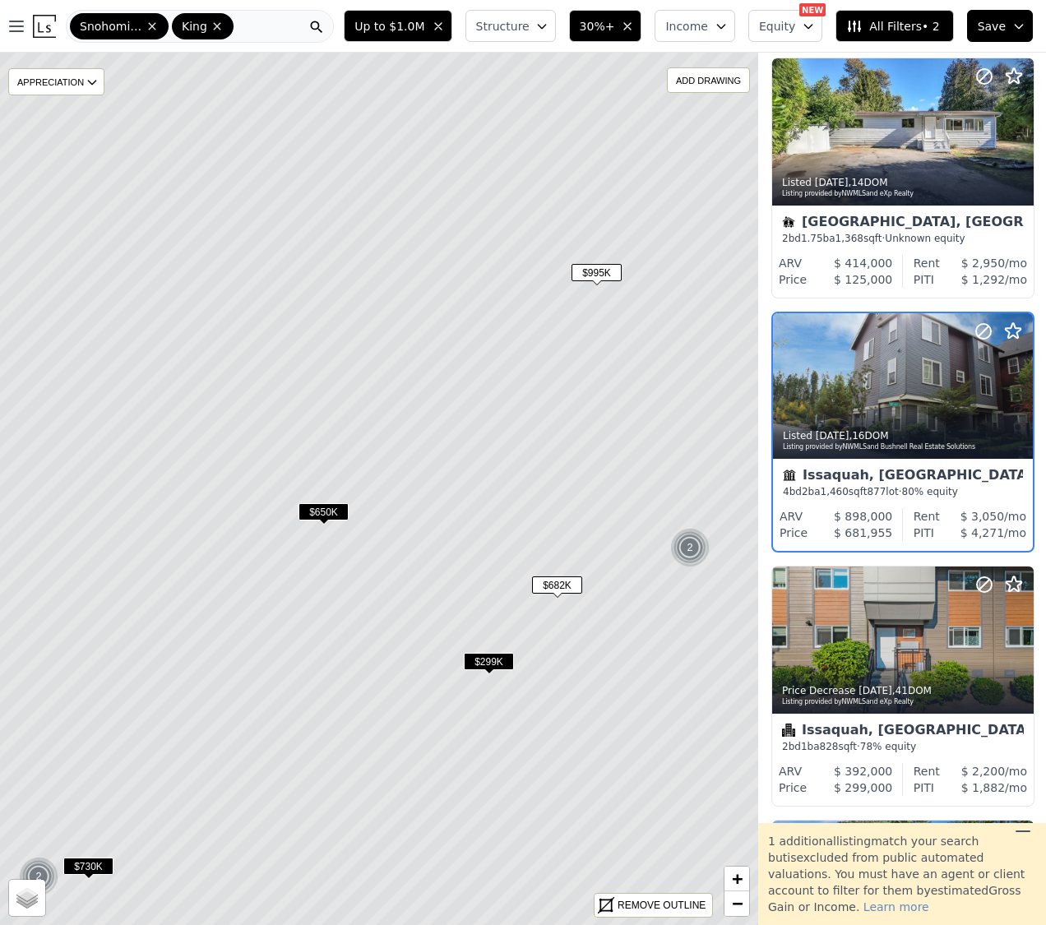
click at [314, 510] on span "$650K" at bounding box center [323, 511] width 50 height 17
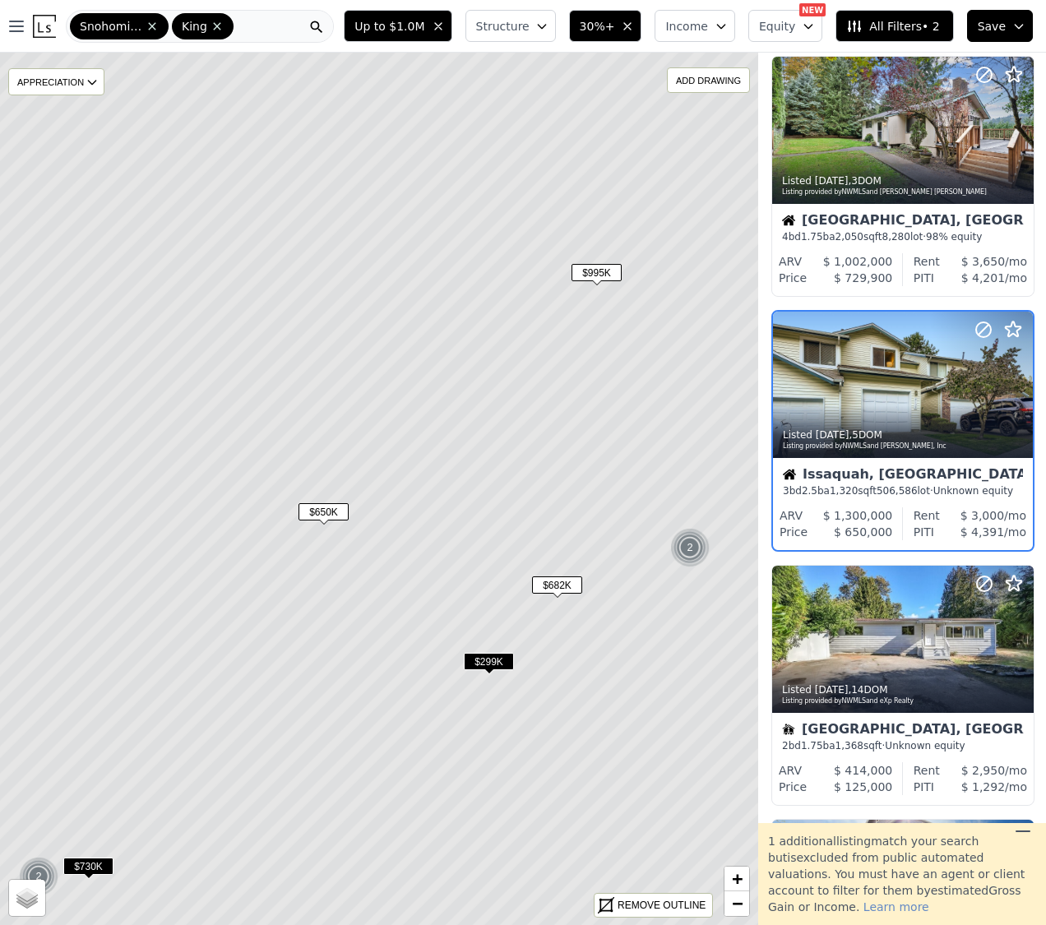
scroll to position [40, 1]
click at [486, 659] on span "$299K" at bounding box center [489, 661] width 50 height 17
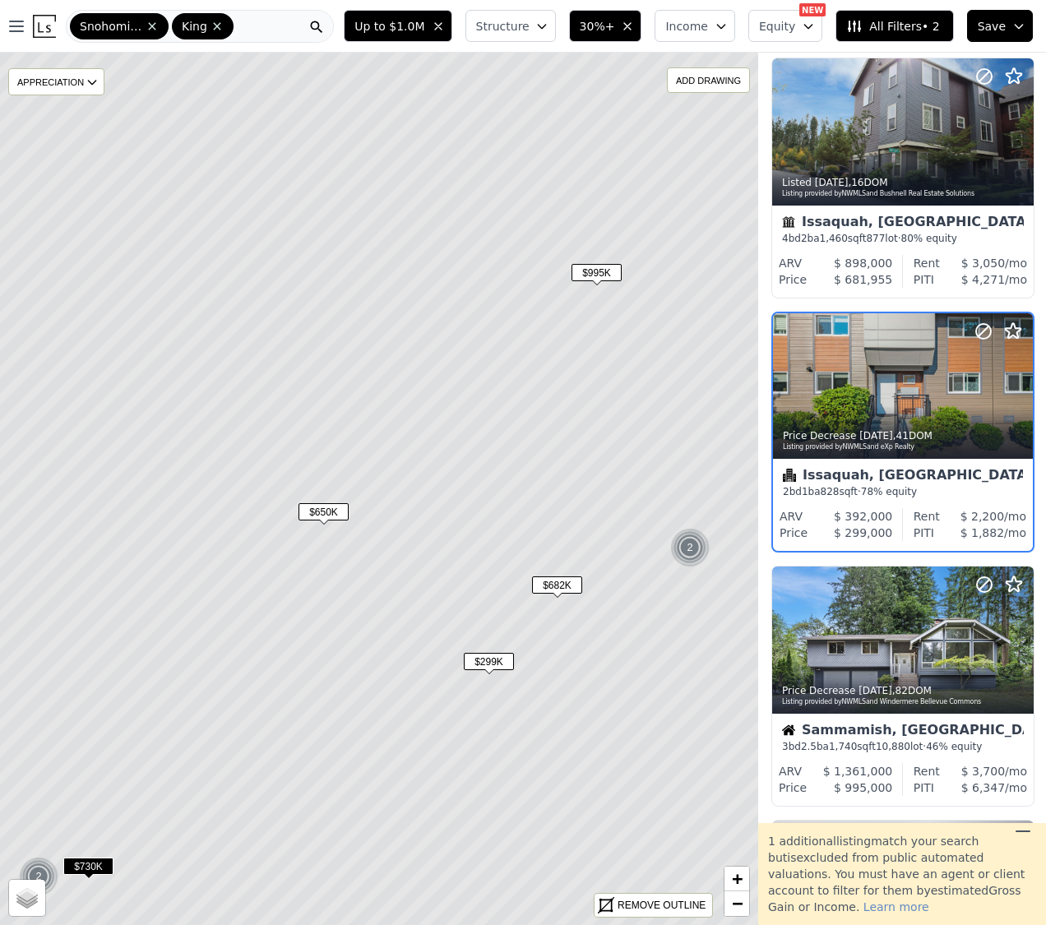
scroll to position [801, 1]
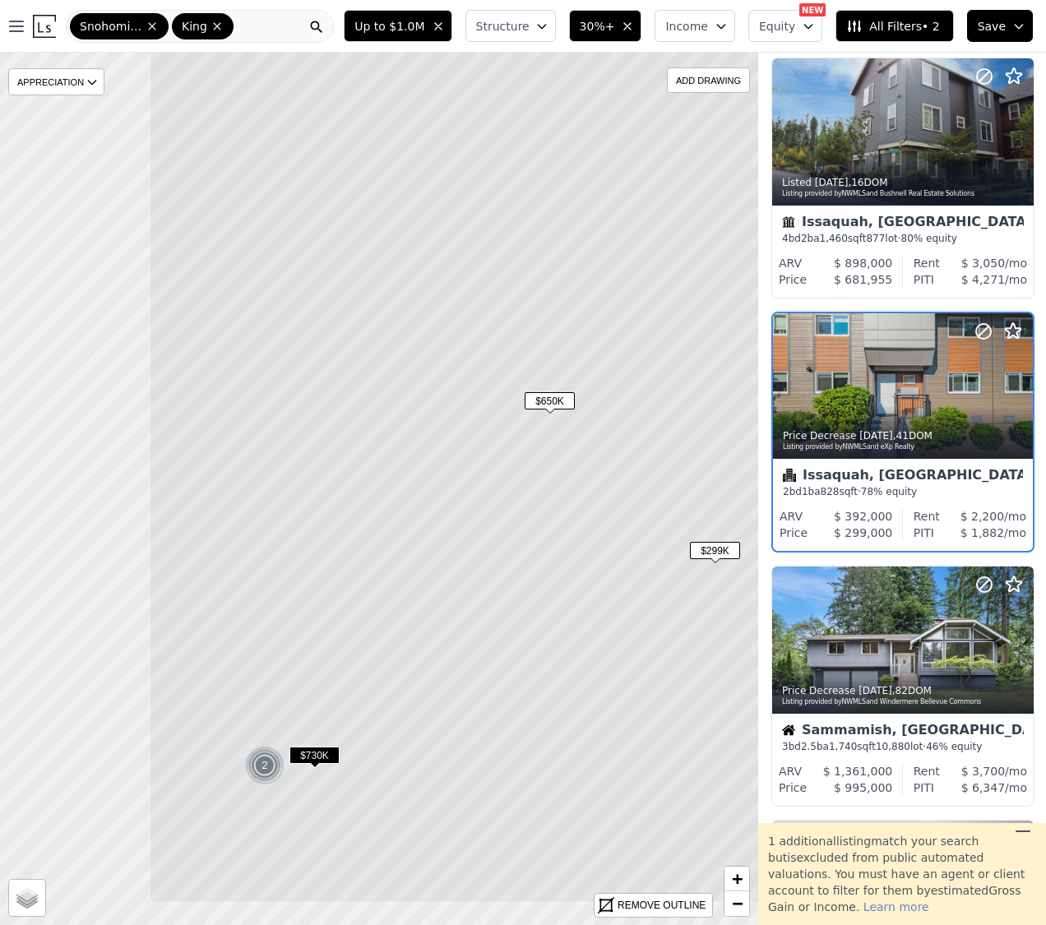
drag, startPoint x: 248, startPoint y: 609, endPoint x: 473, endPoint y: 490, distance: 254.8
click at [474, 494] on icon at bounding box center [605, 378] width 912 height 1050
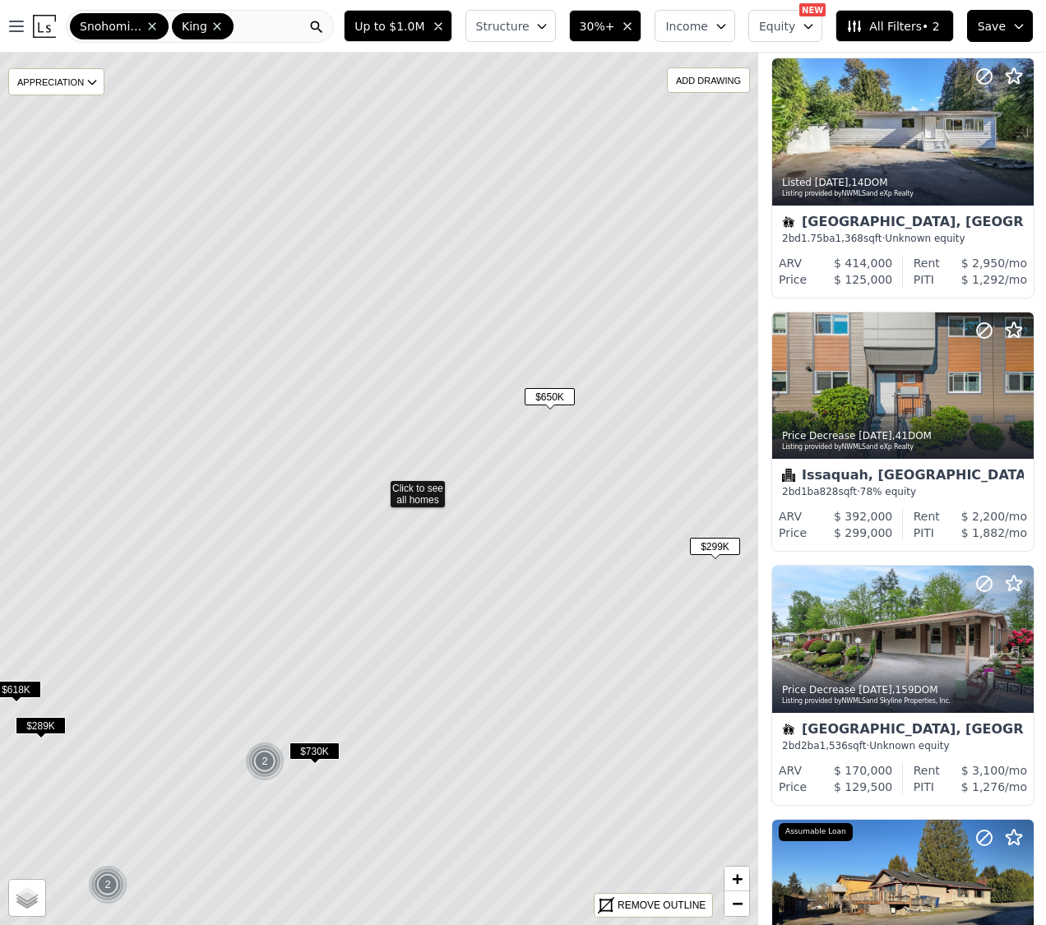
click at [319, 751] on span "$730K" at bounding box center [314, 750] width 50 height 17
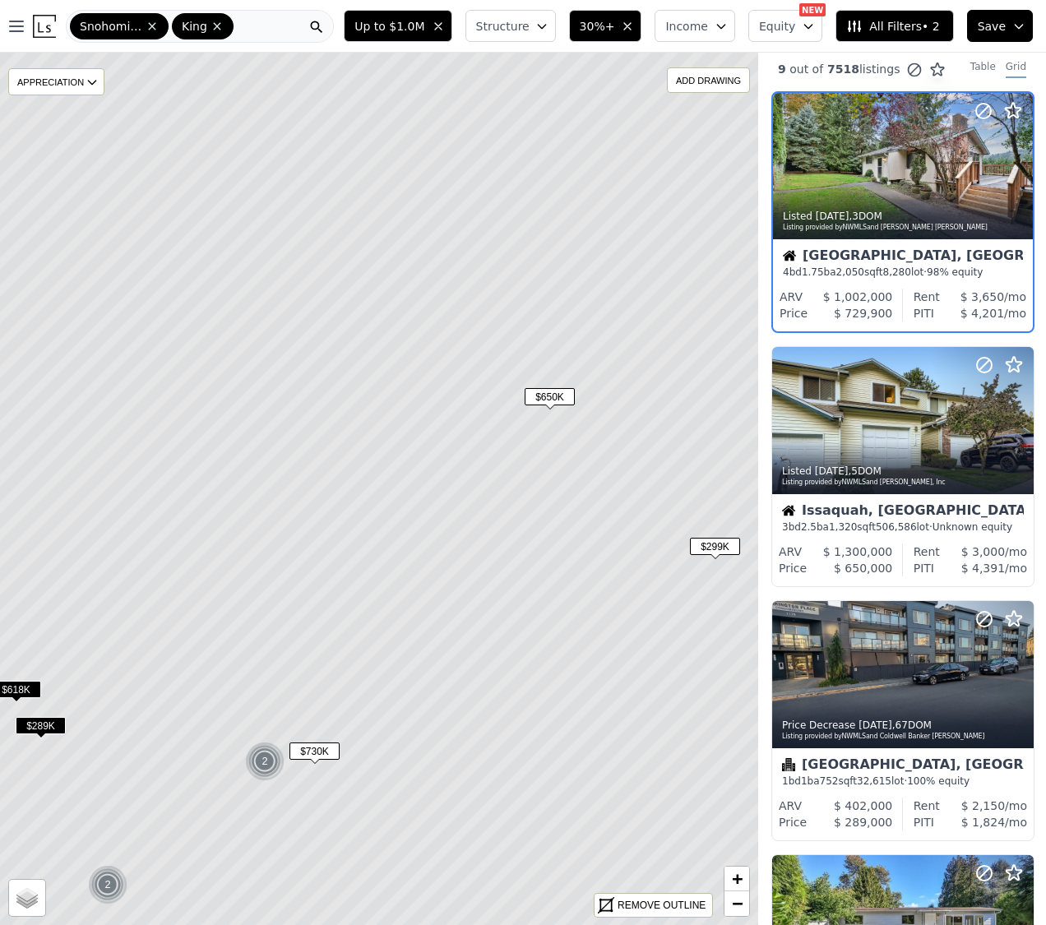
scroll to position [0, 1]
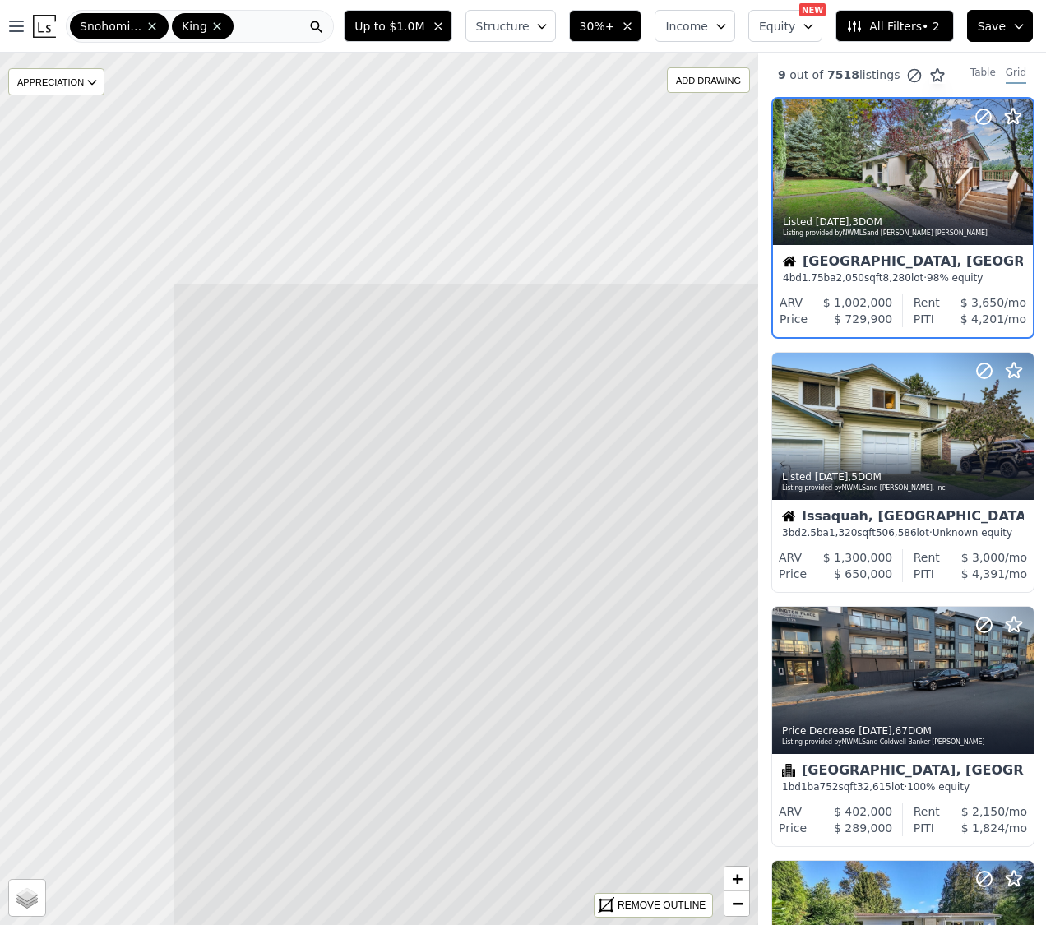
drag, startPoint x: 199, startPoint y: 446, endPoint x: 447, endPoint y: 766, distance: 404.8
click at [447, 766] on icon at bounding box center [629, 807] width 912 height 1050
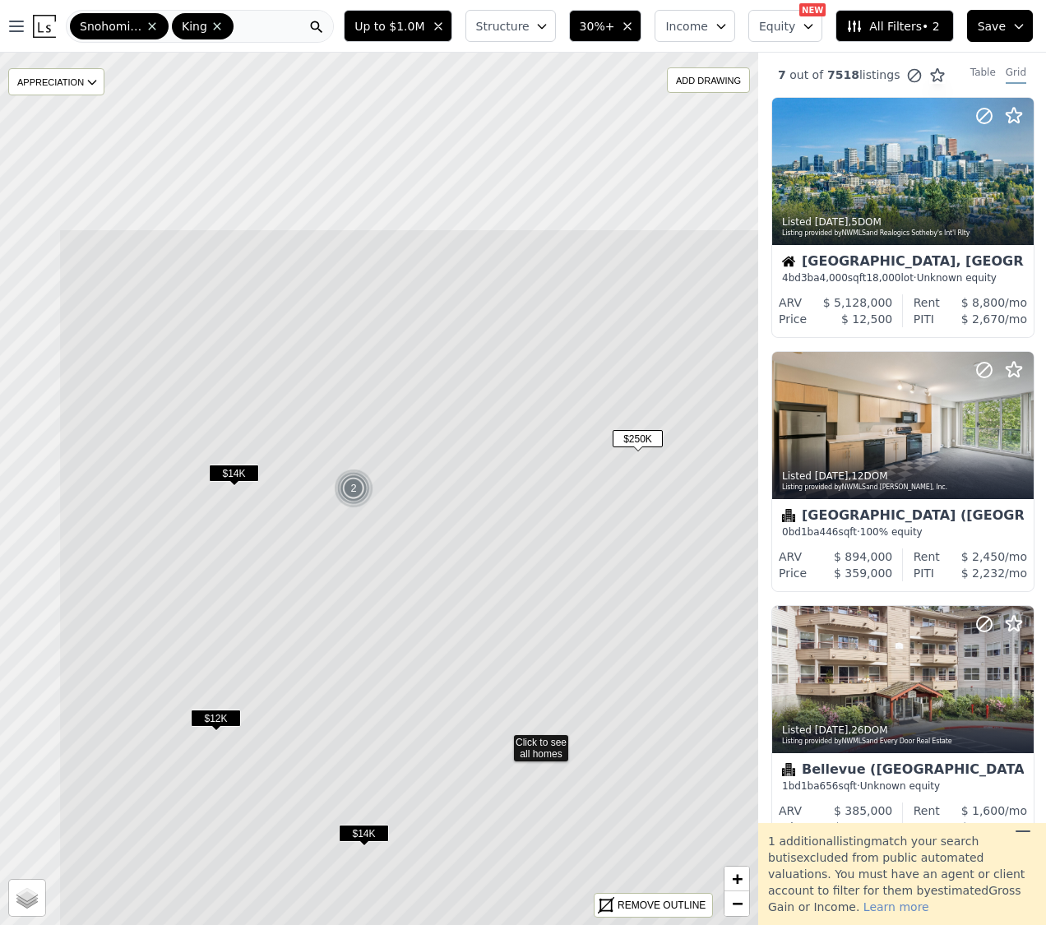
drag, startPoint x: 290, startPoint y: 386, endPoint x: 424, endPoint y: 695, distance: 337.6
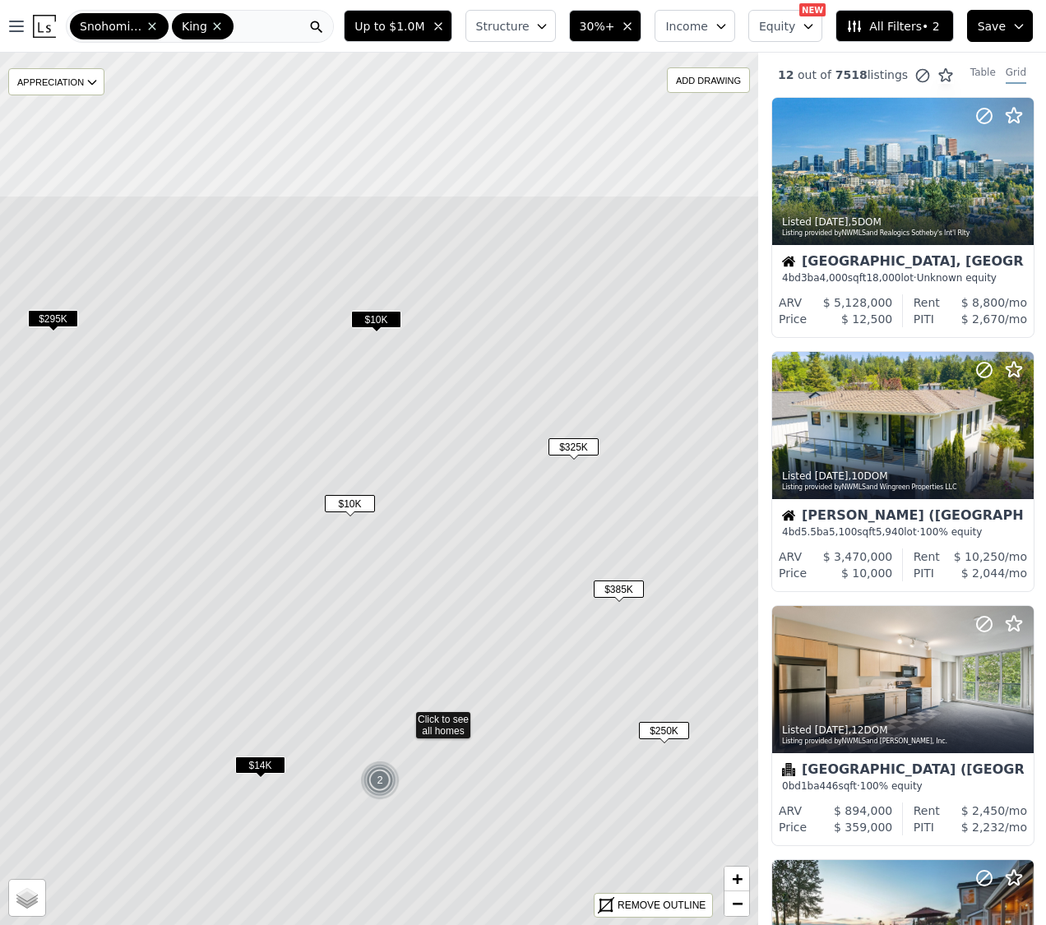
drag, startPoint x: 487, startPoint y: 363, endPoint x: 497, endPoint y: 555, distance: 192.7
click at [508, 569] on icon at bounding box center [404, 720] width 912 height 1050
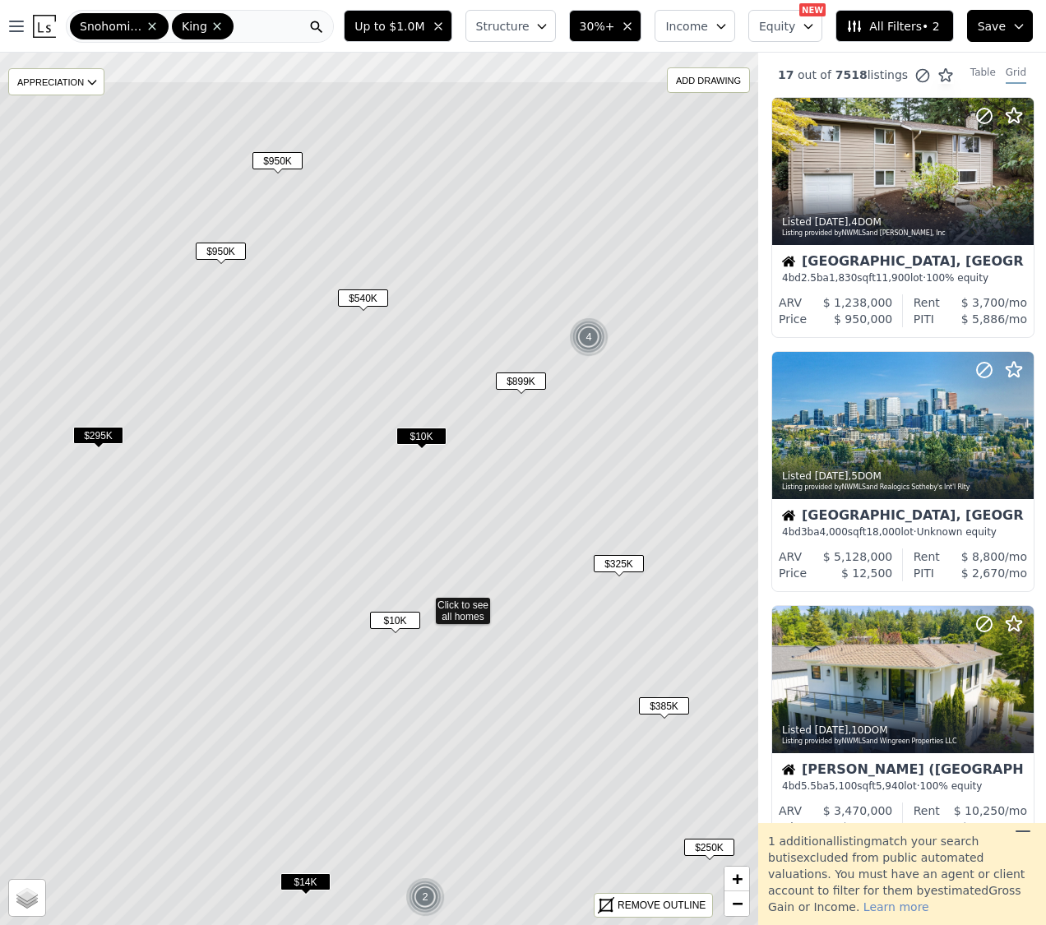
drag, startPoint x: 420, startPoint y: 252, endPoint x: 474, endPoint y: 446, distance: 202.2
click at [474, 446] on icon at bounding box center [424, 606] width 912 height 1050
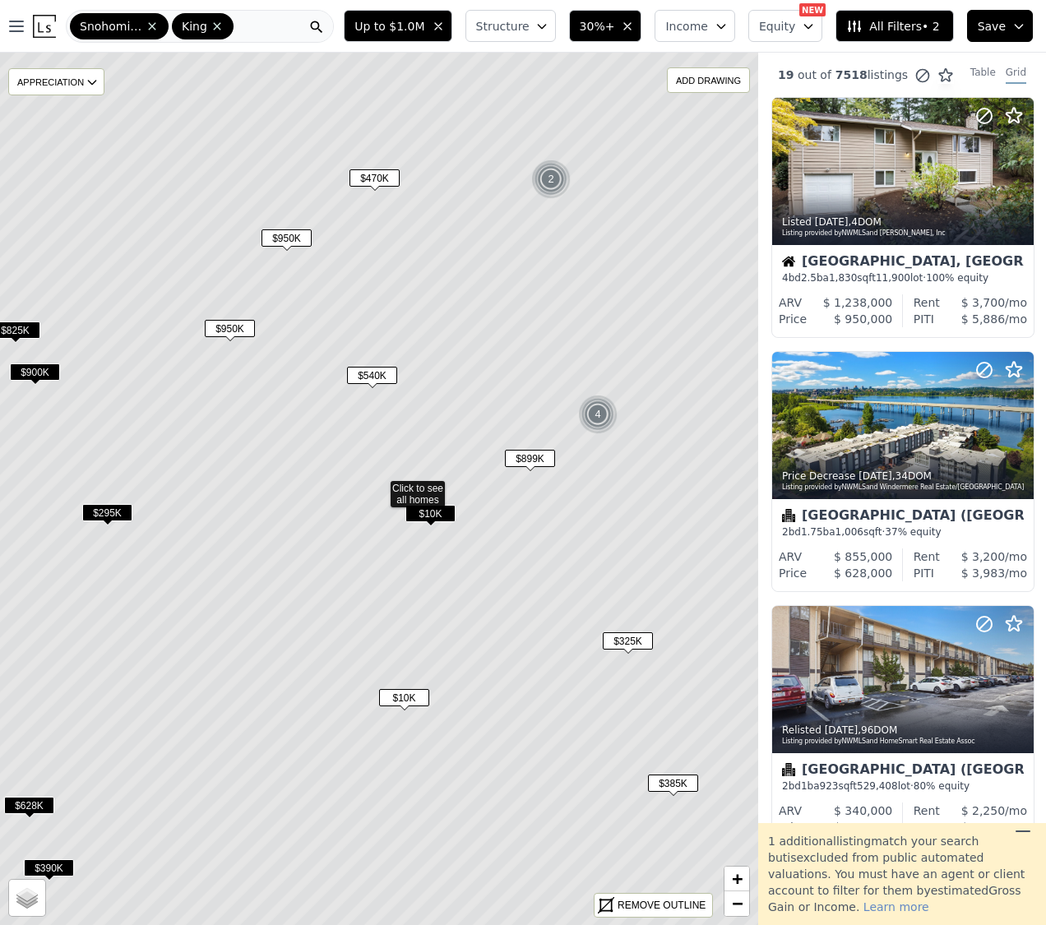
click at [367, 369] on span "$540K" at bounding box center [372, 375] width 50 height 17
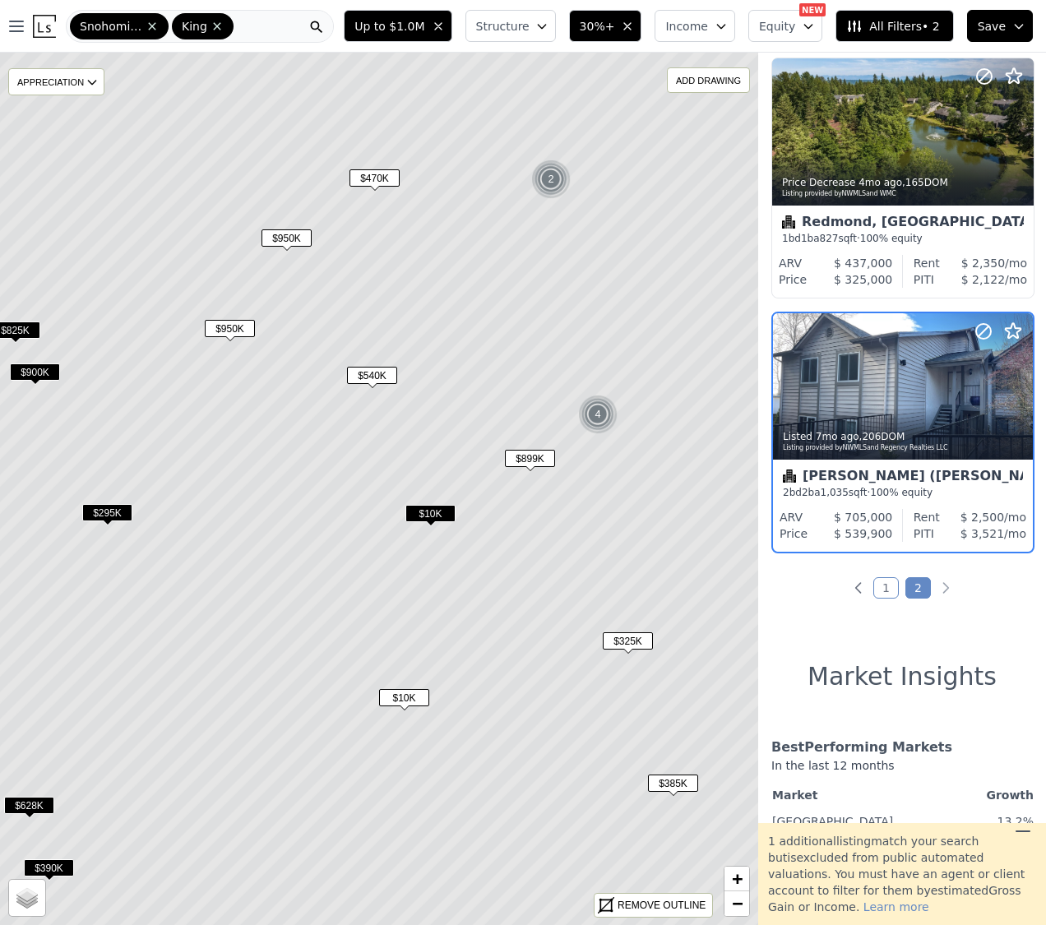
scroll to position [1309, 1]
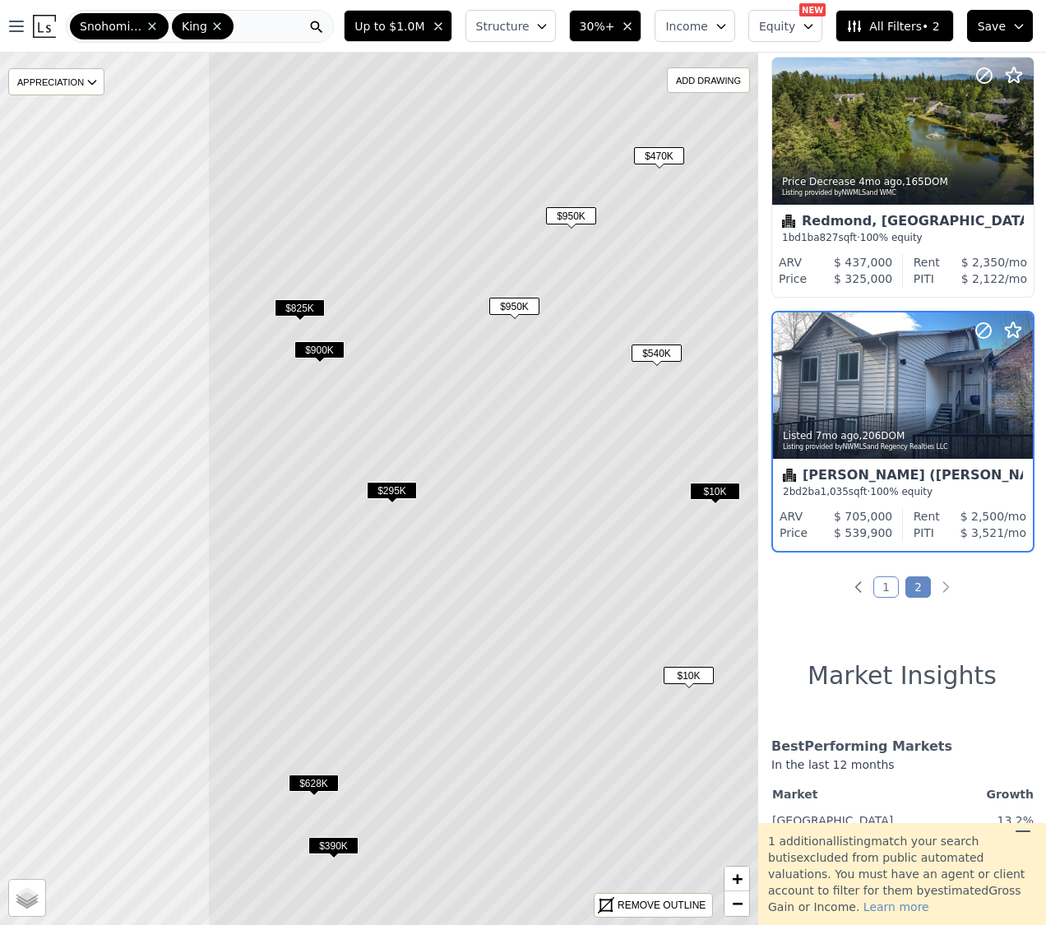
drag, startPoint x: 300, startPoint y: 196, endPoint x: 543, endPoint y: 200, distance: 242.5
click at [582, 178] on icon at bounding box center [663, 467] width 912 height 1050
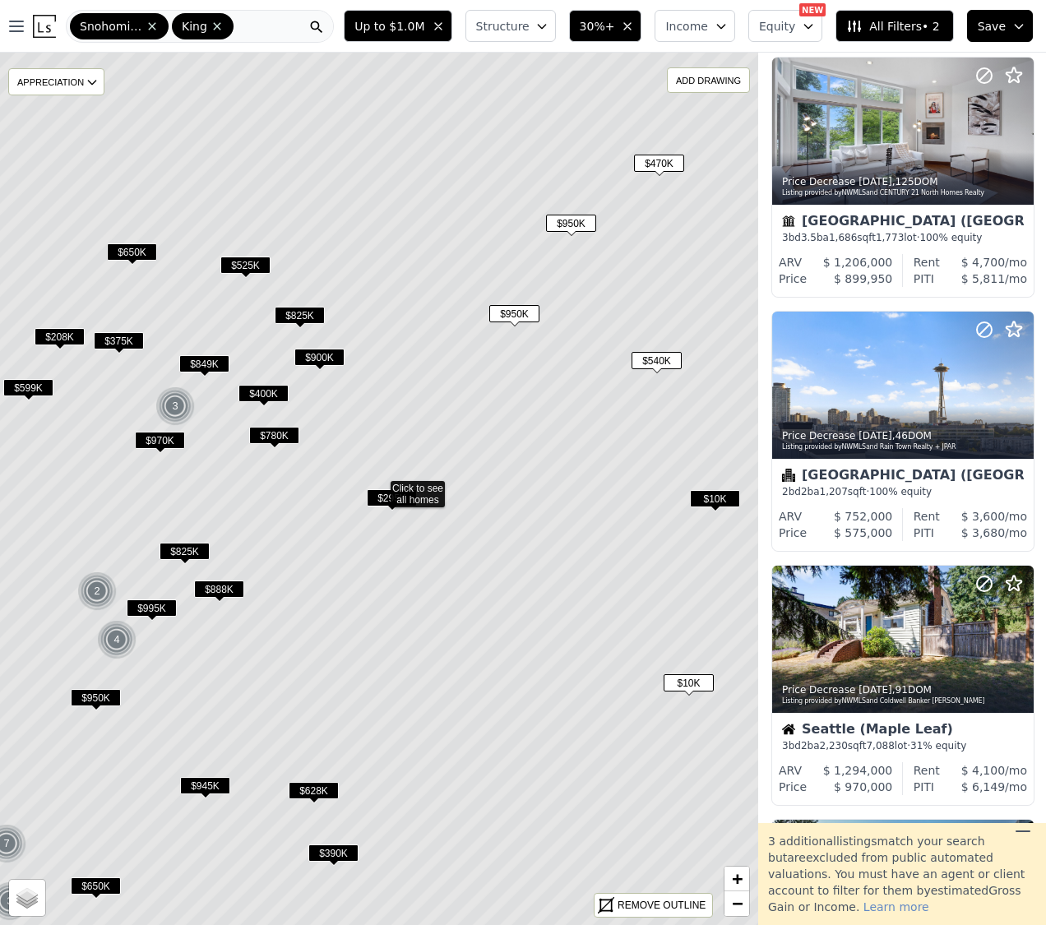
click at [321, 354] on span "$900K" at bounding box center [319, 357] width 50 height 17
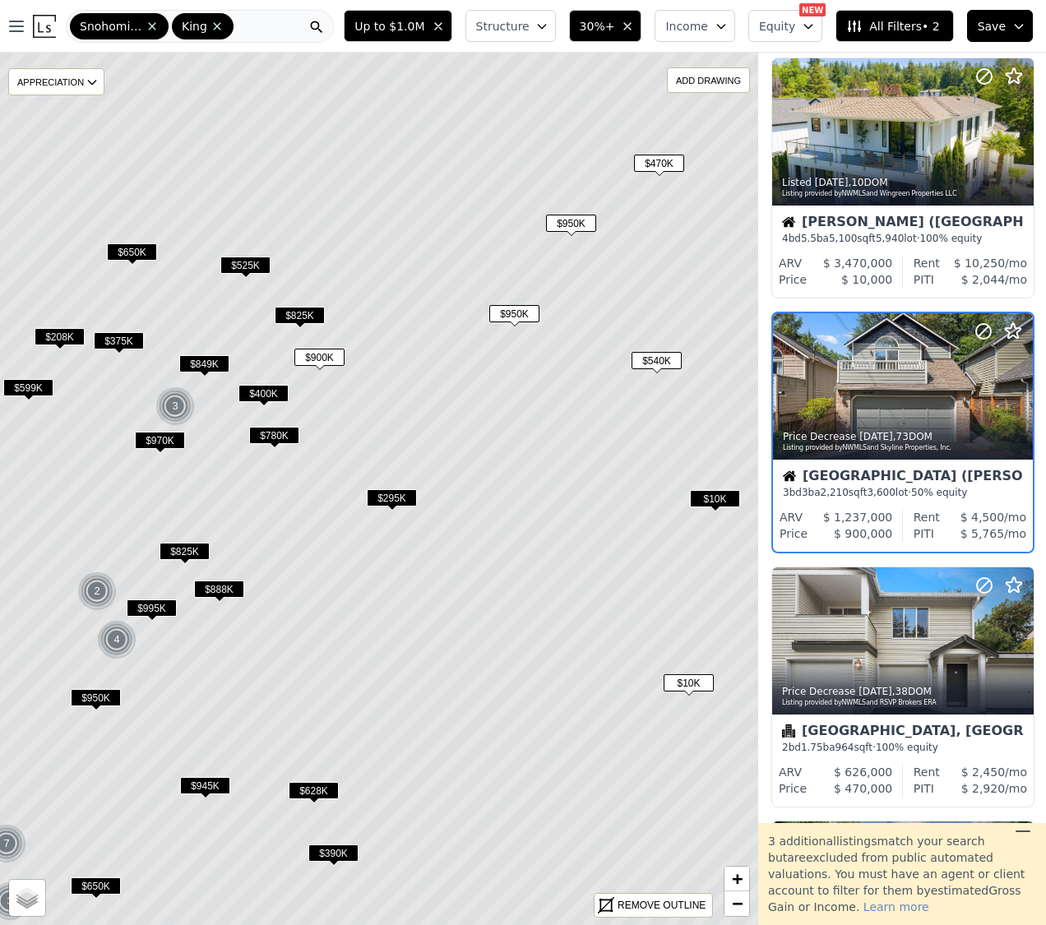
scroll to position [2072, 1]
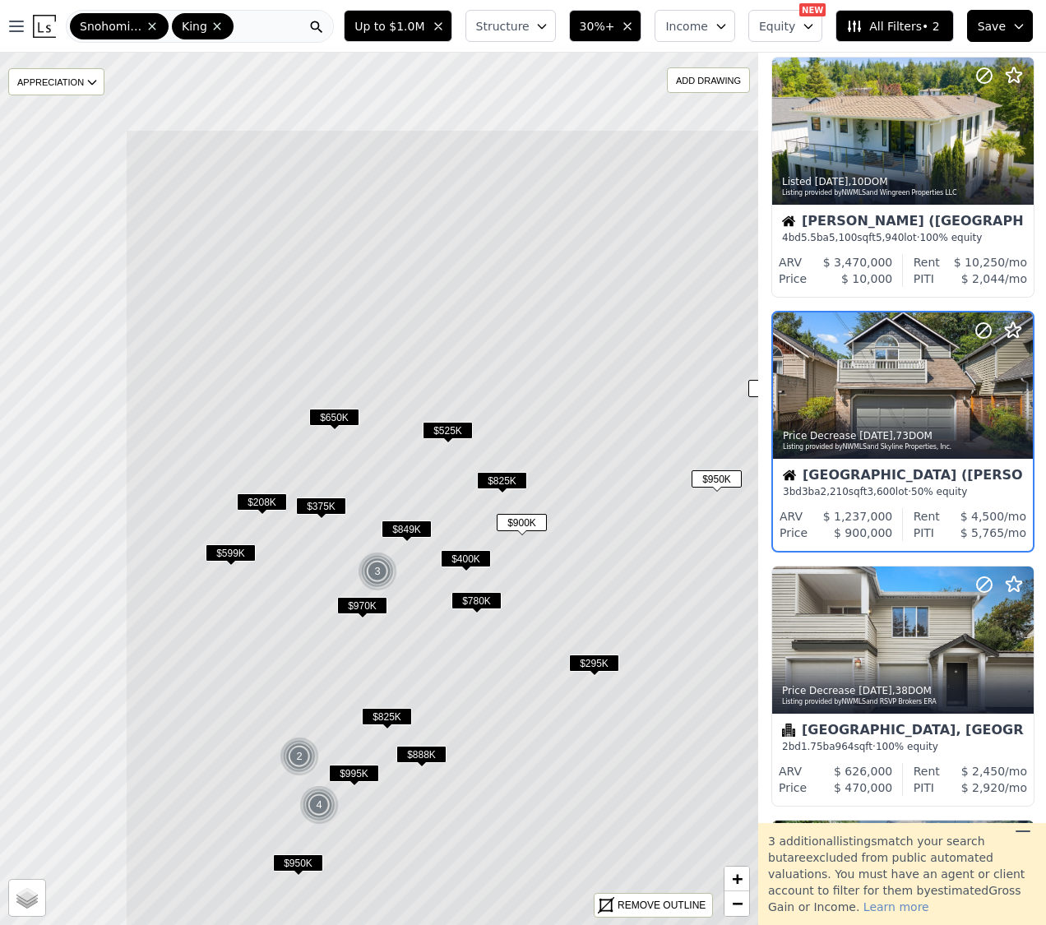
drag, startPoint x: 224, startPoint y: 319, endPoint x: 417, endPoint y: 486, distance: 254.7
click at [417, 485] on icon at bounding box center [581, 654] width 912 height 1050
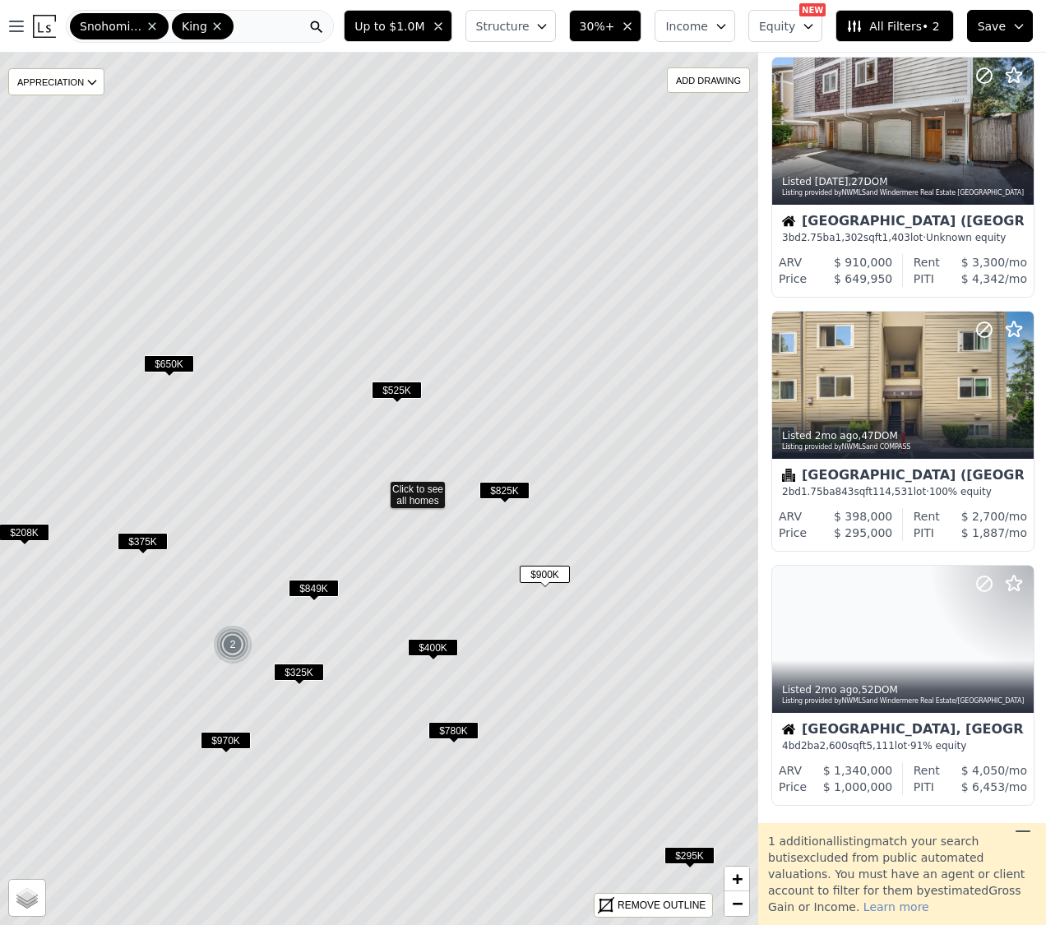
scroll to position [547, 1]
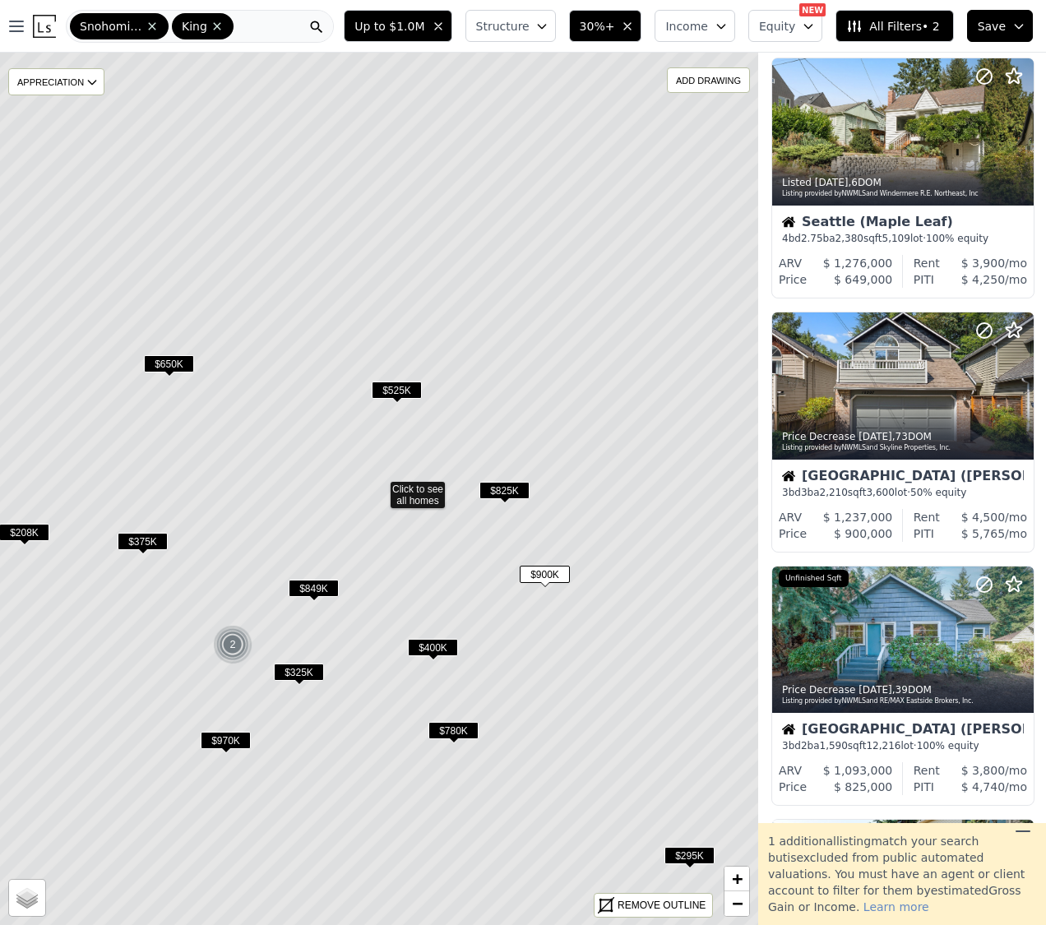
click at [494, 488] on span "$825K" at bounding box center [504, 490] width 50 height 17
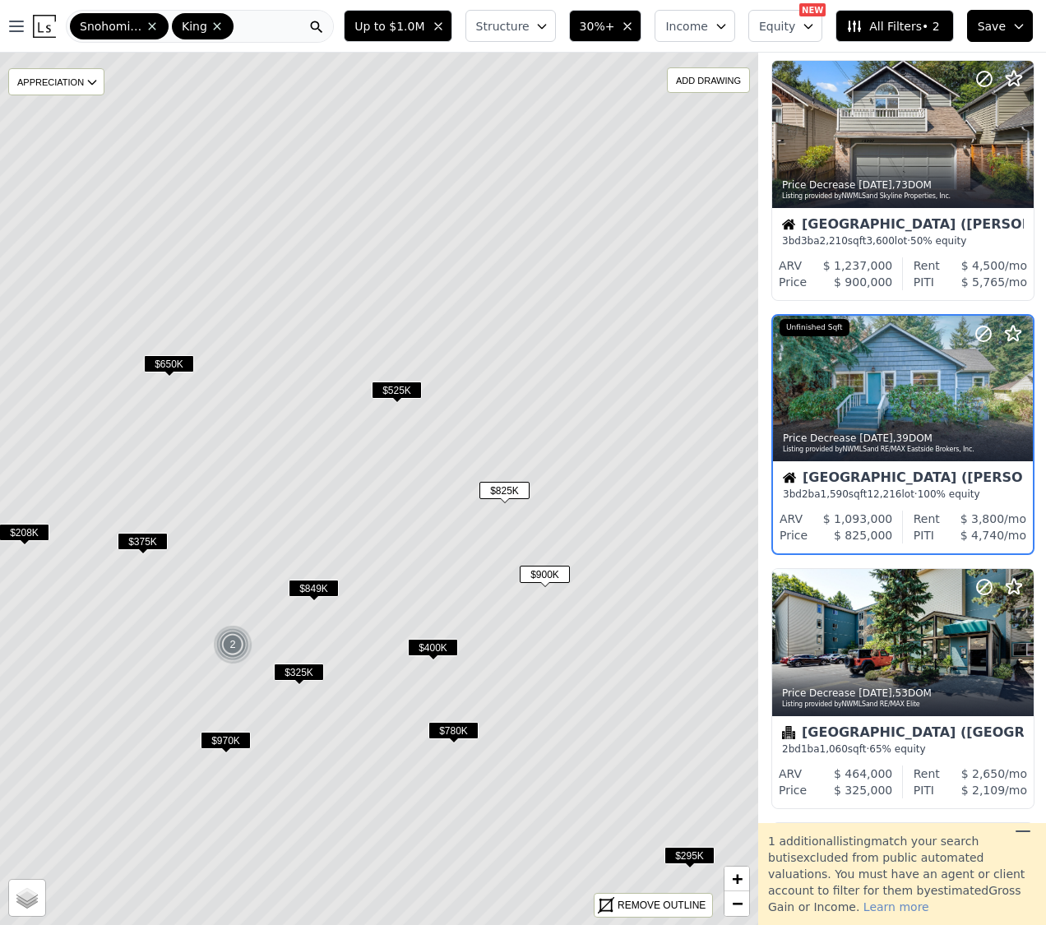
scroll to position [801, 1]
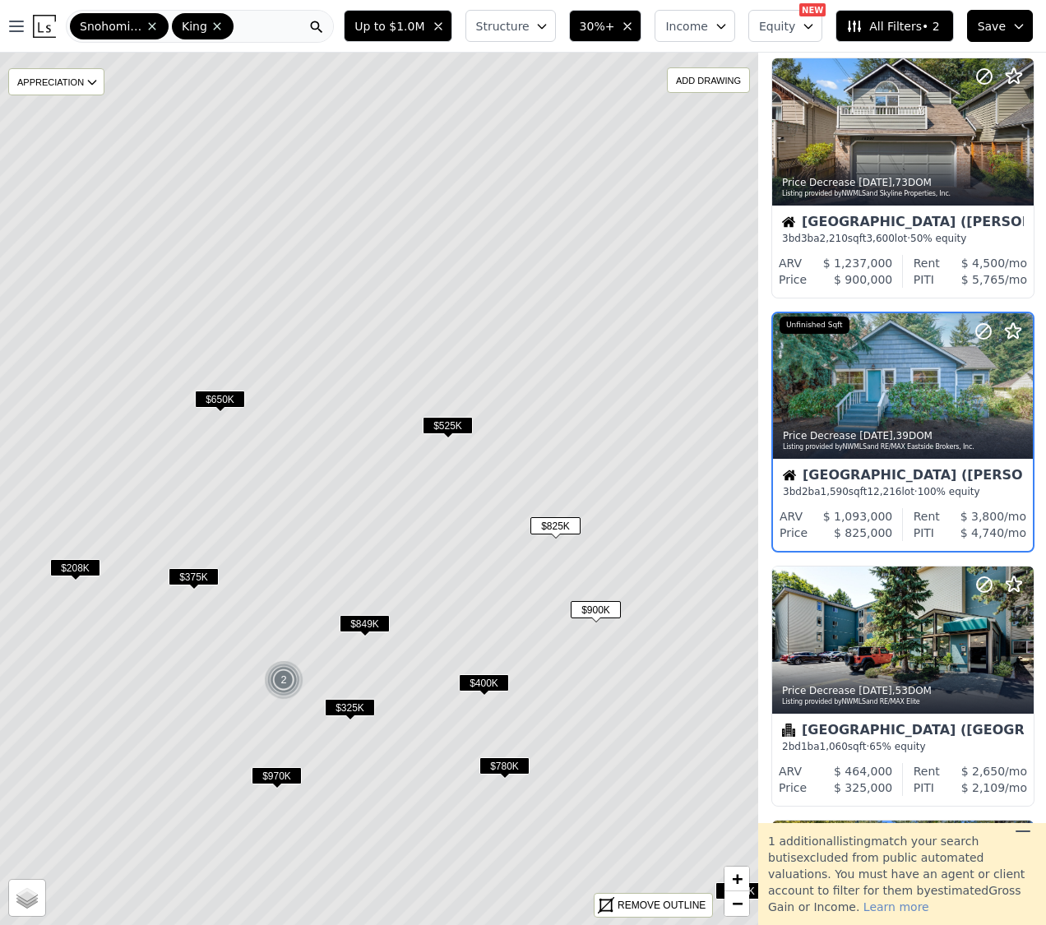
drag, startPoint x: 425, startPoint y: 498, endPoint x: 476, endPoint y: 533, distance: 62.0
click at [476, 533] on icon at bounding box center [430, 524] width 912 height 1050
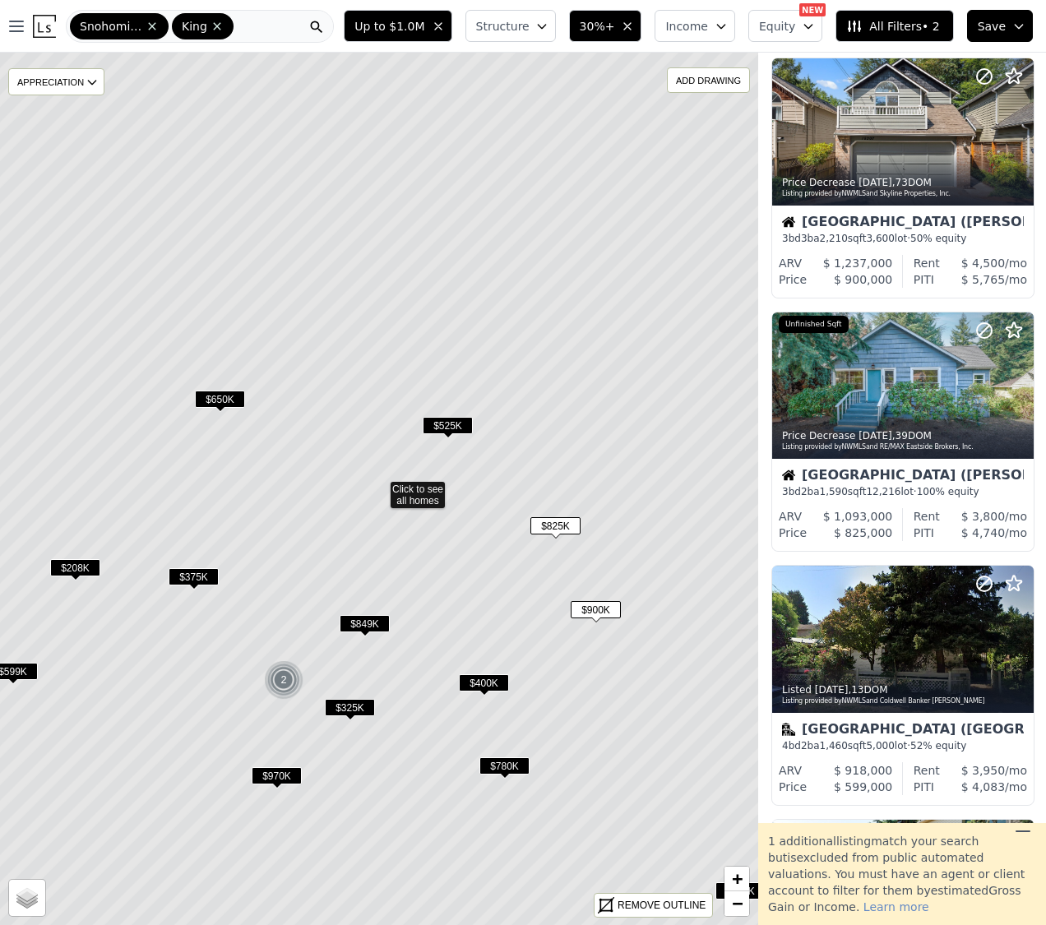
click at [380, 619] on span "$849K" at bounding box center [364, 623] width 50 height 17
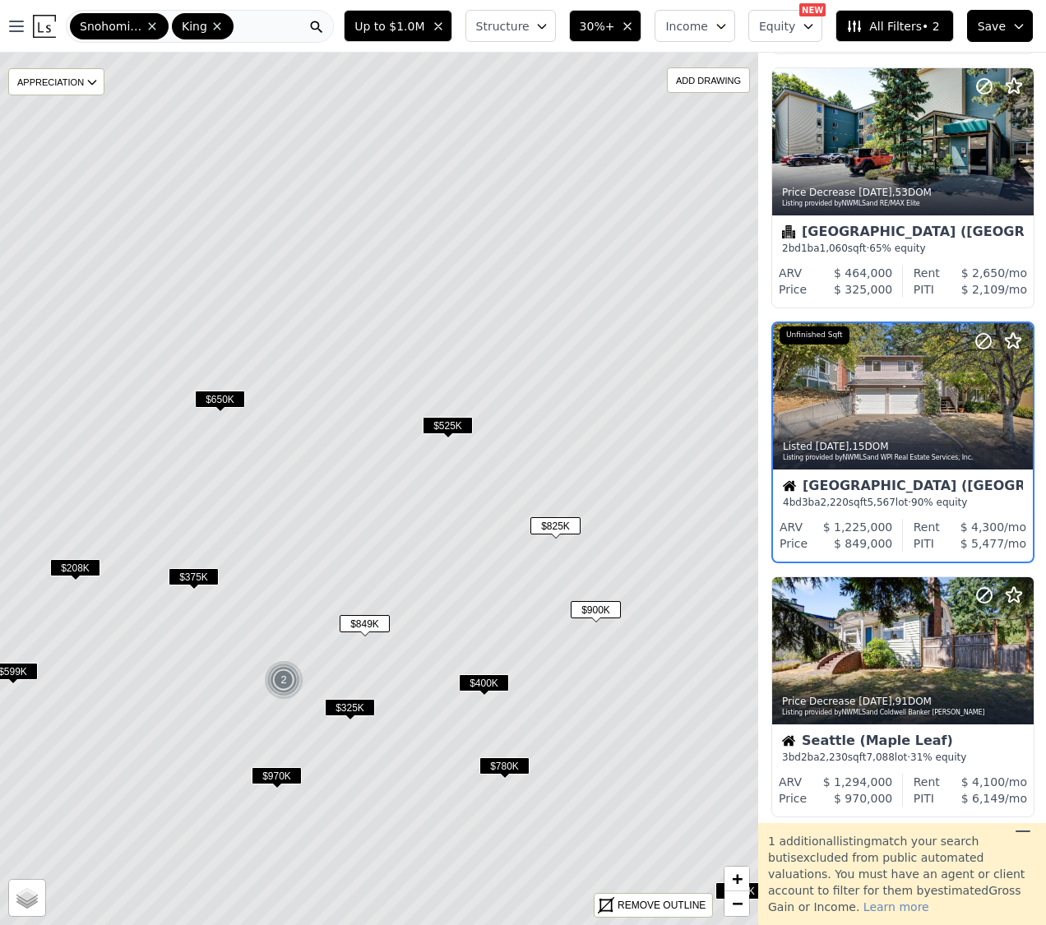
scroll to position [1564, 1]
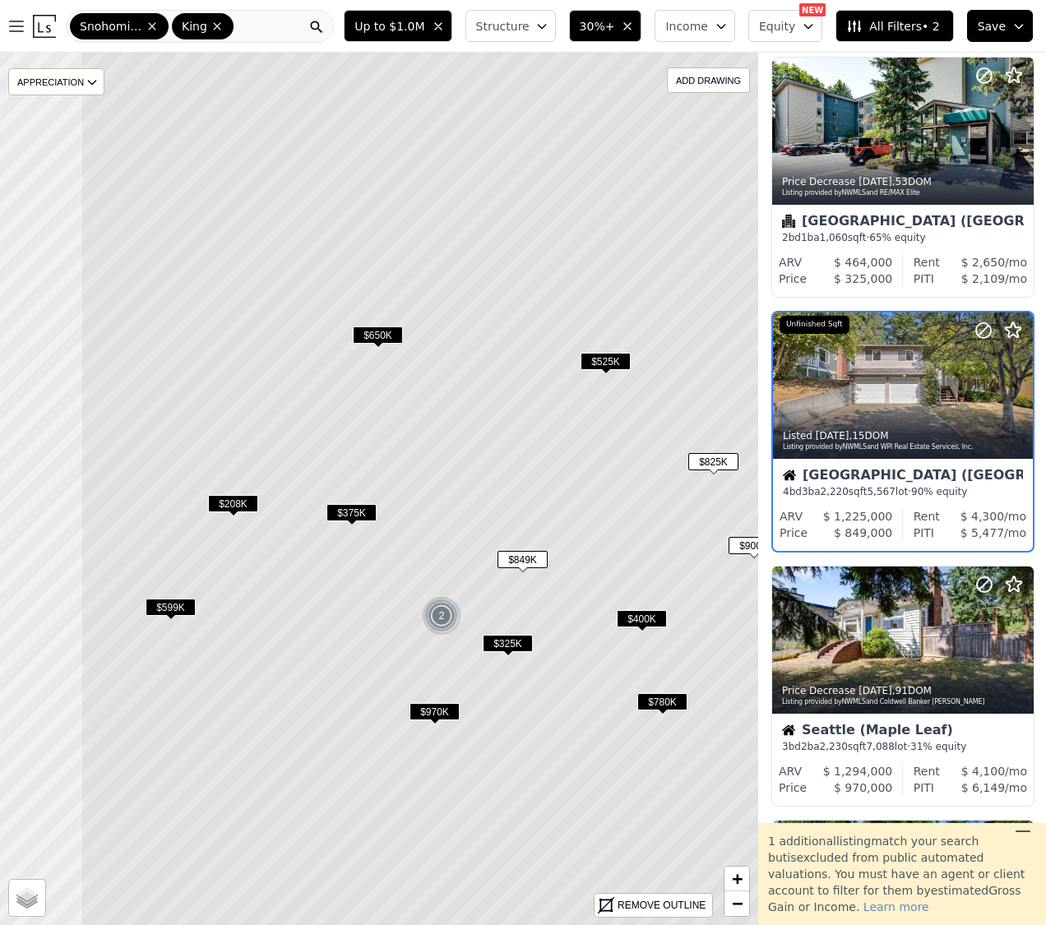
drag, startPoint x: 282, startPoint y: 454, endPoint x: 440, endPoint y: 390, distance: 170.4
click at [440, 390] on icon at bounding box center [537, 425] width 912 height 1050
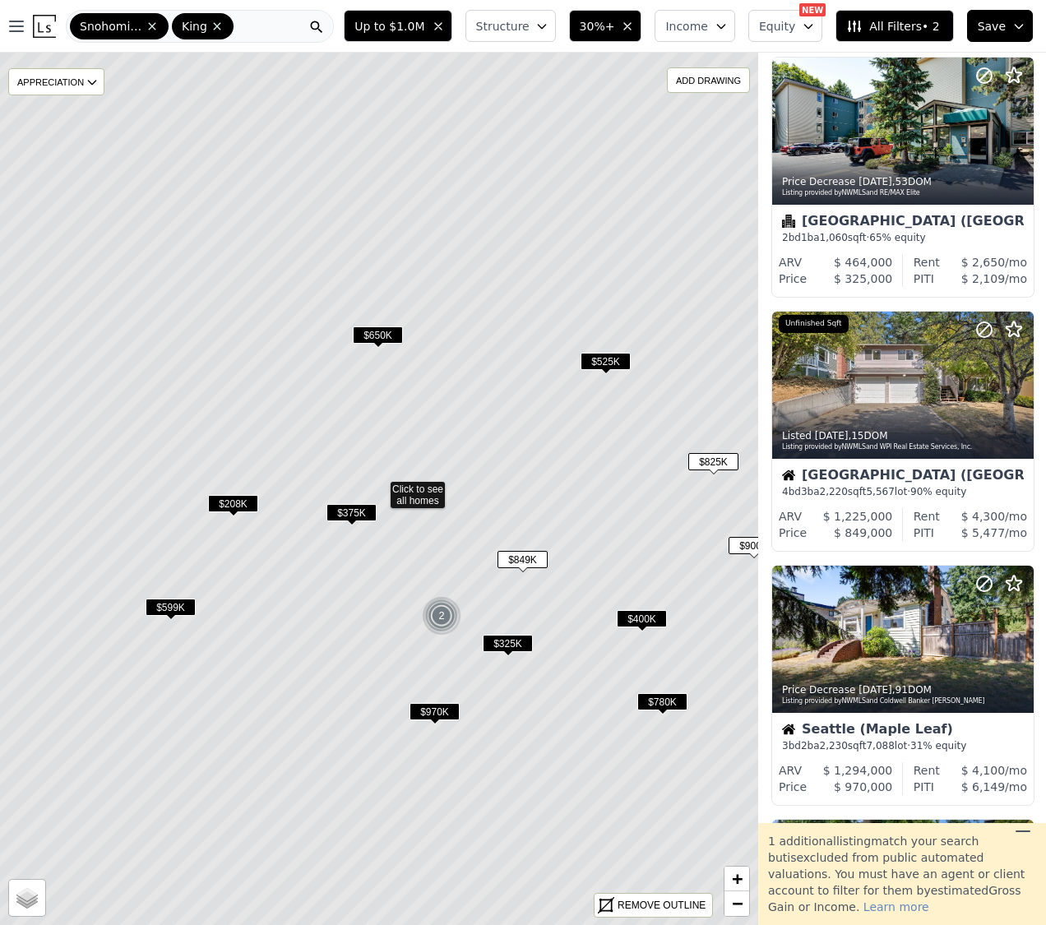
scroll to position [2071, 1]
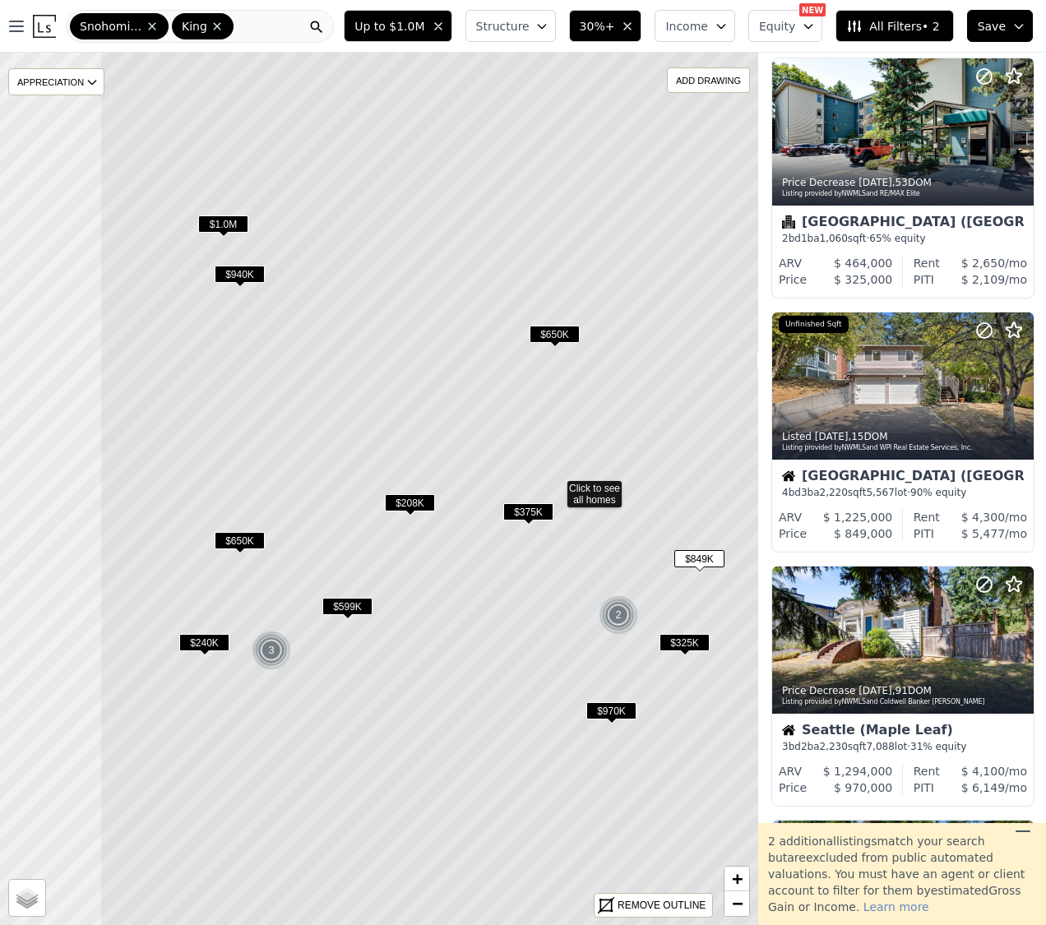
drag, startPoint x: 407, startPoint y: 417, endPoint x: 556, endPoint y: 416, distance: 148.8
click at [556, 416] on icon at bounding box center [555, 488] width 912 height 1050
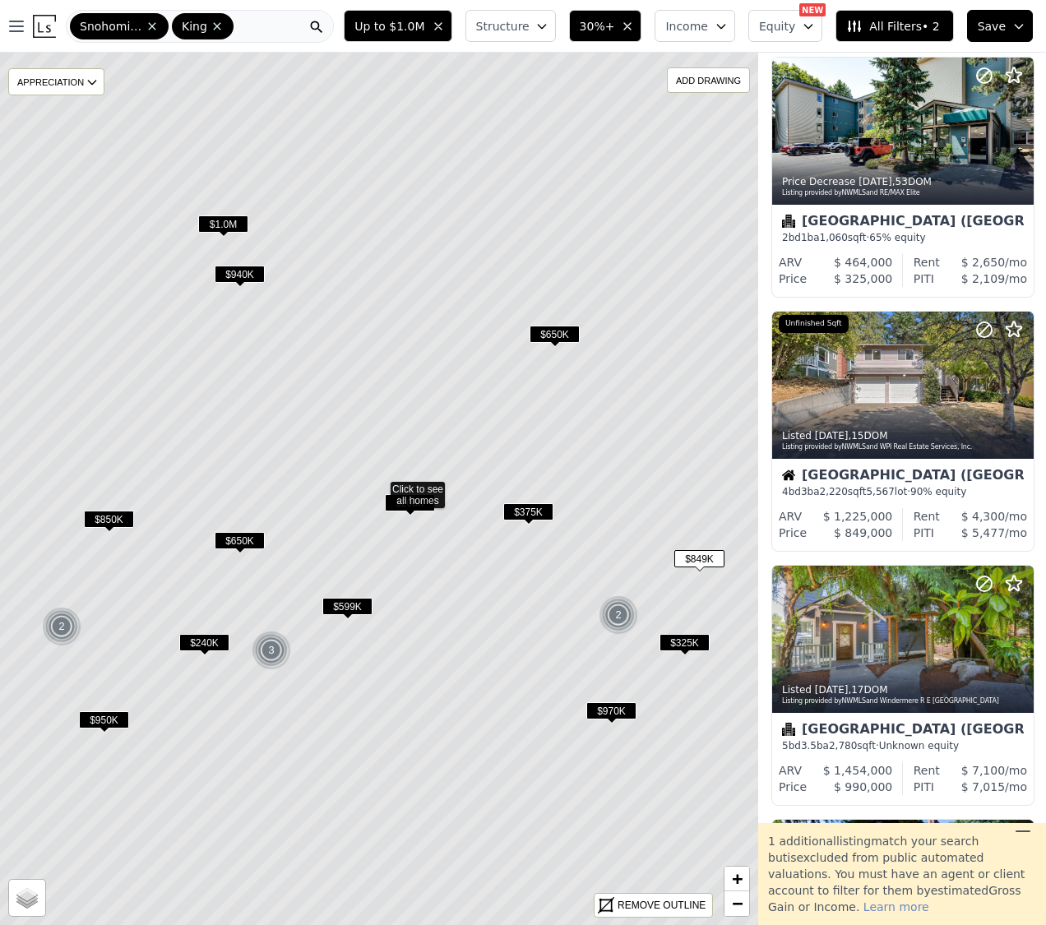
click at [557, 331] on span "$650K" at bounding box center [554, 334] width 50 height 17
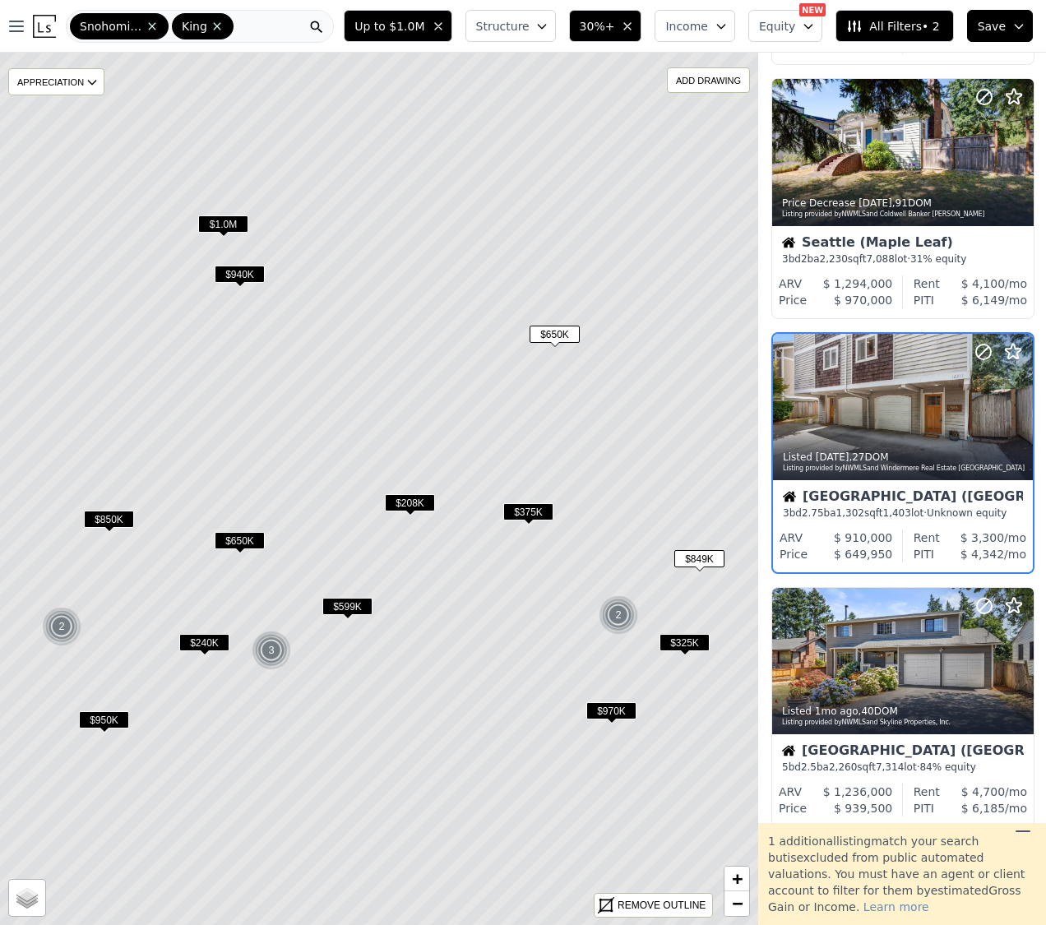
scroll to position [2325, 1]
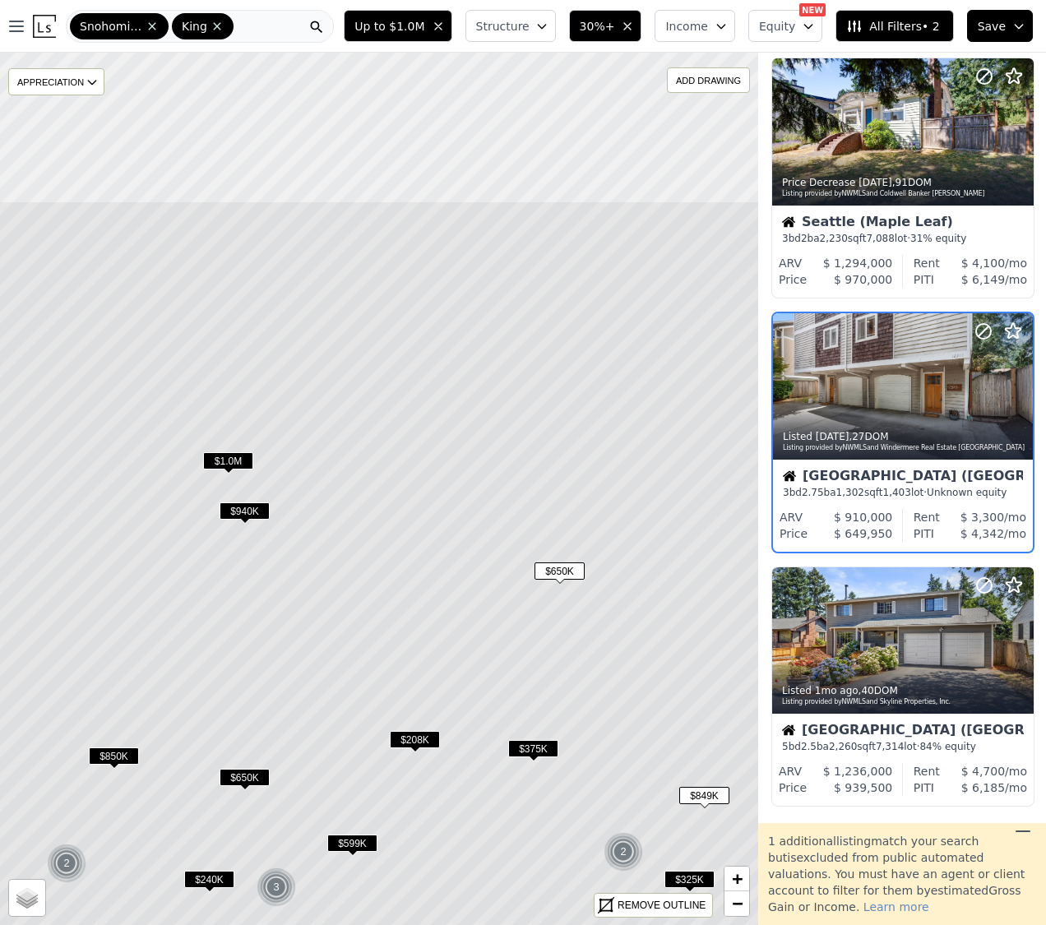
drag, startPoint x: 563, startPoint y: 258, endPoint x: 568, endPoint y: 495, distance: 236.8
click at [568, 495] on icon at bounding box center [384, 726] width 912 height 1050
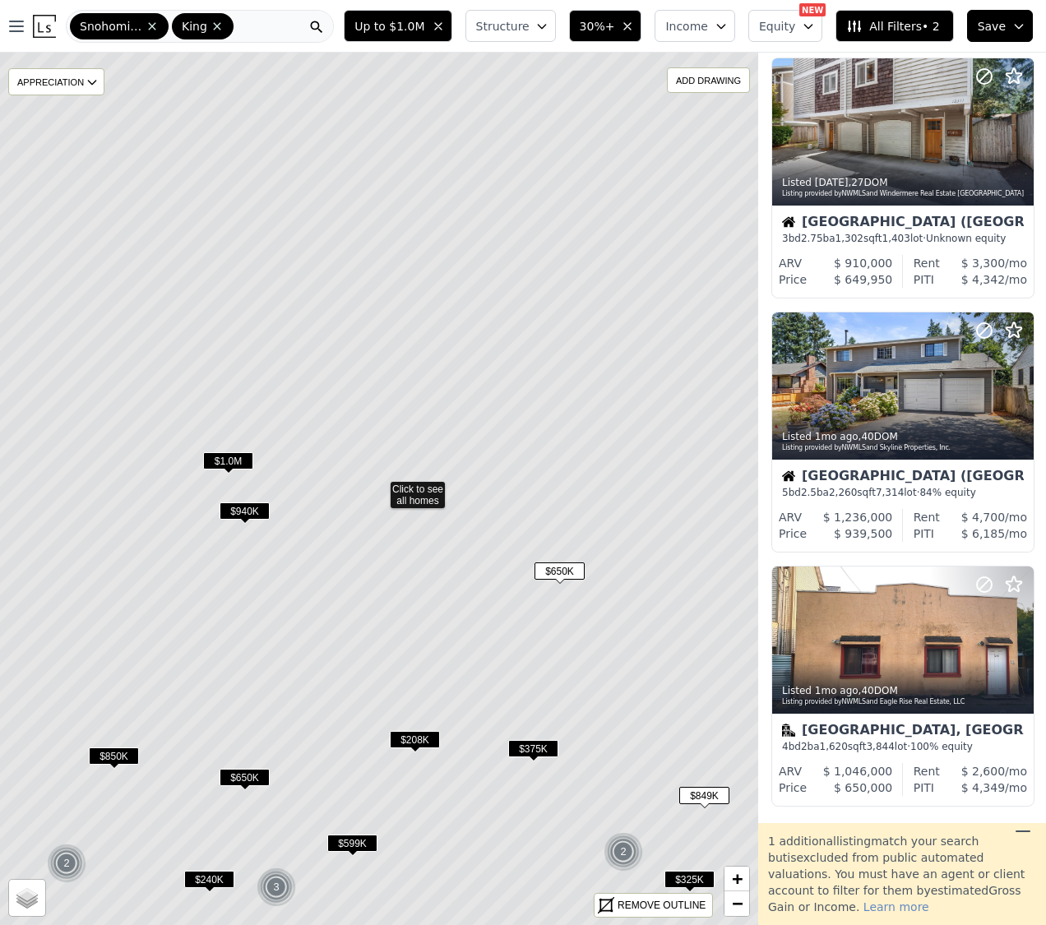
scroll to position [2071, 1]
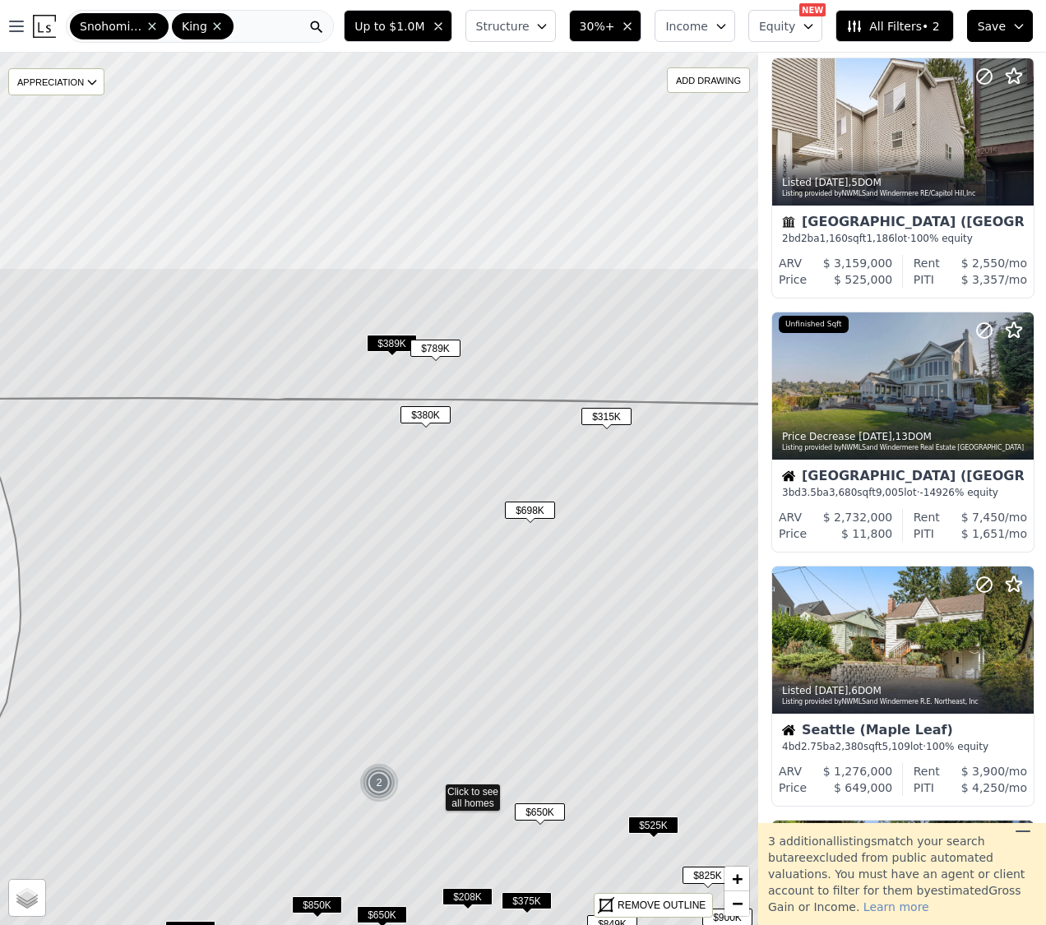
drag, startPoint x: 348, startPoint y: 367, endPoint x: 403, endPoint y: 671, distance: 308.3
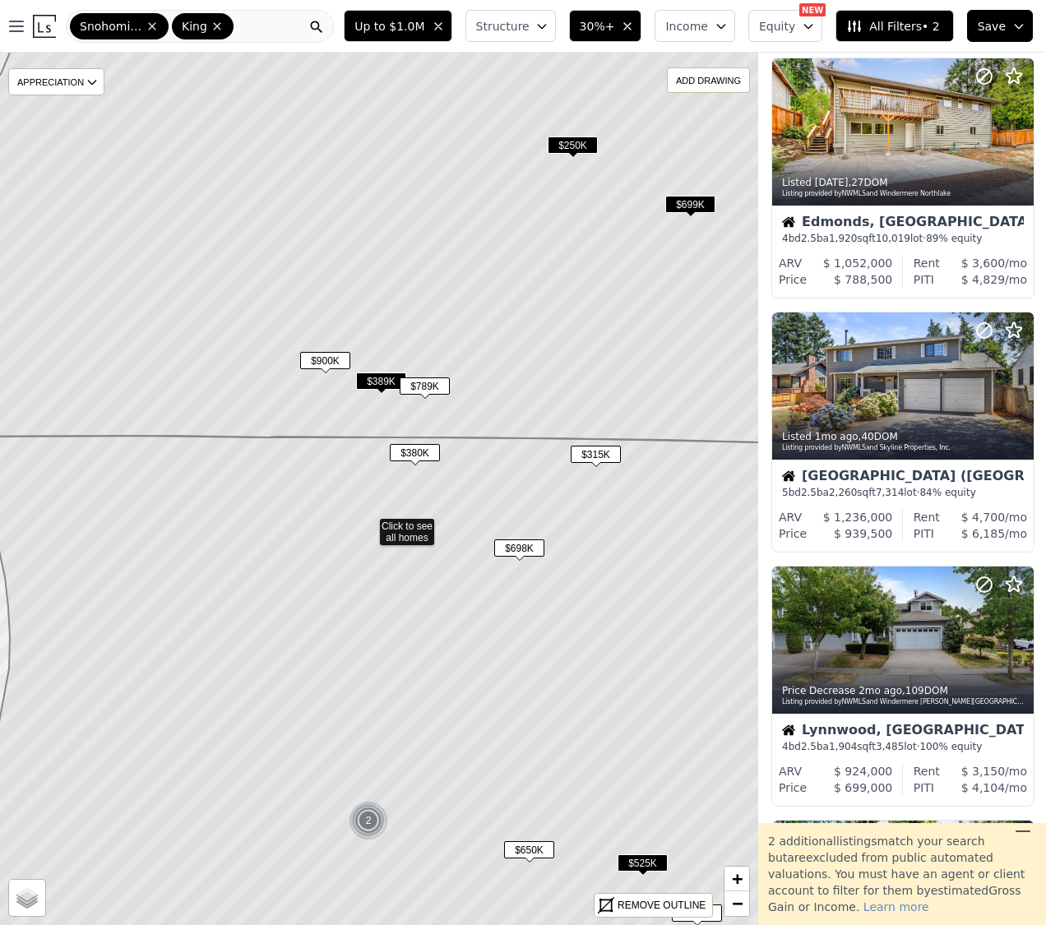
click at [456, 516] on icon at bounding box center [368, 744] width 912 height 616
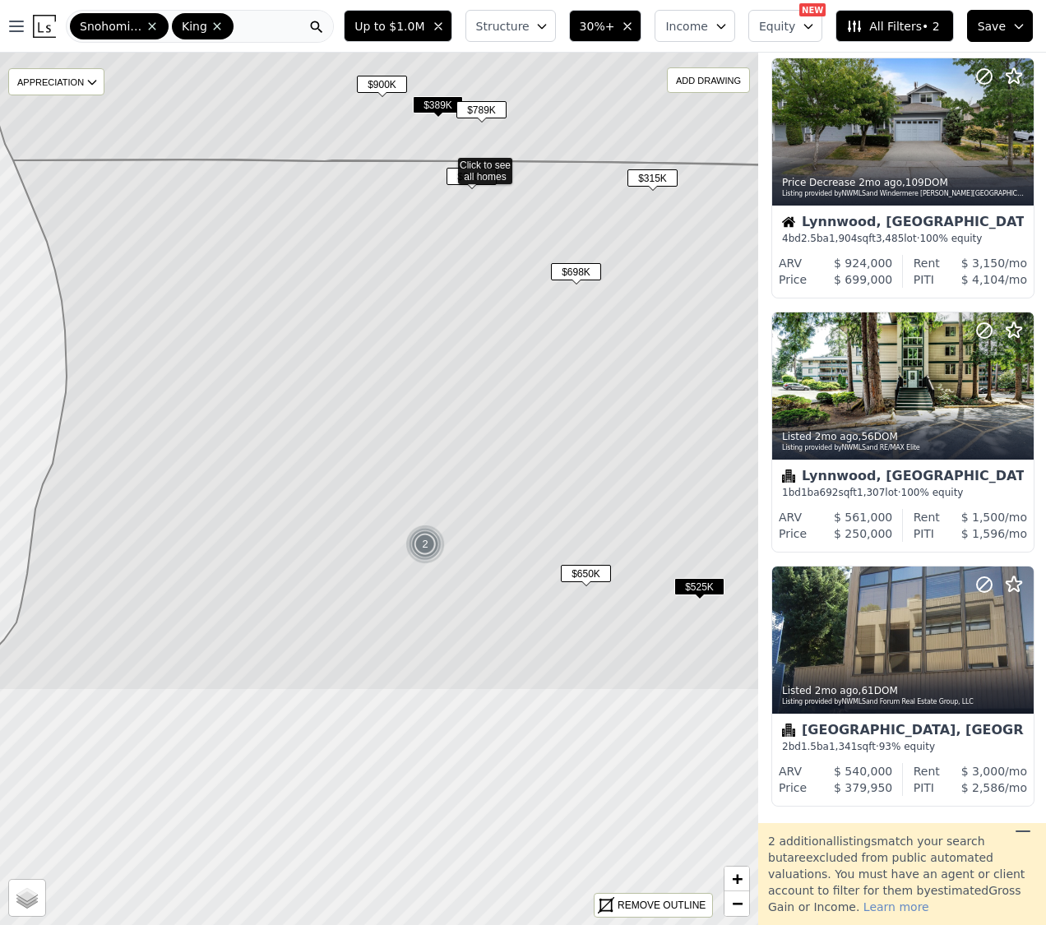
drag, startPoint x: 491, startPoint y: 521, endPoint x: 544, endPoint y: 245, distance: 281.3
click at [544, 246] on icon at bounding box center [446, 424] width 912 height 531
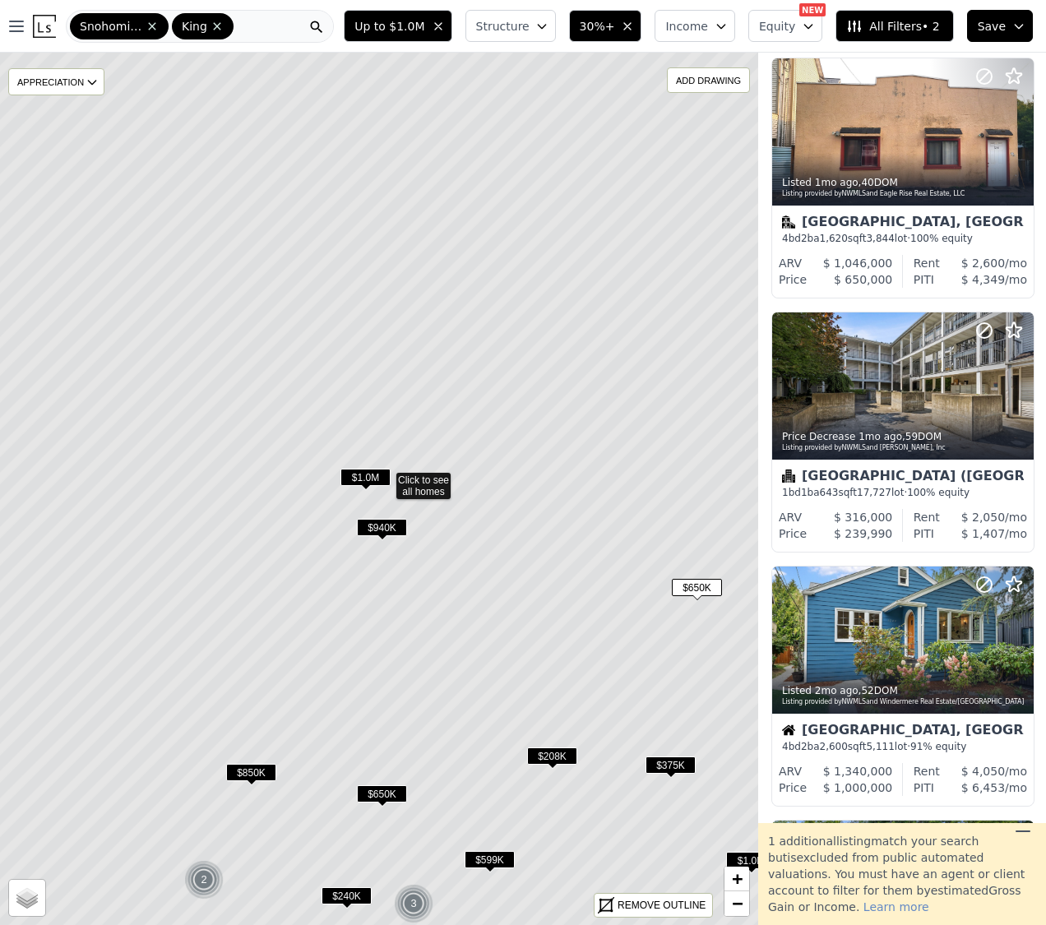
click at [418, 520] on icon at bounding box center [384, 480] width 912 height 1050
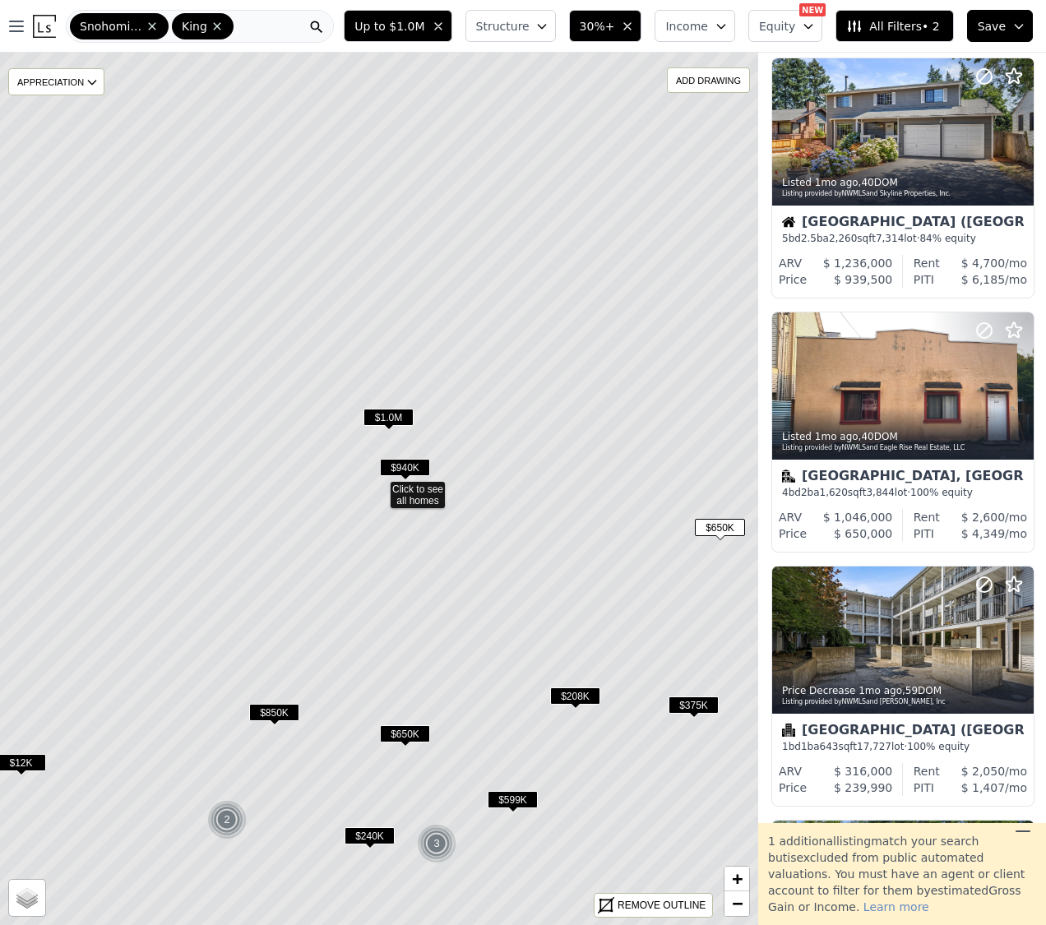
click at [404, 463] on span "$940K" at bounding box center [405, 467] width 50 height 17
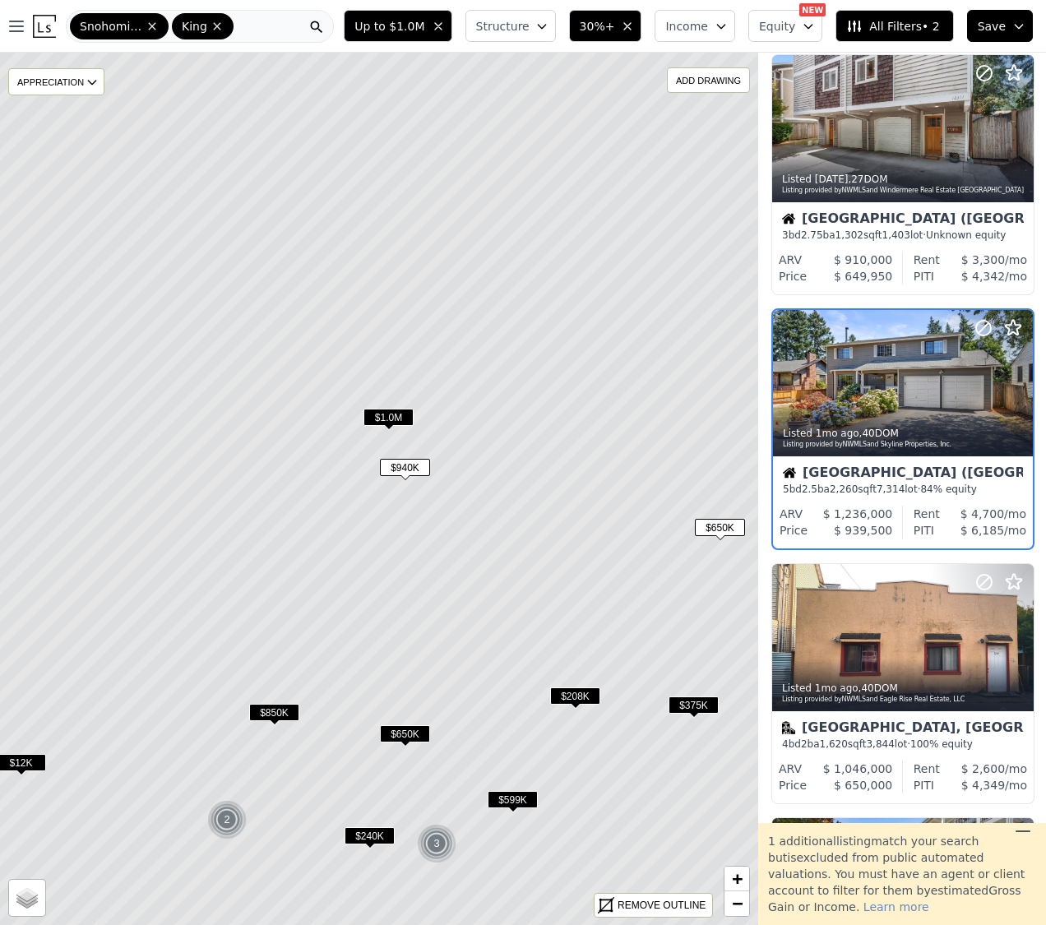
scroll to position [1818, 1]
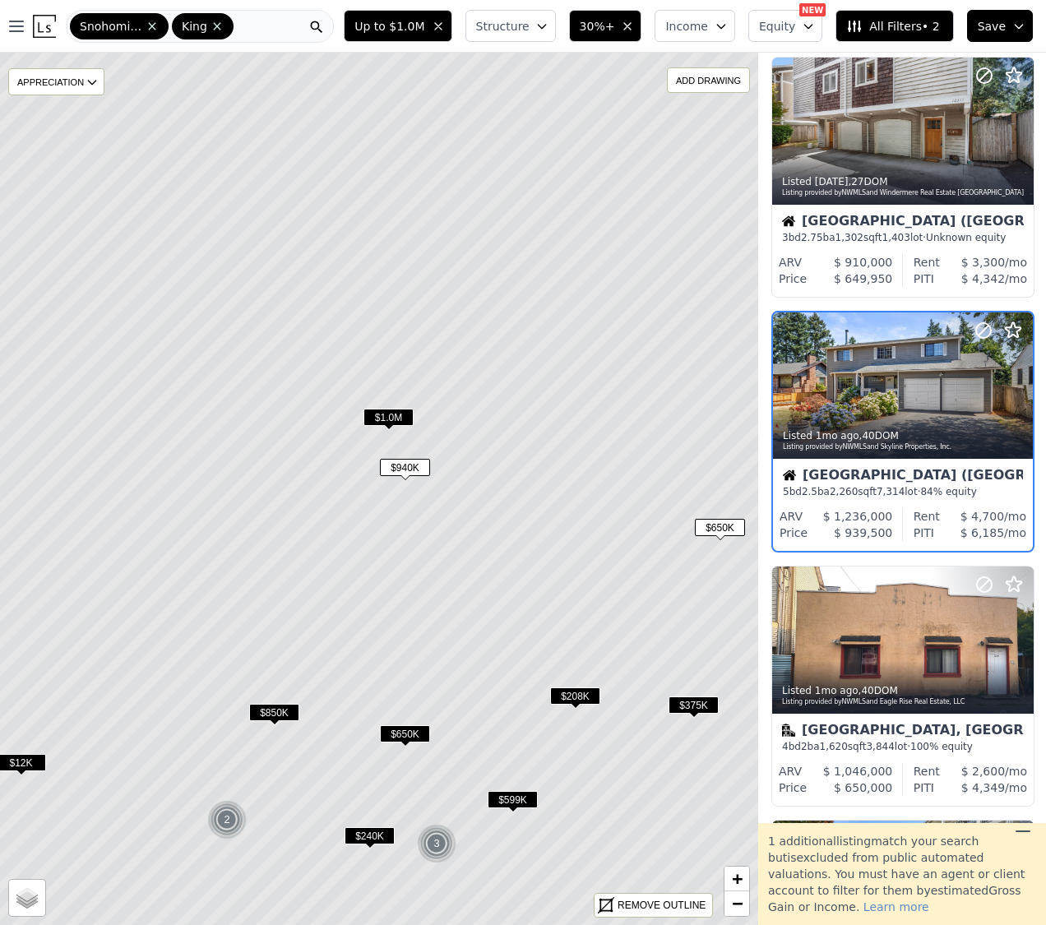
click at [393, 418] on span "$1.0M" at bounding box center [388, 417] width 50 height 17
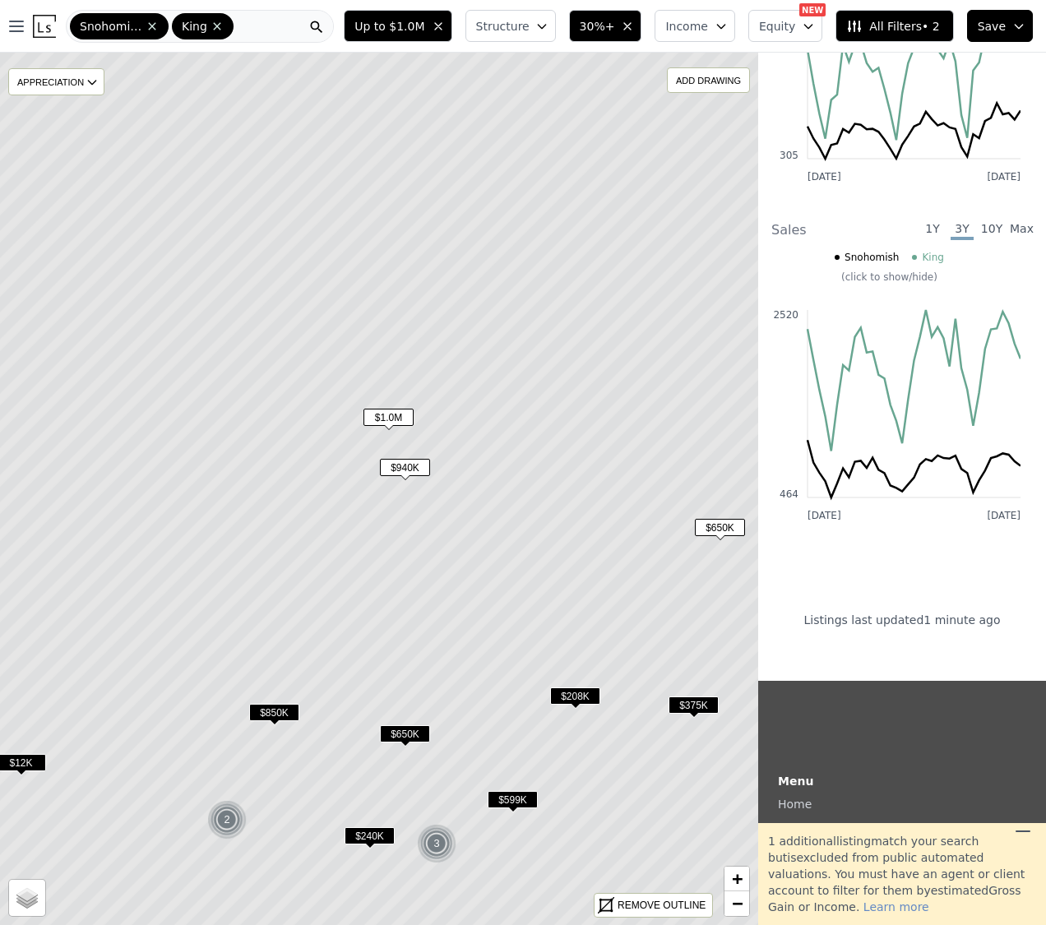
click at [408, 469] on span "$940K" at bounding box center [405, 467] width 50 height 17
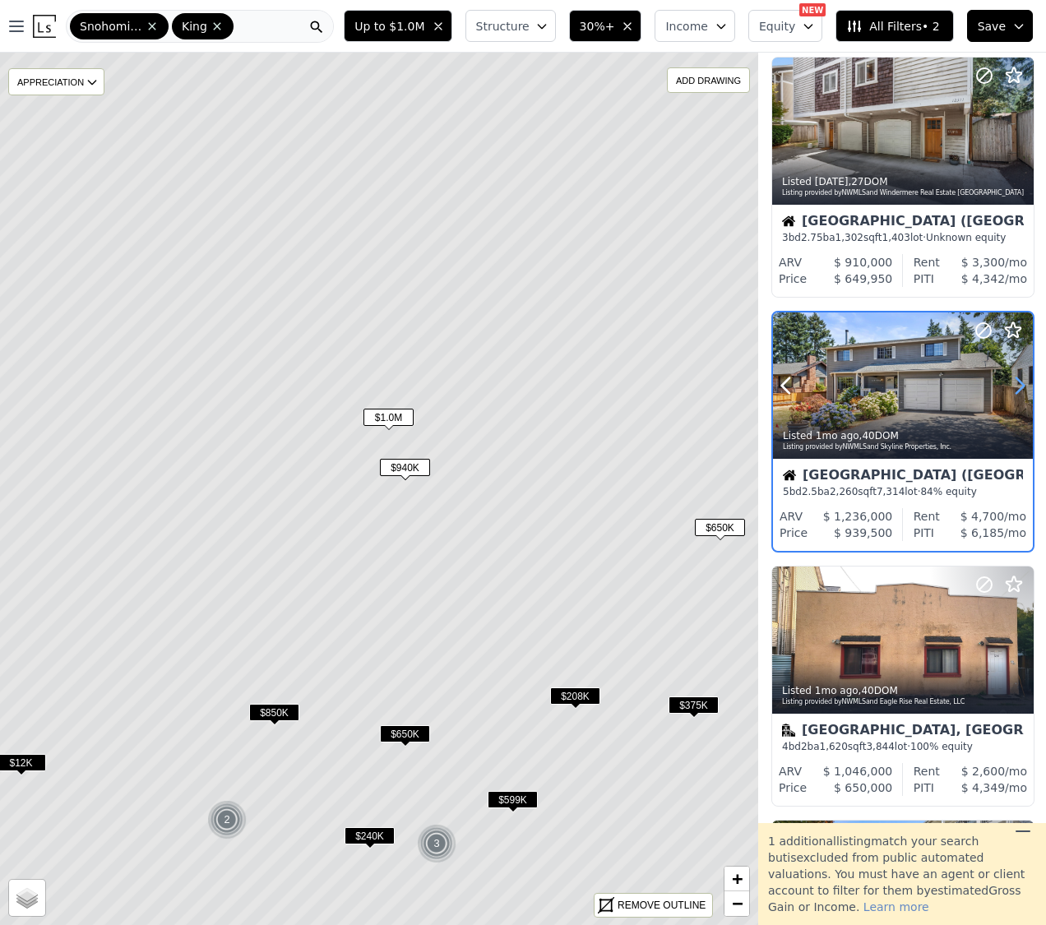
click at [1017, 393] on icon at bounding box center [1019, 385] width 26 height 26
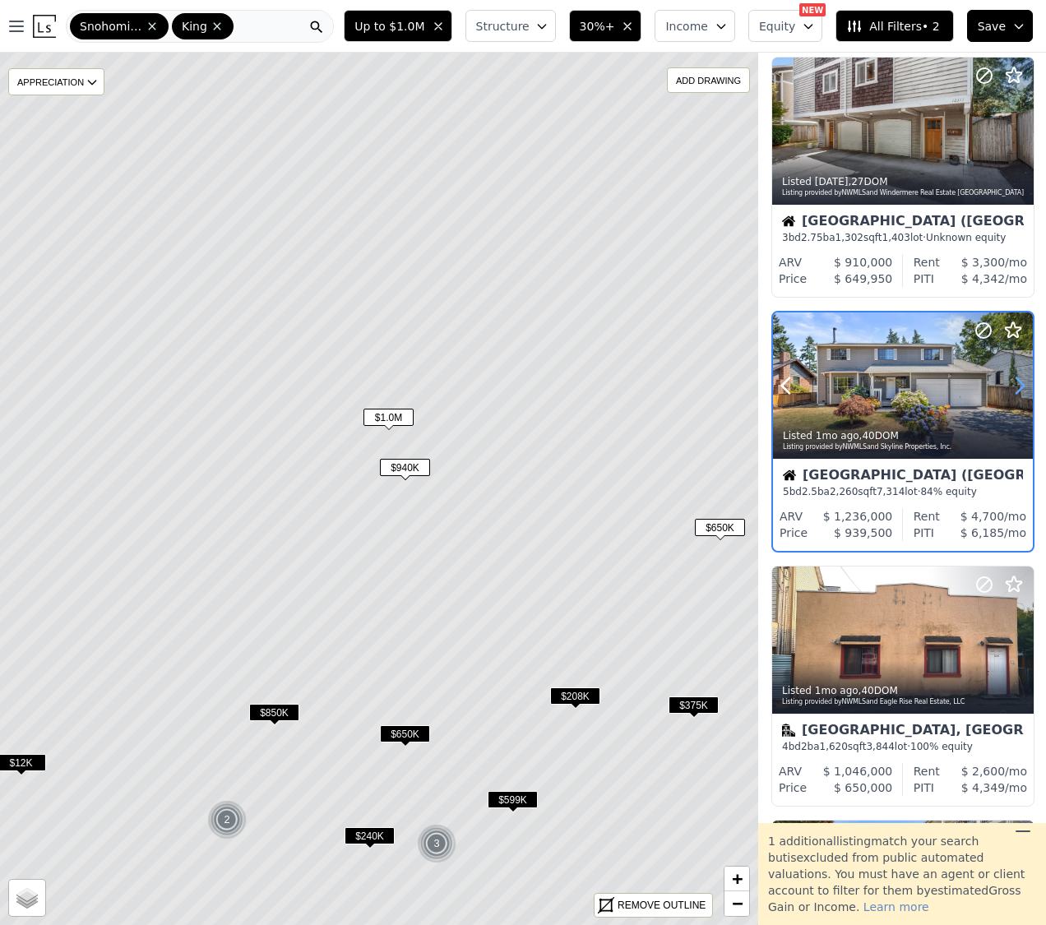
click at [1017, 393] on icon at bounding box center [1019, 385] width 26 height 26
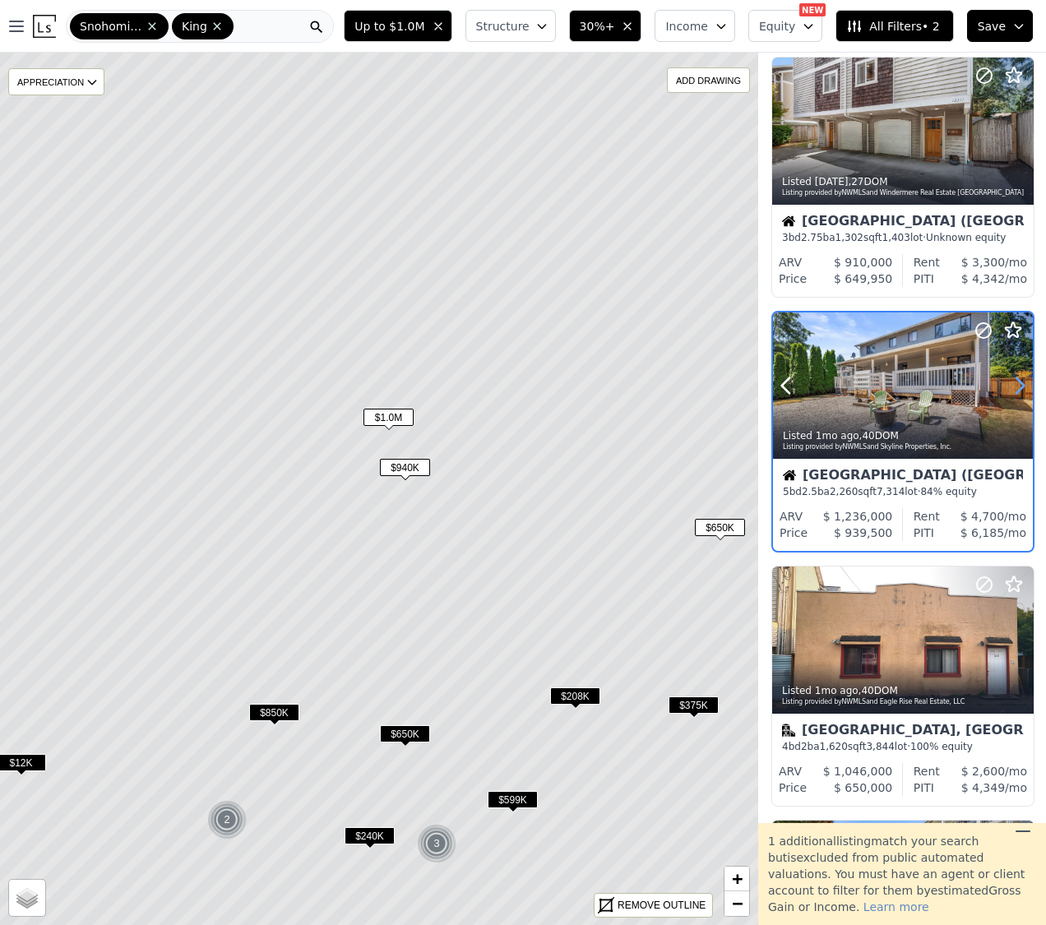
click at [1017, 393] on icon at bounding box center [1019, 385] width 26 height 26
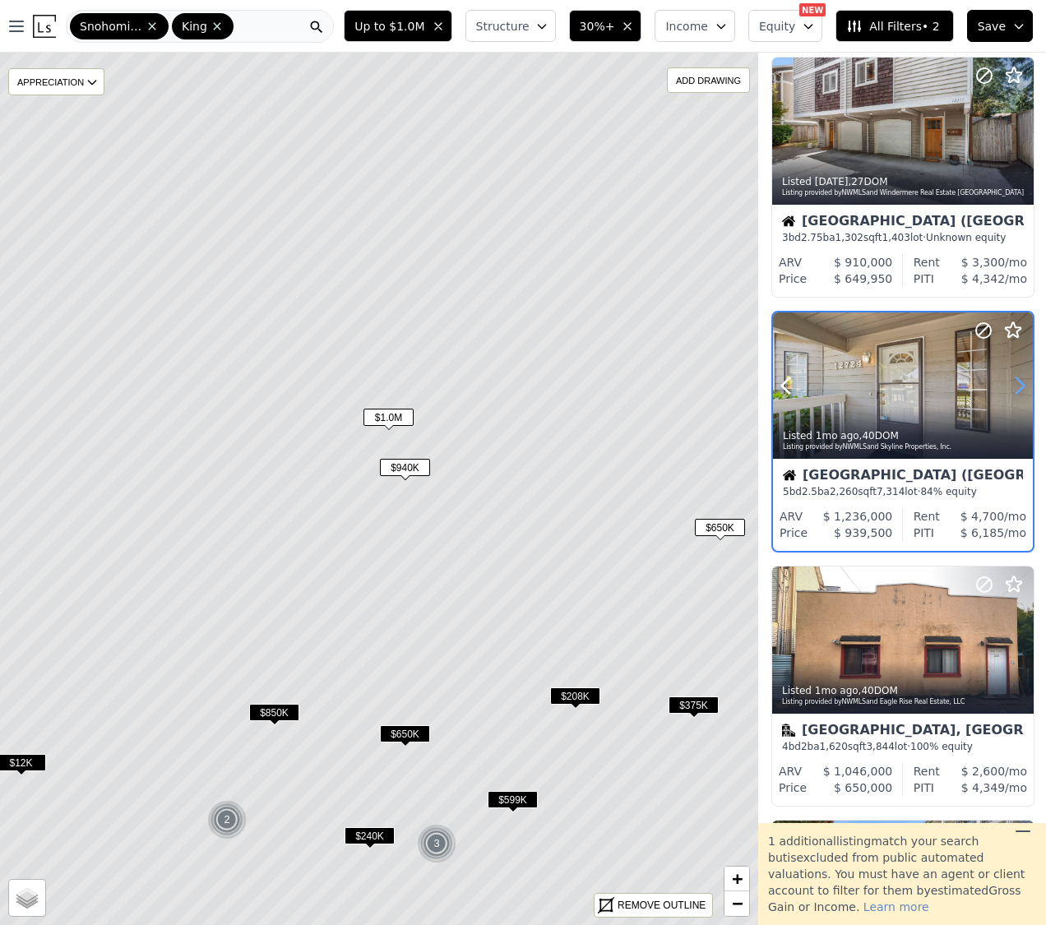
click at [1017, 393] on icon at bounding box center [1019, 385] width 26 height 26
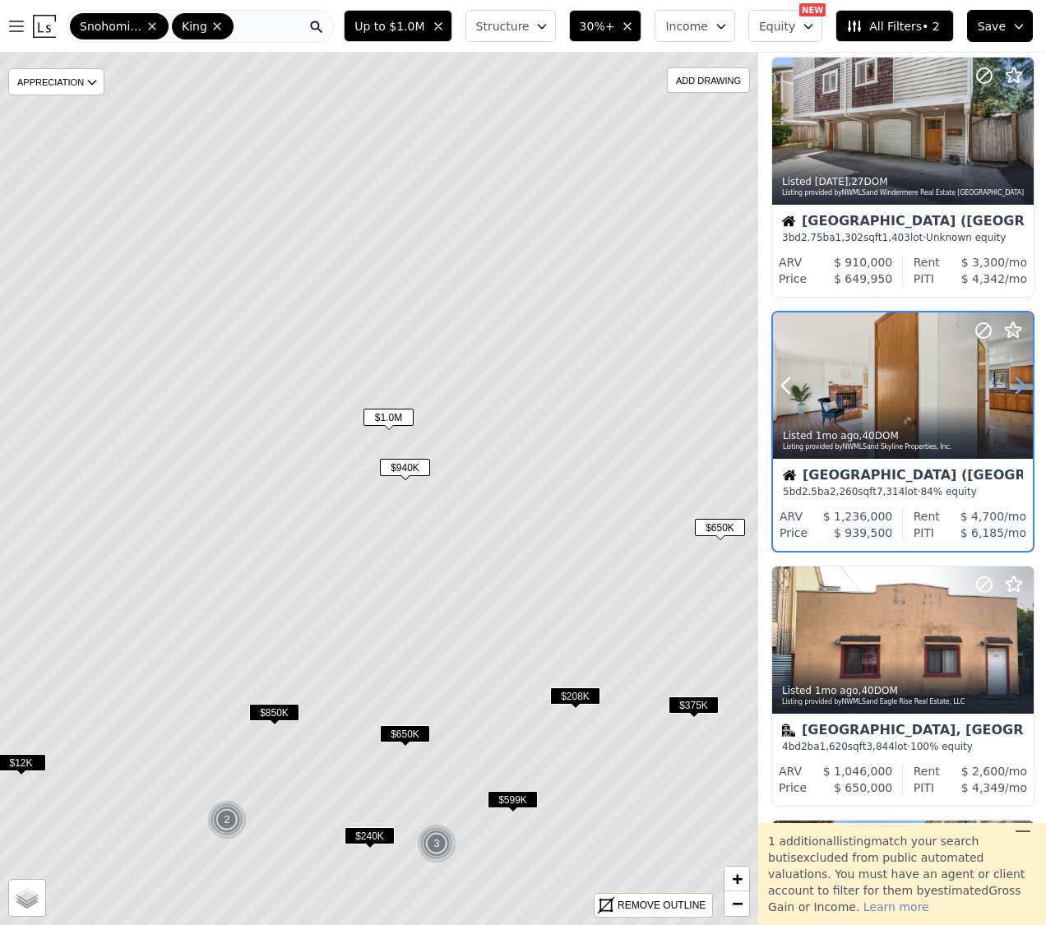
click at [1017, 393] on icon at bounding box center [1019, 385] width 26 height 26
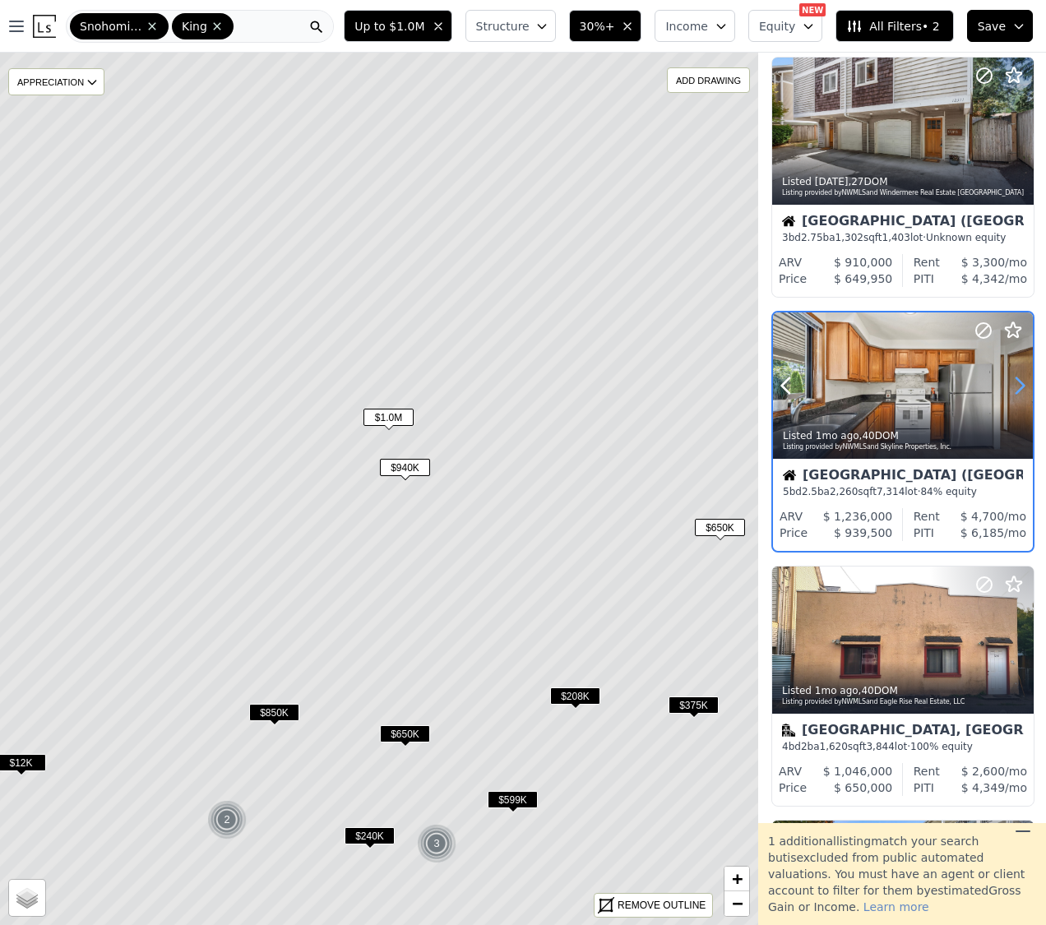
click at [1017, 393] on icon at bounding box center [1019, 385] width 26 height 26
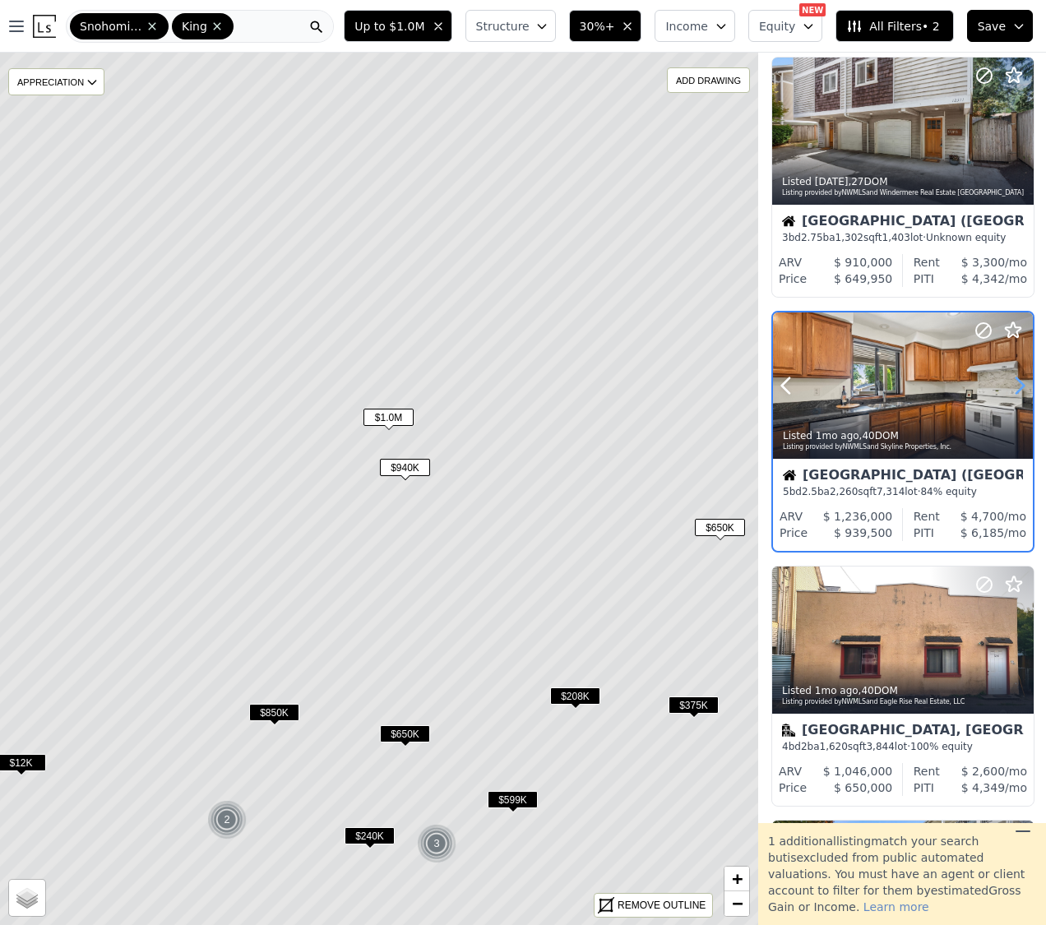
click at [1017, 393] on icon at bounding box center [1019, 385] width 26 height 26
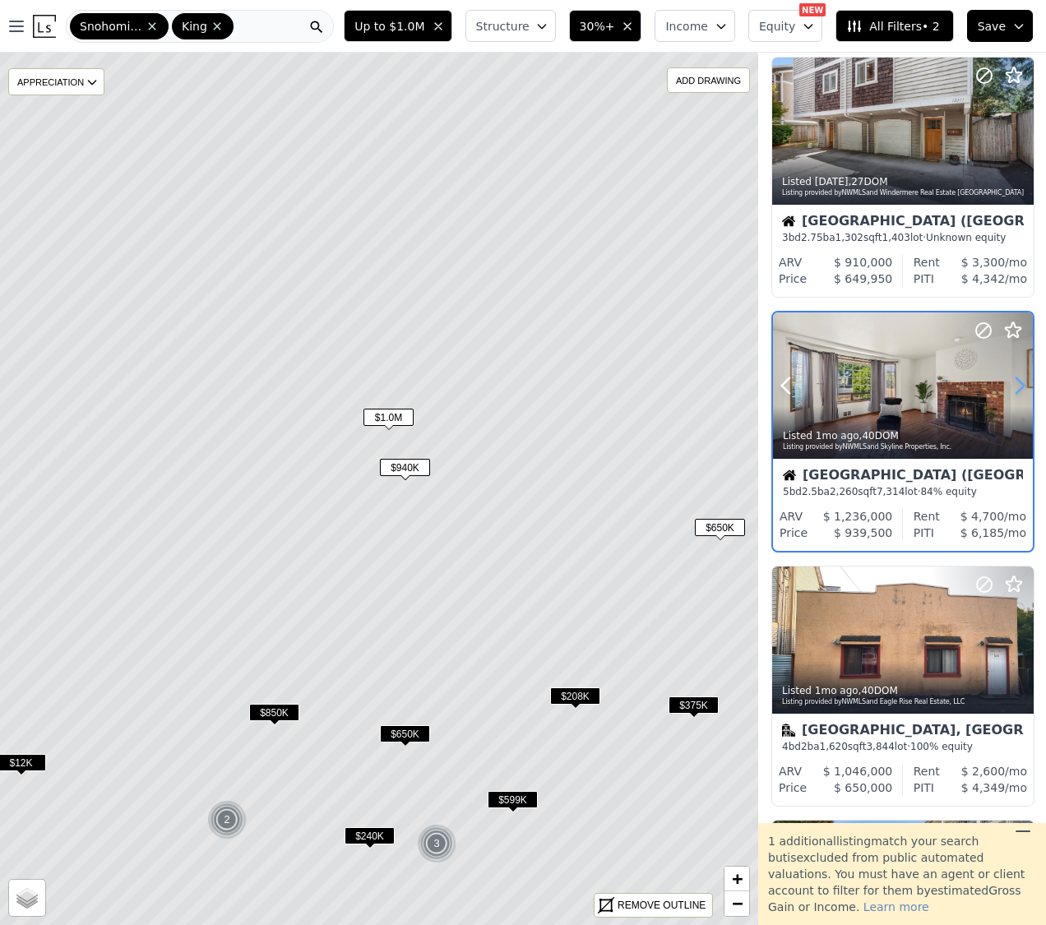
click at [1017, 393] on icon at bounding box center [1019, 385] width 26 height 26
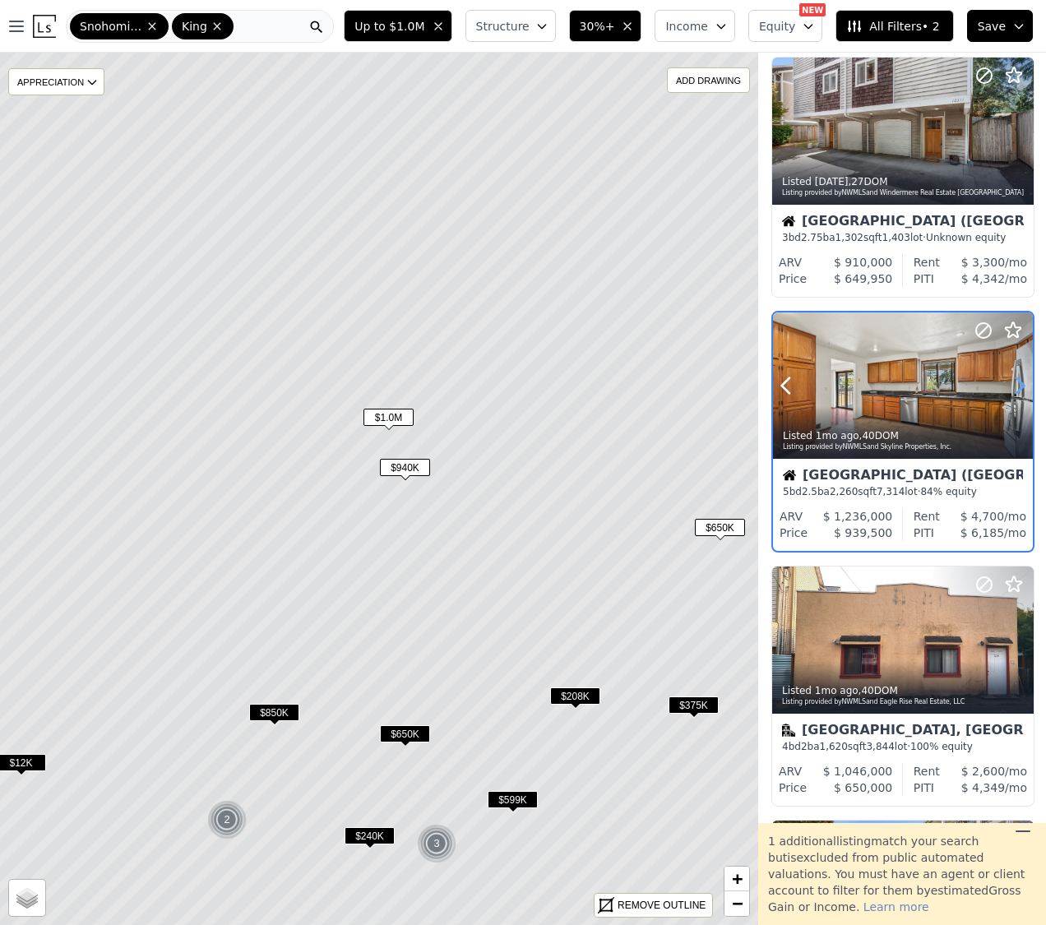
click at [1017, 393] on icon at bounding box center [1019, 385] width 26 height 26
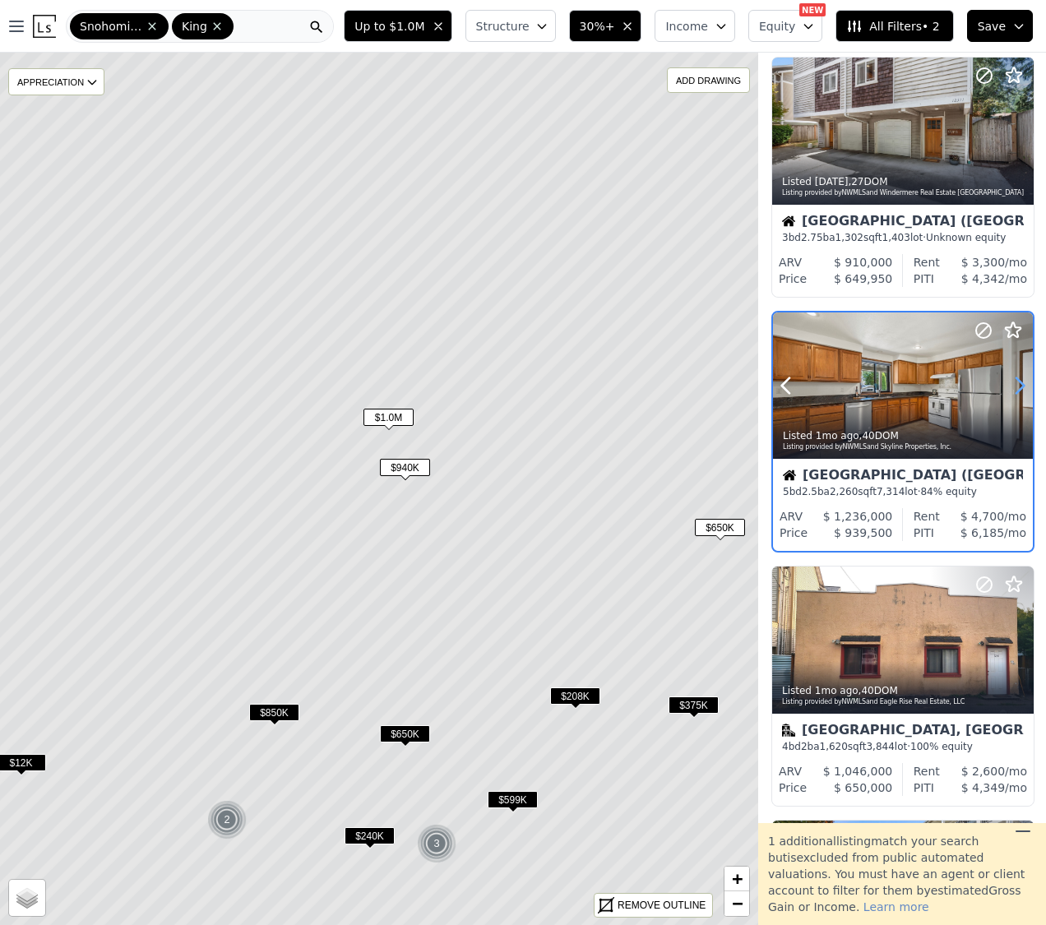
click at [1017, 393] on icon at bounding box center [1019, 385] width 26 height 26
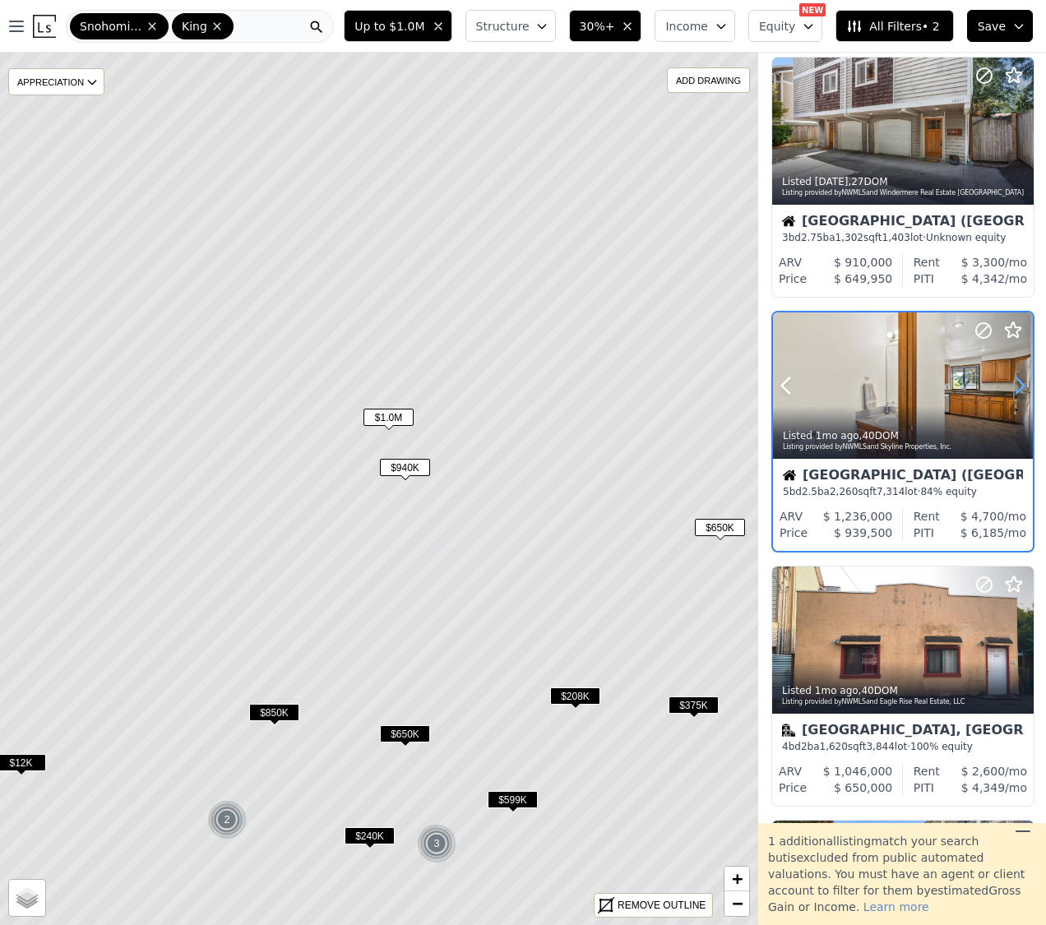
click at [1017, 393] on icon at bounding box center [1019, 385] width 26 height 26
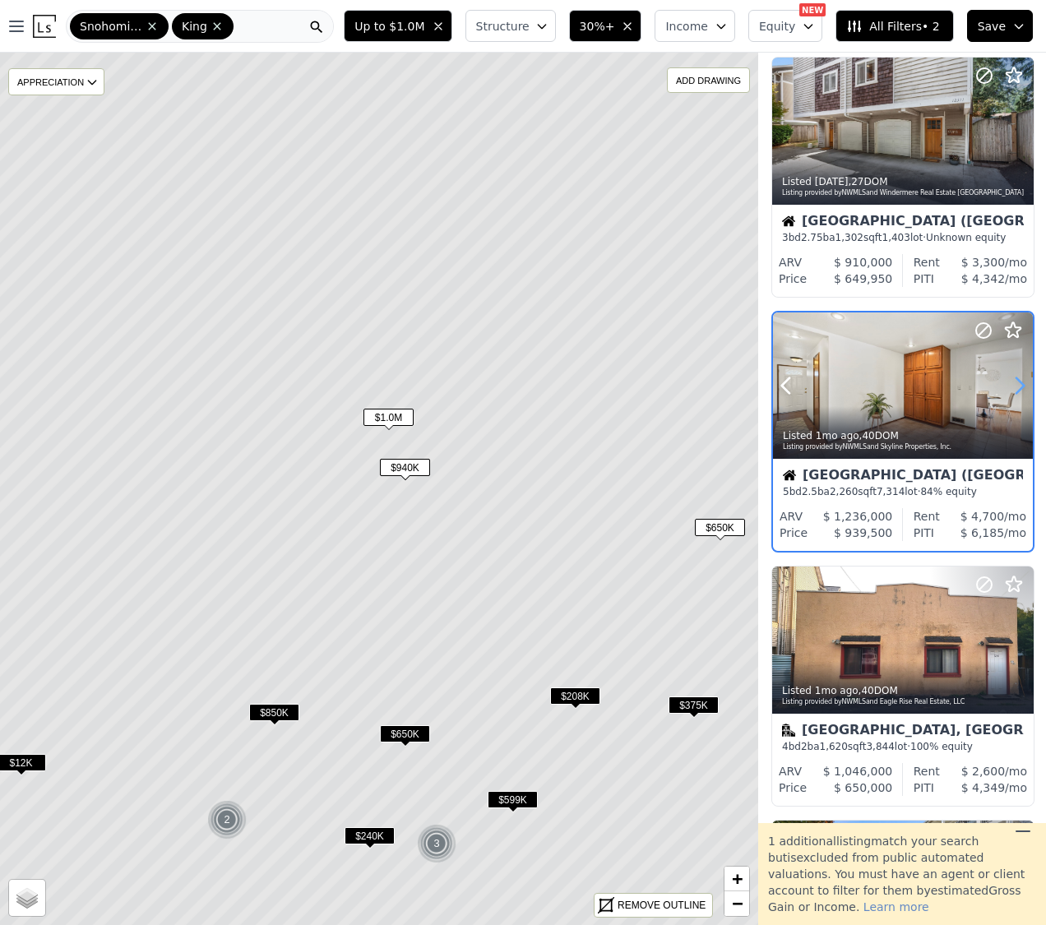
click at [1017, 393] on icon at bounding box center [1019, 385] width 26 height 26
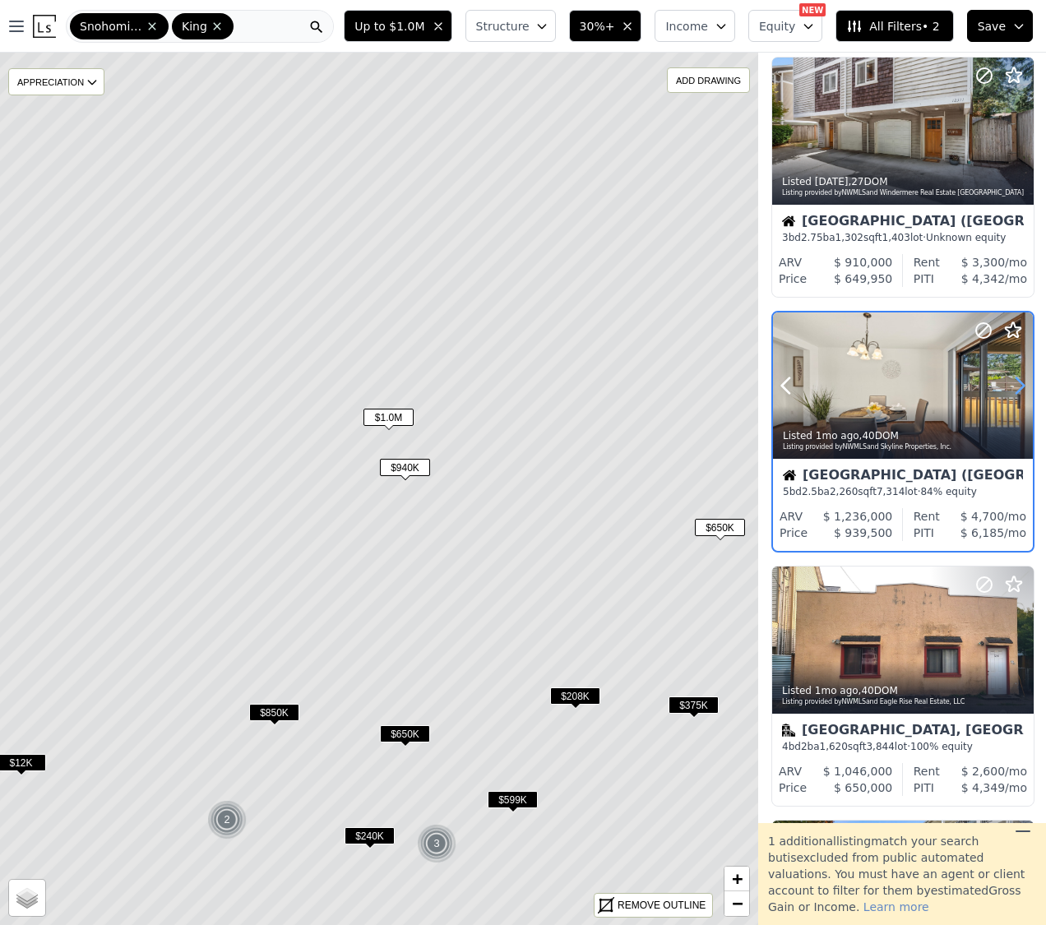
click at [1017, 393] on icon at bounding box center [1019, 385] width 26 height 26
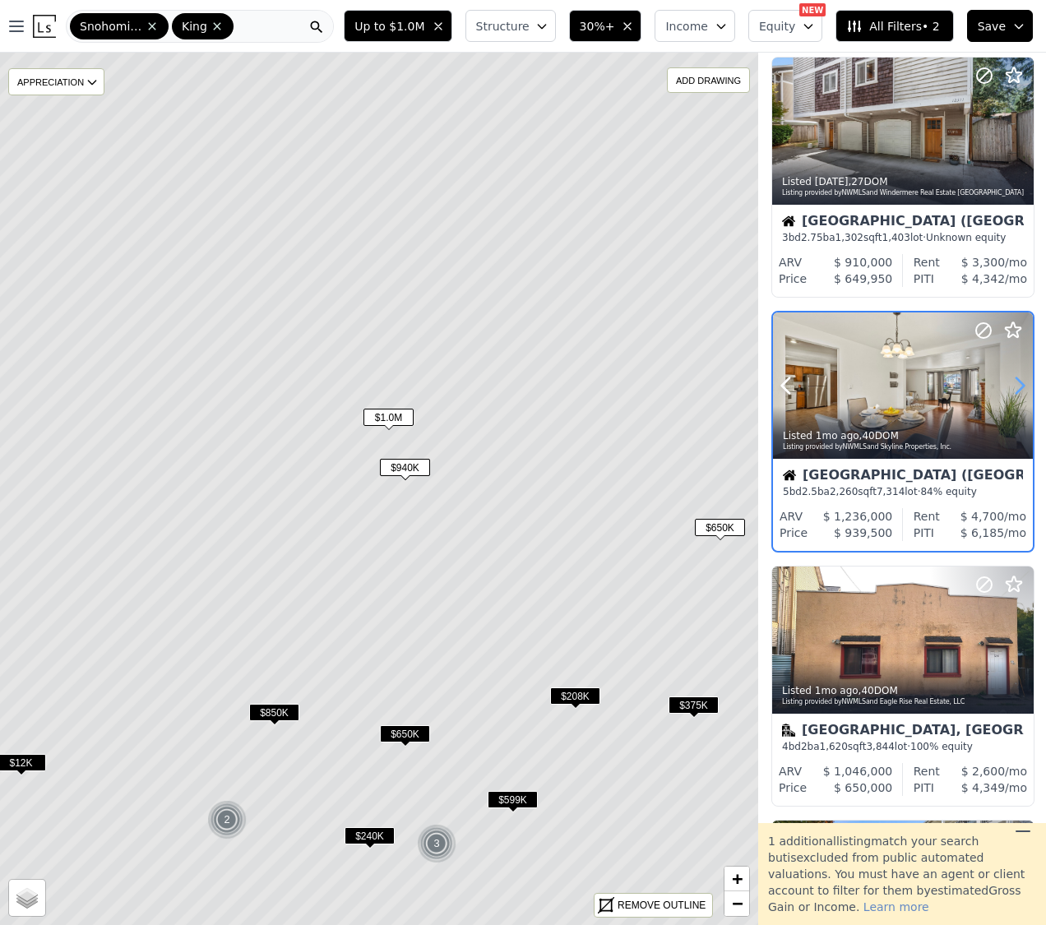
click at [1017, 393] on icon at bounding box center [1019, 385] width 26 height 26
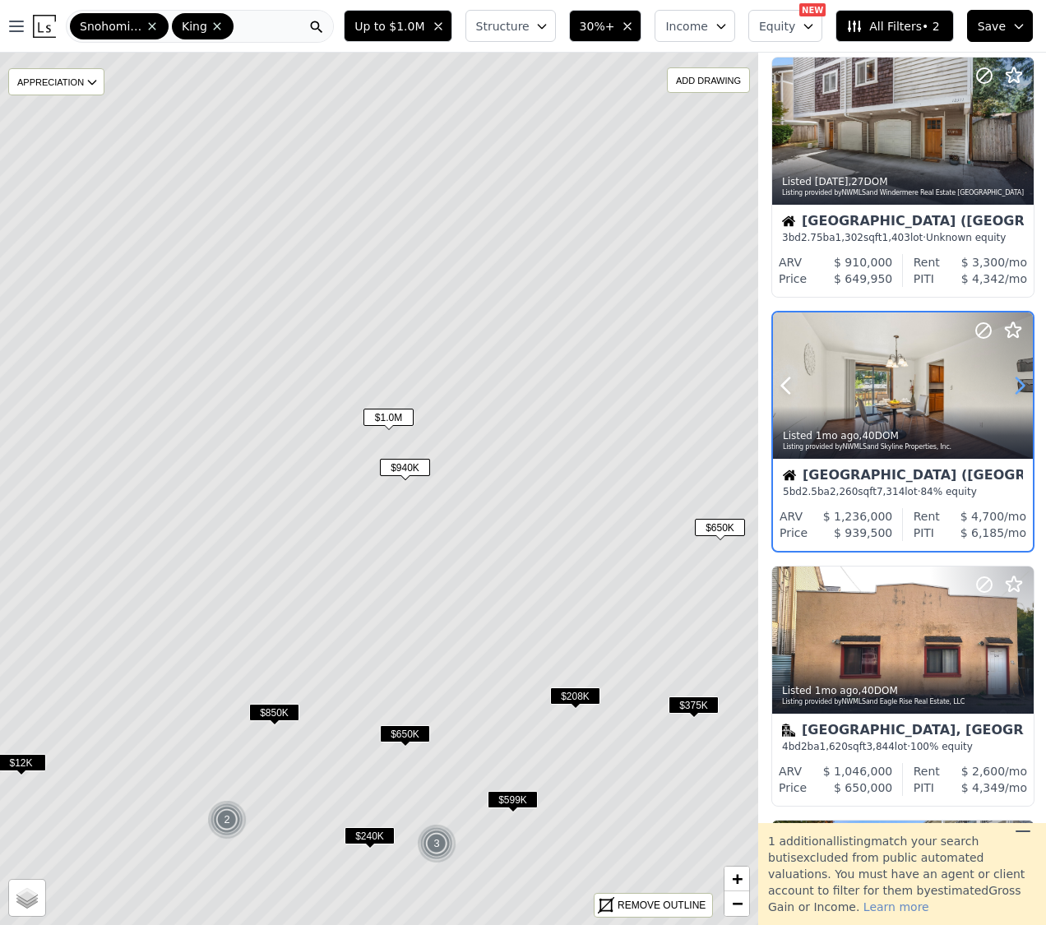
click at [1017, 393] on icon at bounding box center [1019, 385] width 26 height 26
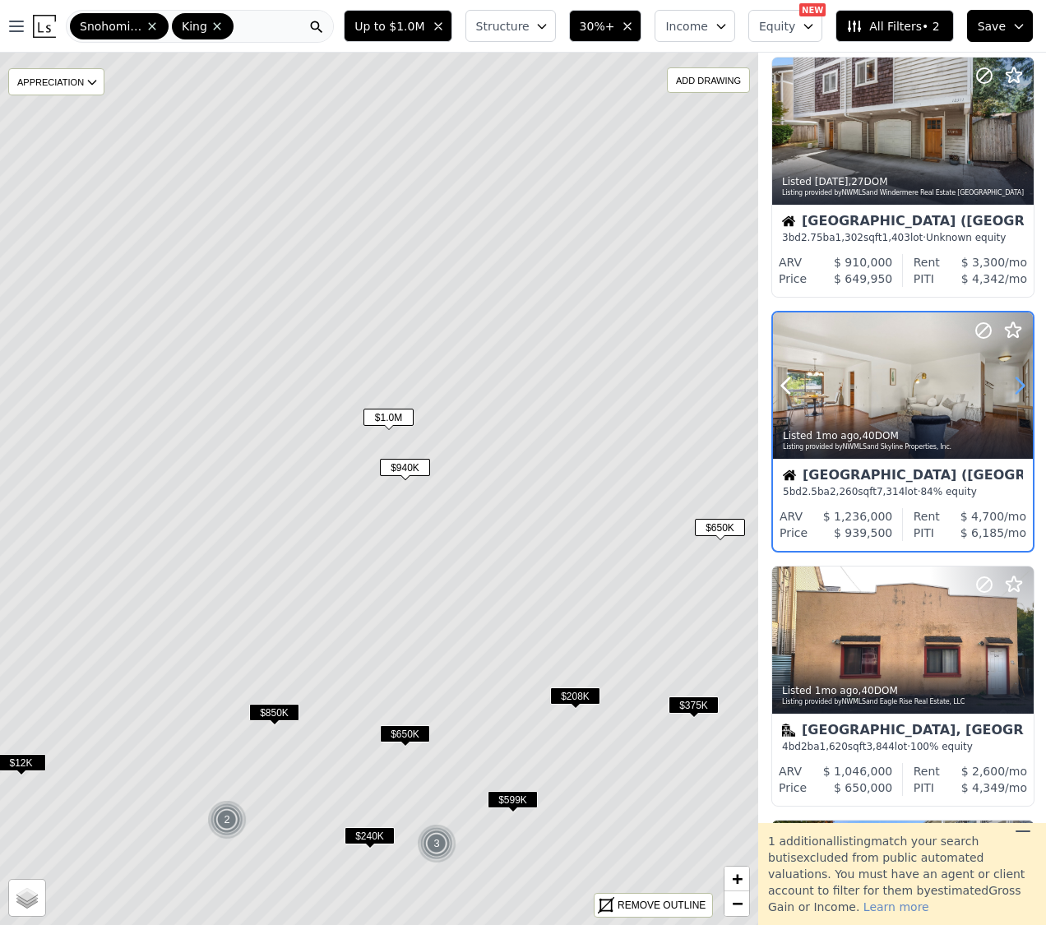
click at [1017, 393] on icon at bounding box center [1019, 385] width 26 height 26
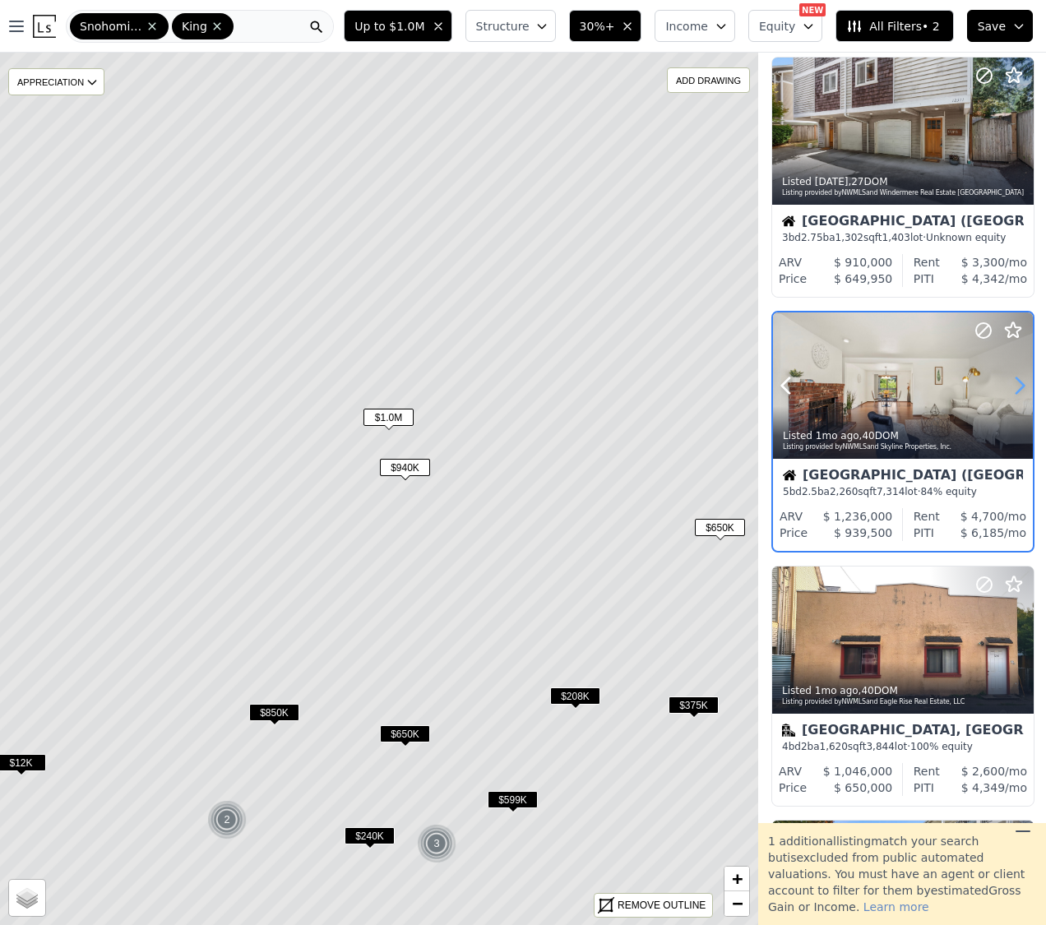
click at [1017, 393] on icon at bounding box center [1019, 385] width 26 height 26
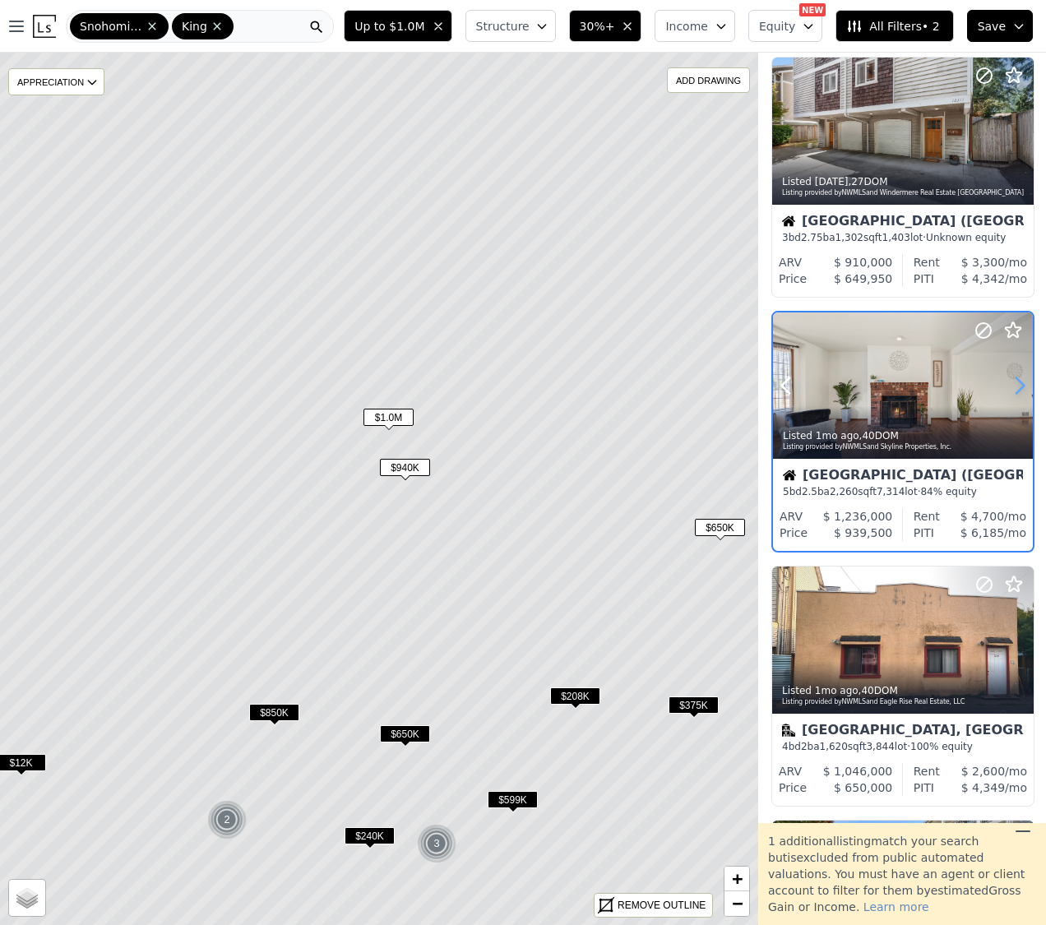
click at [1017, 393] on icon at bounding box center [1019, 385] width 26 height 26
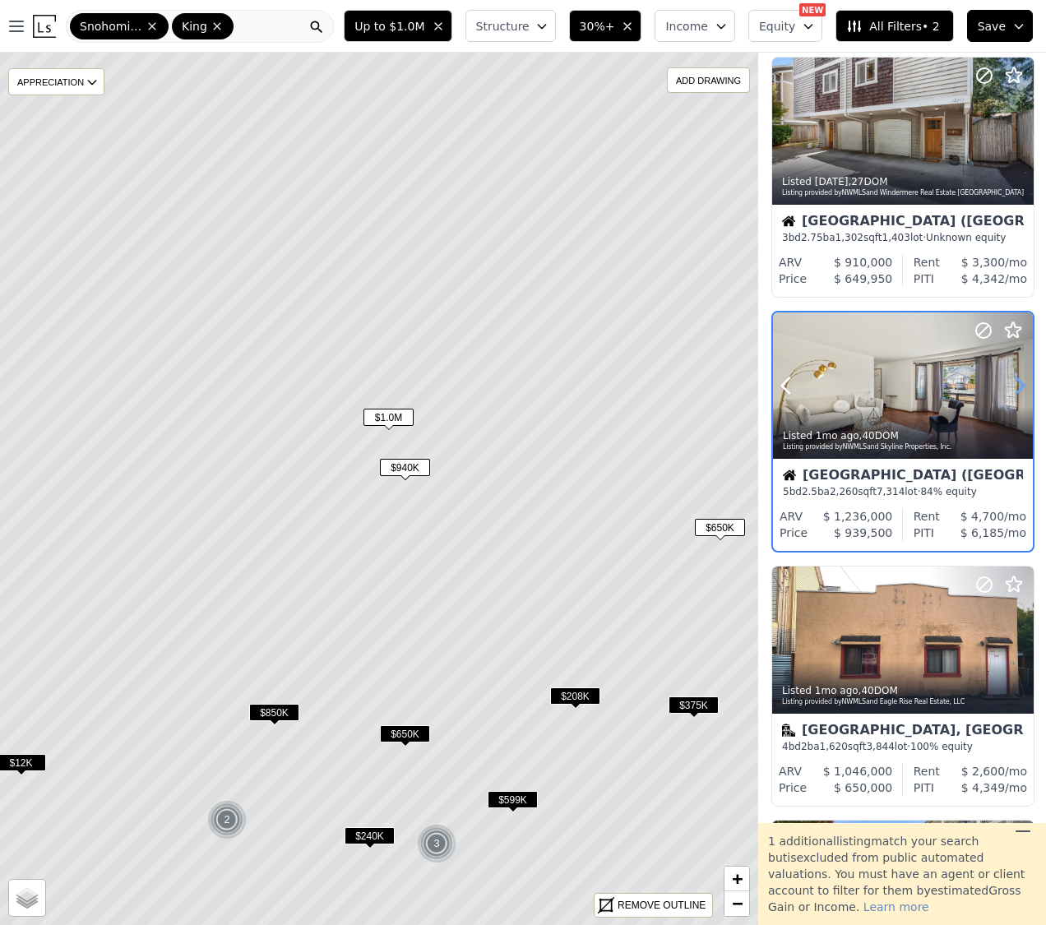
click at [1017, 393] on icon at bounding box center [1019, 385] width 26 height 26
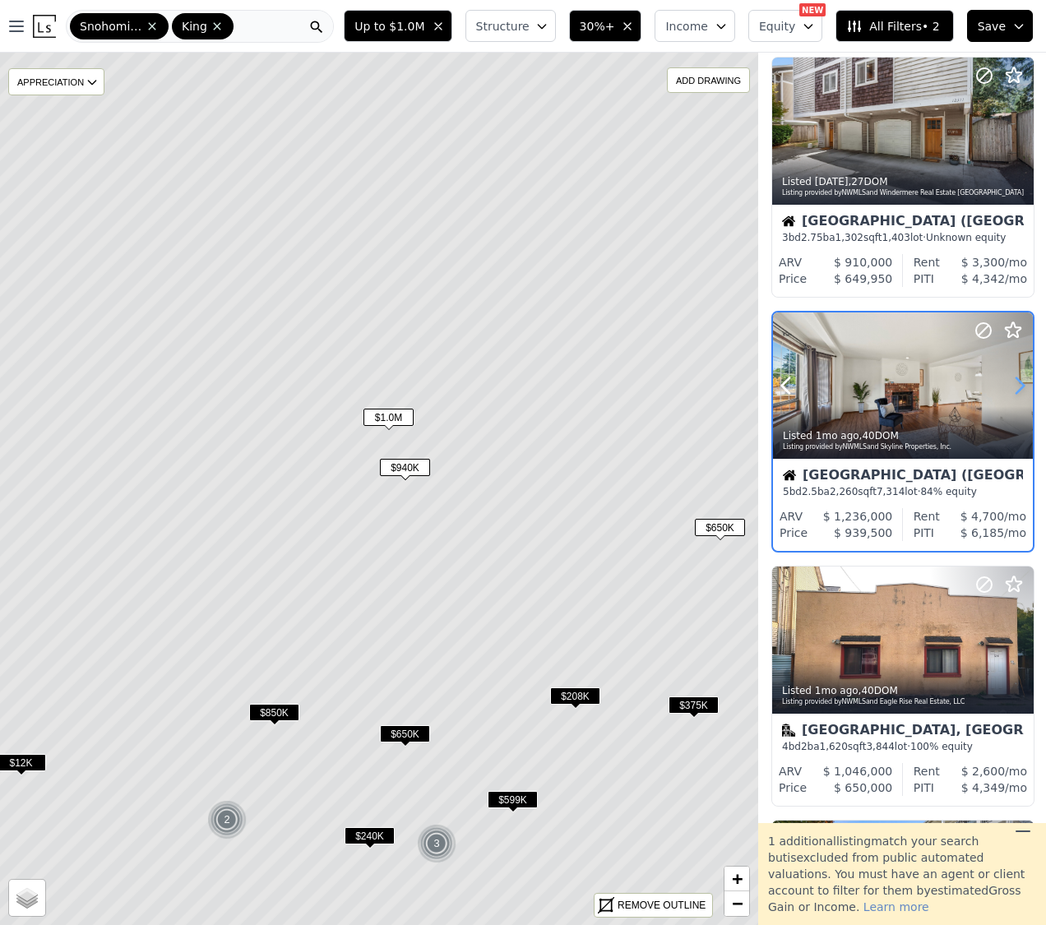
click at [1017, 393] on icon at bounding box center [1019, 385] width 26 height 26
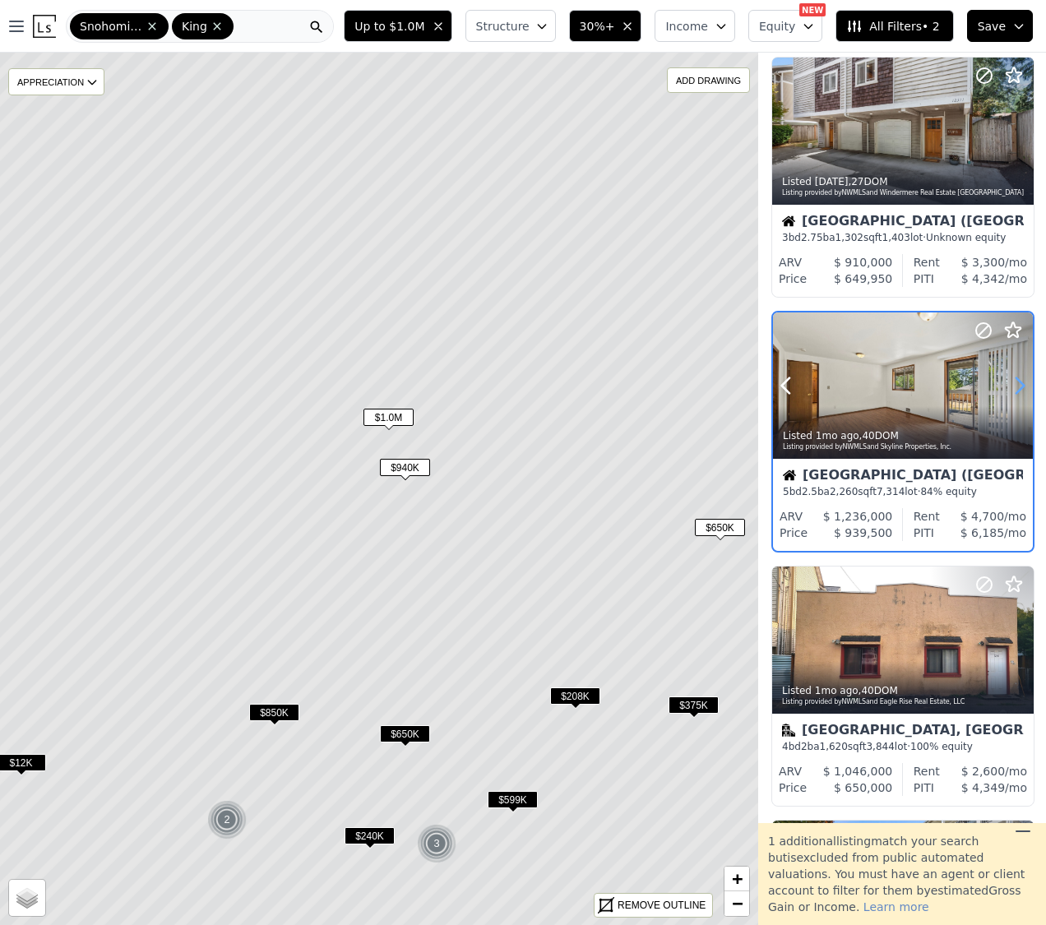
click at [1017, 393] on icon at bounding box center [1019, 385] width 26 height 26
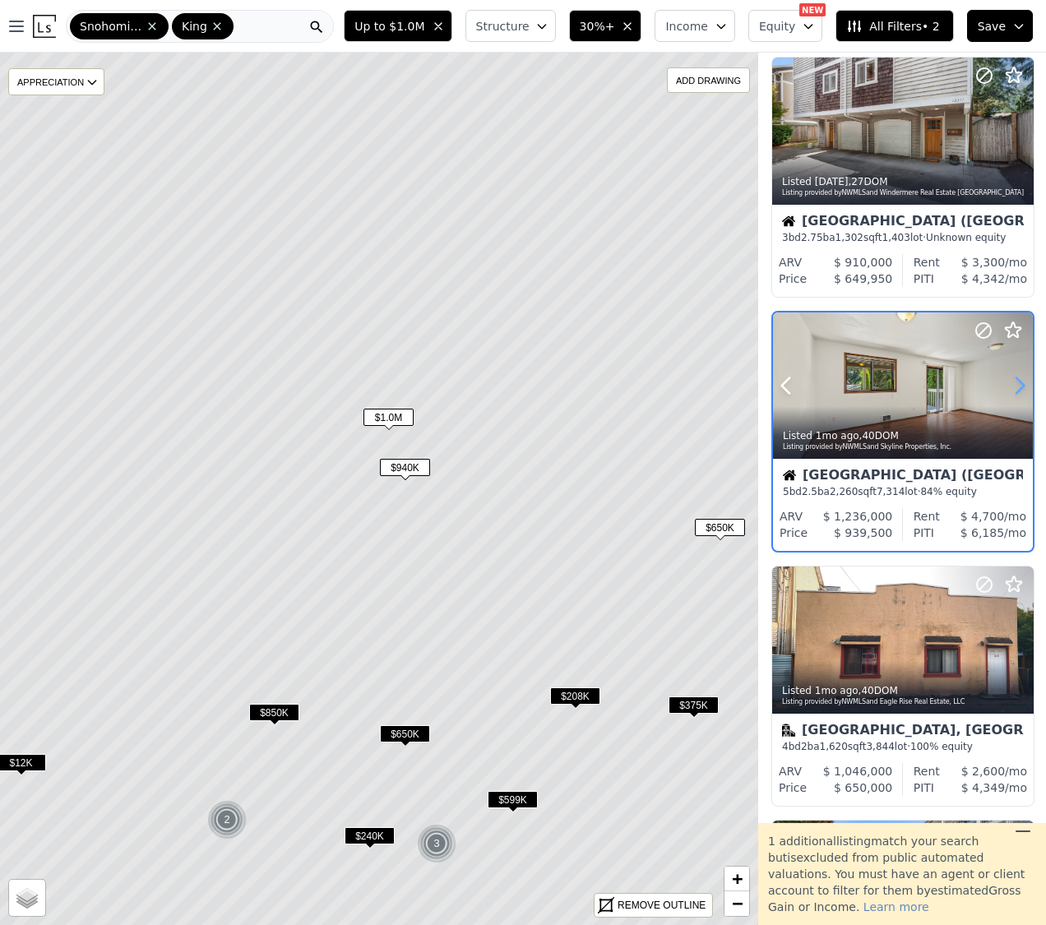
click at [1017, 393] on icon at bounding box center [1019, 385] width 26 height 26
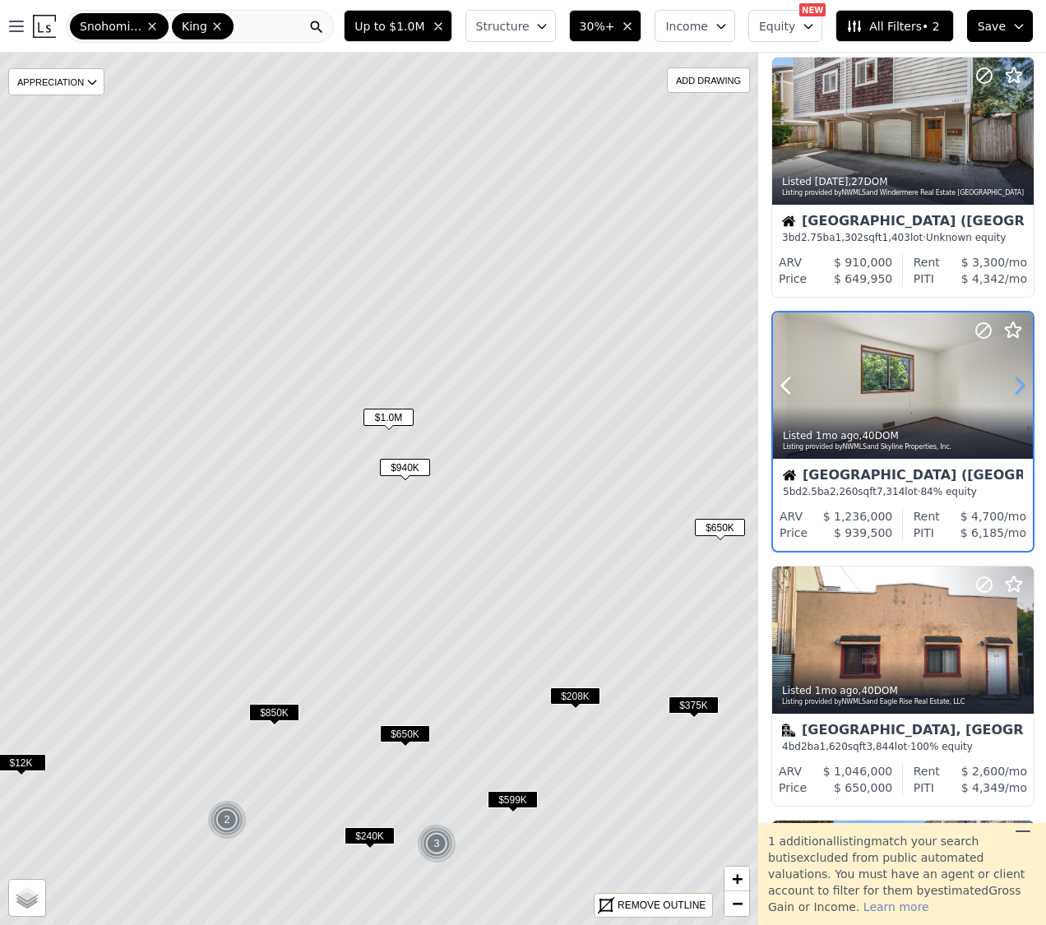
click at [1017, 393] on icon at bounding box center [1019, 385] width 26 height 26
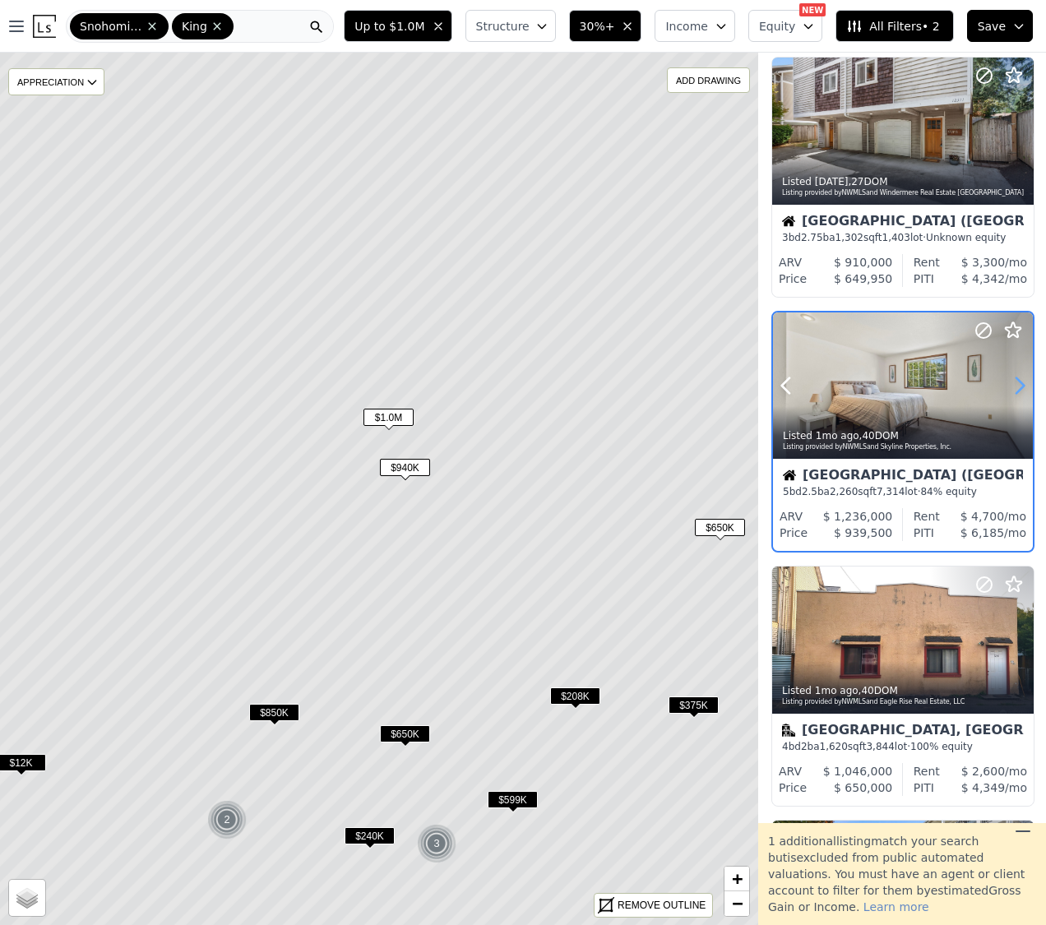
click at [1017, 393] on icon at bounding box center [1019, 385] width 26 height 26
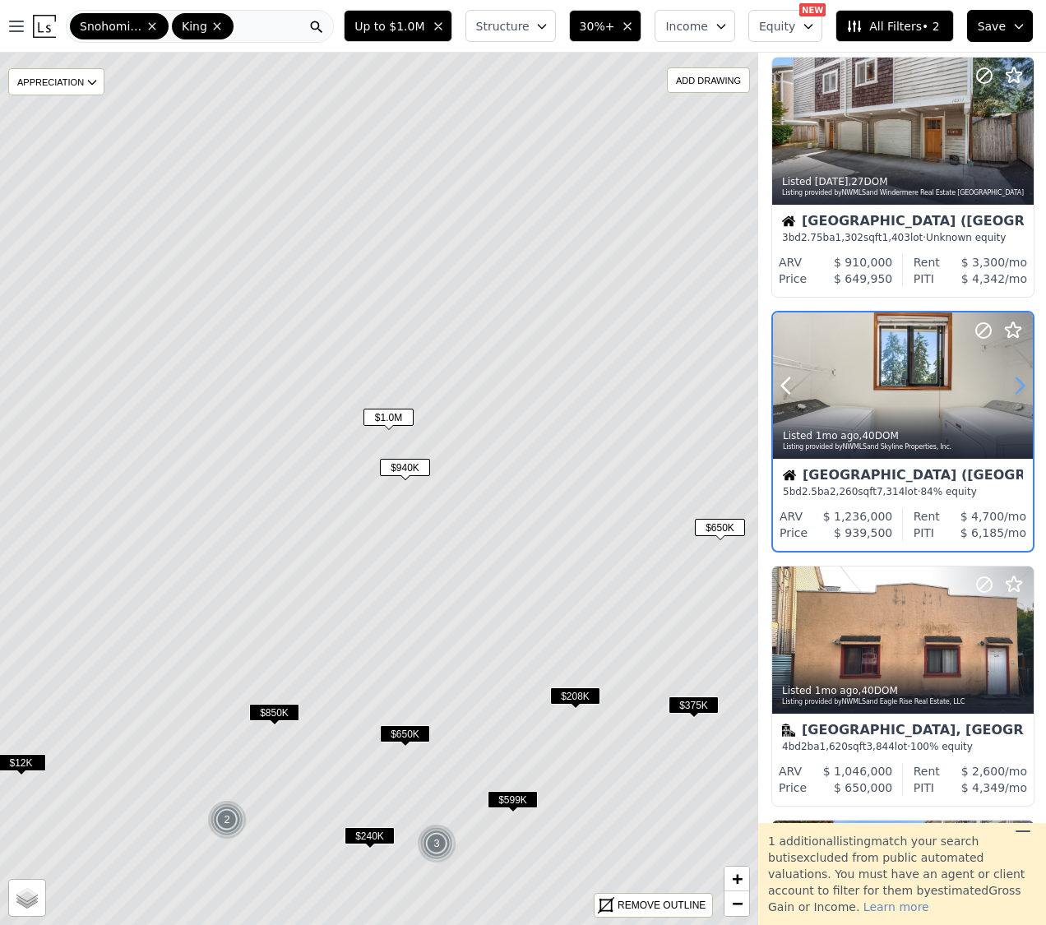
click at [1017, 393] on icon at bounding box center [1019, 385] width 26 height 26
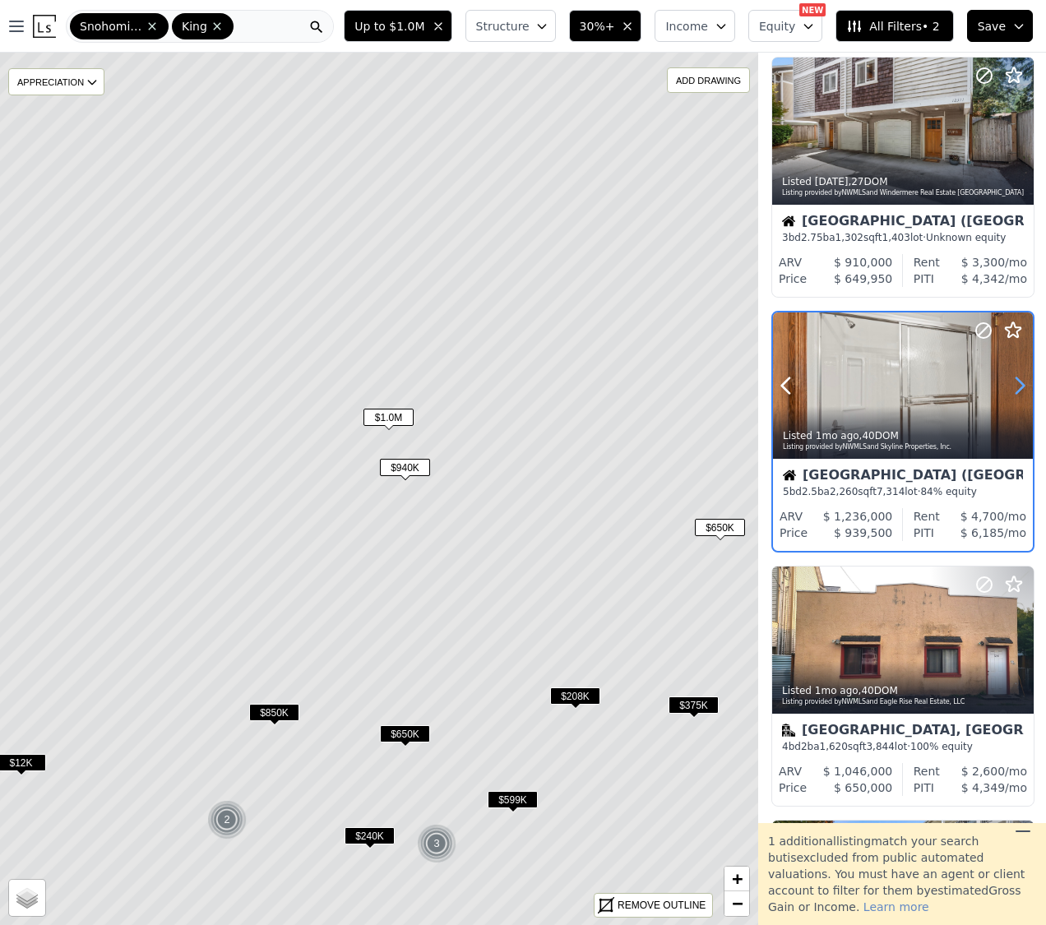
click at [1017, 393] on icon at bounding box center [1019, 385] width 26 height 26
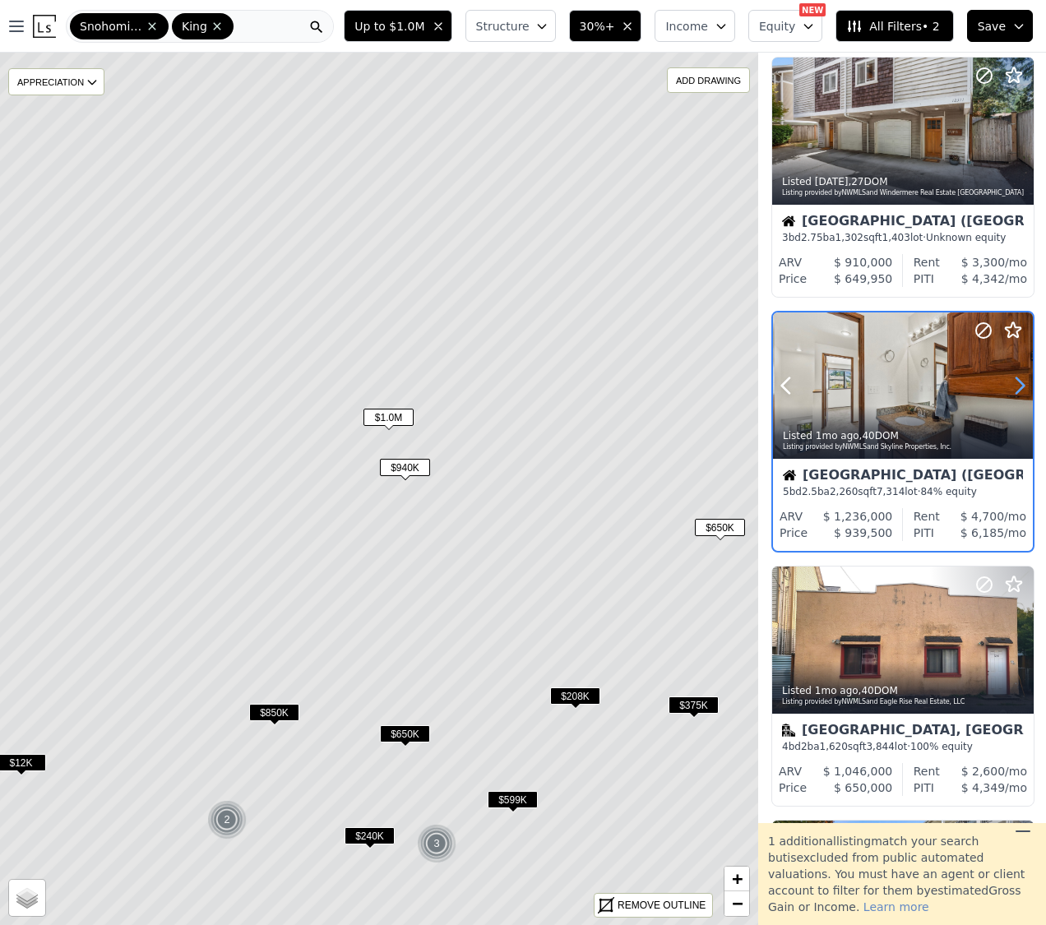
click at [1017, 393] on icon at bounding box center [1019, 385] width 26 height 26
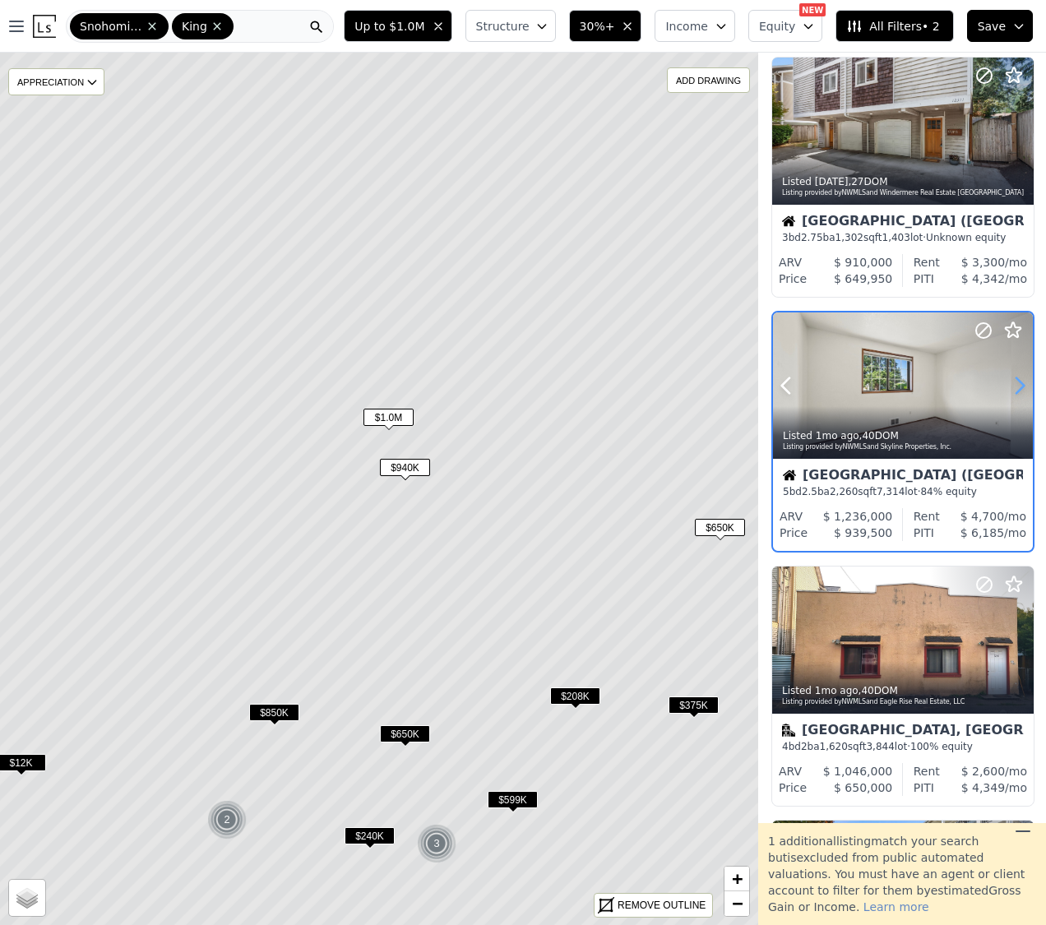
click at [1017, 393] on icon at bounding box center [1019, 385] width 26 height 26
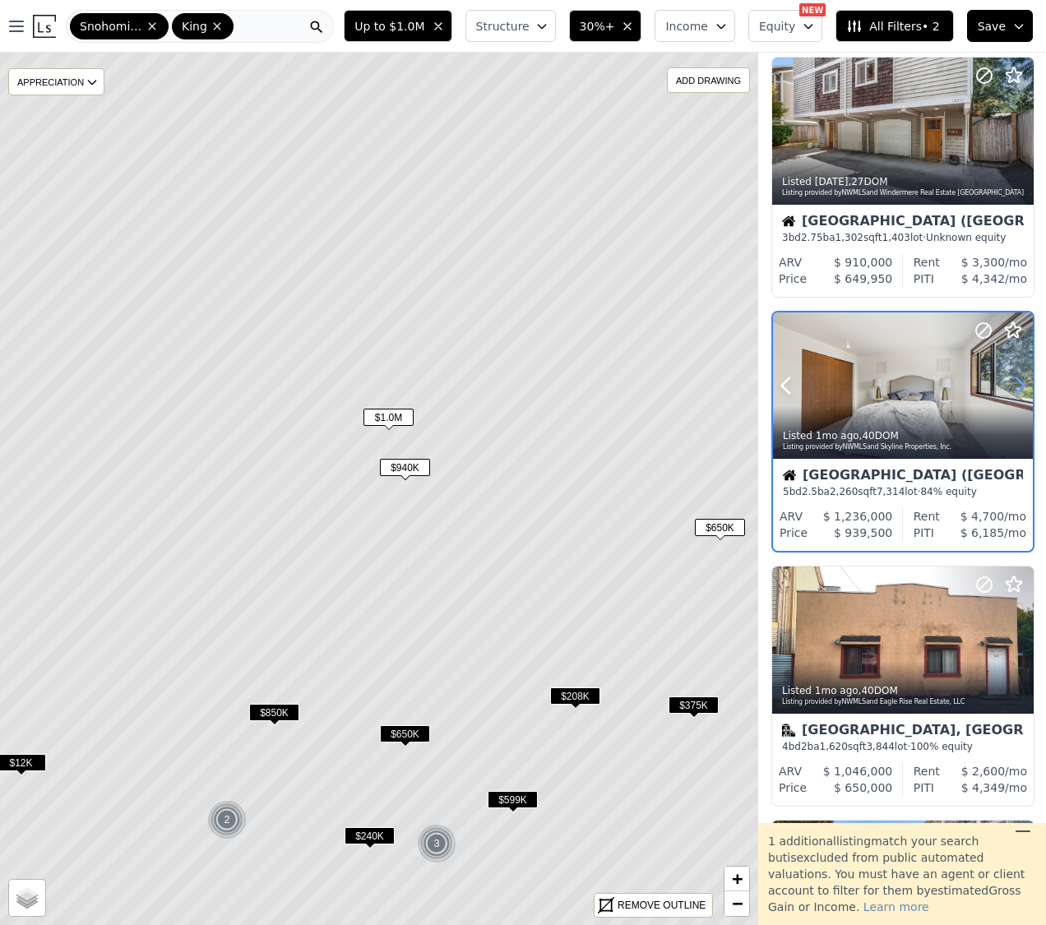
click at [1017, 393] on icon at bounding box center [1019, 385] width 26 height 26
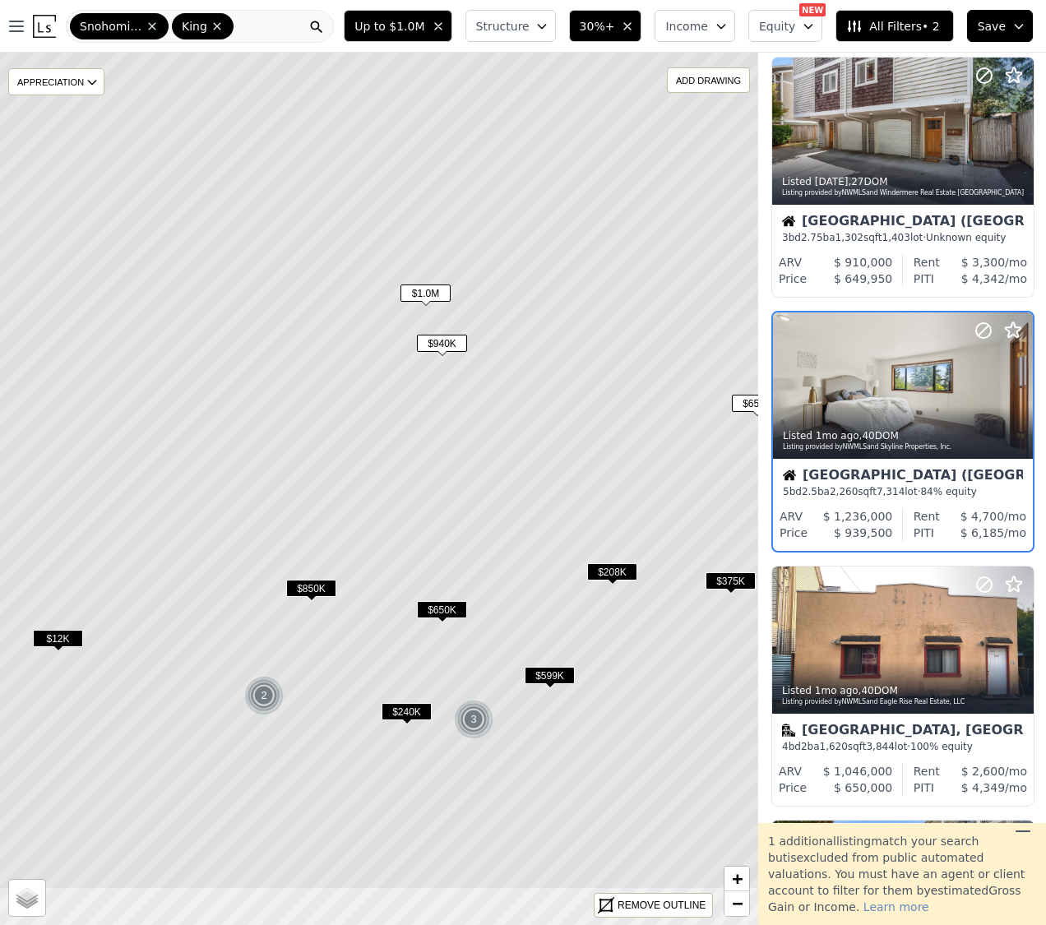
drag, startPoint x: 574, startPoint y: 614, endPoint x: 624, endPoint y: 462, distance: 160.1
click at [624, 462] on icon at bounding box center [416, 365] width 912 height 1050
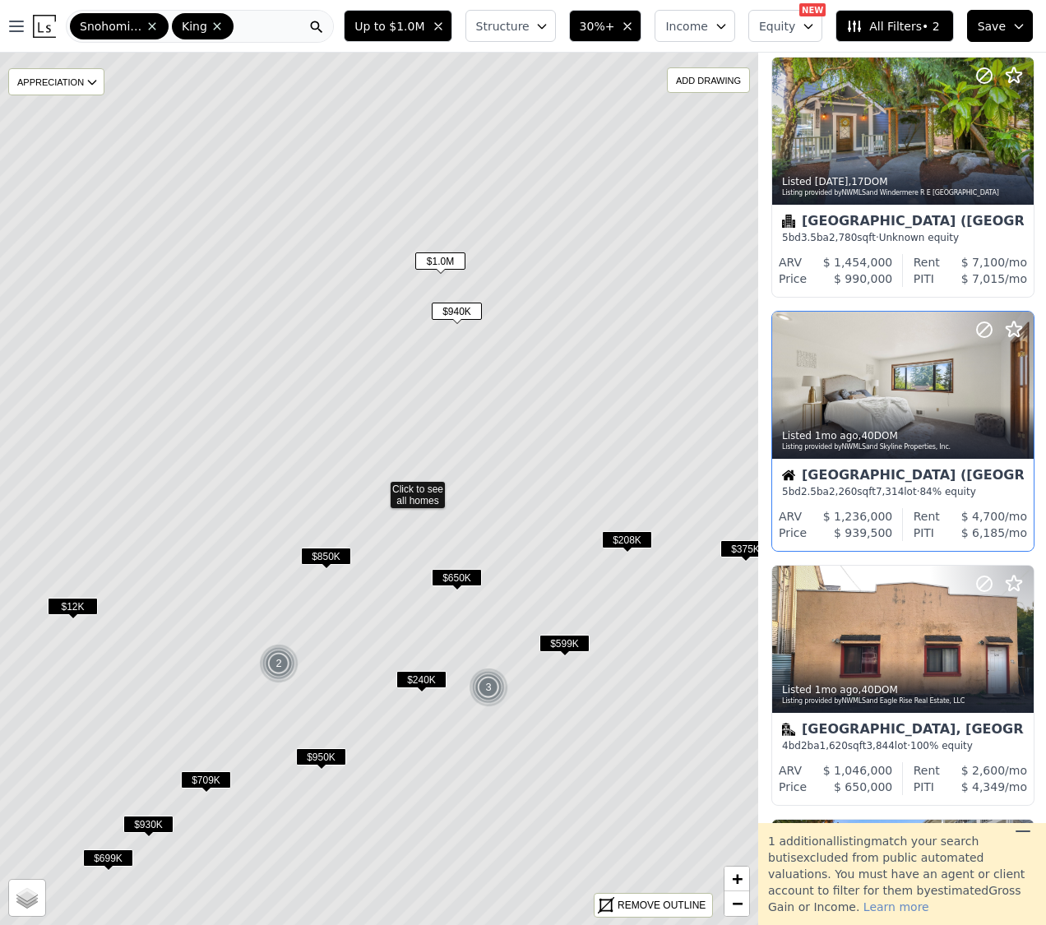
click at [450, 575] on span "$650K" at bounding box center [457, 577] width 50 height 17
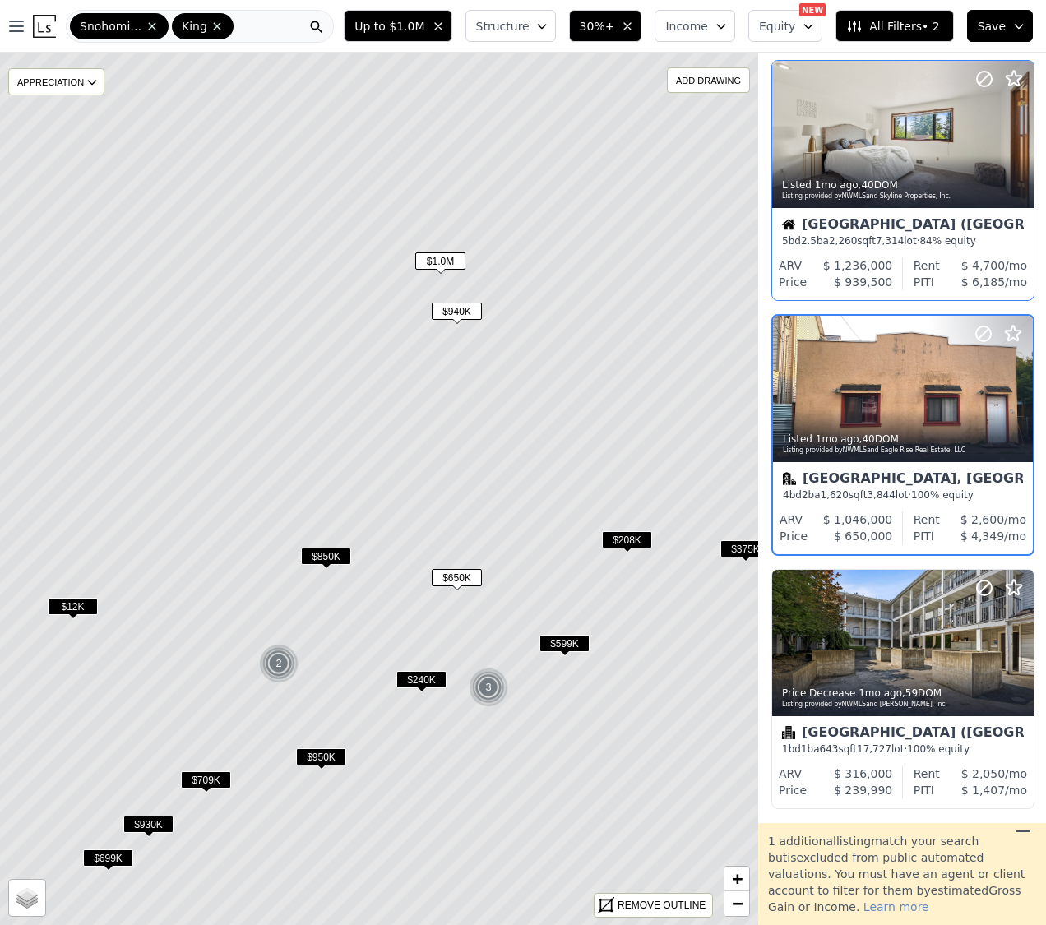
scroll to position [2325, 1]
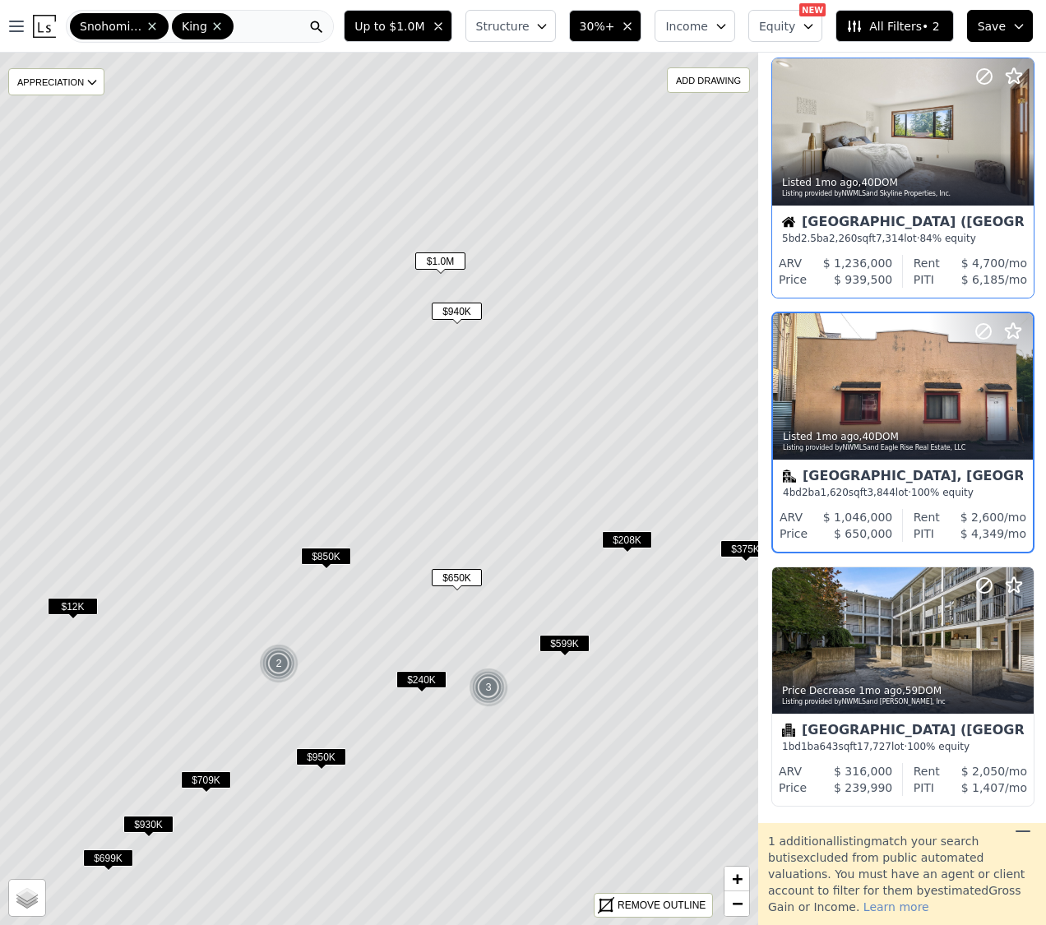
click at [316, 555] on span "$850K" at bounding box center [326, 555] width 50 height 17
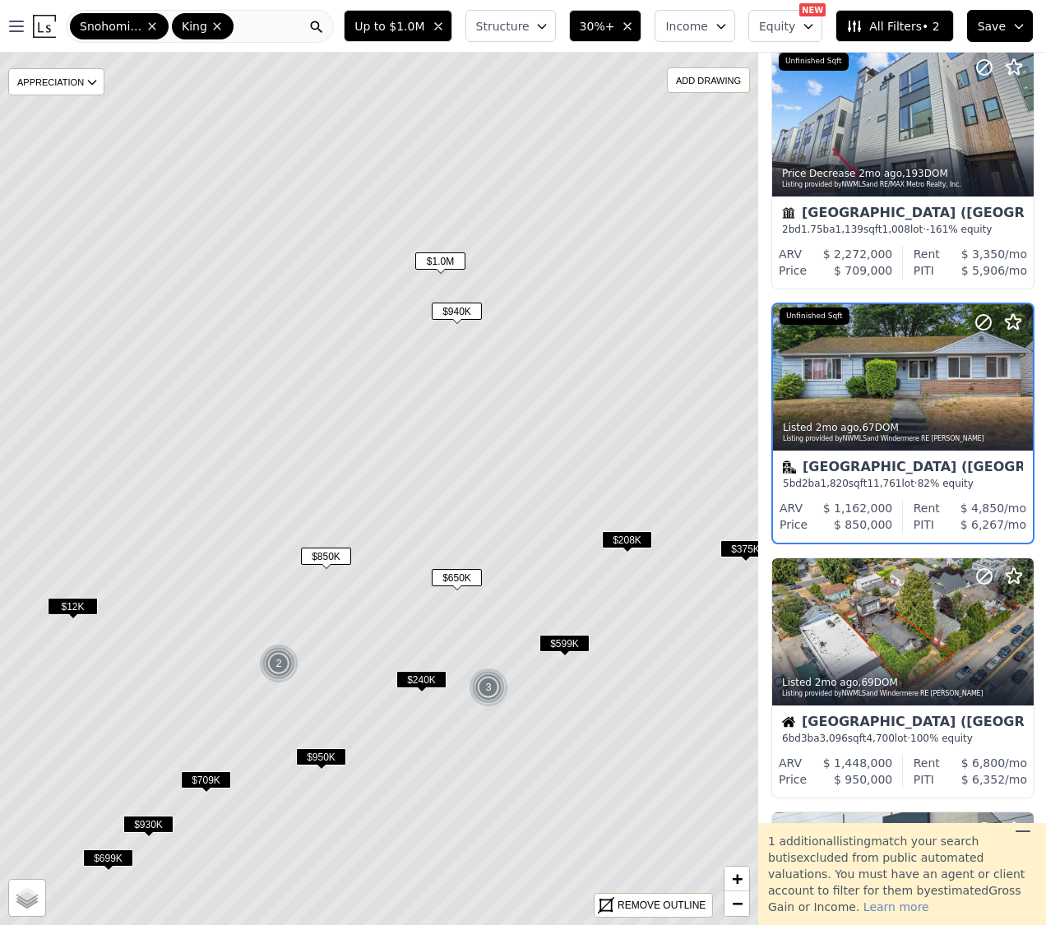
scroll to position [40, 1]
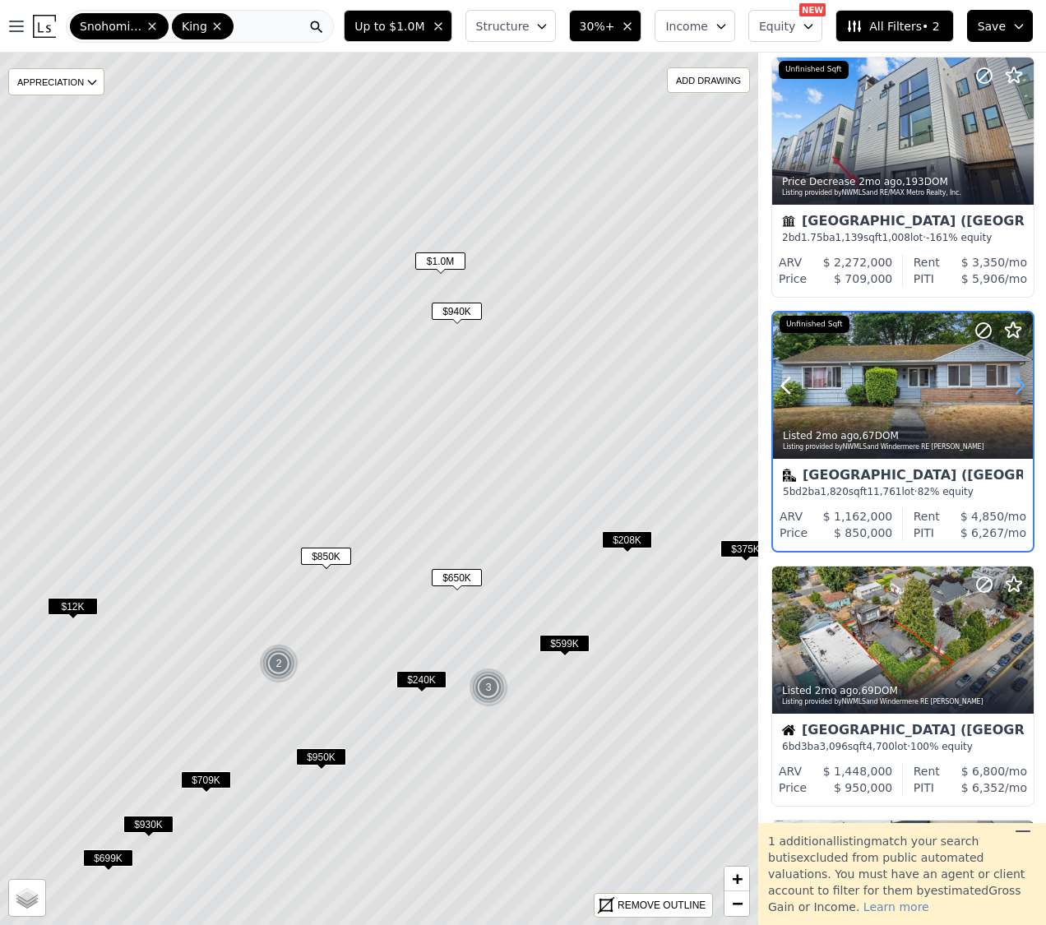
click at [1023, 390] on icon at bounding box center [1019, 385] width 26 height 26
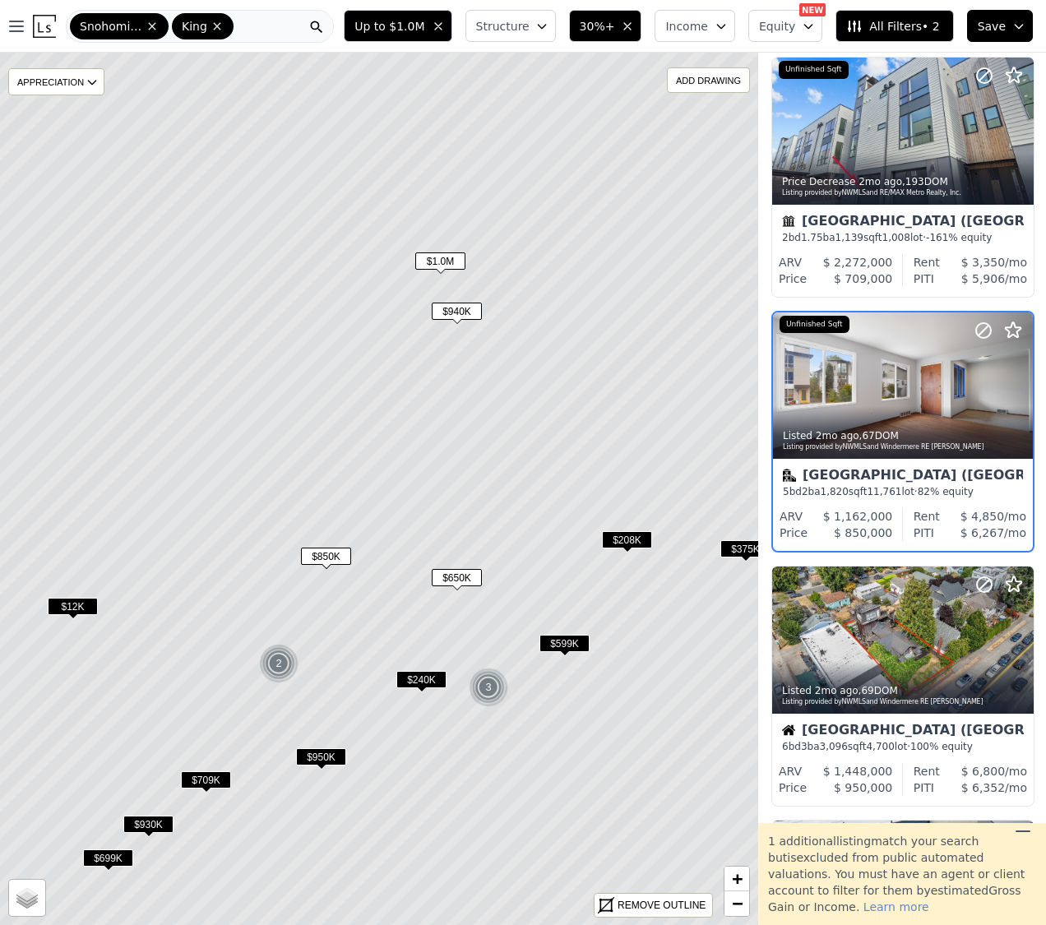
click at [865, 463] on div "Seattle (Blue Ridge) 5 bd 2 ba 1,820 sqft 11,761 lot · 82% equity" at bounding box center [903, 483] width 260 height 49
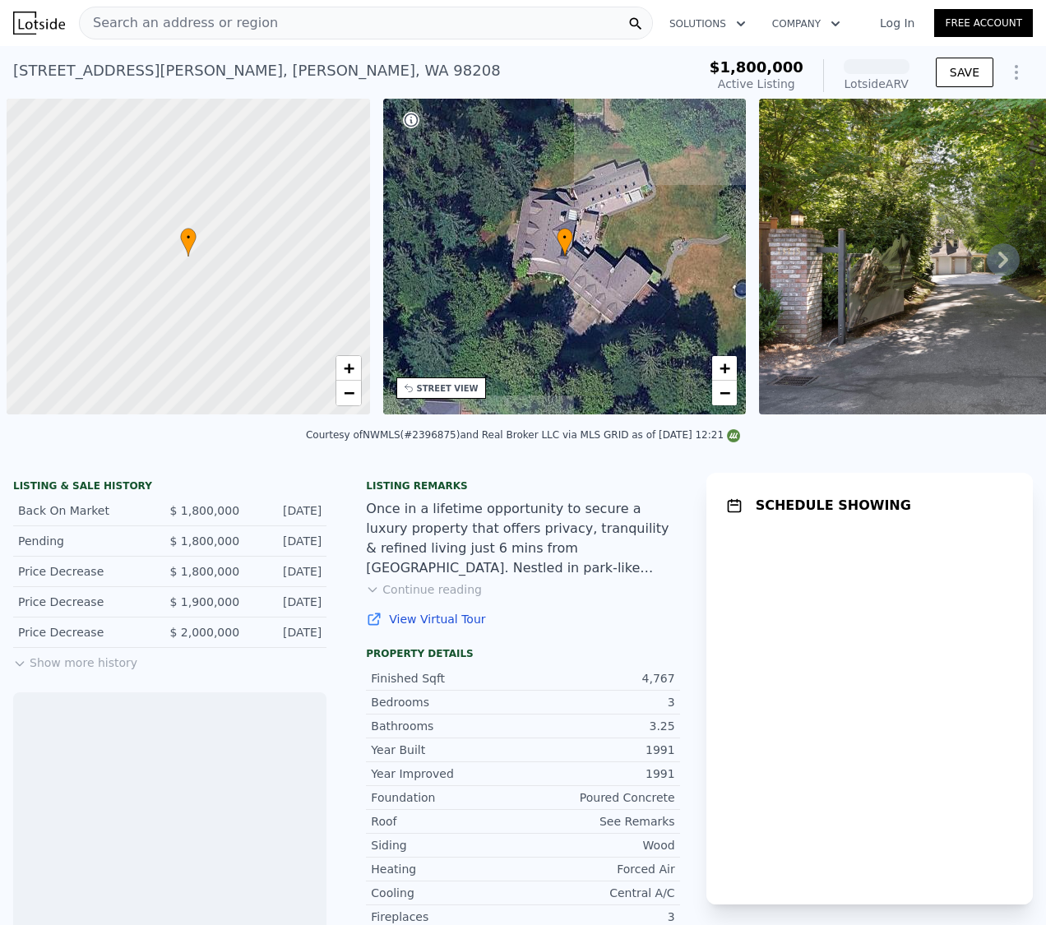
scroll to position [0, 7]
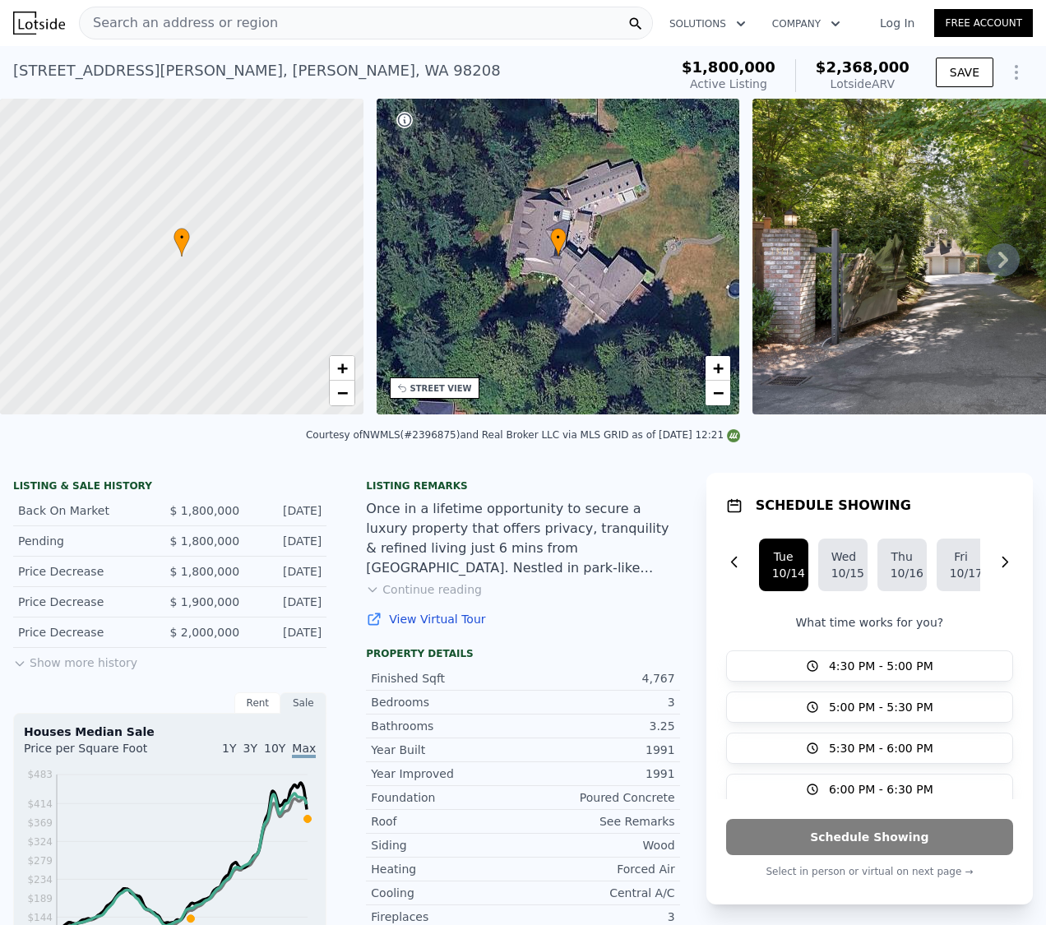
click at [989, 274] on icon at bounding box center [1002, 259] width 33 height 33
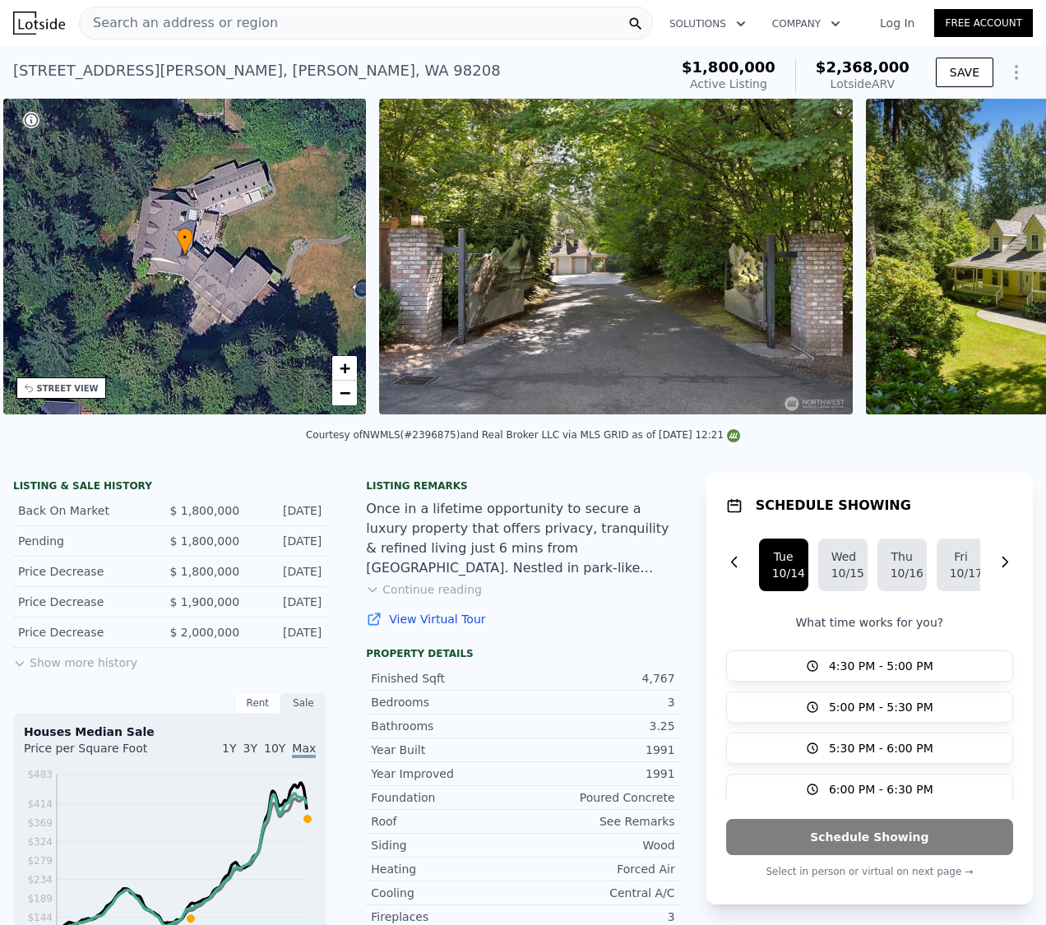
scroll to position [0, 382]
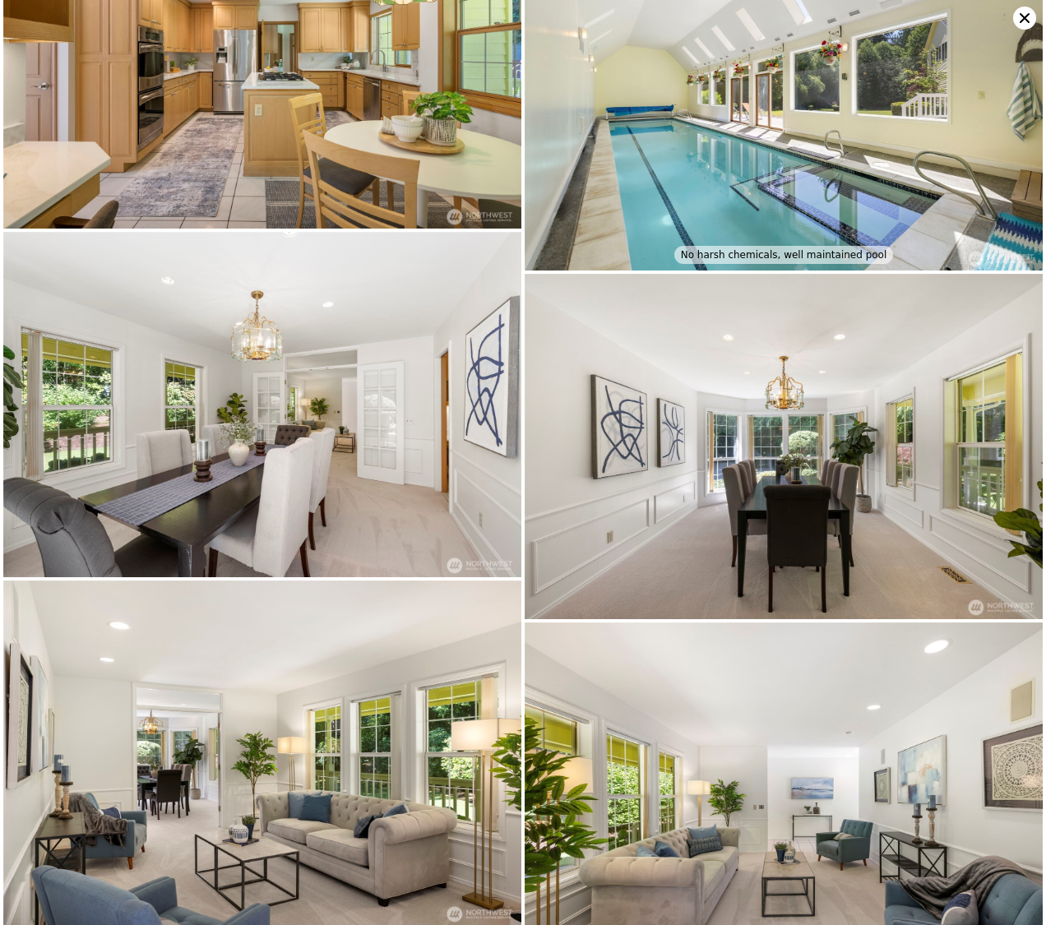
scroll to position [0, 0]
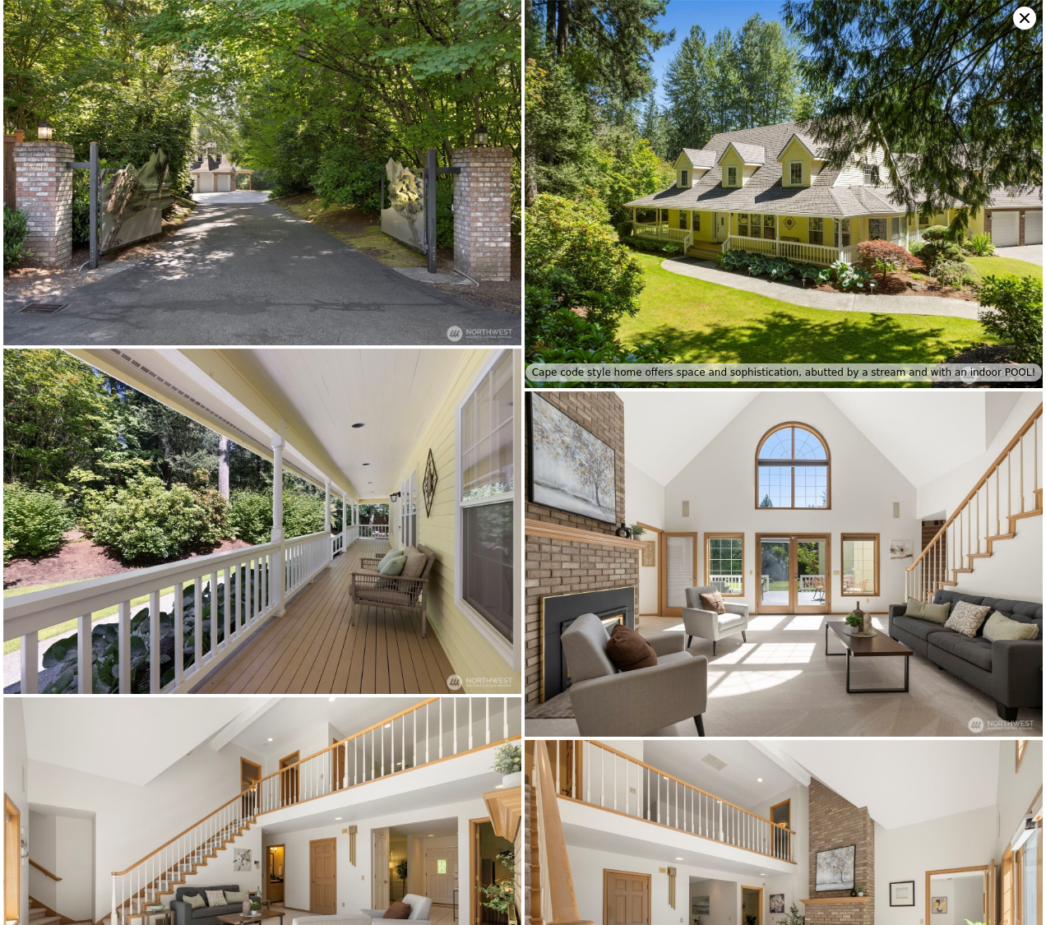
click at [1028, 21] on icon at bounding box center [1024, 18] width 10 height 10
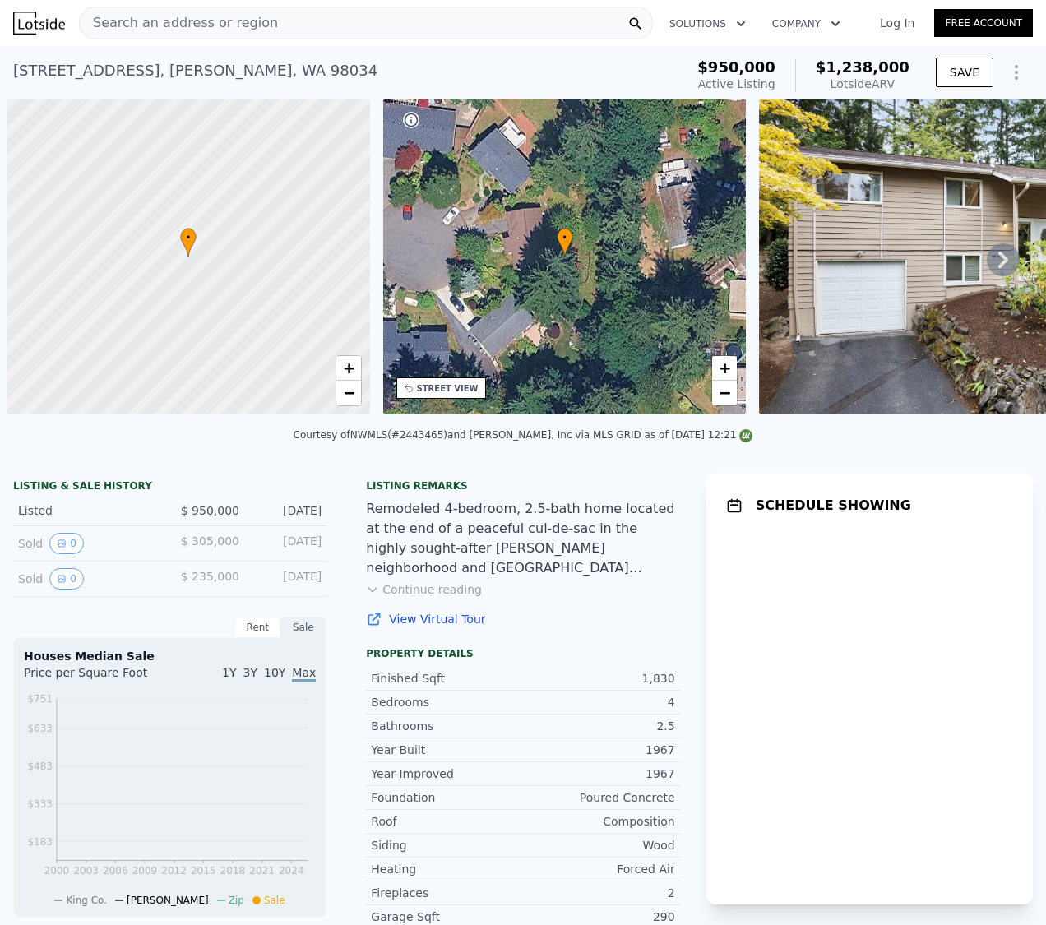
scroll to position [0, 7]
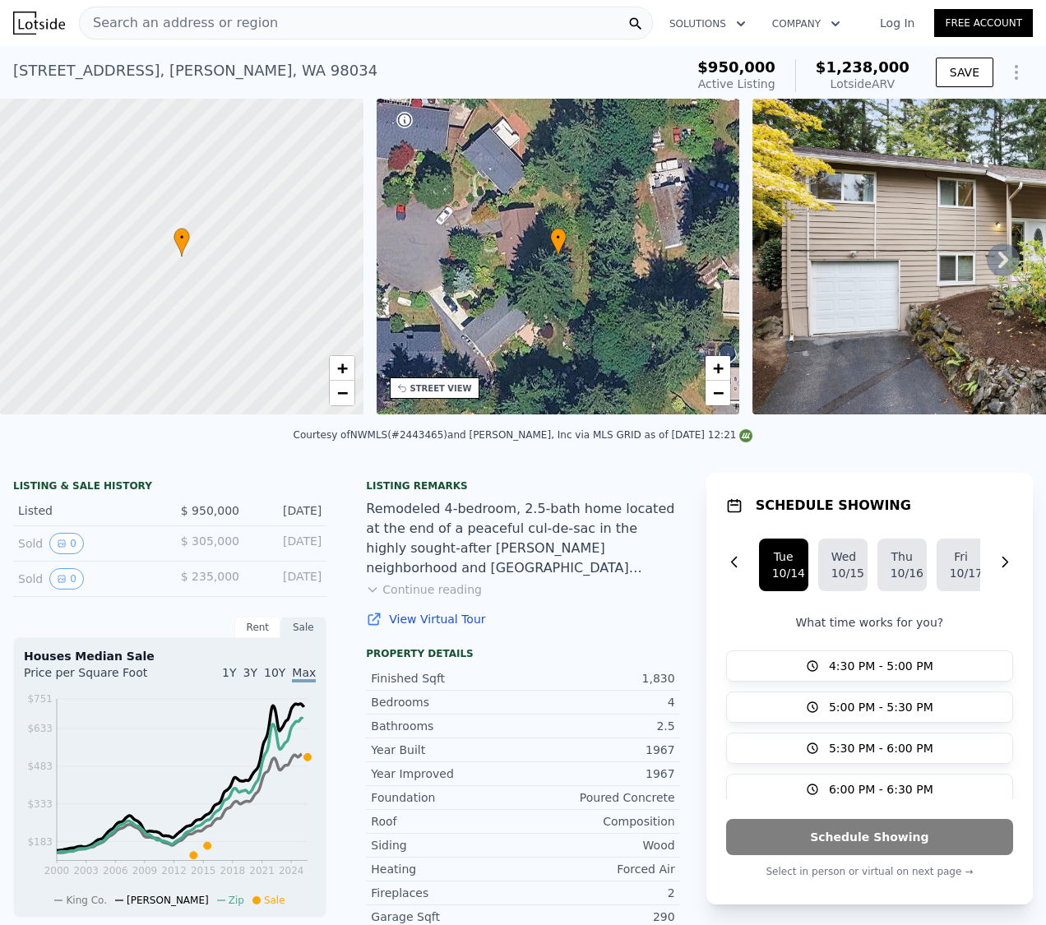
click at [986, 261] on icon at bounding box center [1002, 259] width 33 height 33
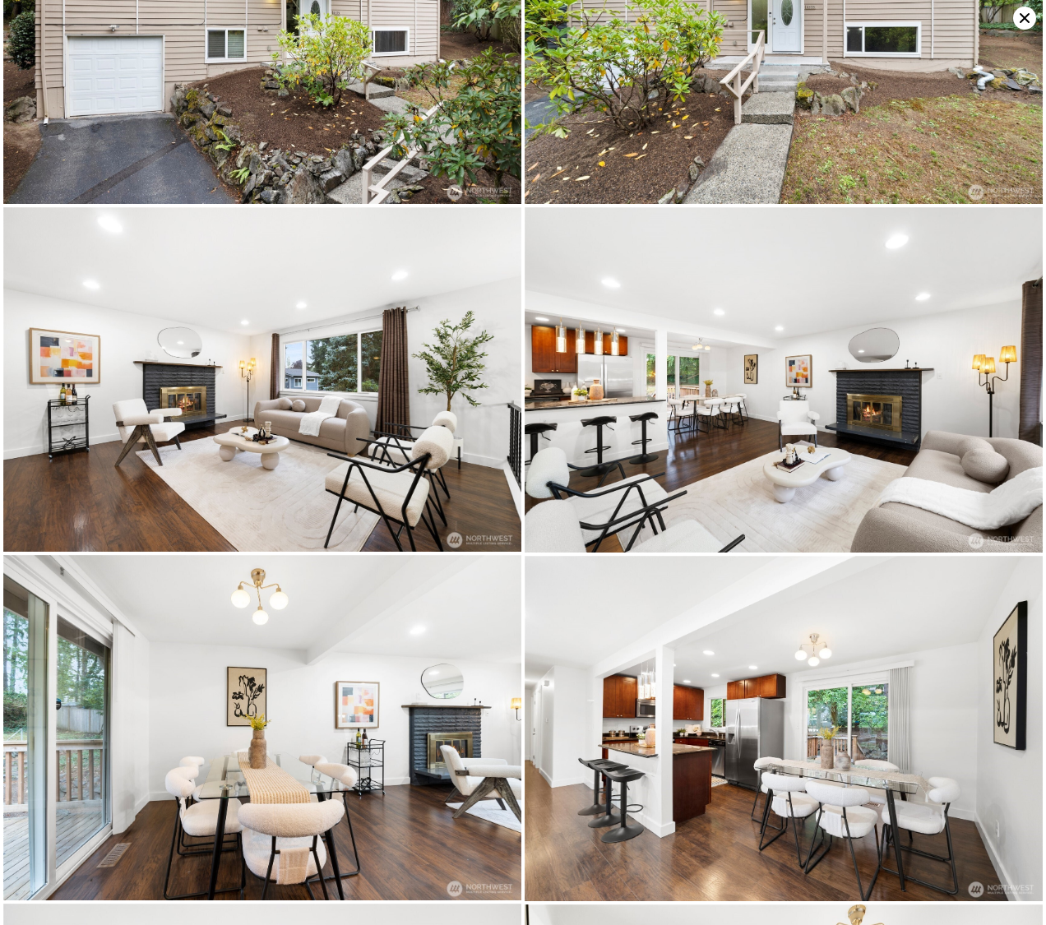
scroll to position [0, 0]
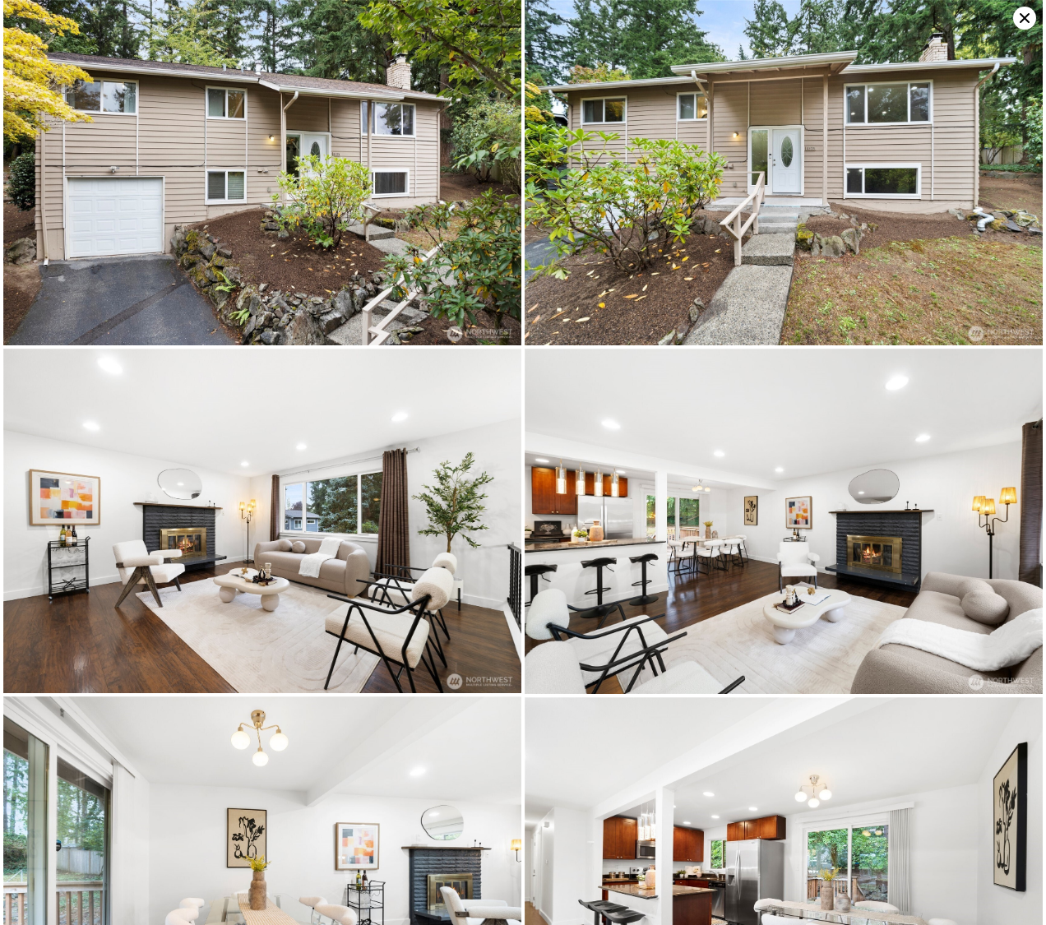
click at [1014, 26] on img at bounding box center [783, 172] width 518 height 345
click at [1022, 19] on icon at bounding box center [1024, 18] width 10 height 10
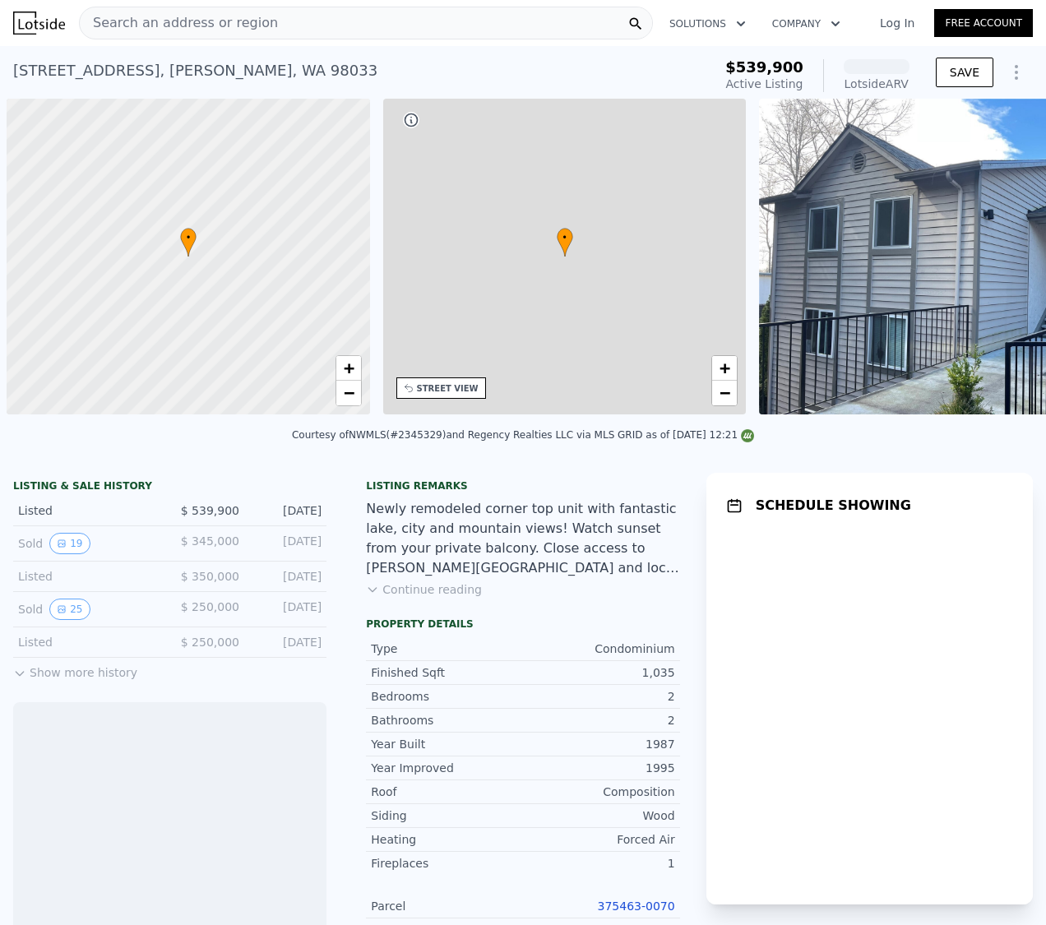
scroll to position [0, 7]
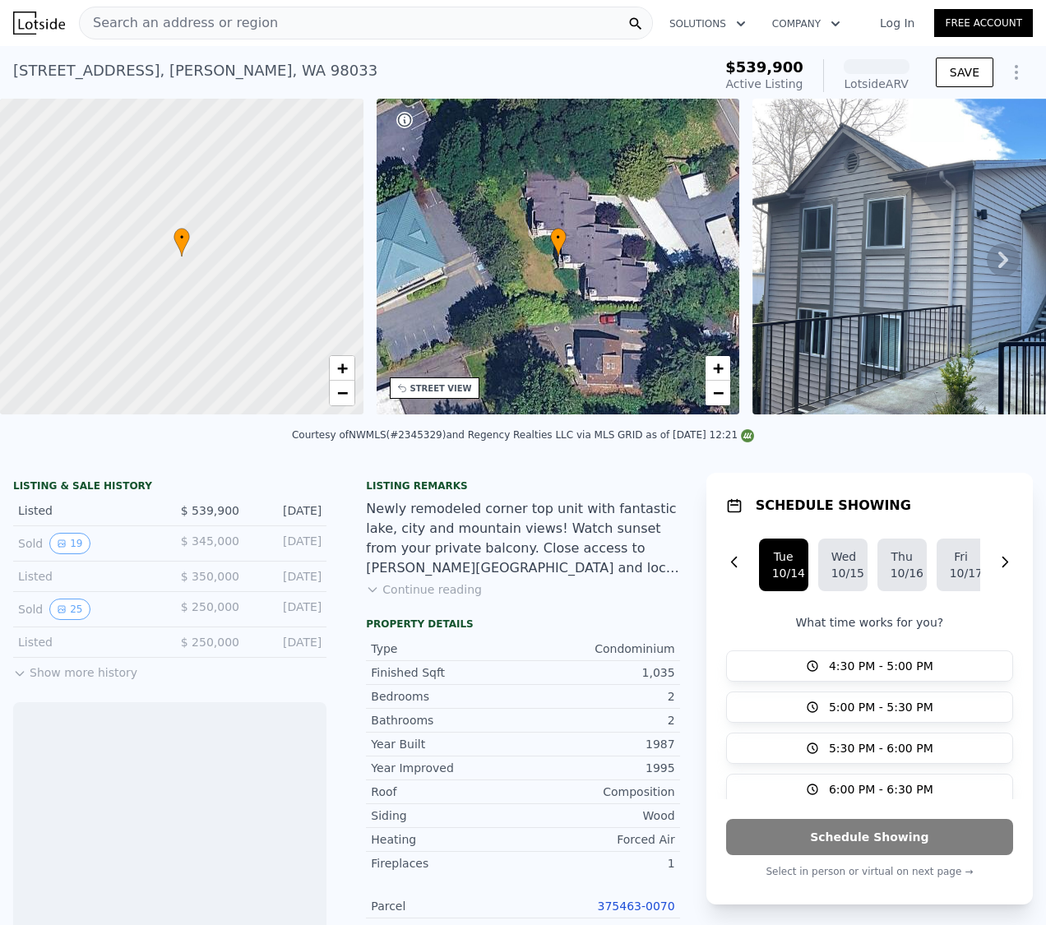
click at [998, 264] on icon at bounding box center [1003, 260] width 10 height 16
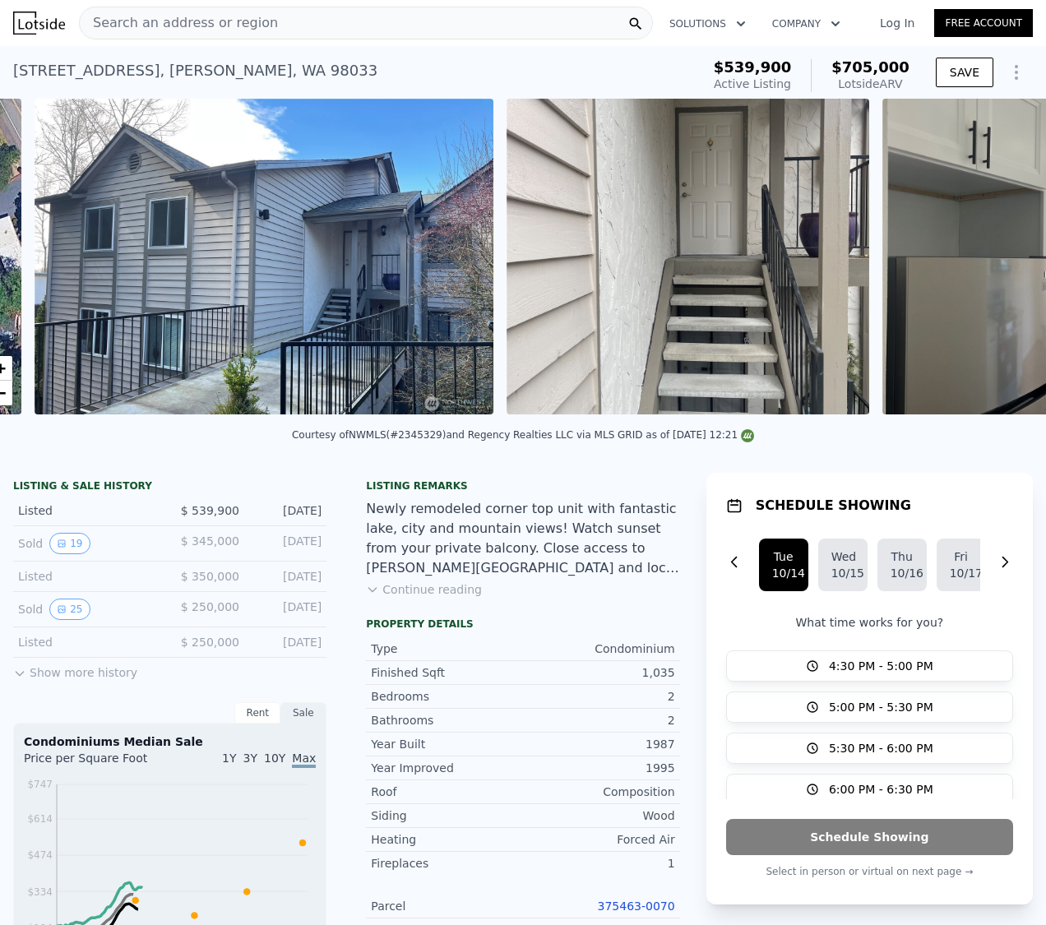
scroll to position [0, 752]
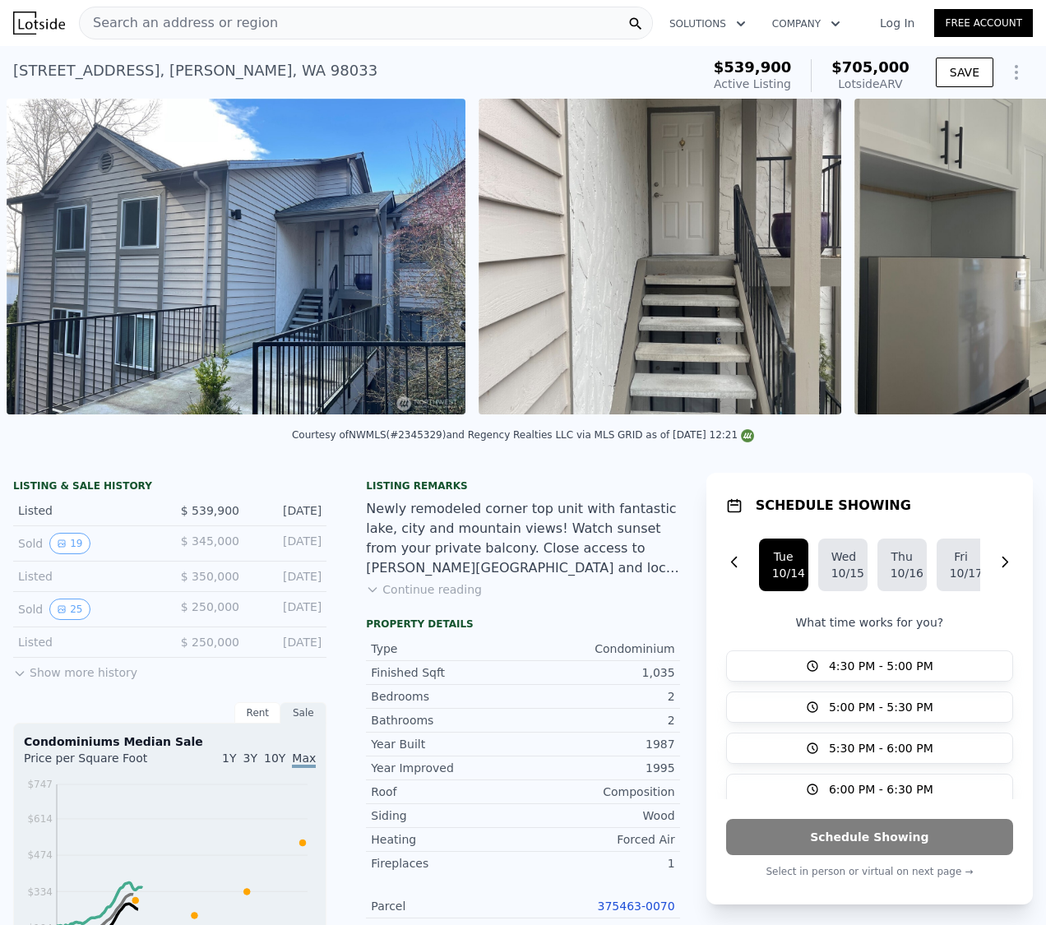
click at [992, 264] on img at bounding box center [1035, 257] width 363 height 316
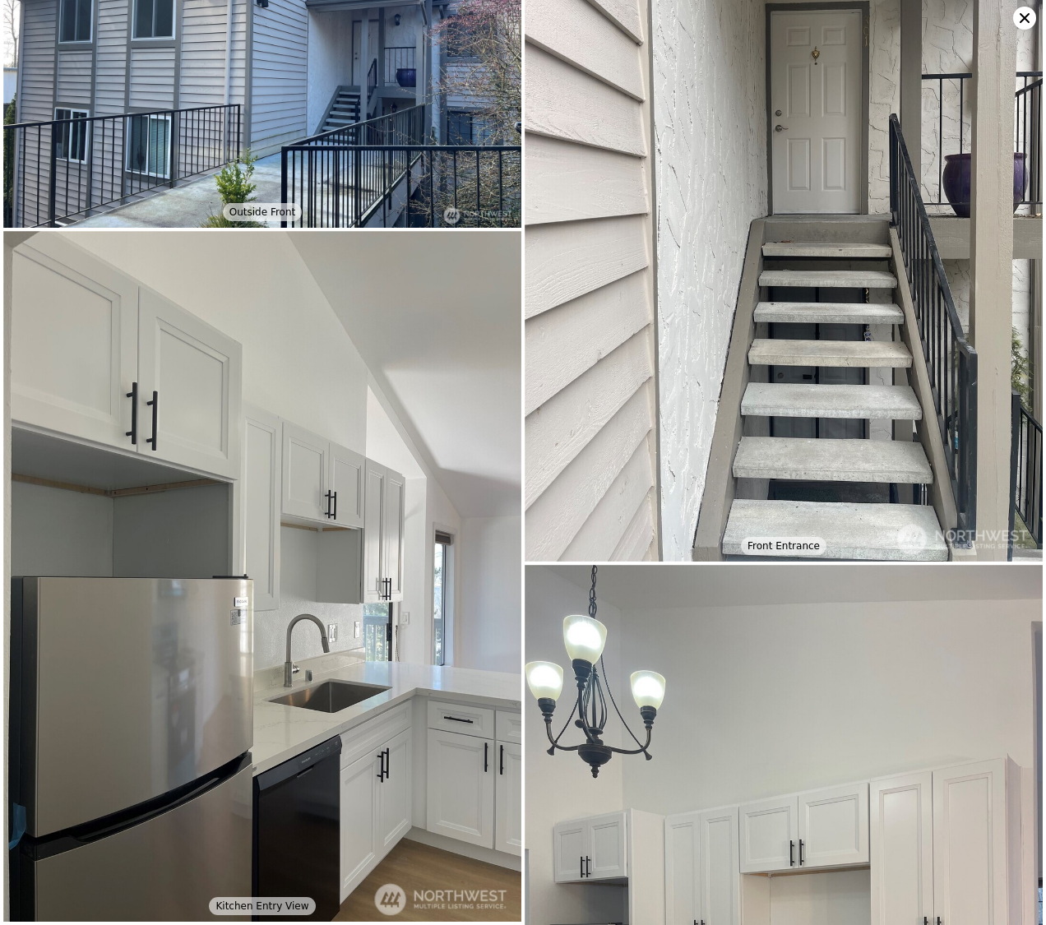
click at [992, 264] on img at bounding box center [783, 216] width 518 height 691
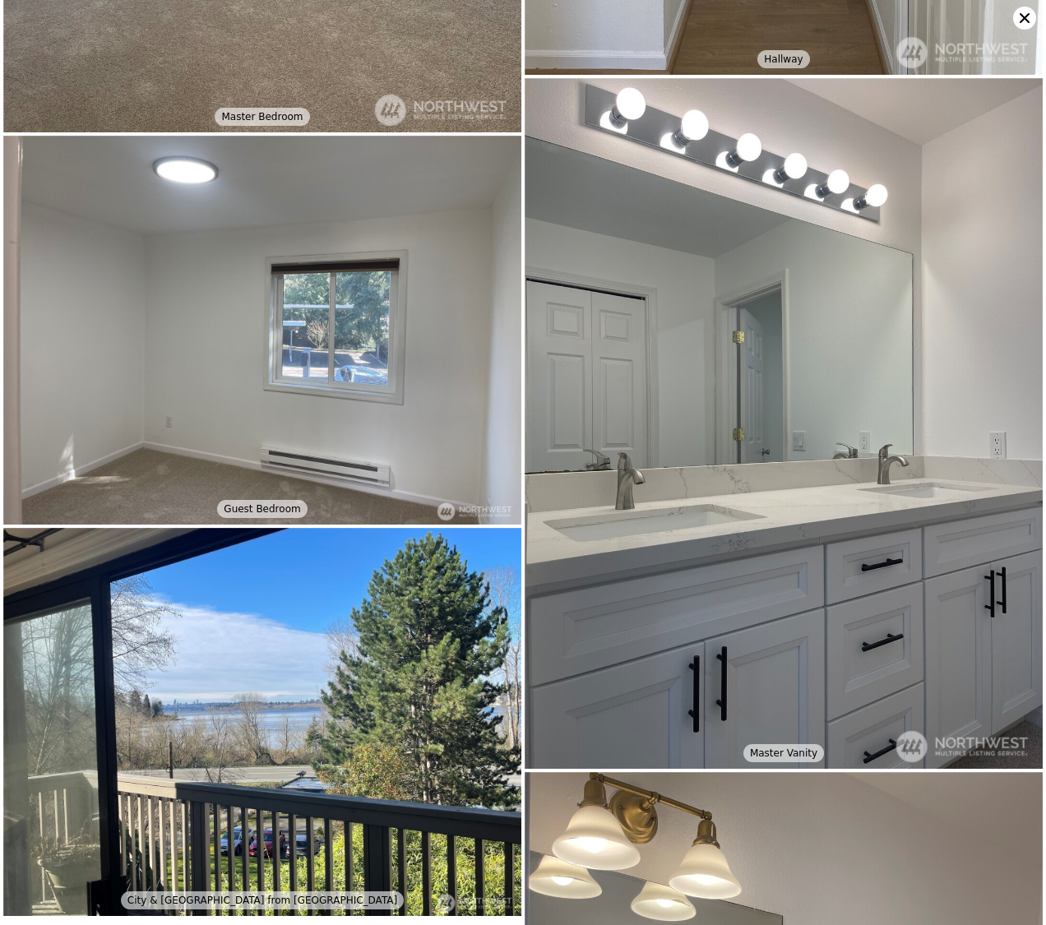
scroll to position [2742, 0]
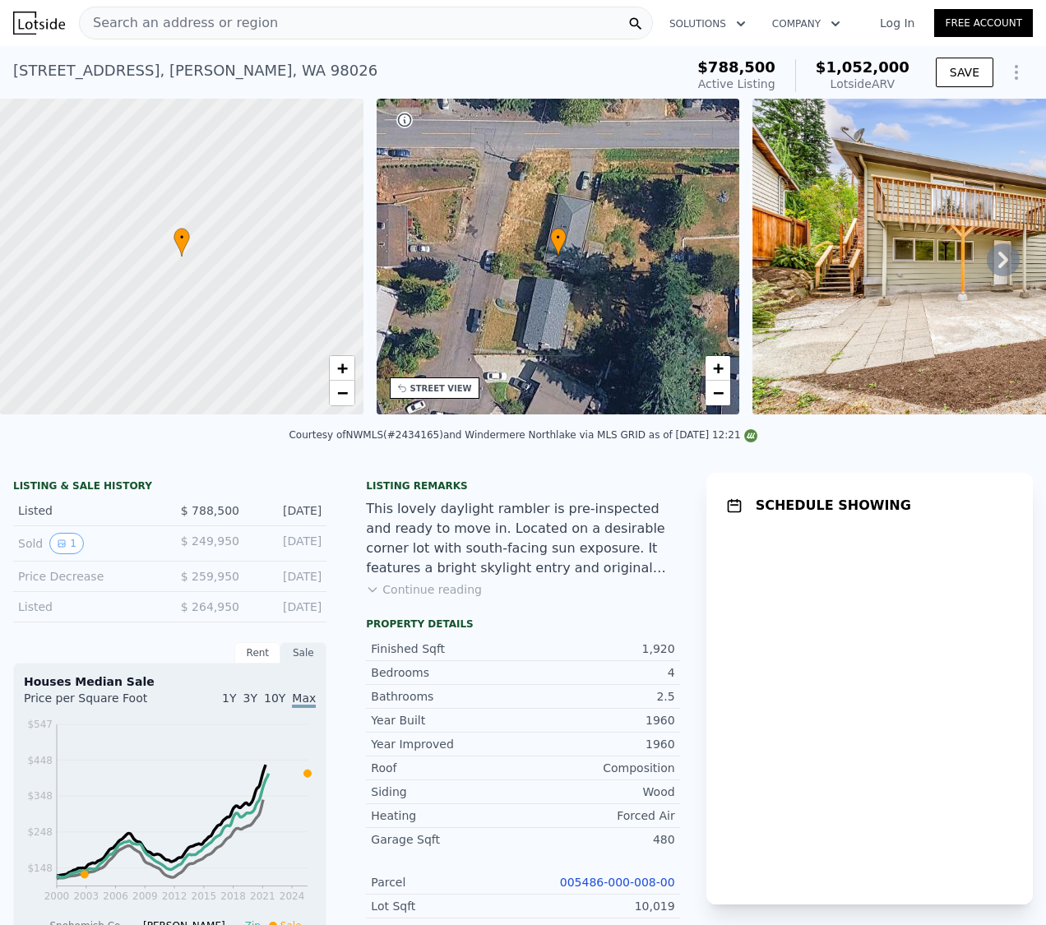
click at [998, 268] on icon at bounding box center [1003, 260] width 10 height 16
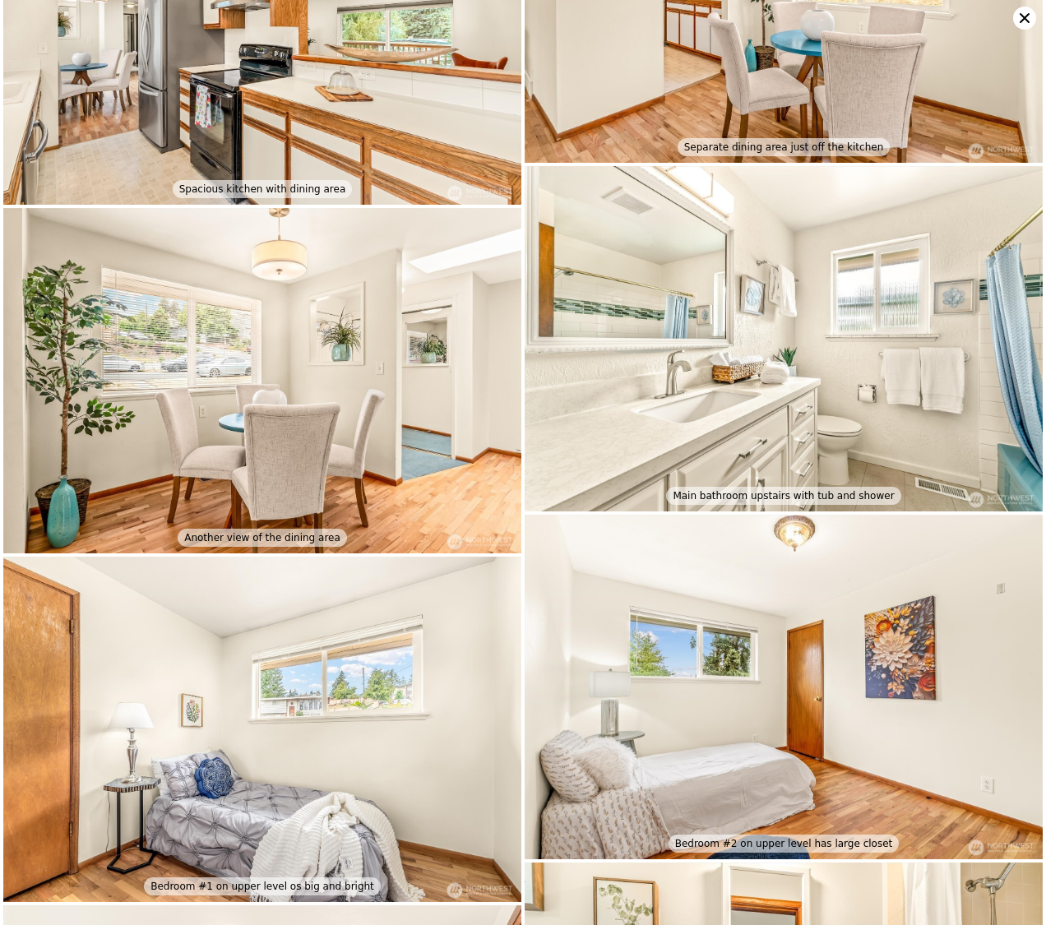
scroll to position [4516, 0]
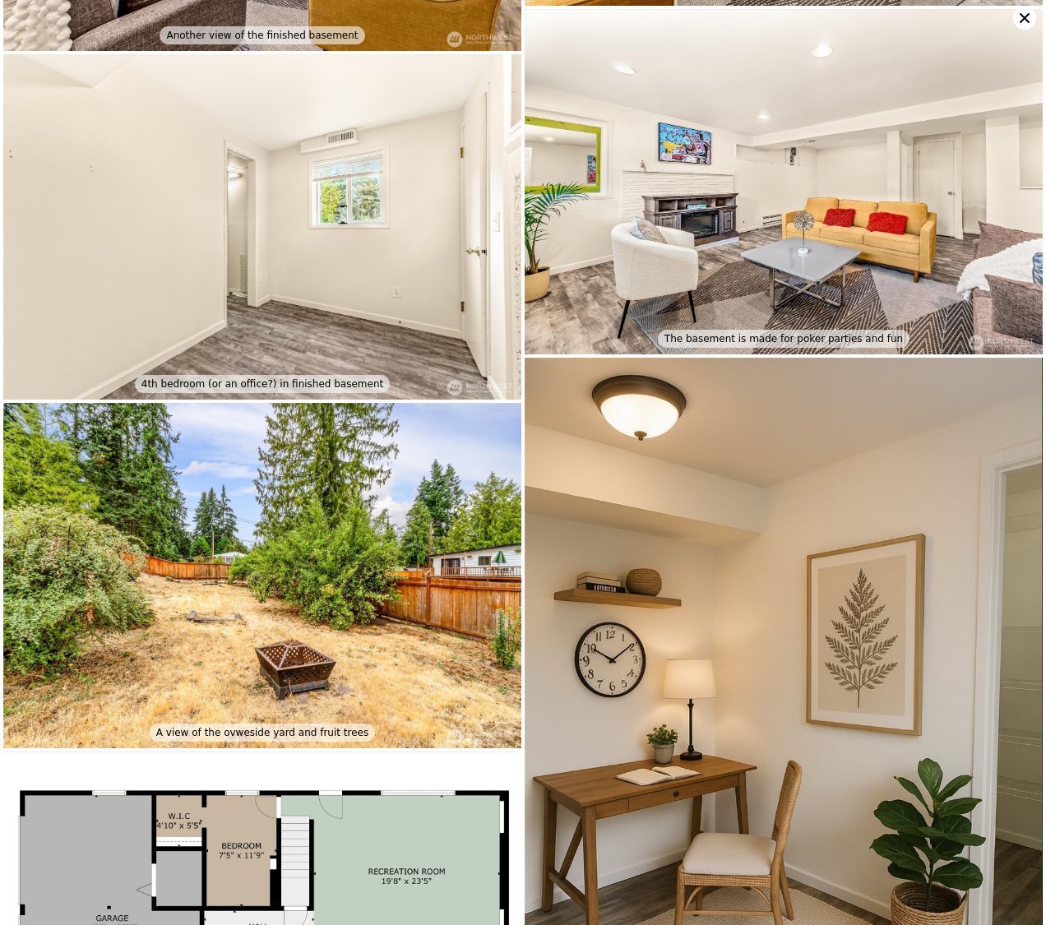
click at [1018, 25] on icon at bounding box center [1024, 18] width 23 height 23
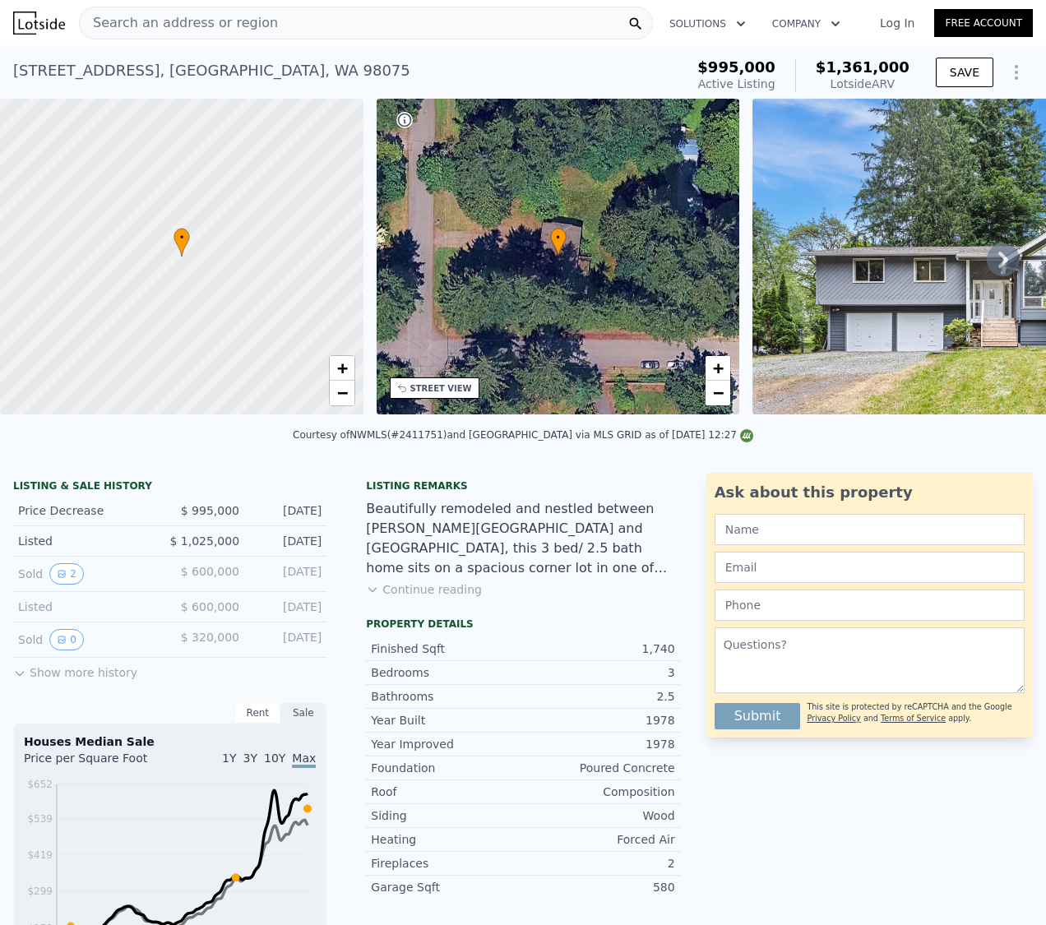
click at [998, 259] on icon at bounding box center [1003, 260] width 10 height 16
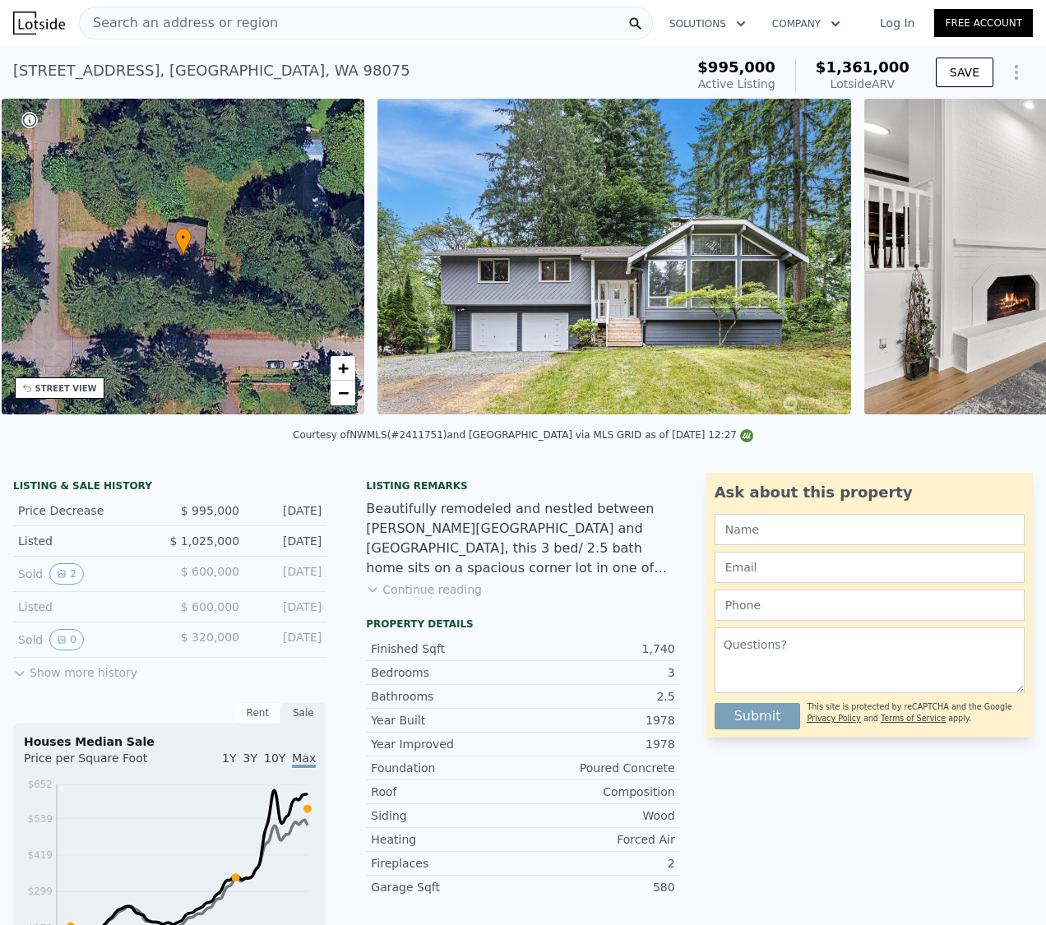
scroll to position [0, 382]
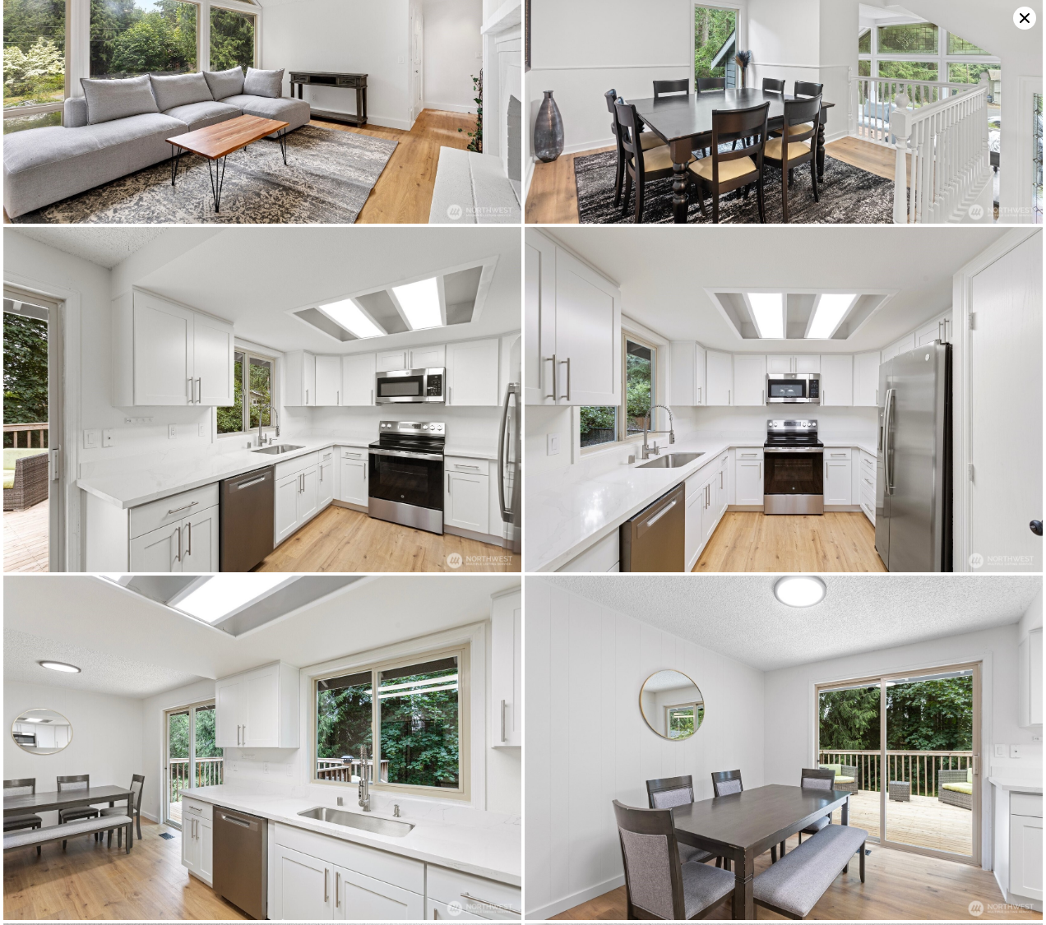
scroll to position [689, 0]
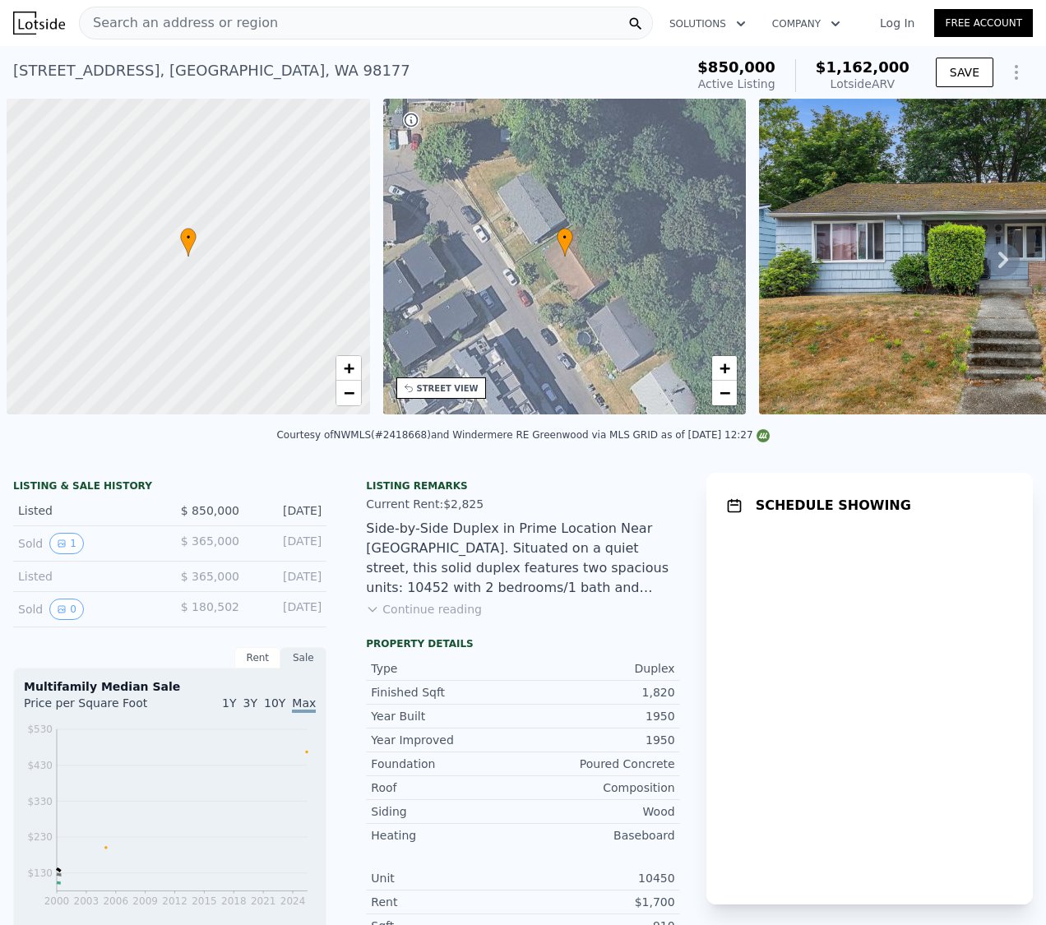
scroll to position [0, 7]
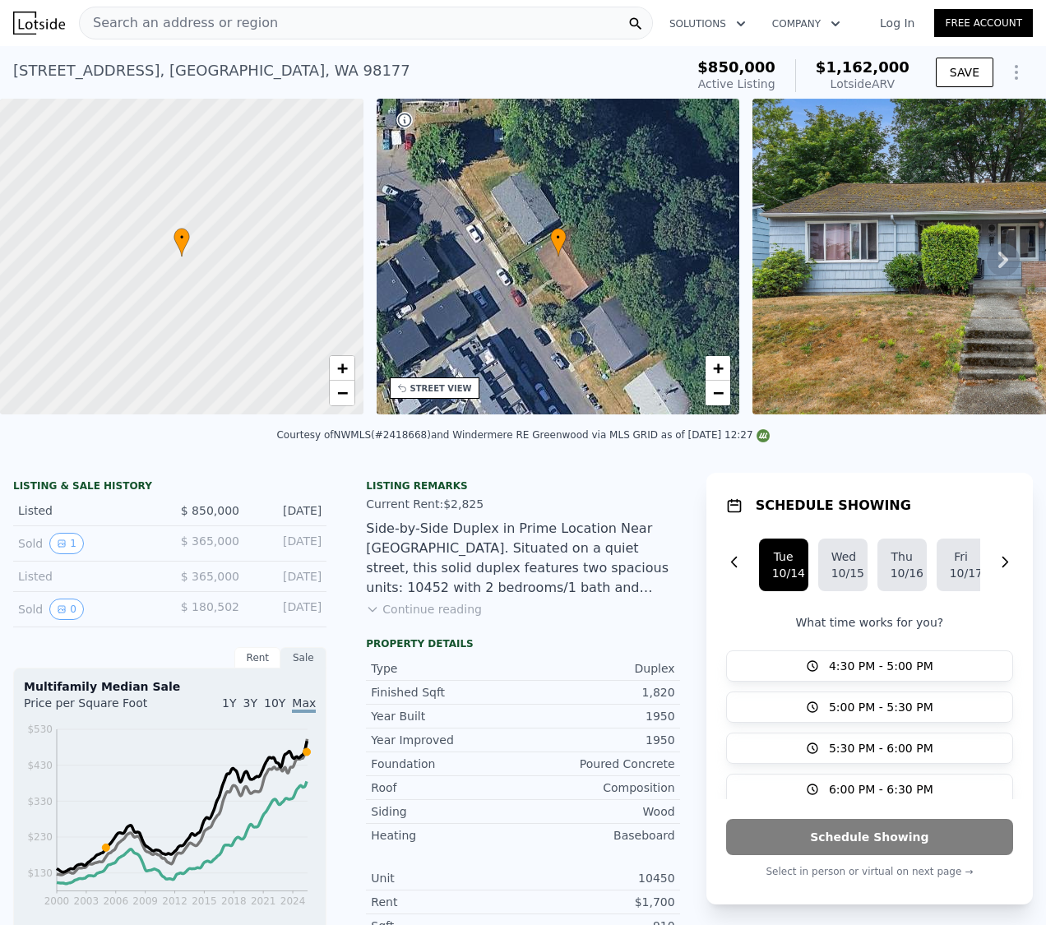
click at [992, 272] on icon at bounding box center [1002, 259] width 33 height 33
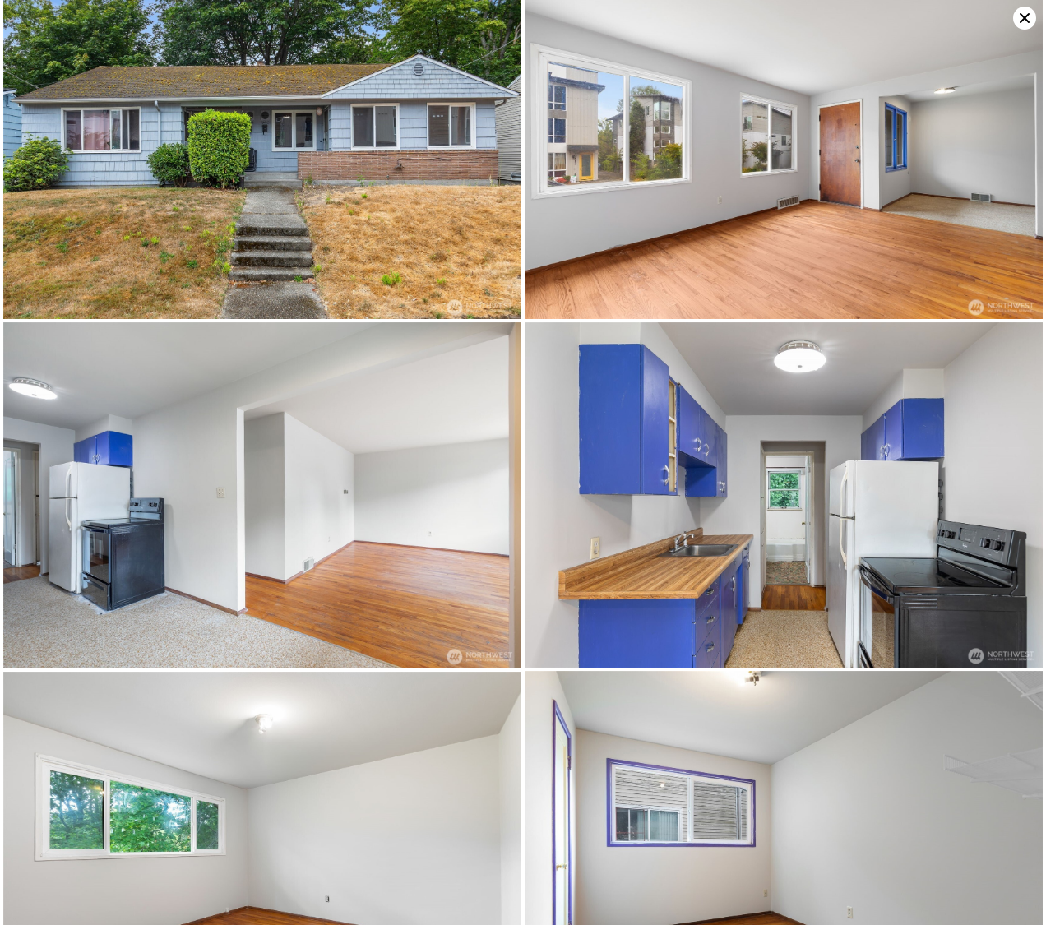
scroll to position [0, 0]
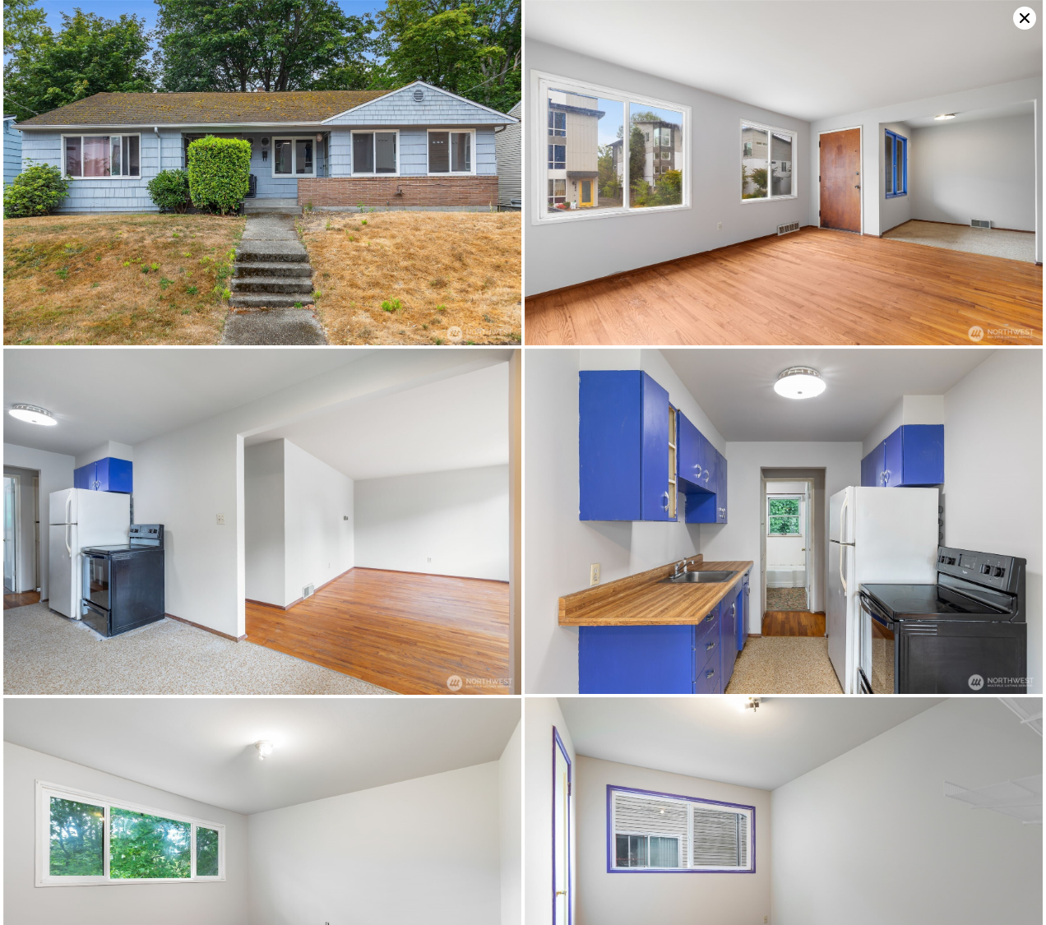
click at [1018, 15] on icon at bounding box center [1024, 18] width 23 height 23
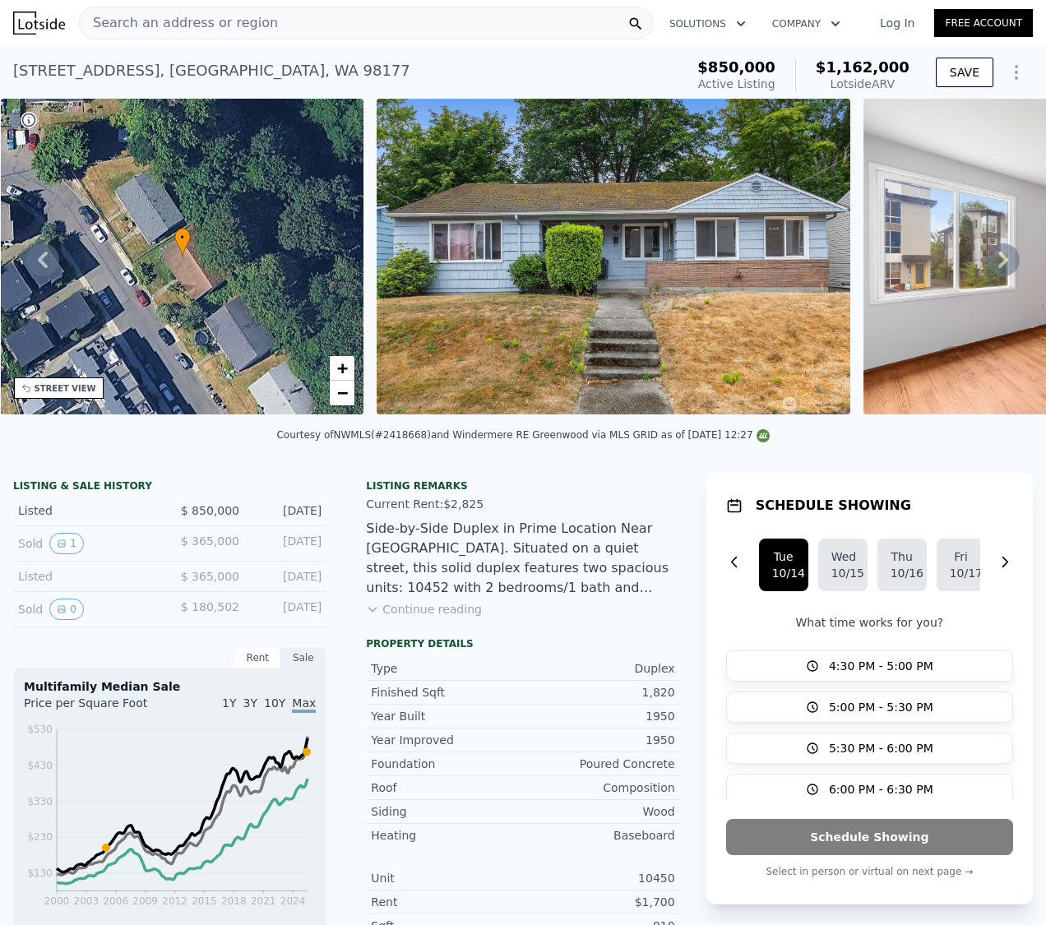
click at [398, 441] on div "Courtesy of NWMLS (#2418668) and [GEOGRAPHIC_DATA][PERSON_NAME] via MLS GRID as…" at bounding box center [522, 435] width 492 height 12
copy div "2418668"
